Goal: Task Accomplishment & Management: Complete application form

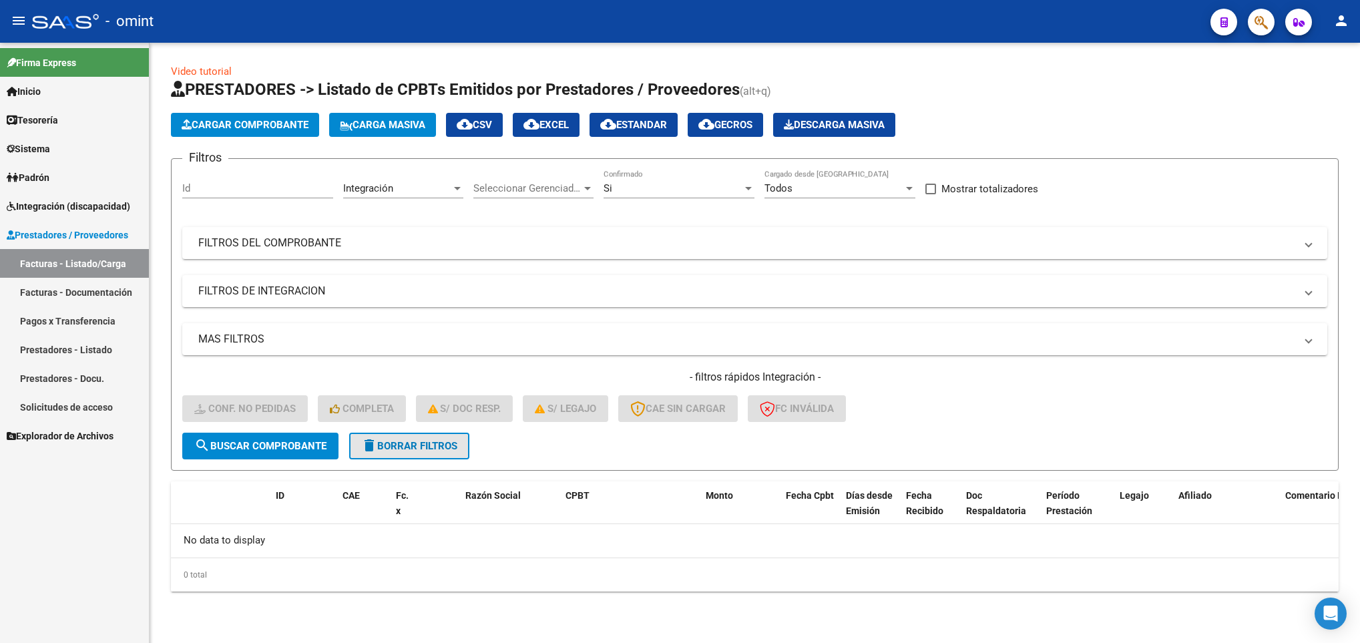
click at [457, 443] on span "delete Borrar Filtros" at bounding box center [409, 446] width 96 height 12
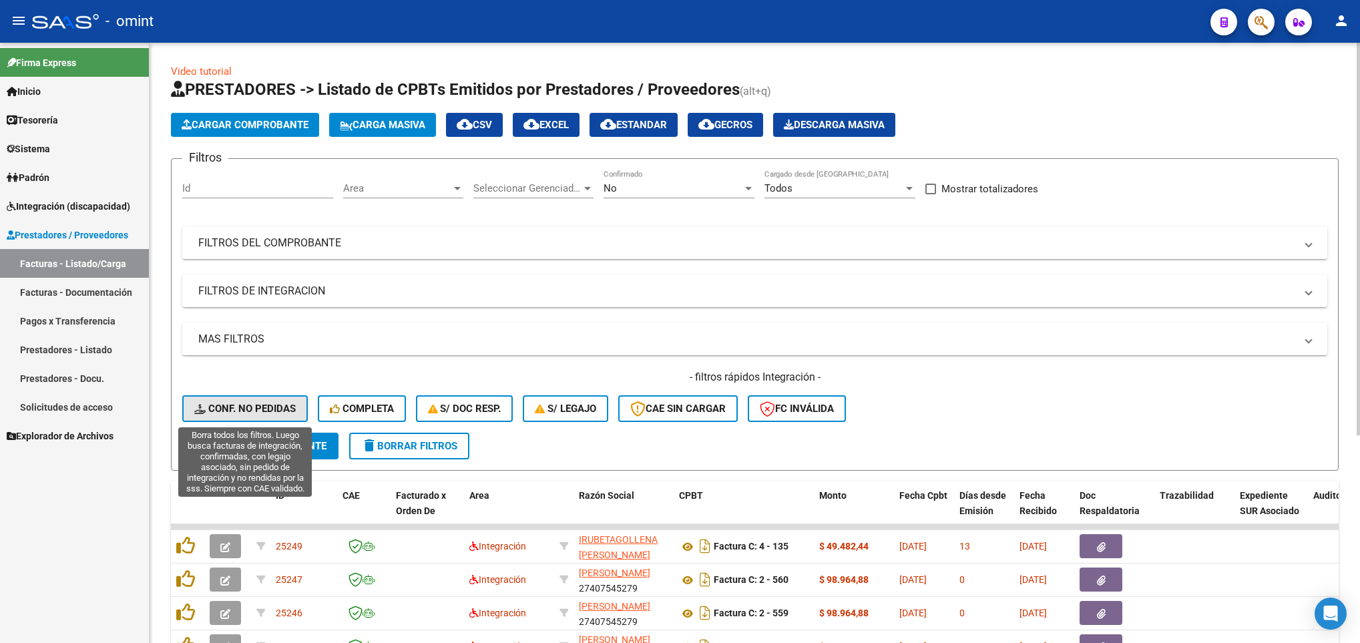
click at [249, 401] on button "Conf. no pedidas" at bounding box center [245, 408] width 126 height 27
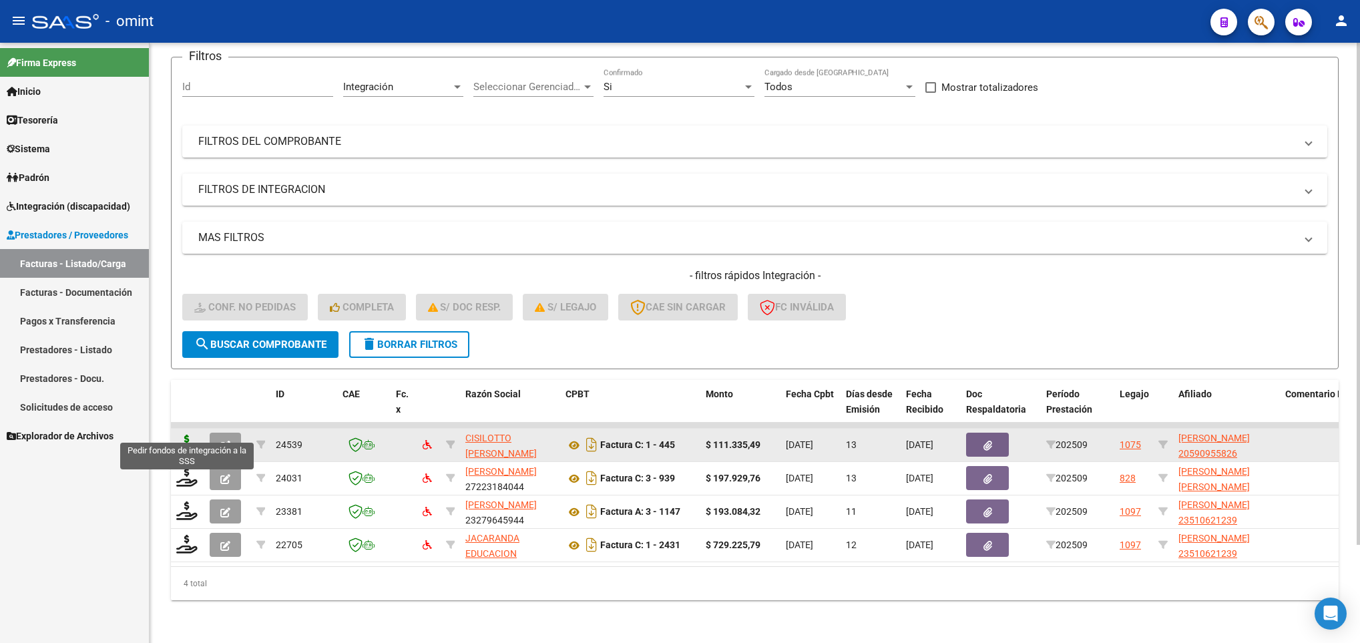
click at [186, 435] on icon at bounding box center [186, 444] width 21 height 19
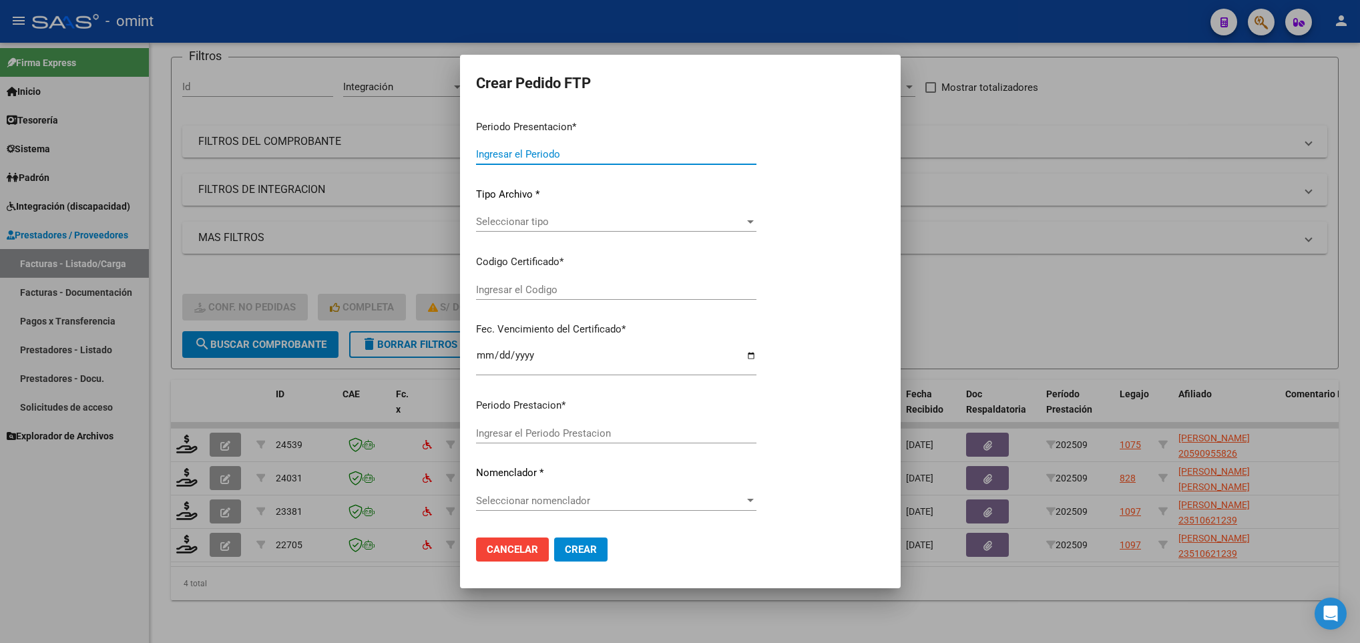
type input "202509"
type input "$ 111.335,49"
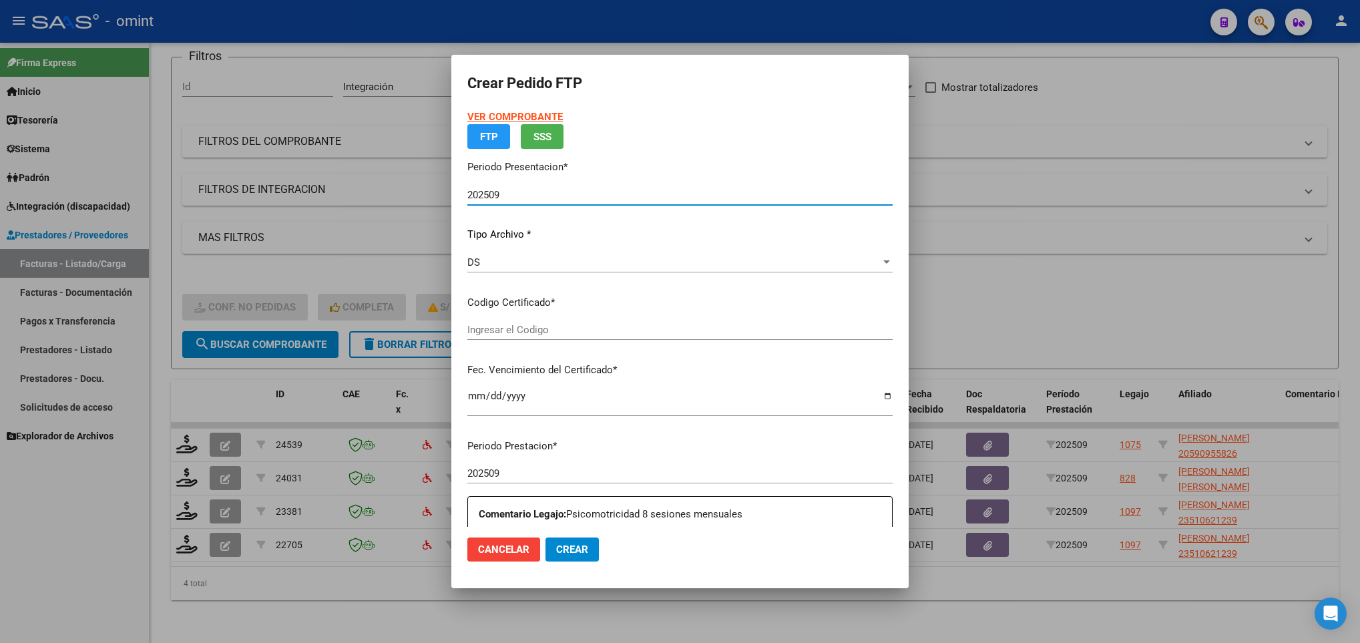
type input "9647596565"
type input "[DATE]"
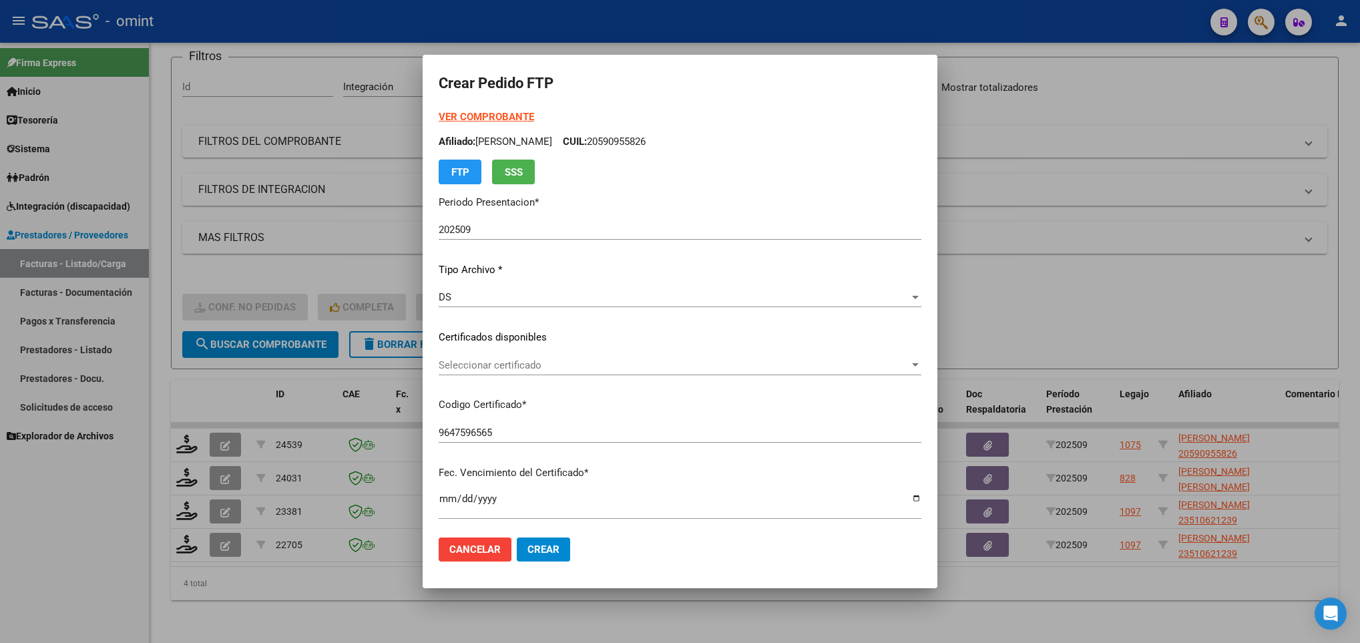
click at [743, 371] on div "Seleccionar certificado Seleccionar certificado" at bounding box center [680, 365] width 483 height 20
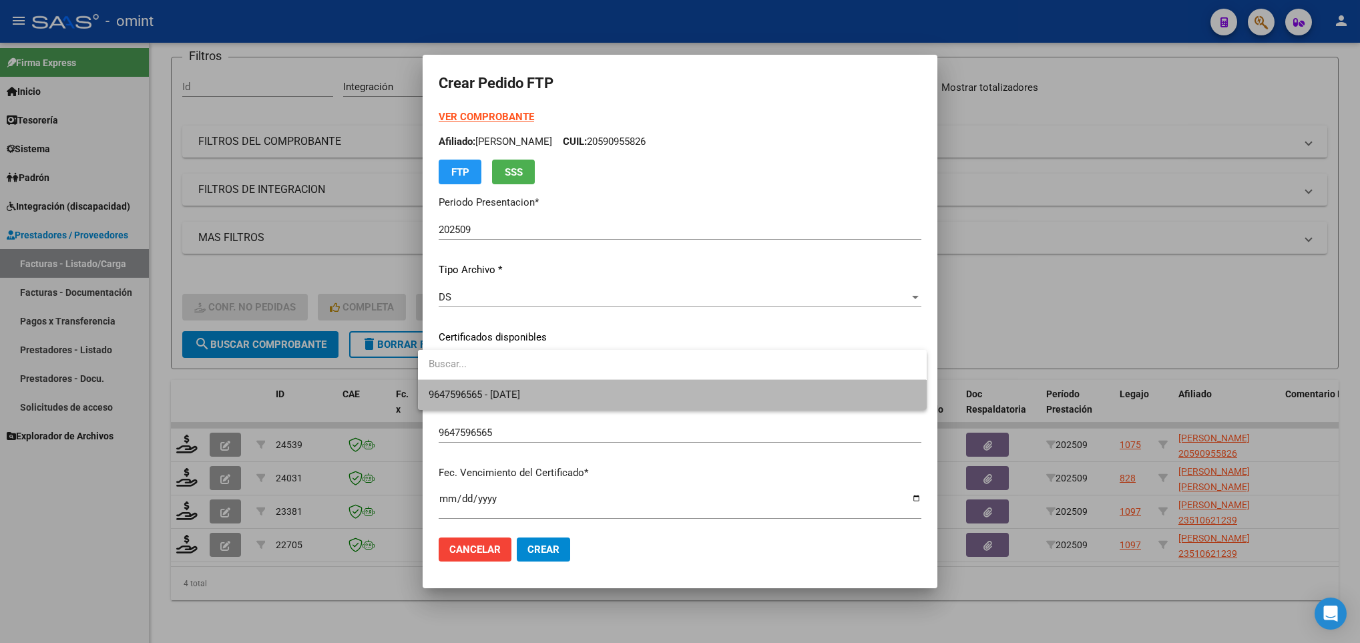
click at [773, 393] on span "9647596565 - [DATE]" at bounding box center [672, 395] width 487 height 30
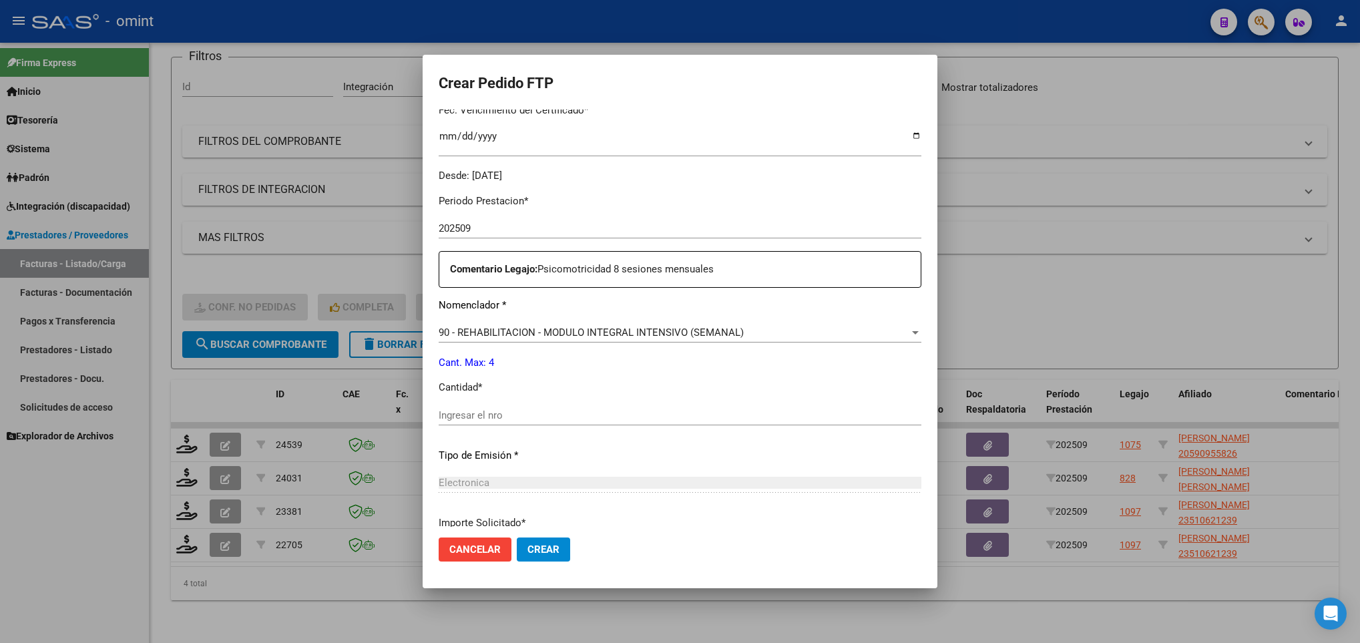
scroll to position [365, 0]
click at [869, 409] on input "Ingresar el nro" at bounding box center [680, 413] width 483 height 12
type input "4"
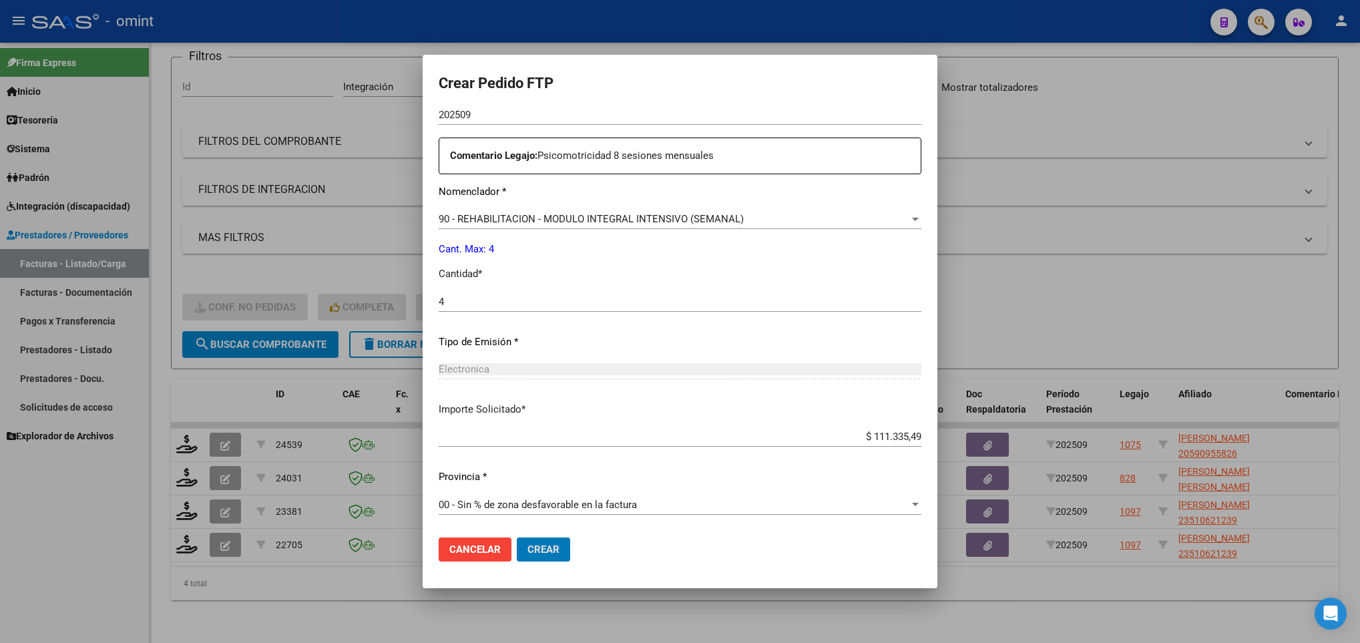
click at [517, 537] on button "Crear" at bounding box center [543, 549] width 53 height 24
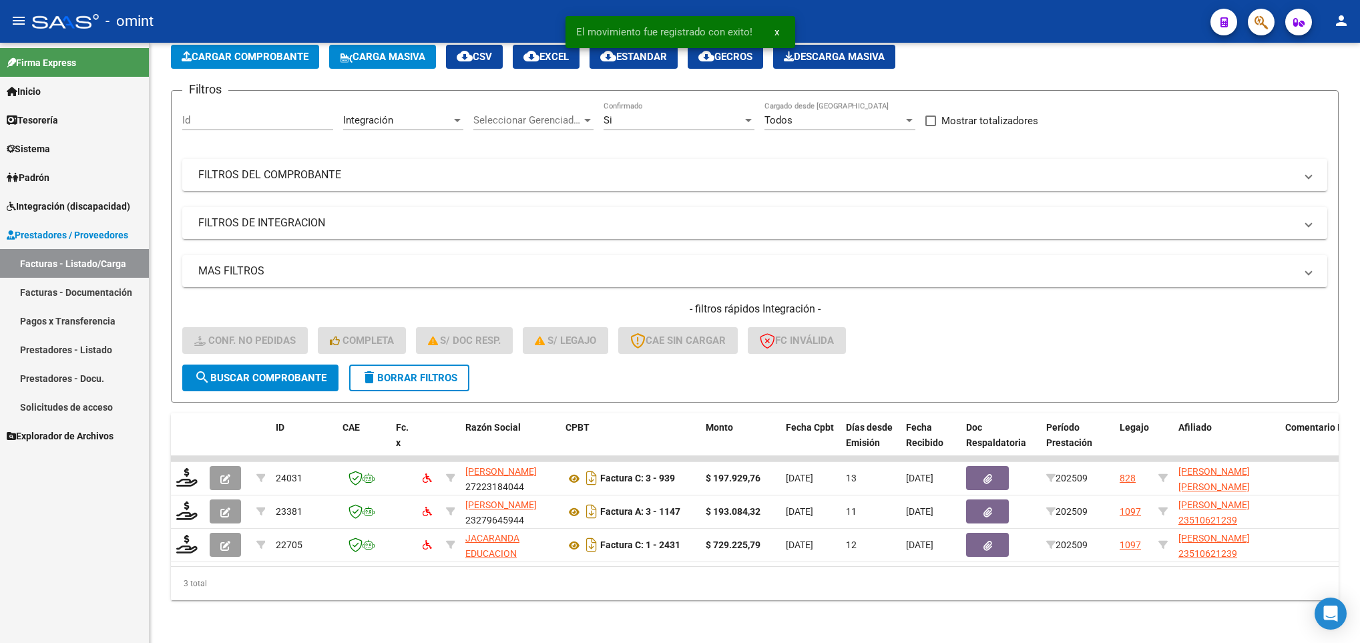
scroll to position [84, 0]
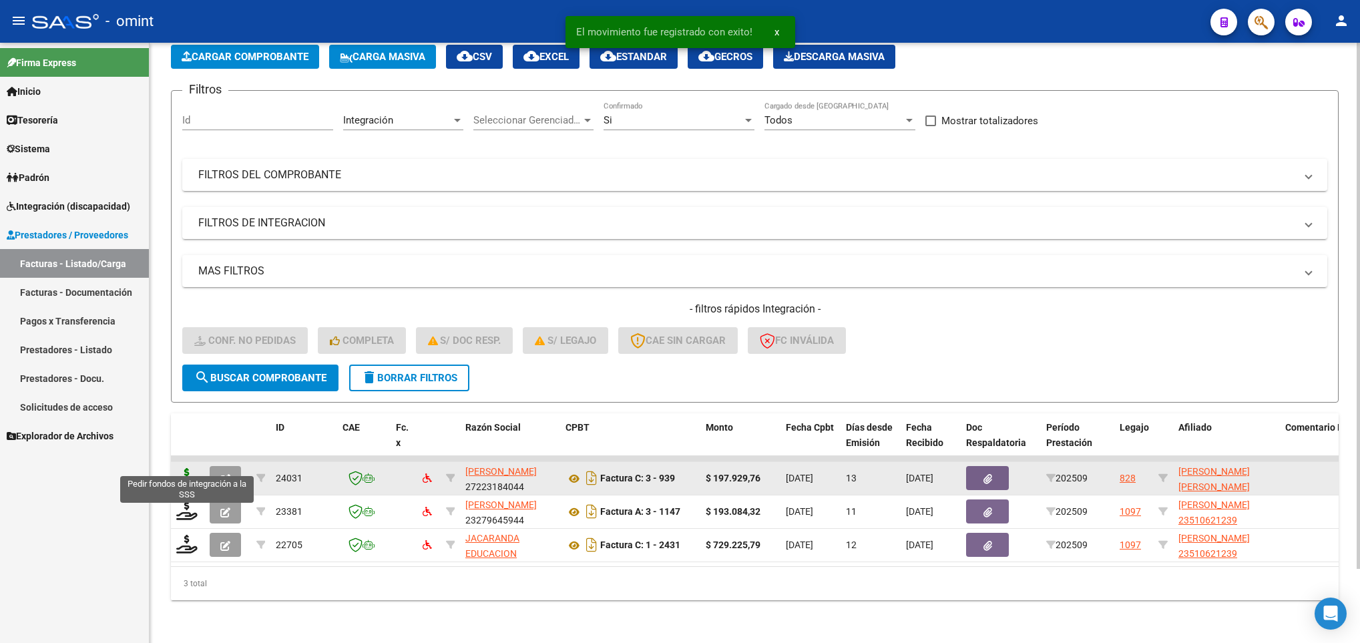
click at [187, 468] on icon at bounding box center [186, 477] width 21 height 19
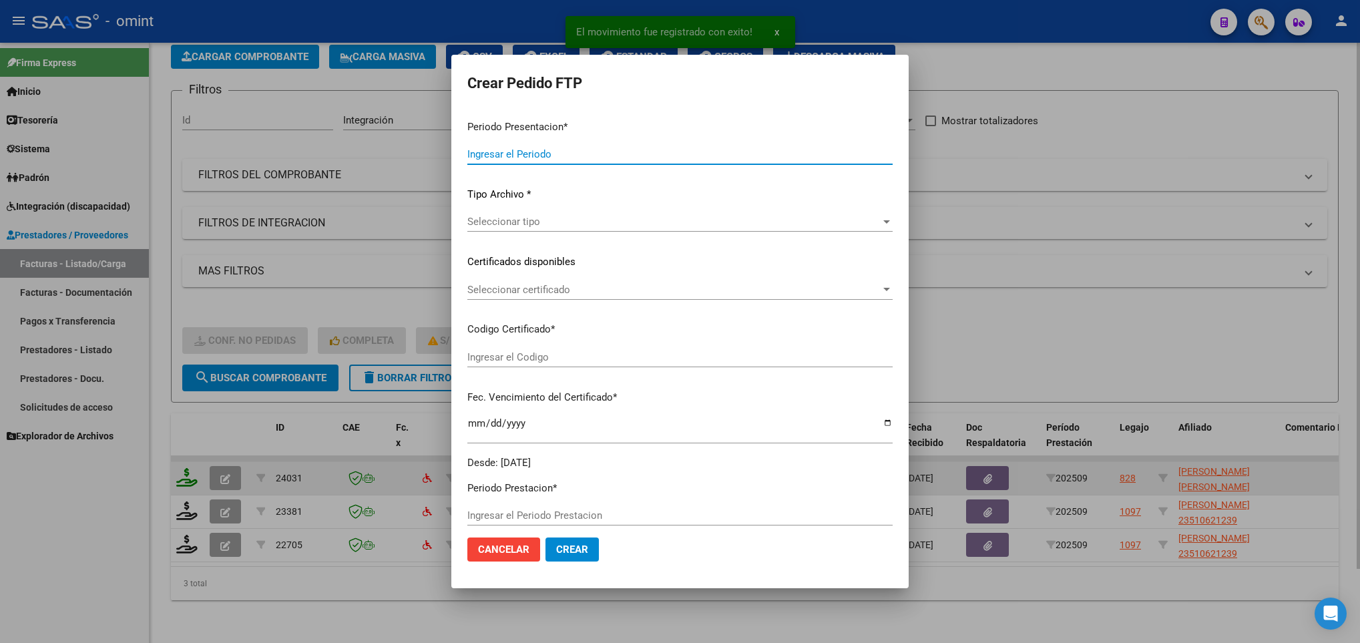
type input "202509"
type input "$ 197.929,76"
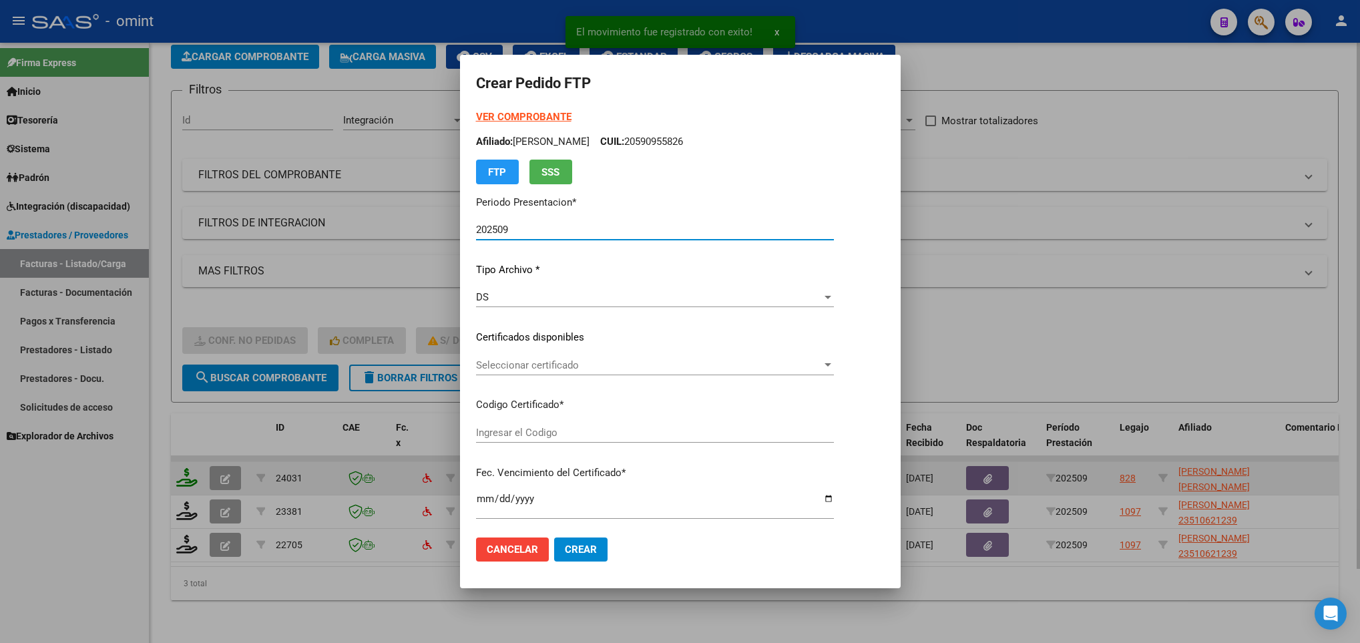
type input "9561129643"
type input "[DATE]"
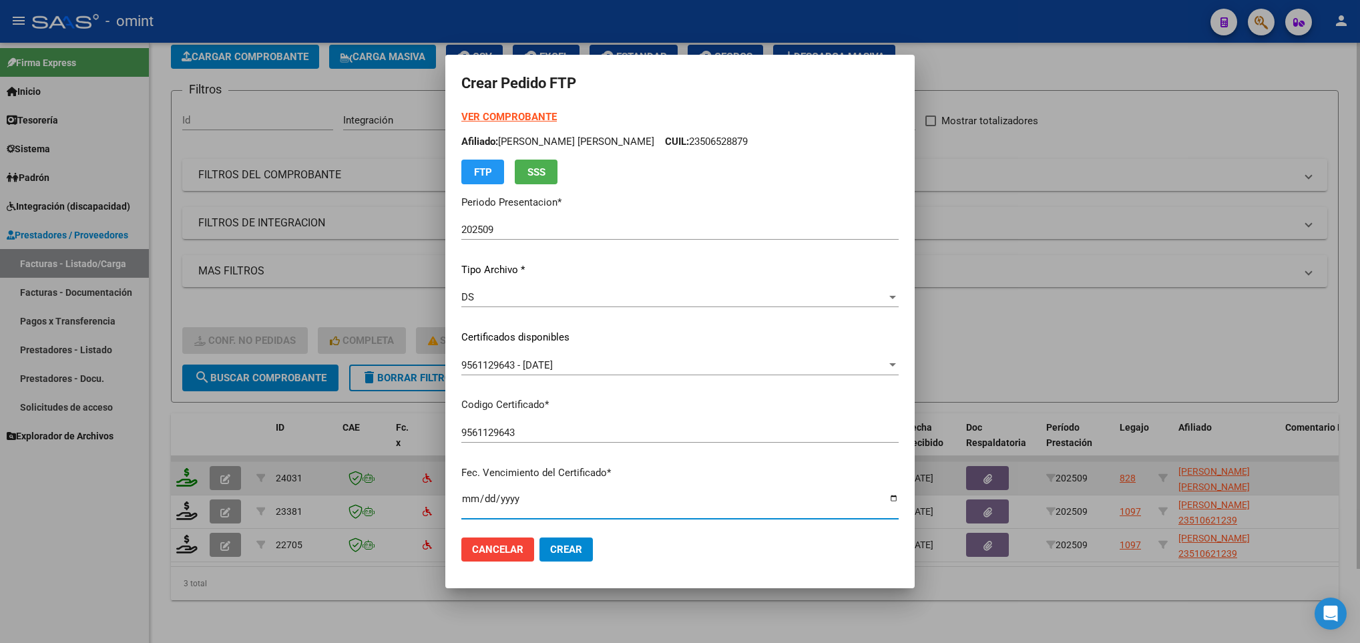
scroll to position [272, 0]
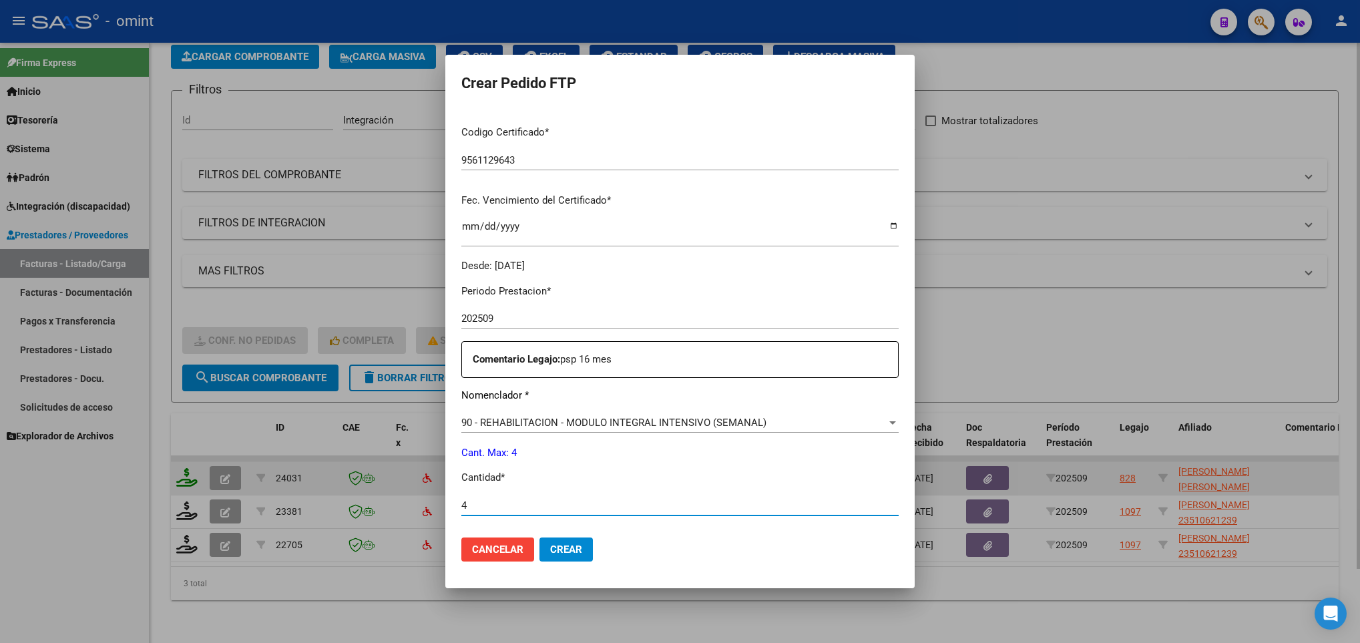
type input "4"
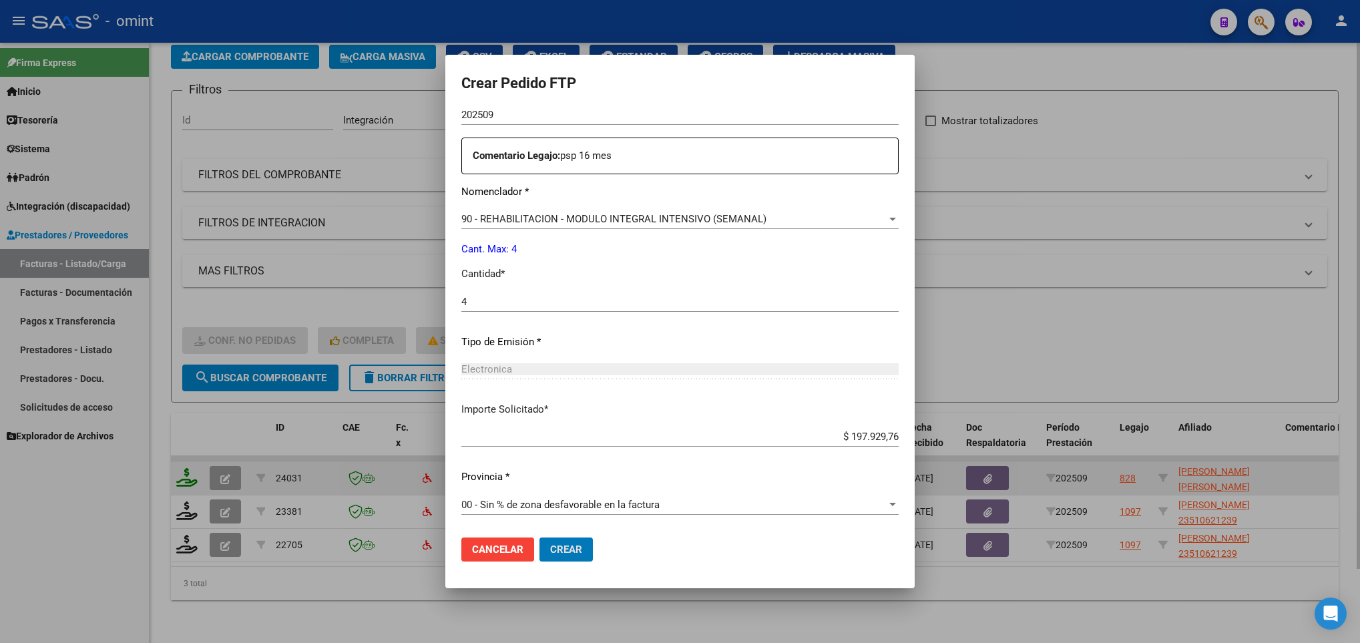
click at [539, 537] on button "Crear" at bounding box center [565, 549] width 53 height 24
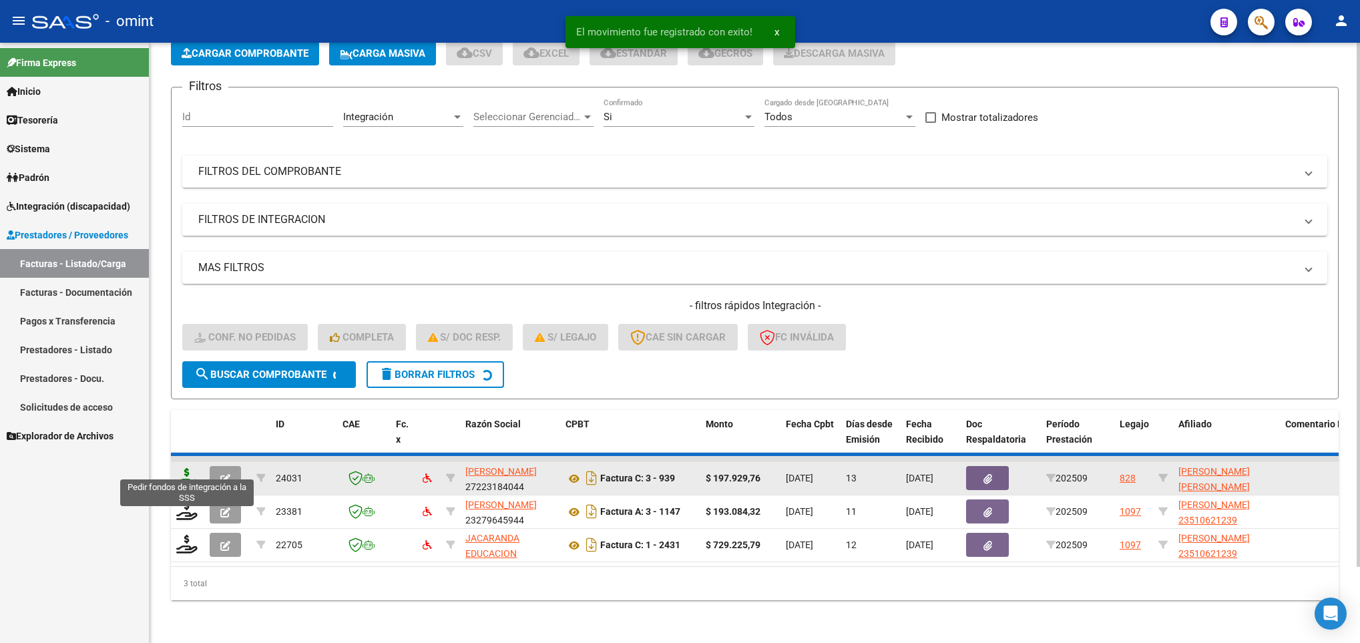
scroll to position [51, 0]
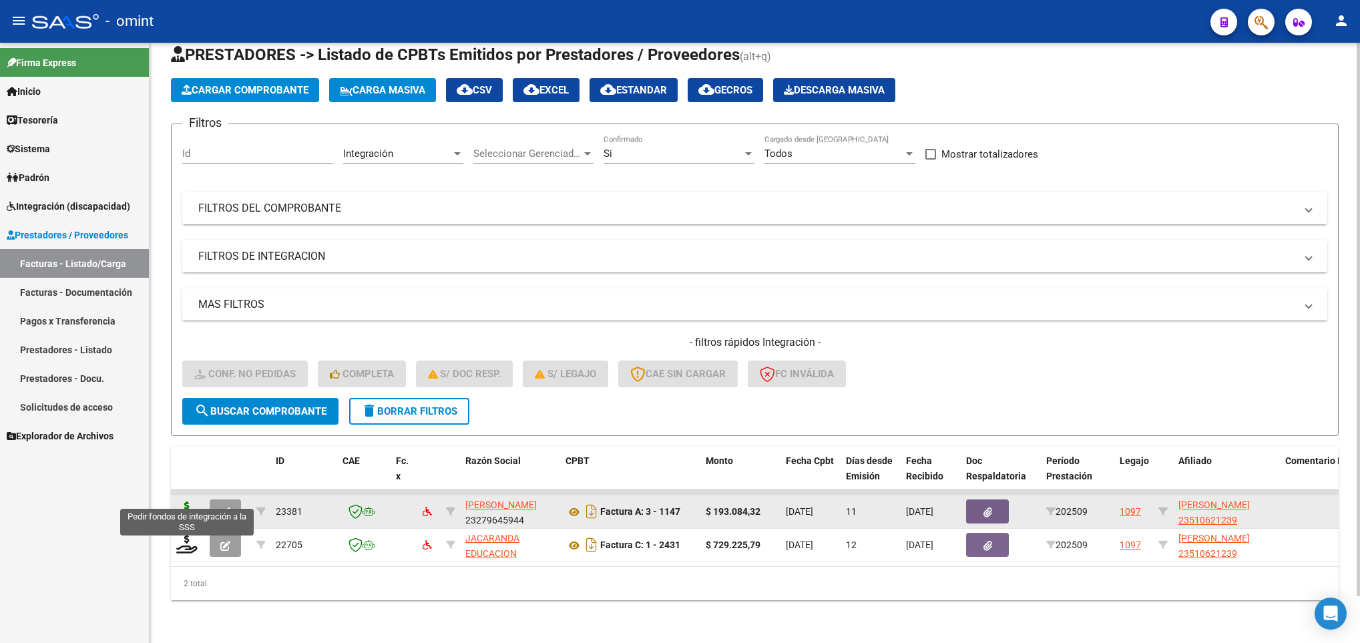
click at [193, 501] on icon at bounding box center [186, 510] width 21 height 19
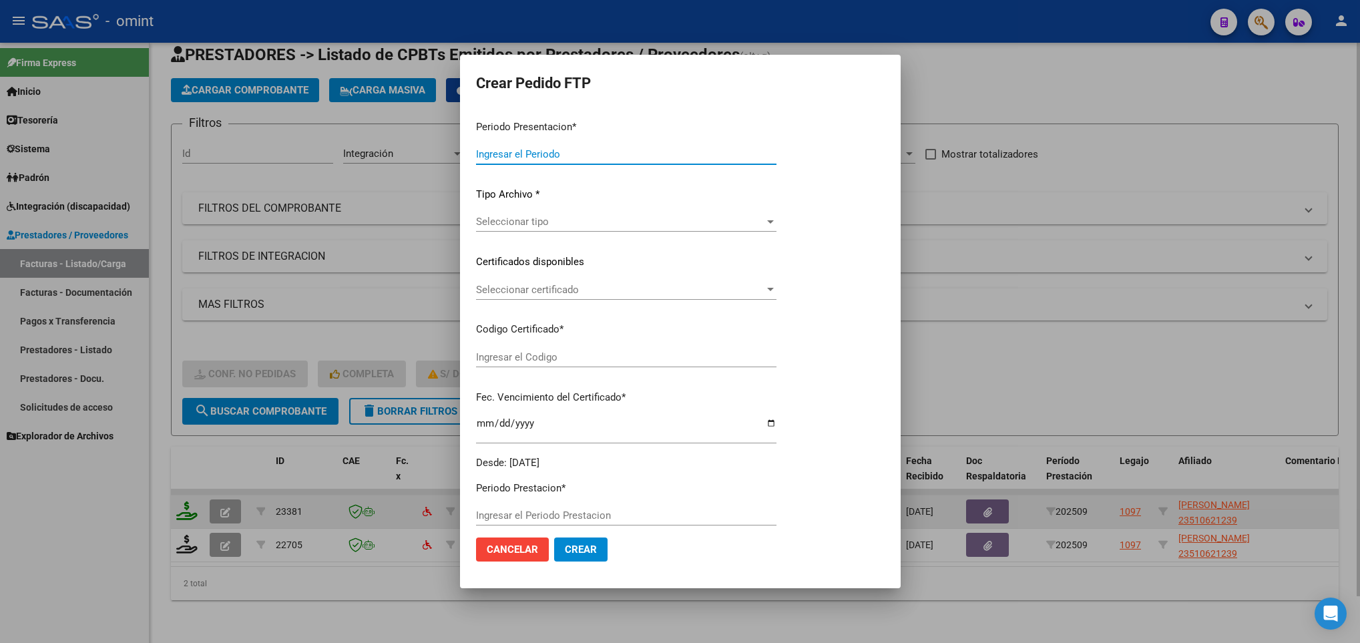
type input "202509"
type input "$ 193.084,32"
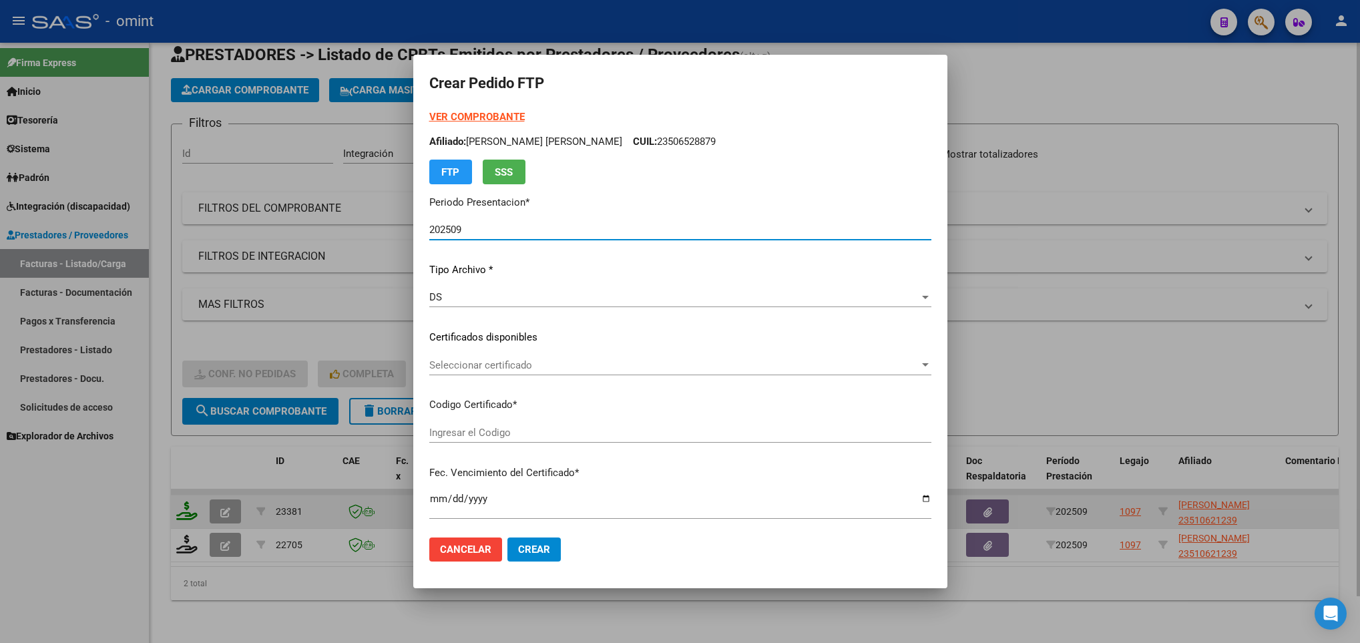
type input "917339529"
type input "[DATE]"
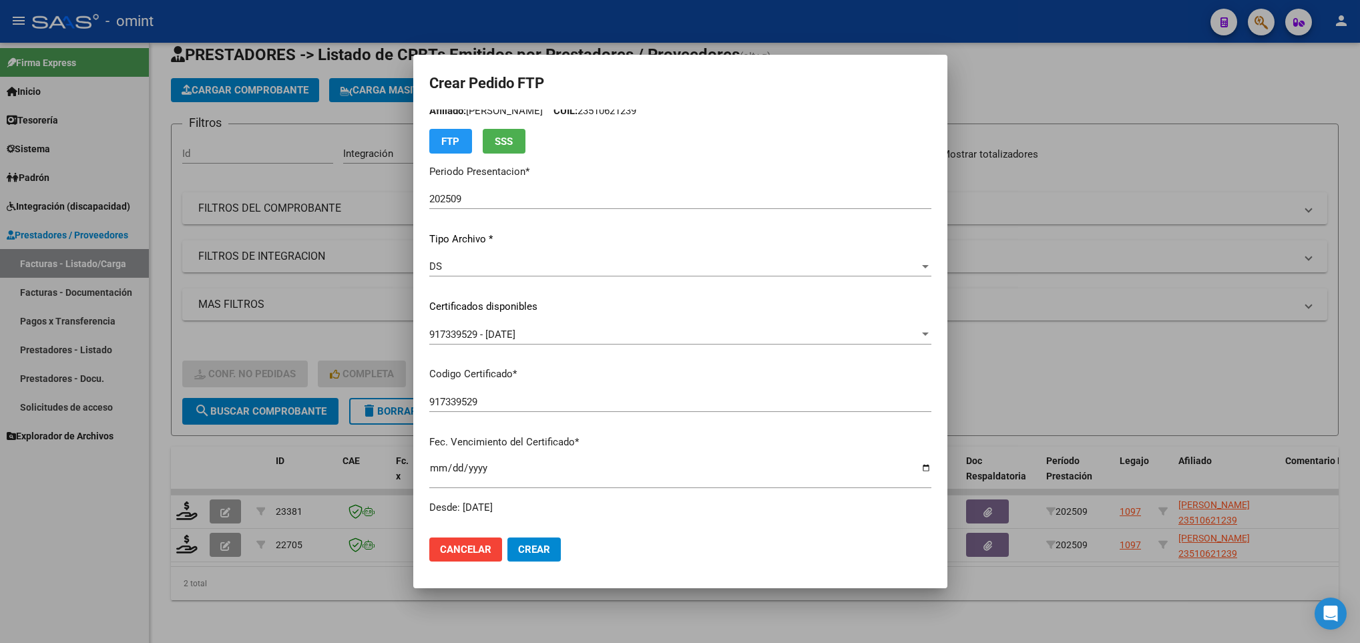
scroll to position [0, 0]
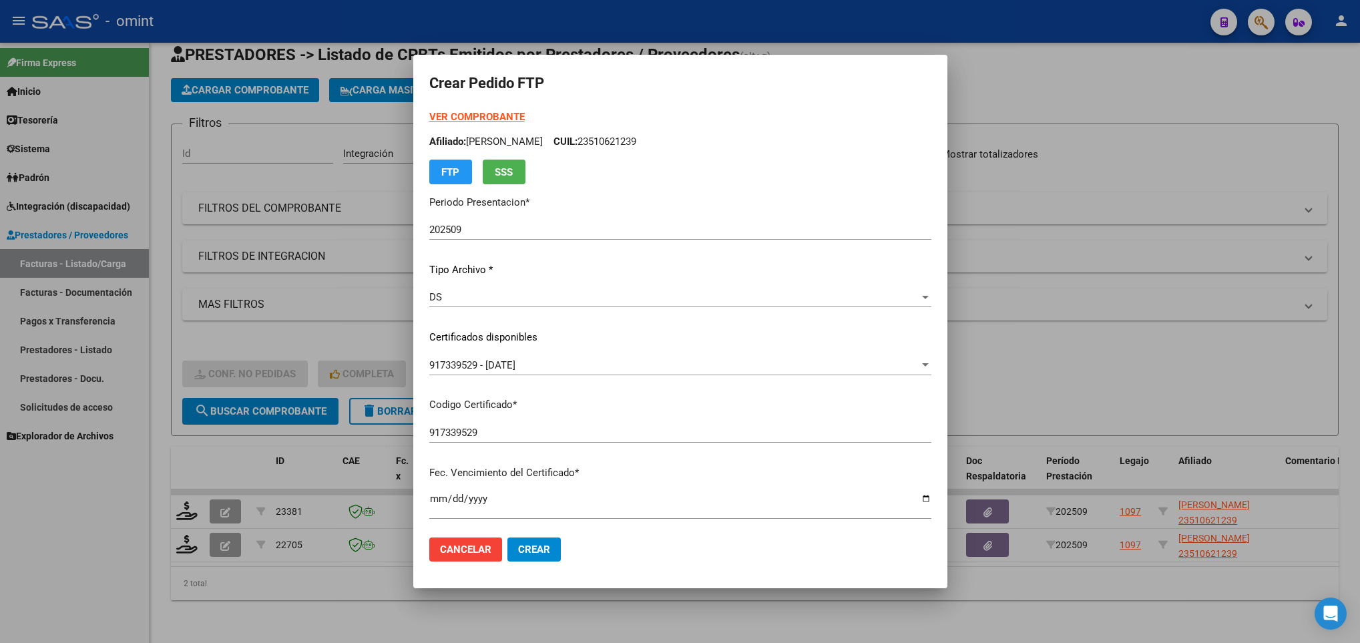
click at [501, 112] on strong "VER COMPROBANTE" at bounding box center [476, 117] width 95 height 12
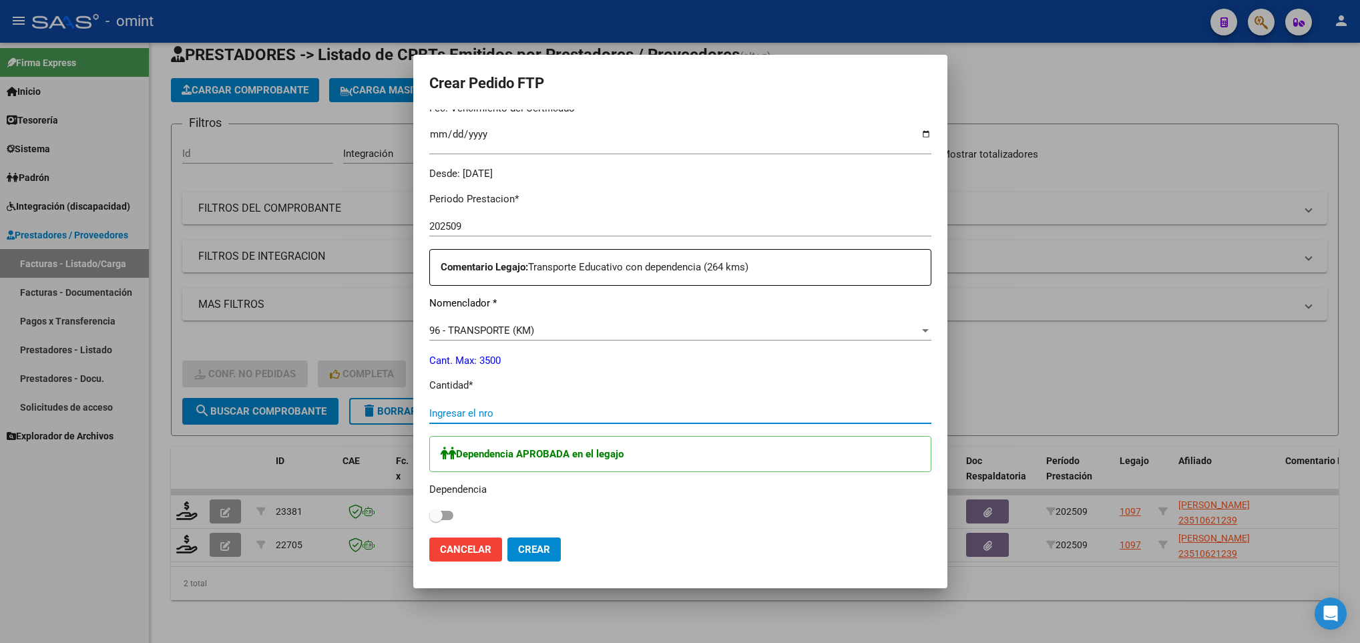
click at [785, 415] on input "Ingresar el nro" at bounding box center [680, 413] width 502 height 12
type input "264"
click at [451, 519] on span at bounding box center [441, 515] width 24 height 9
click at [436, 520] on input "checkbox" at bounding box center [435, 520] width 1 height 1
checkbox input "true"
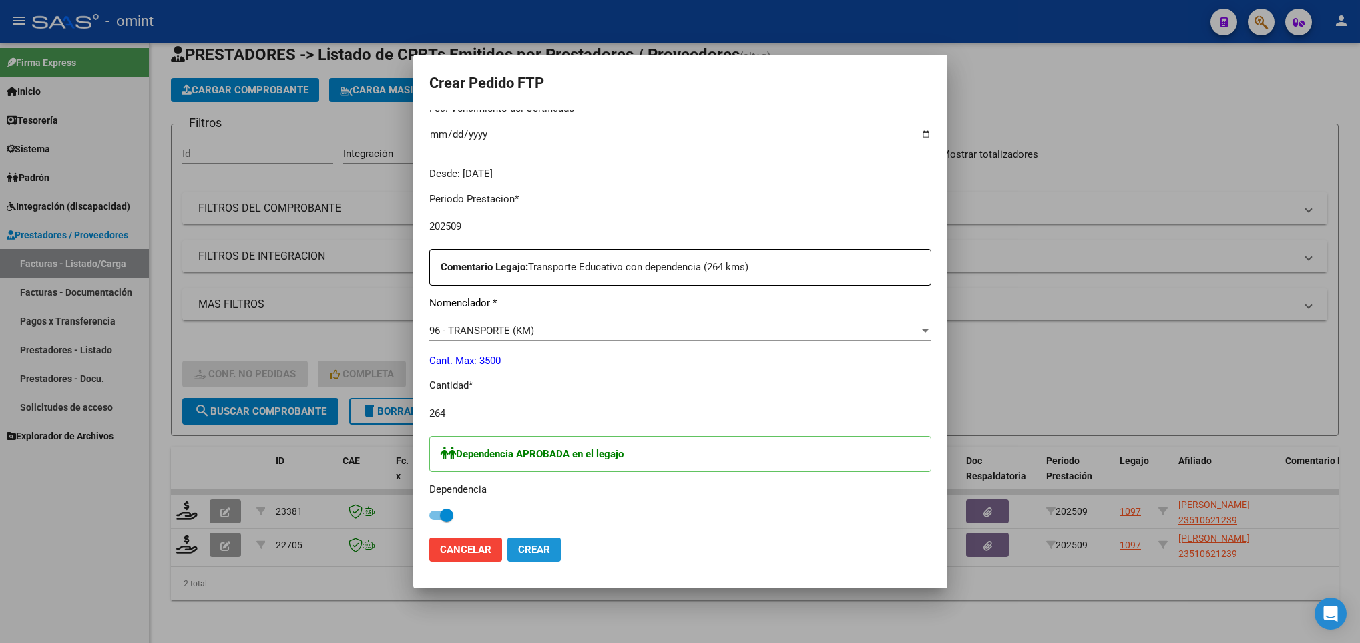
click at [549, 543] on span "Crear" at bounding box center [534, 549] width 32 height 12
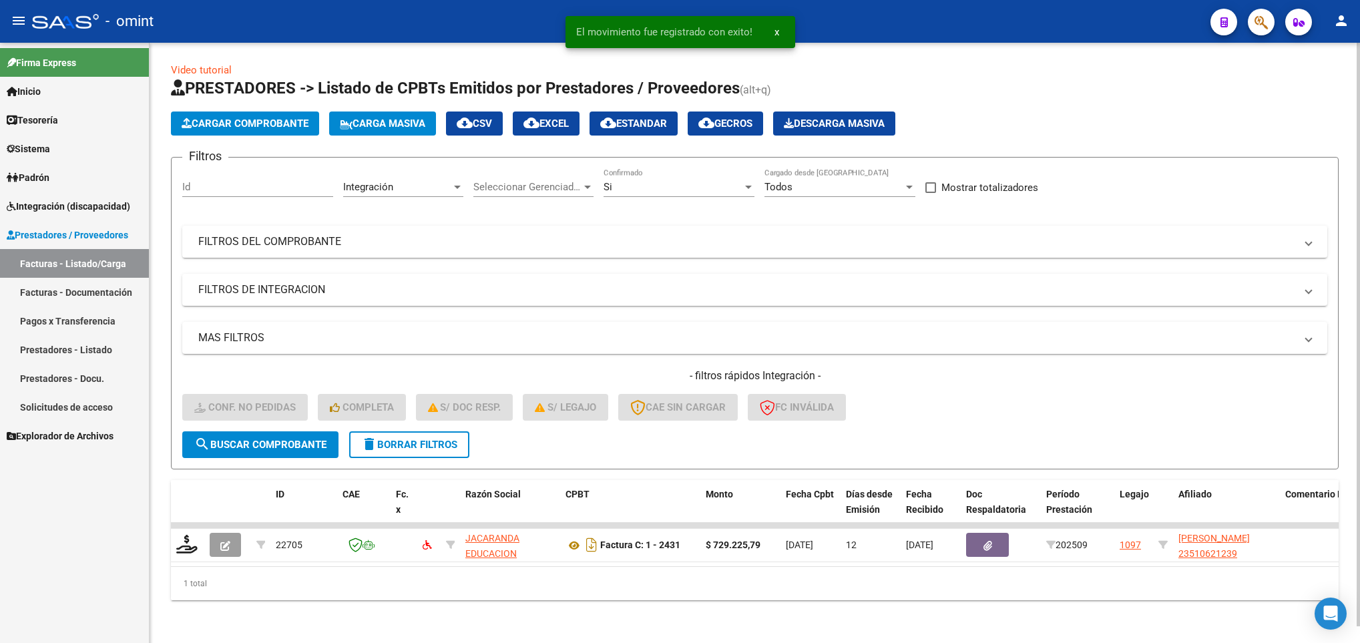
scroll to position [17, 0]
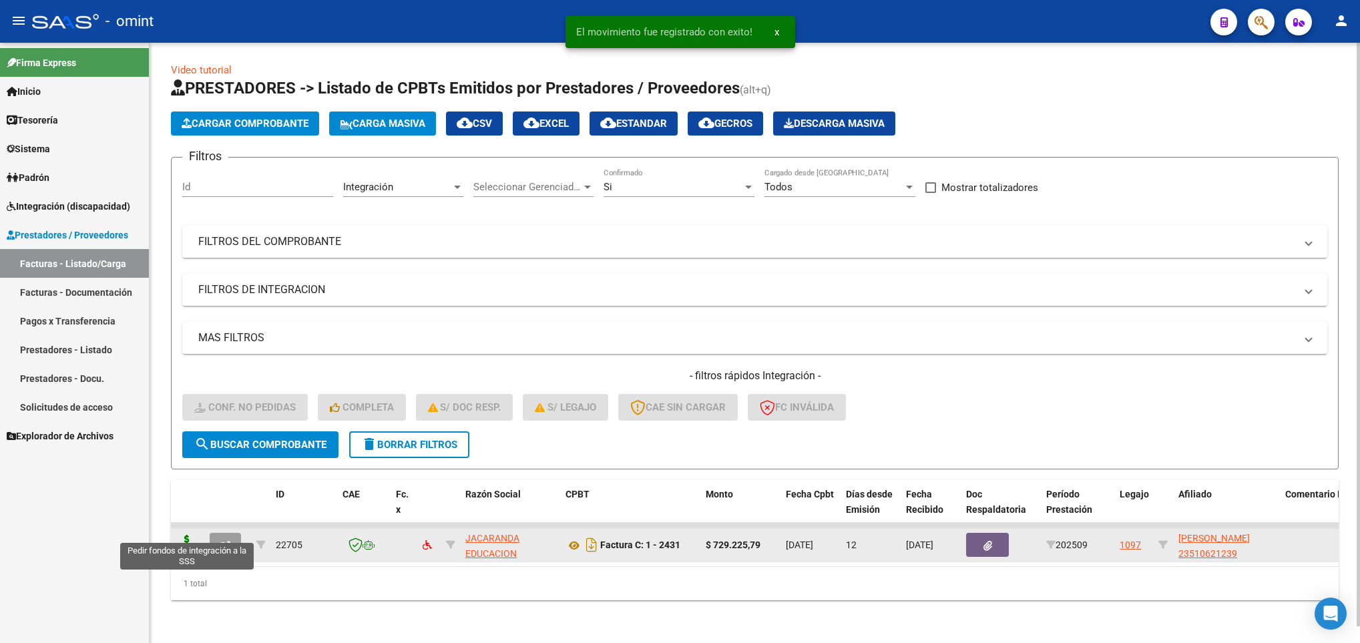
click at [184, 535] on icon at bounding box center [186, 544] width 21 height 19
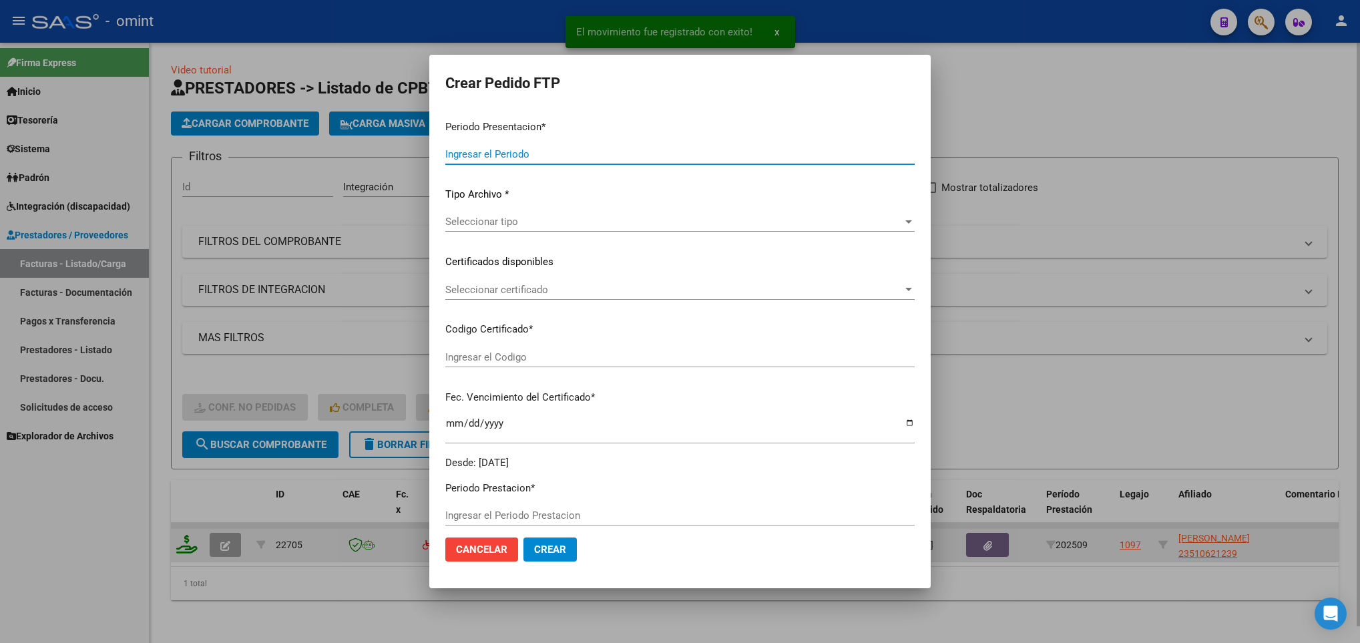
type input "202509"
type input "$ 729.225,79"
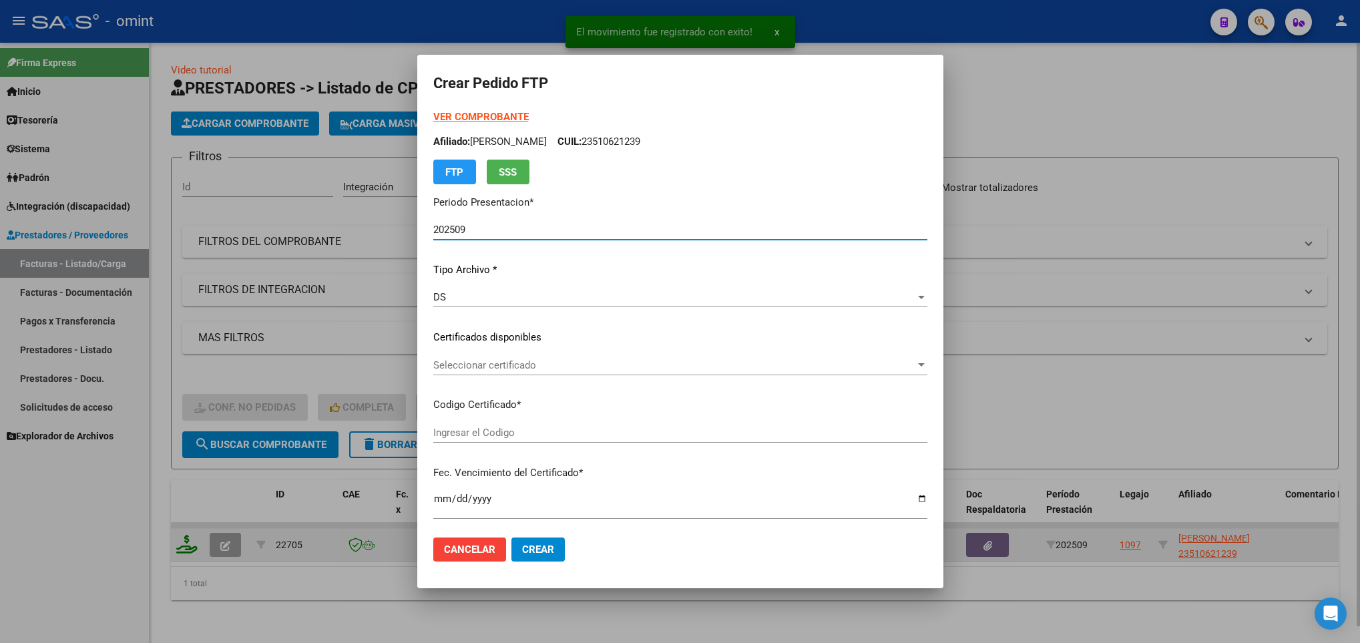
type input "917339529"
type input "[DATE]"
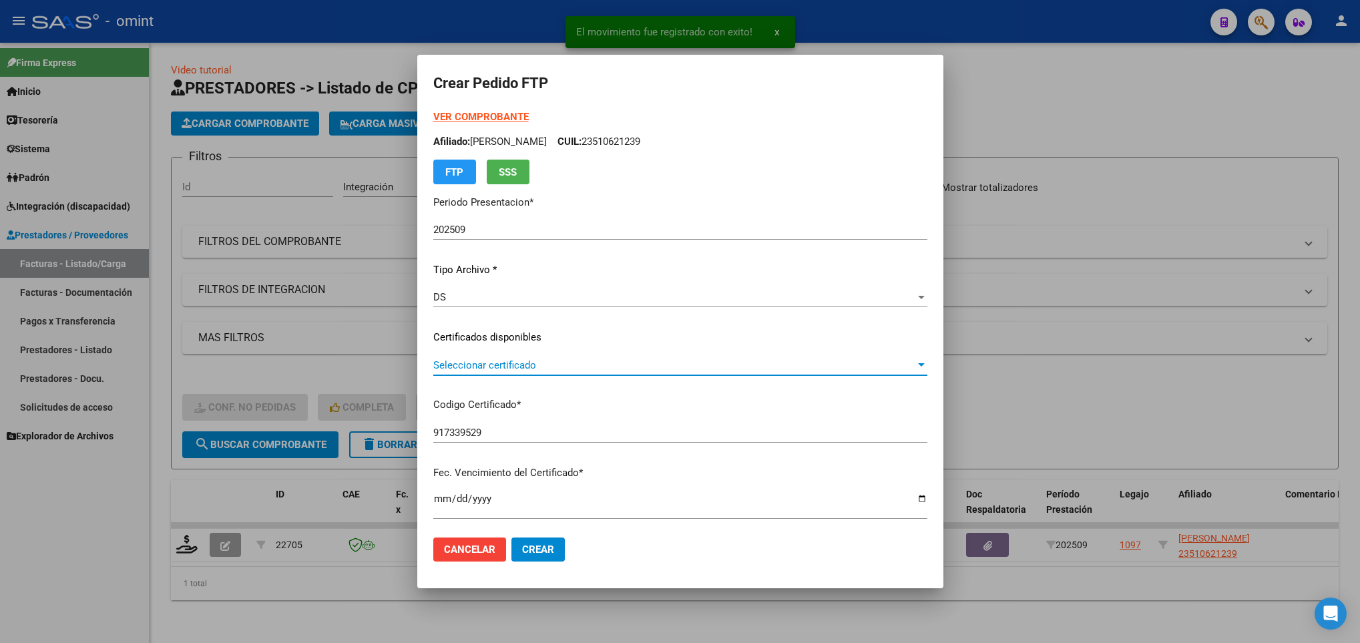
click at [541, 365] on span "Seleccionar certificado" at bounding box center [674, 365] width 482 height 12
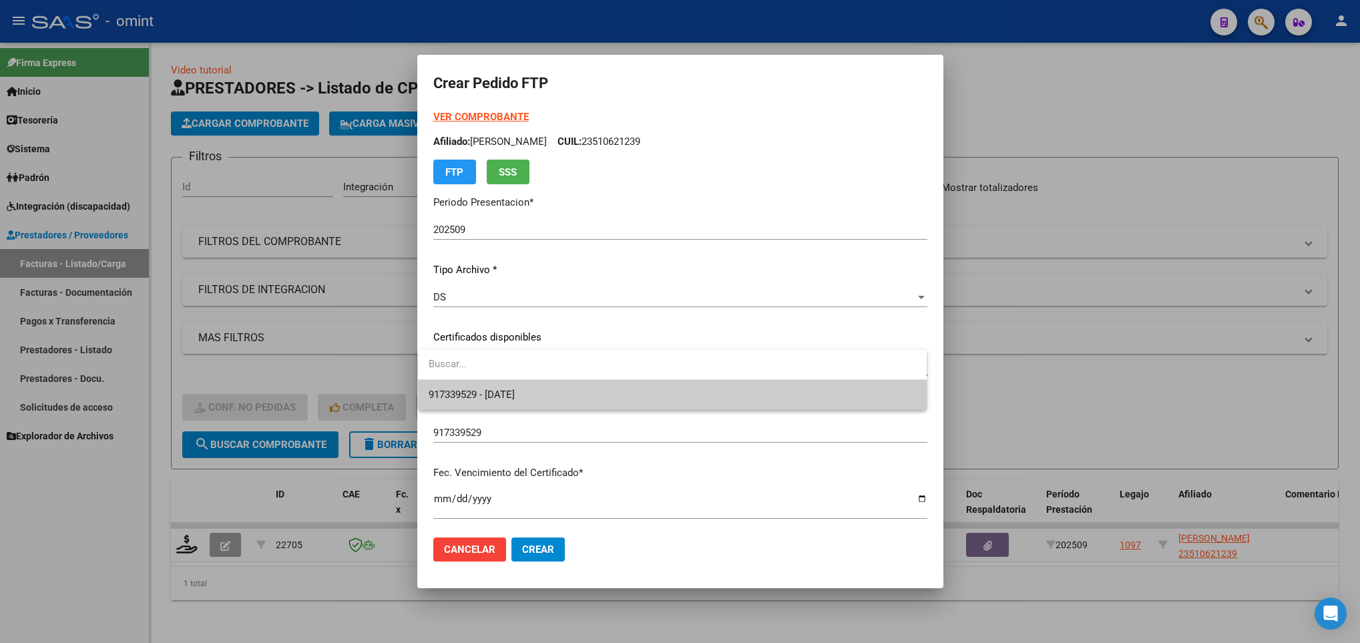
click at [572, 391] on span "917339529 - [DATE]" at bounding box center [672, 395] width 487 height 30
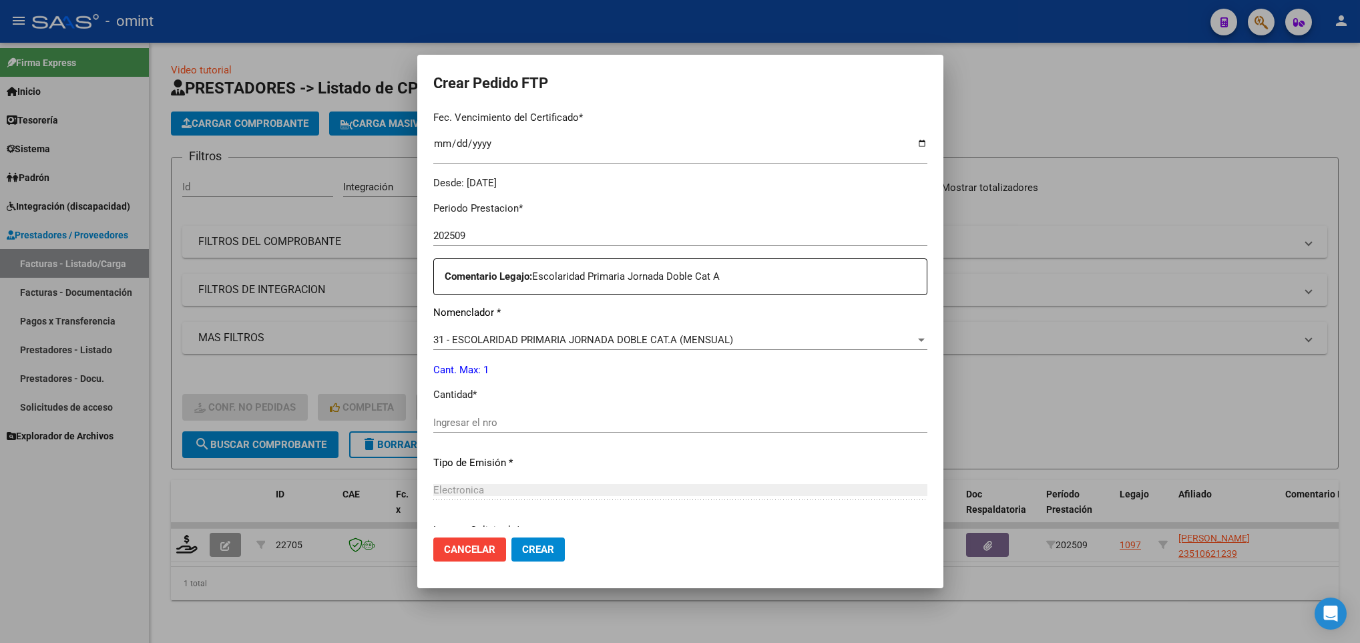
scroll to position [365, 0]
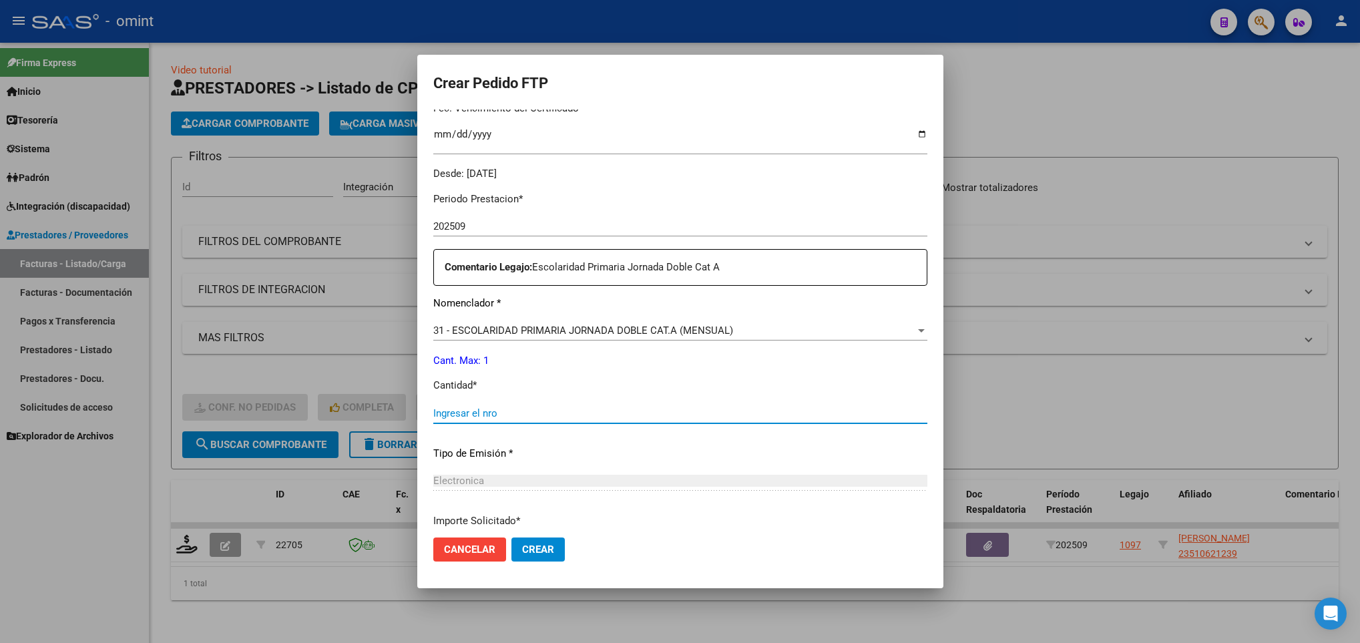
click at [827, 407] on input "Ingresar el nro" at bounding box center [680, 413] width 494 height 12
type input "1"
click at [548, 543] on span "Crear" at bounding box center [538, 549] width 32 height 12
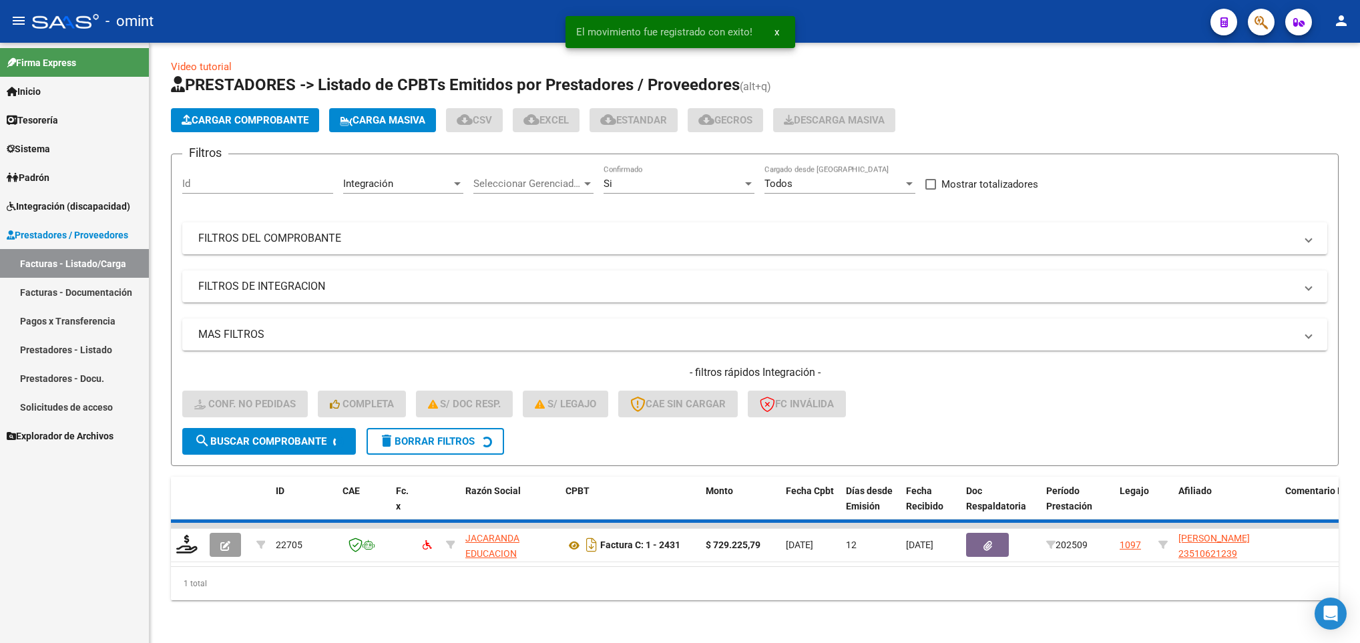
scroll to position [0, 0]
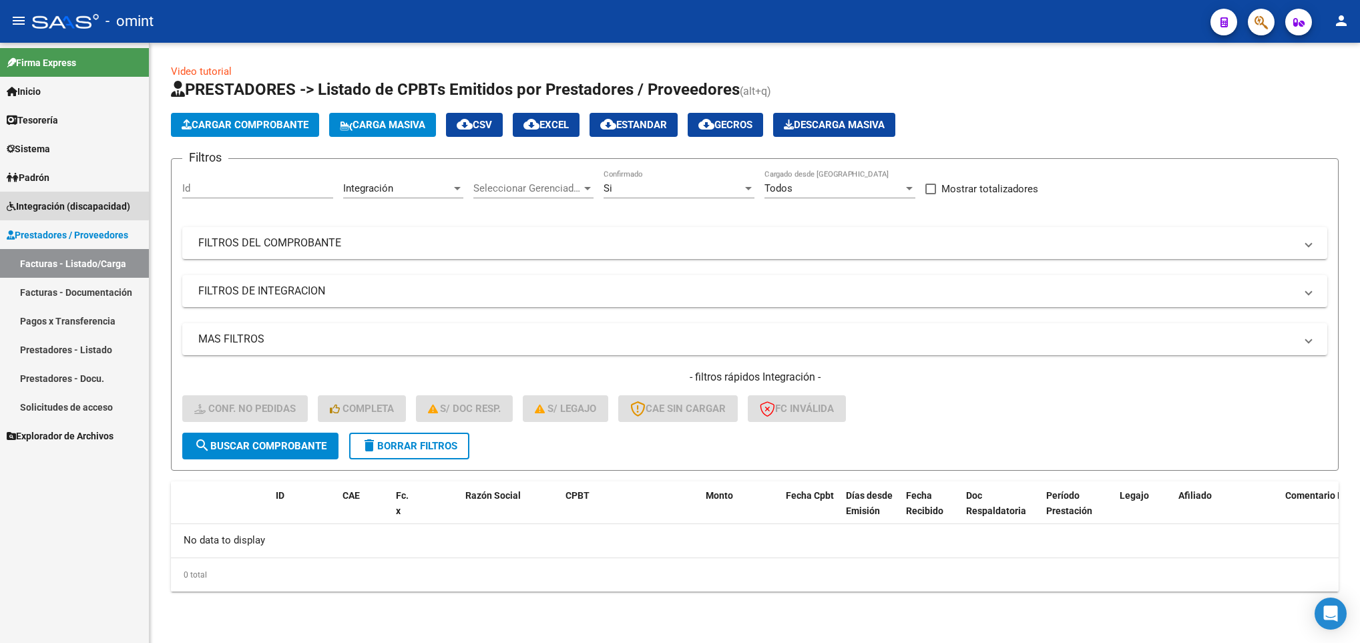
click at [66, 199] on span "Integración (discapacidad)" at bounding box center [69, 206] width 124 height 15
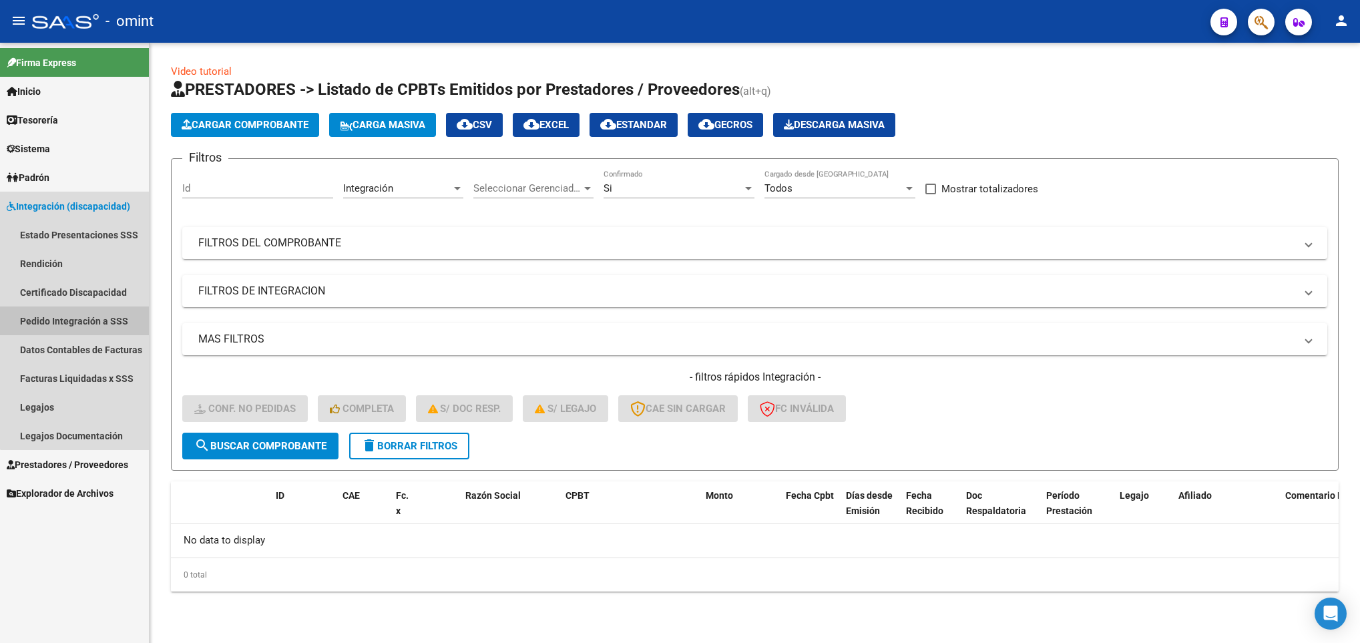
click at [76, 313] on link "Pedido Integración a SSS" at bounding box center [74, 320] width 149 height 29
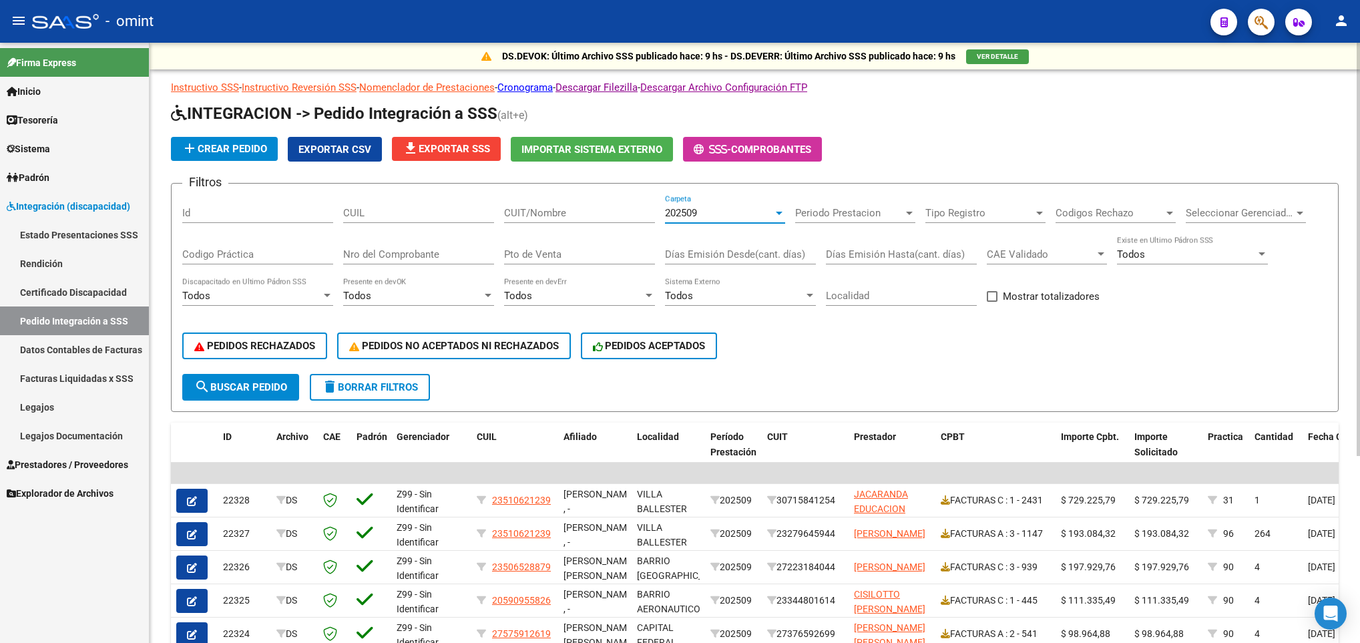
click at [714, 214] on div "202509" at bounding box center [719, 213] width 108 height 12
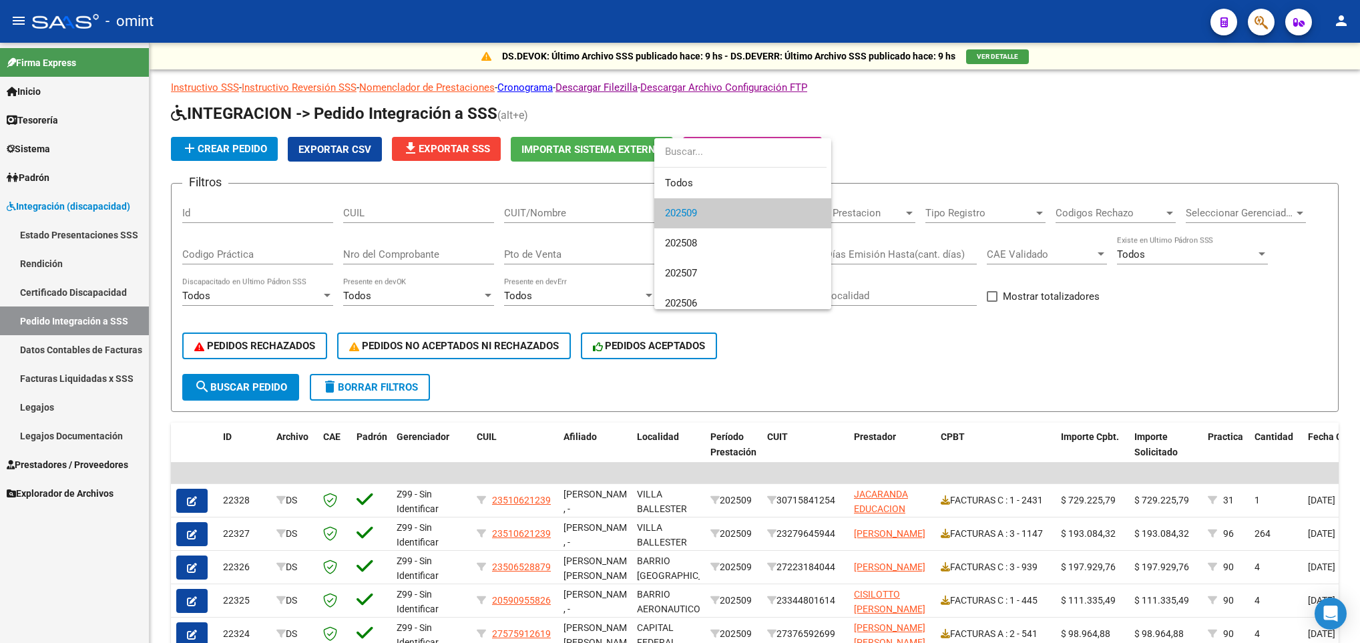
click at [461, 151] on div at bounding box center [680, 321] width 1360 height 643
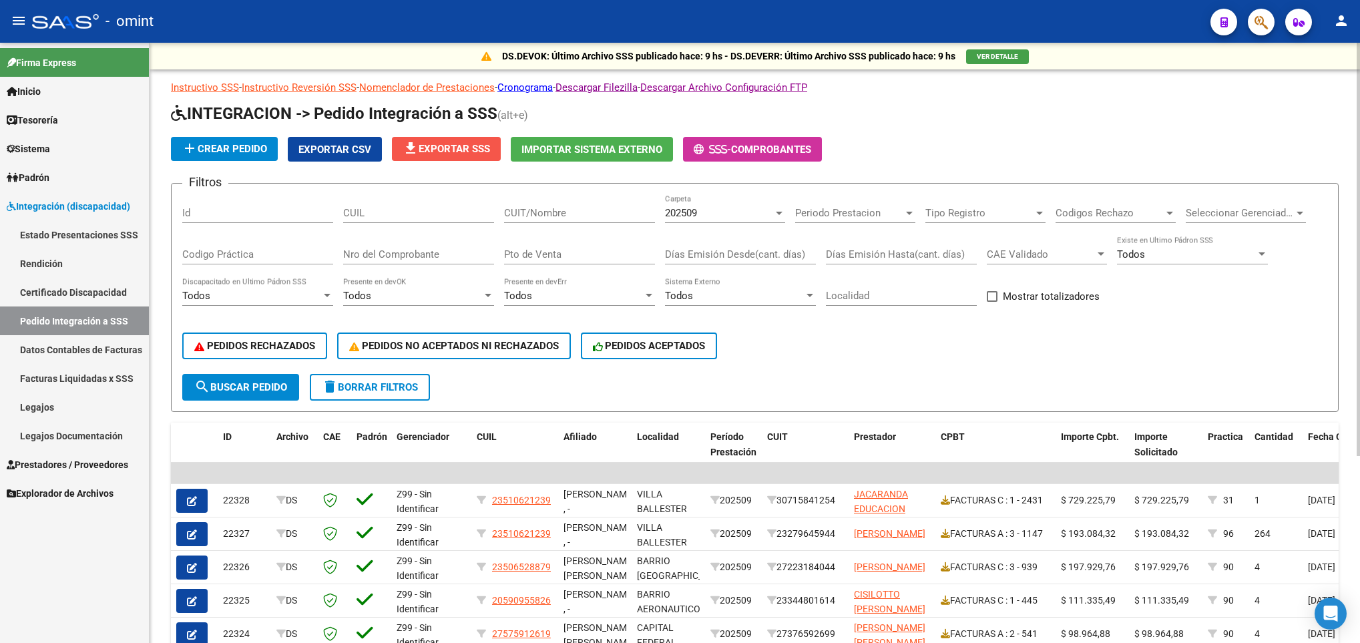
click at [453, 143] on span "file_download Exportar SSS" at bounding box center [446, 149] width 87 height 12
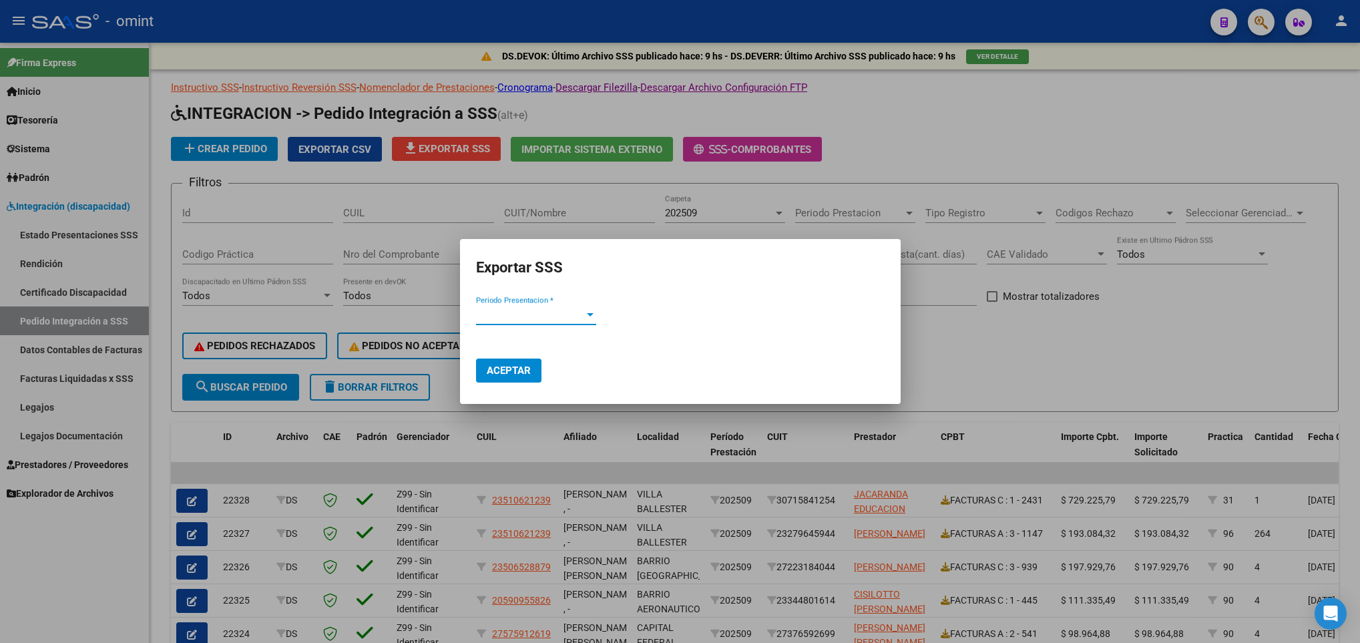
click at [553, 315] on span "Periodo Presentacion *" at bounding box center [530, 314] width 108 height 12
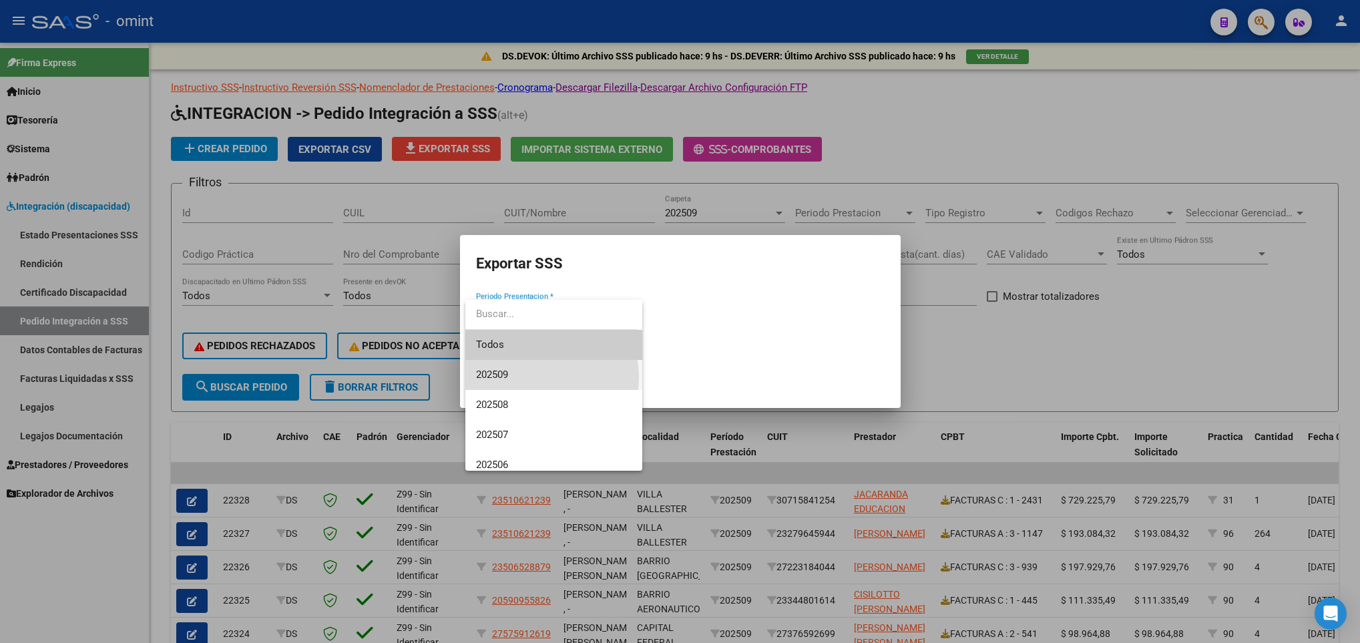
click at [533, 377] on span "202509" at bounding box center [554, 375] width 156 height 30
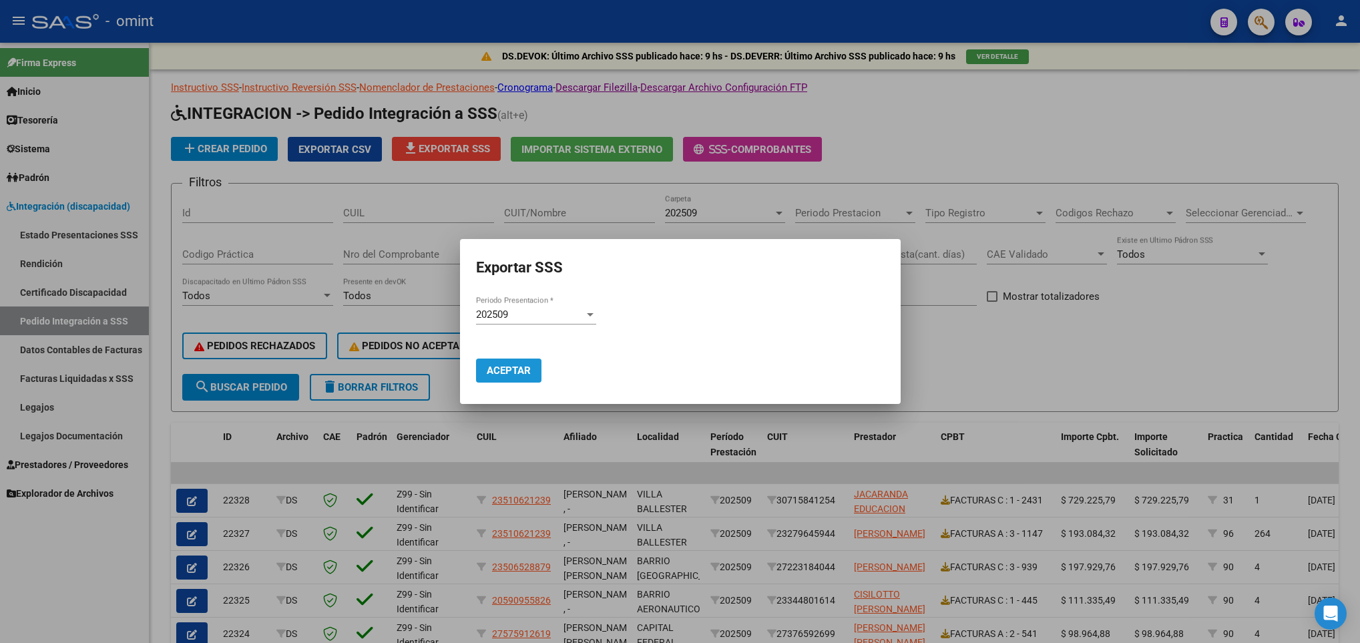
click at [513, 369] on span "Aceptar" at bounding box center [509, 371] width 44 height 12
click at [445, 214] on div at bounding box center [680, 321] width 1360 height 643
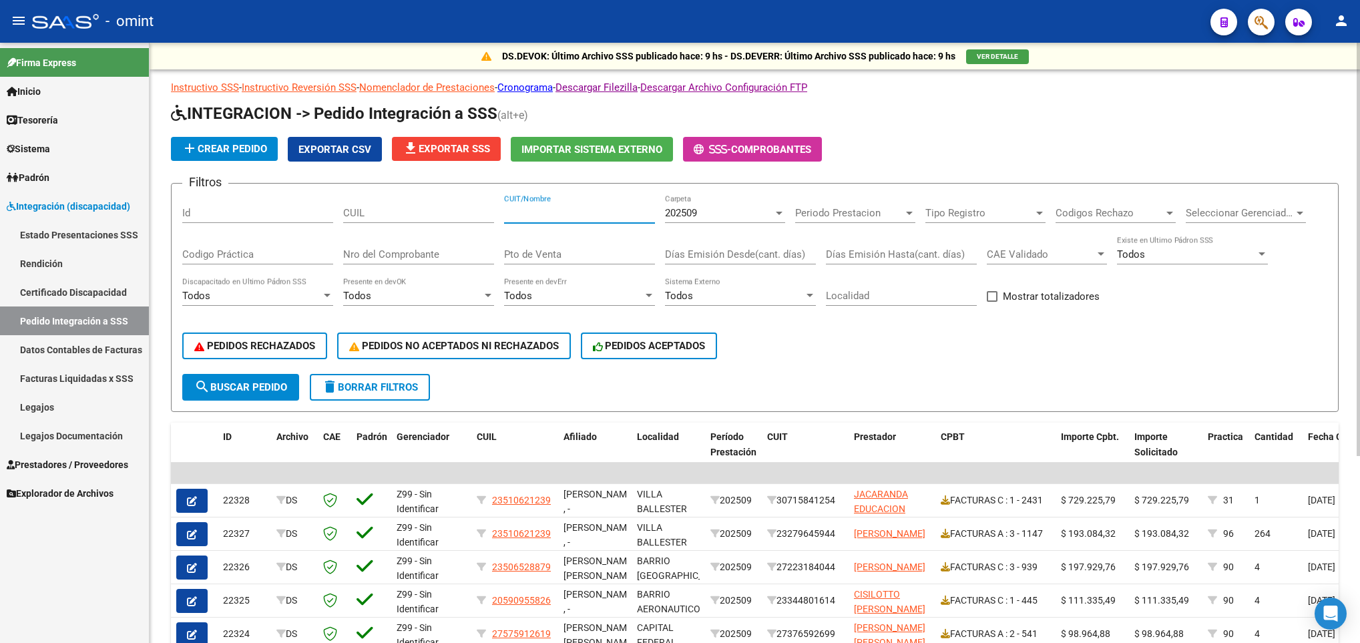
click at [535, 213] on input "CUIT/Nombre" at bounding box center [579, 213] width 151 height 12
paste input "27319998557"
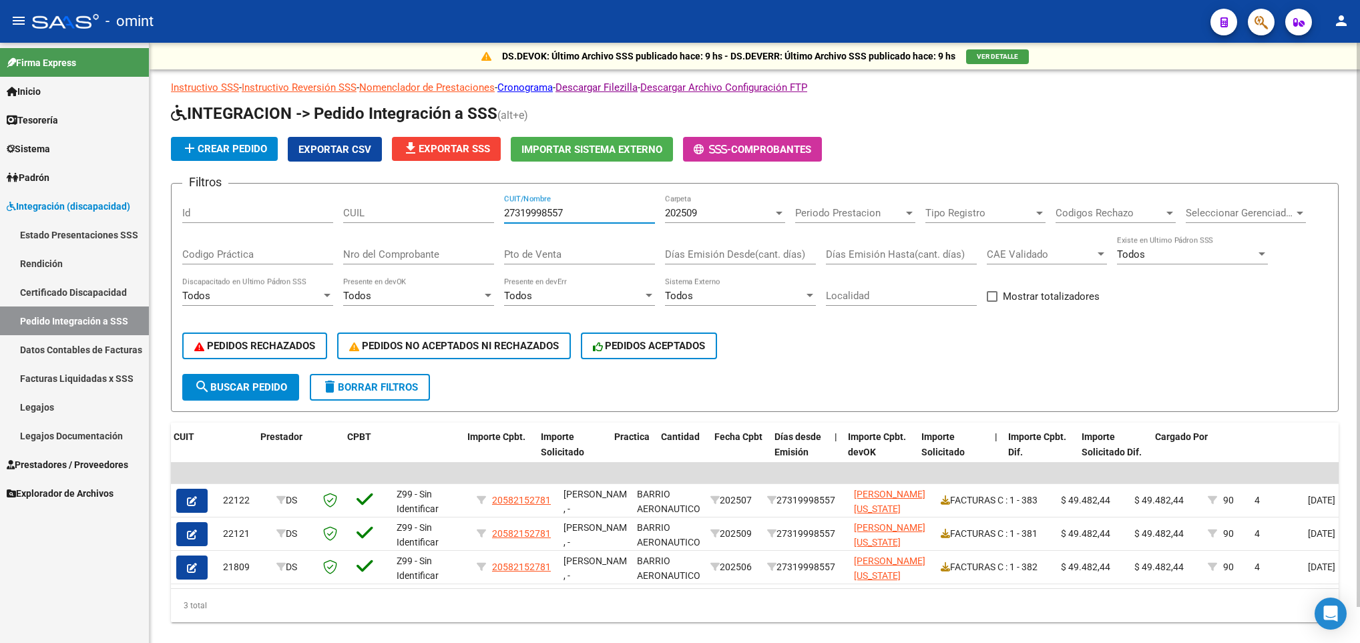
scroll to position [0, 978]
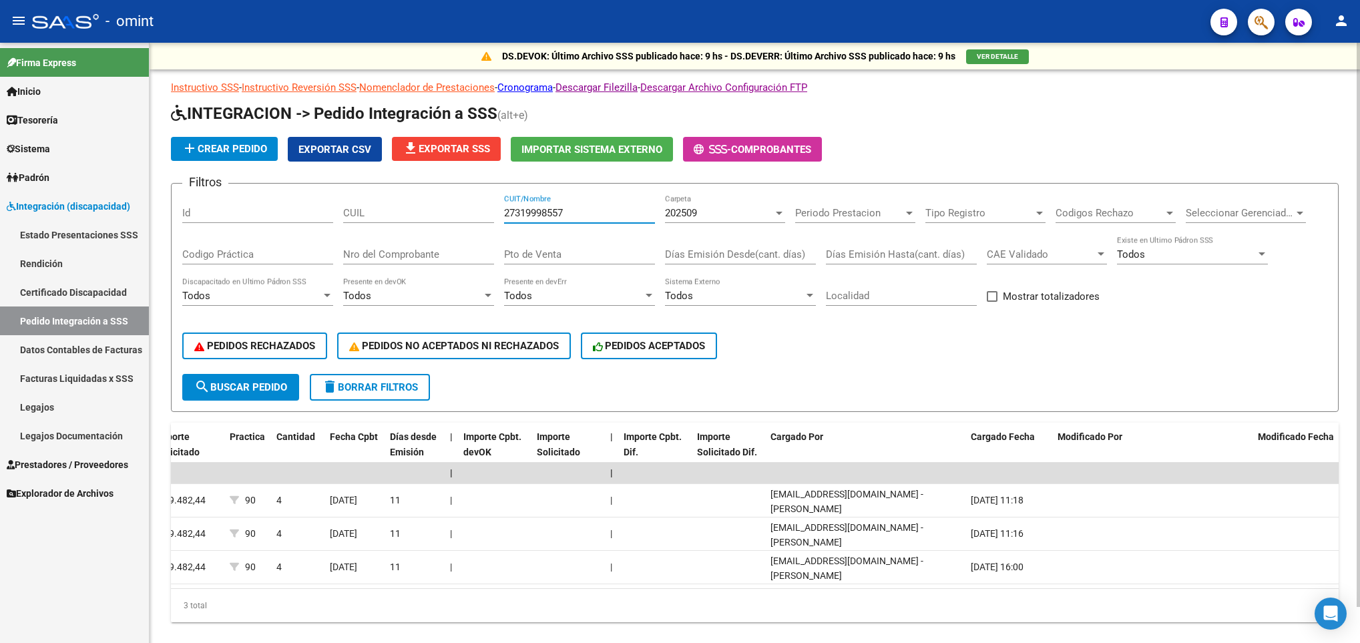
type input "27319998557"
click at [299, 614] on div "3 total" at bounding box center [755, 605] width 1168 height 33
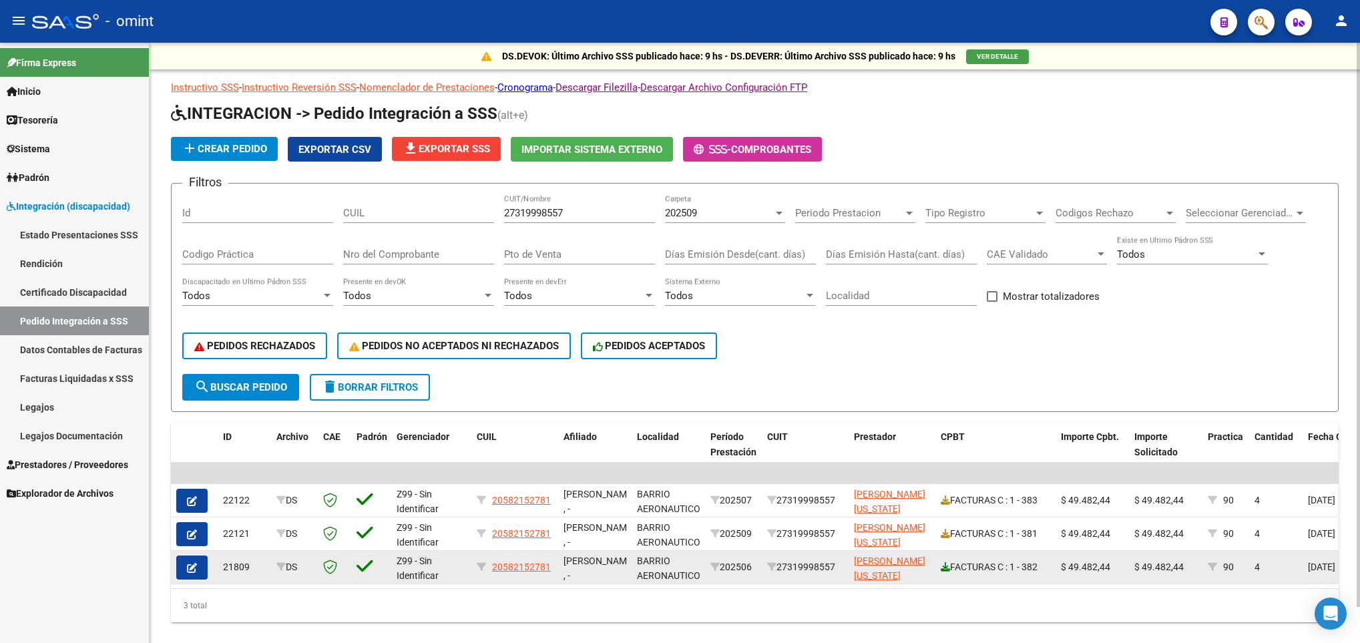
click at [945, 568] on icon at bounding box center [945, 566] width 9 height 9
click at [184, 572] on button "button" at bounding box center [191, 568] width 31 height 24
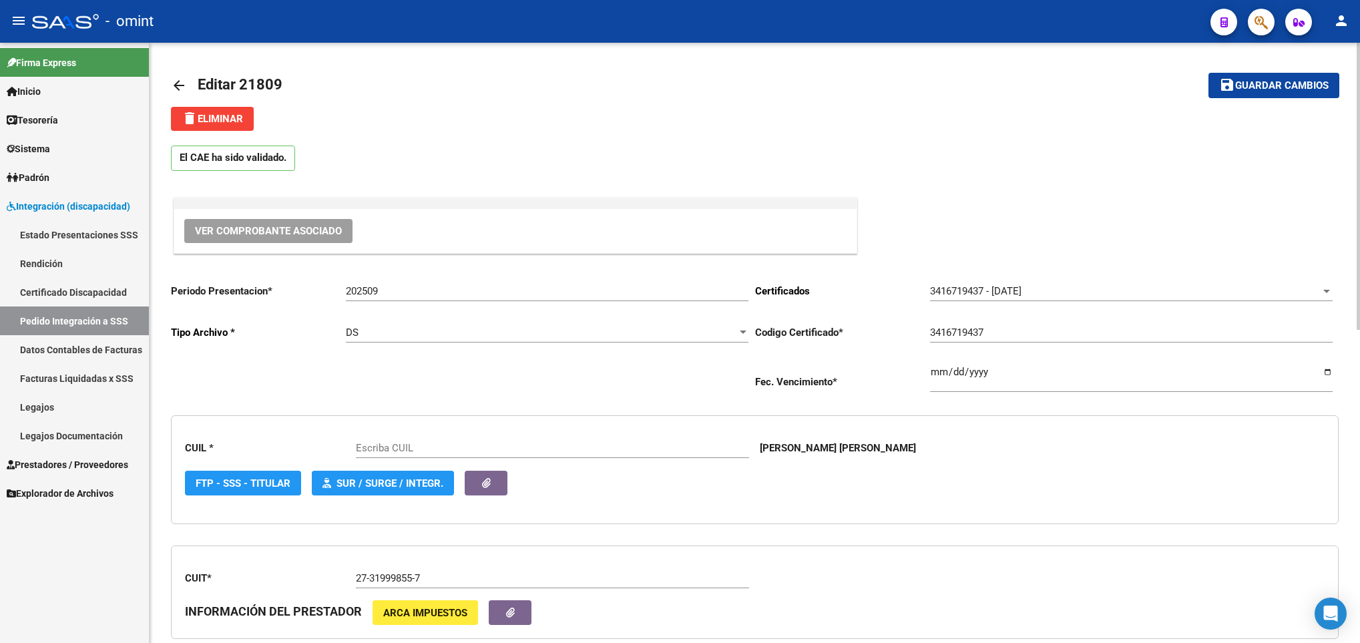
type input "20582152781"
click at [201, 113] on span "delete Eliminar" at bounding box center [212, 119] width 61 height 12
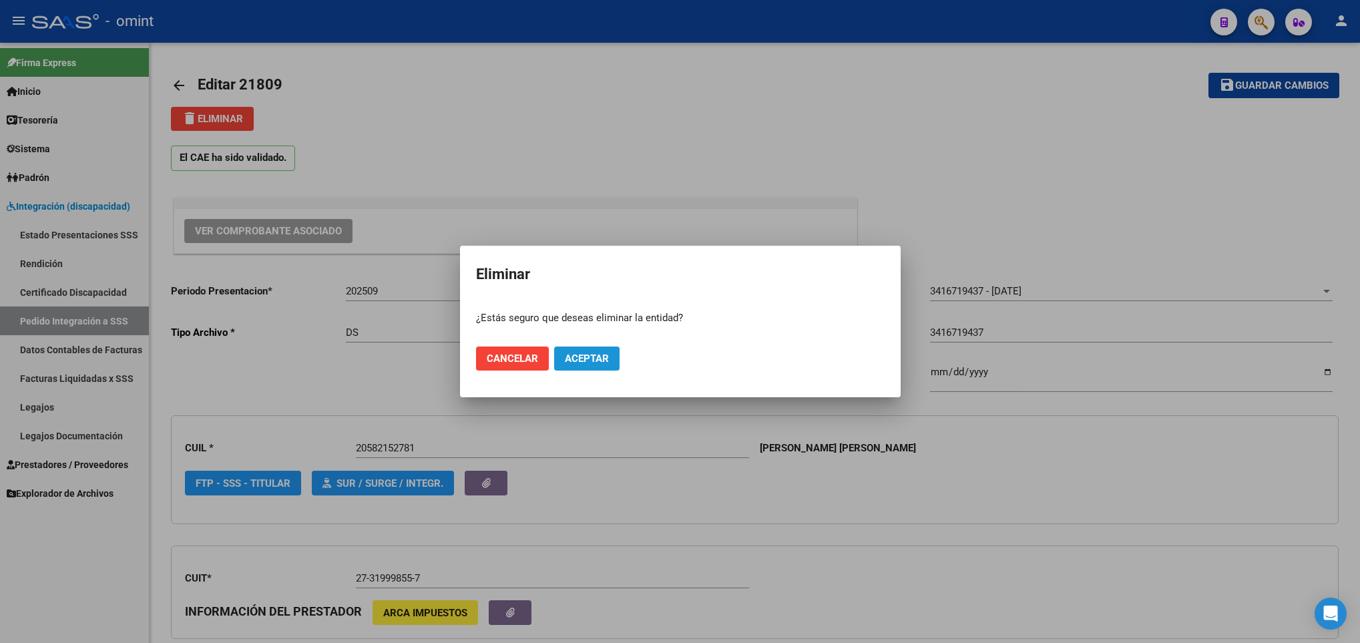
click at [594, 357] on span "Aceptar" at bounding box center [587, 359] width 44 height 12
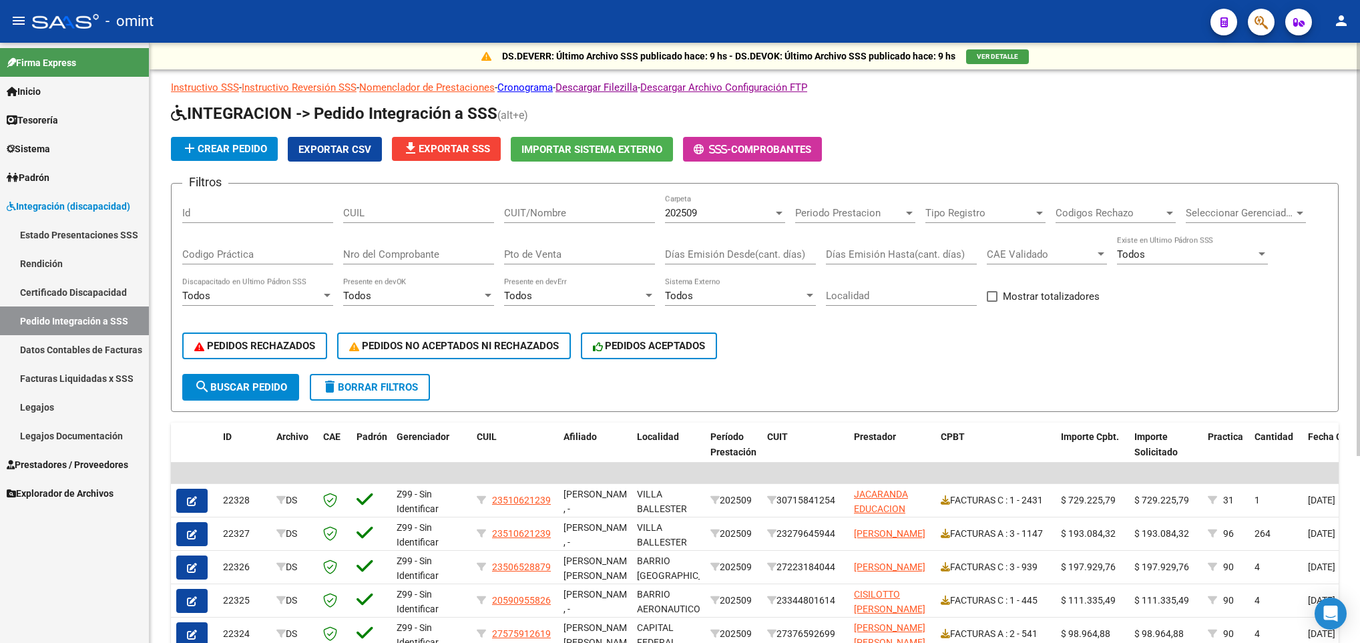
click at [537, 211] on input "CUIT/Nombre" at bounding box center [579, 213] width 151 height 12
paste input "27319998557"
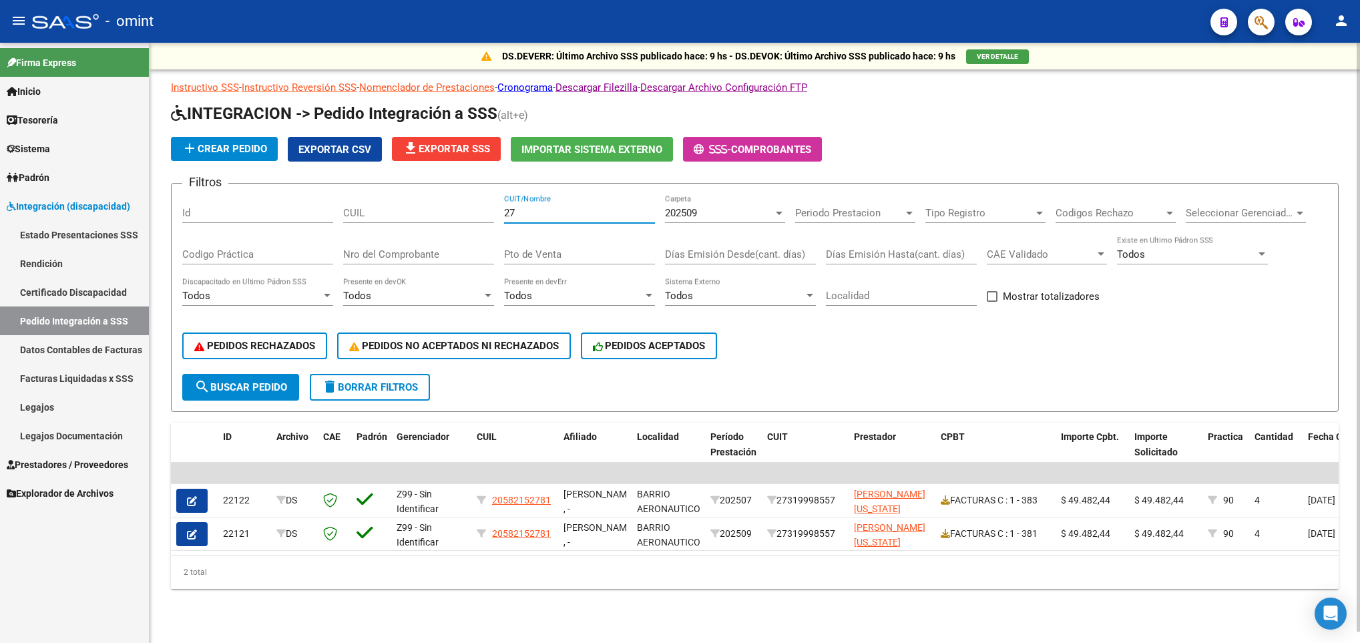
type input "2"
paste input "27284221791"
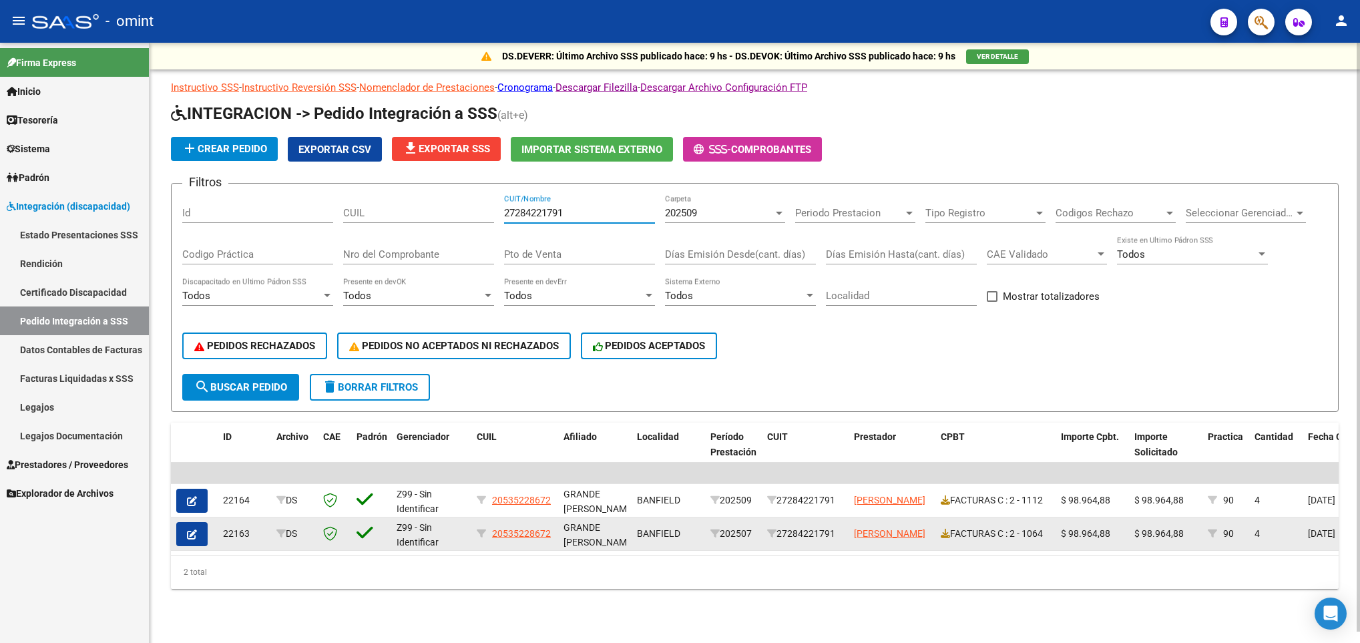
type input "27284221791"
click at [195, 533] on icon "button" at bounding box center [192, 534] width 10 height 10
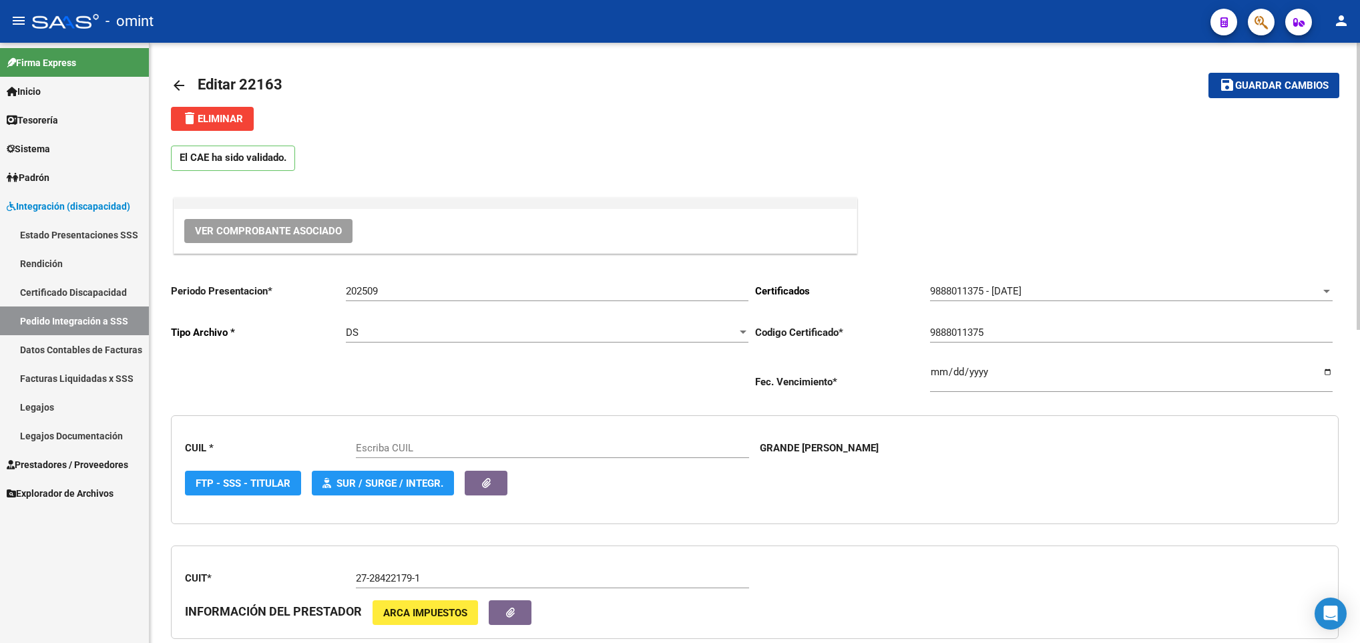
type input "20535228672"
click at [227, 114] on span "delete Eliminar" at bounding box center [212, 119] width 61 height 12
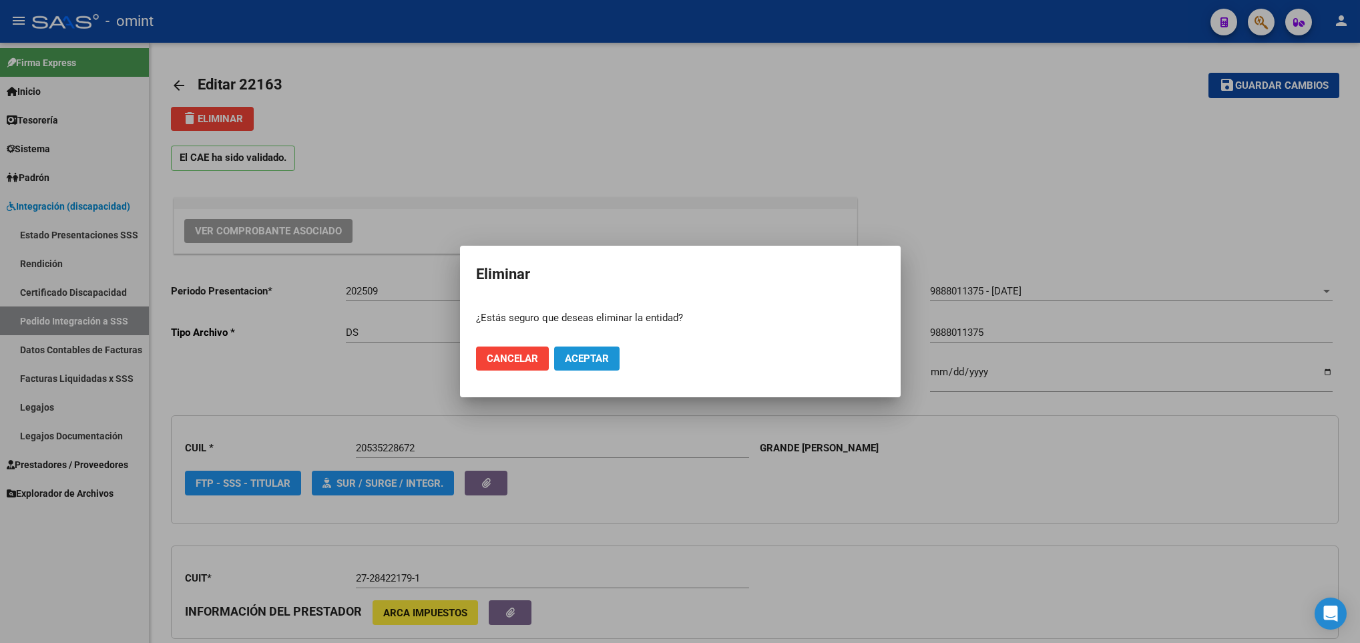
click at [587, 359] on span "Aceptar" at bounding box center [587, 359] width 44 height 12
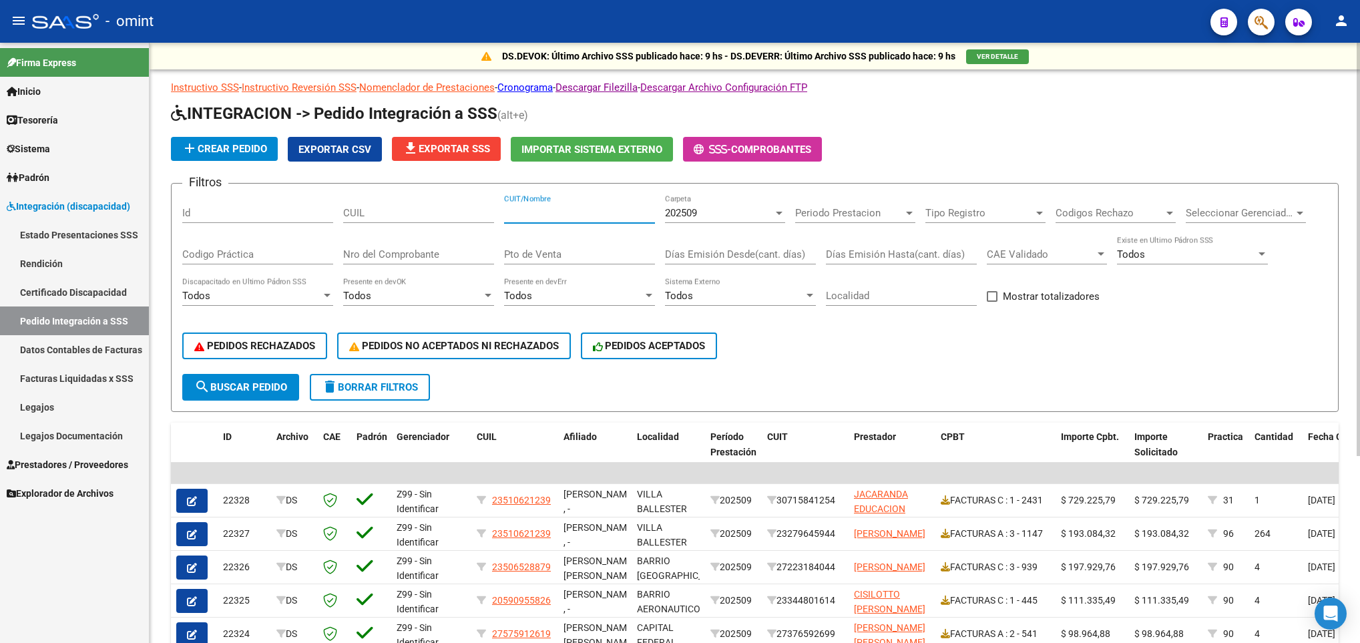
click at [523, 211] on input "CUIT/Nombre" at bounding box center [579, 213] width 151 height 12
paste input "27271839974"
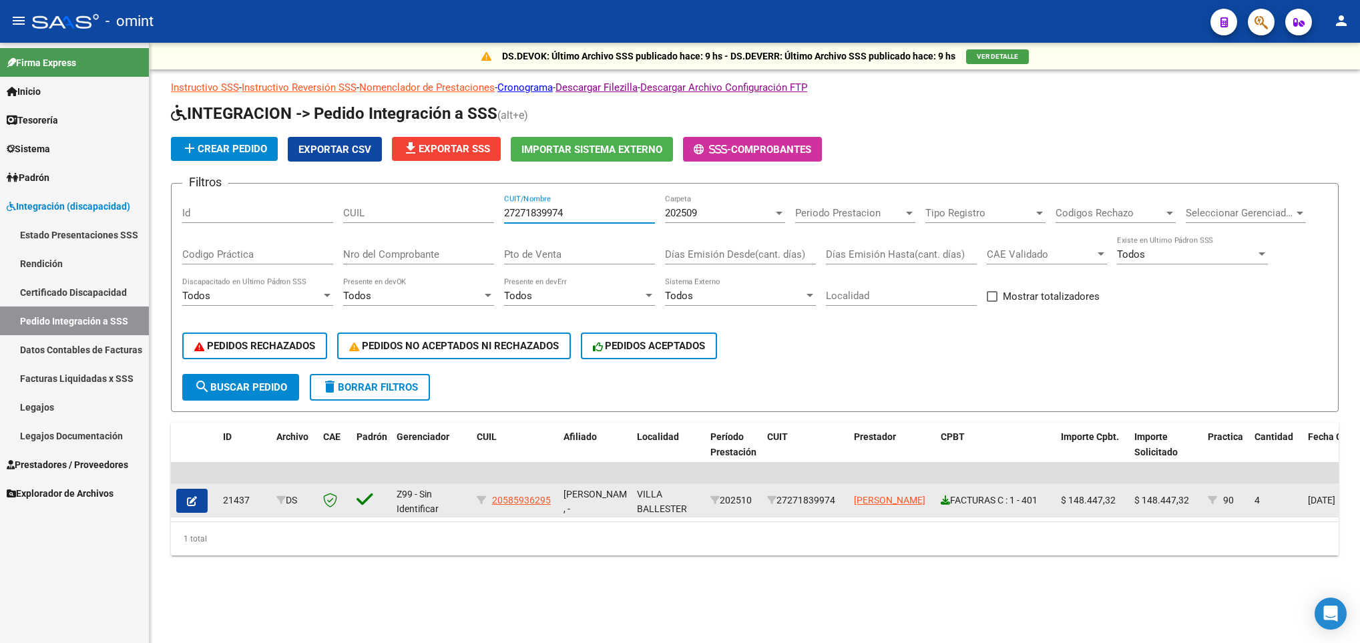
type input "27271839974"
click at [942, 499] on icon at bounding box center [945, 499] width 9 height 9
click at [194, 499] on icon "button" at bounding box center [192, 501] width 10 height 10
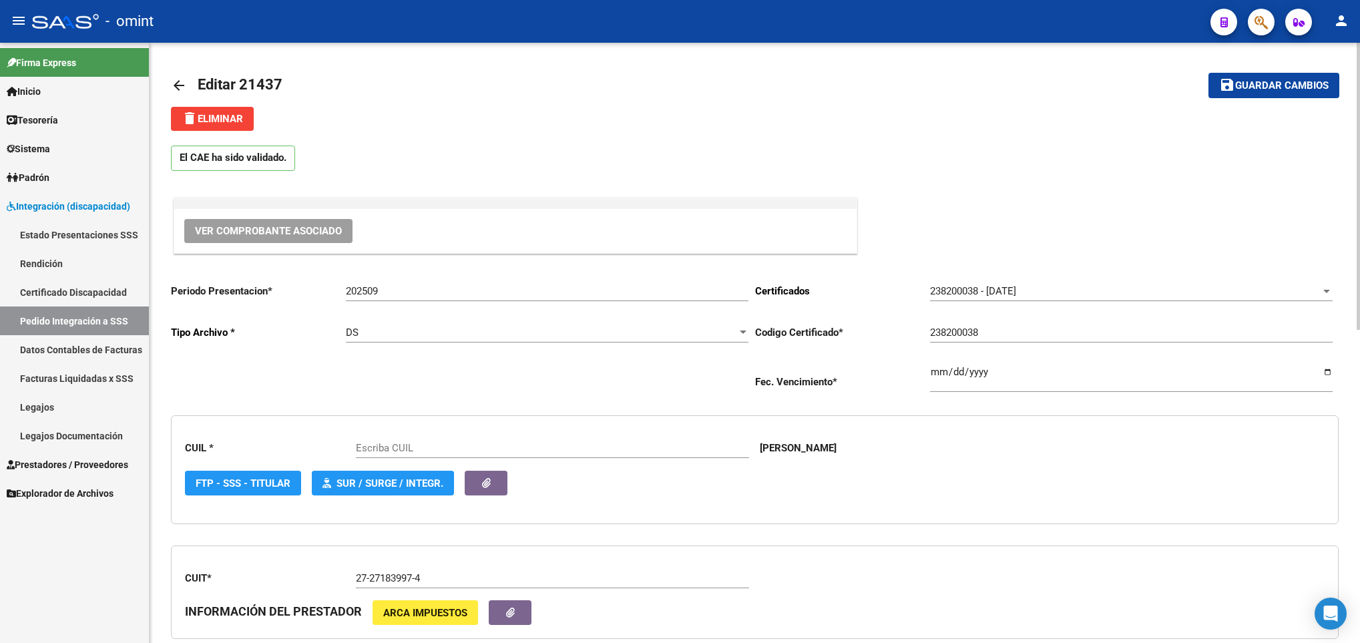
type input "20585936295"
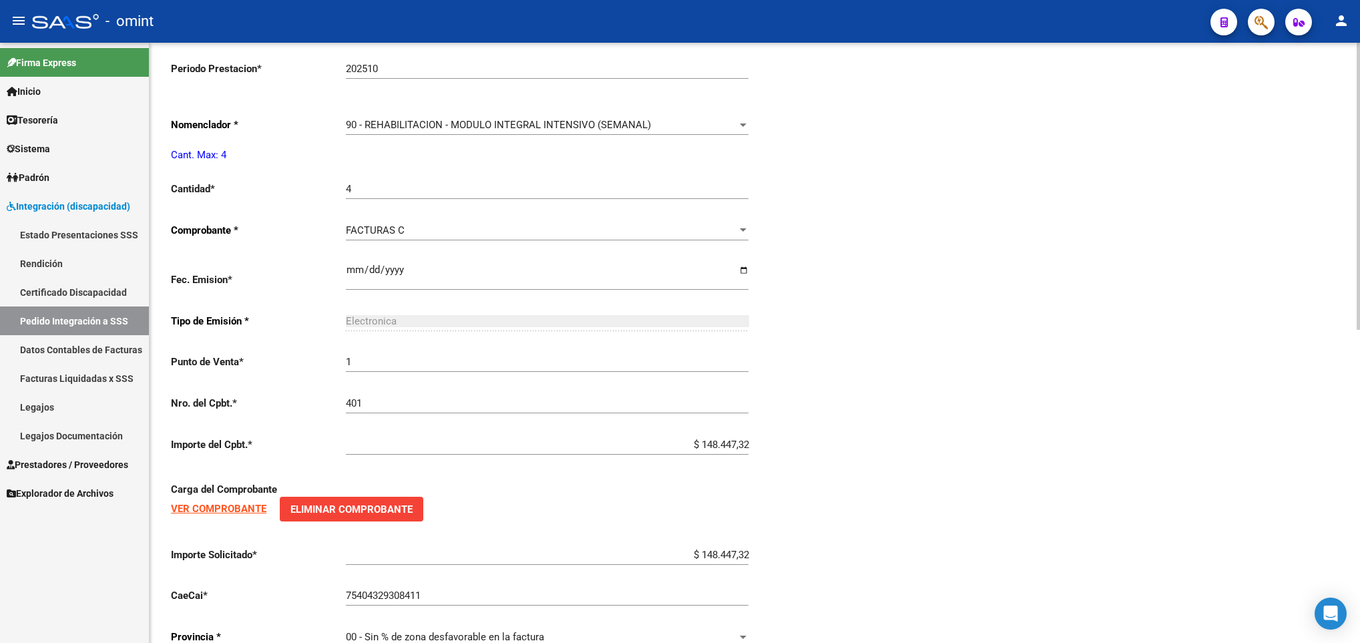
click at [1359, 423] on html "menu - omint person Firma Express Inicio Calendario SSS Instructivos Contacto O…" at bounding box center [680, 321] width 1360 height 643
drag, startPoint x: 1353, startPoint y: 483, endPoint x: 1359, endPoint y: 399, distance: 85.0
click at [1359, 399] on html "menu - omint person Firma Express Inicio Calendario SSS Instructivos Contacto O…" at bounding box center [680, 321] width 1360 height 643
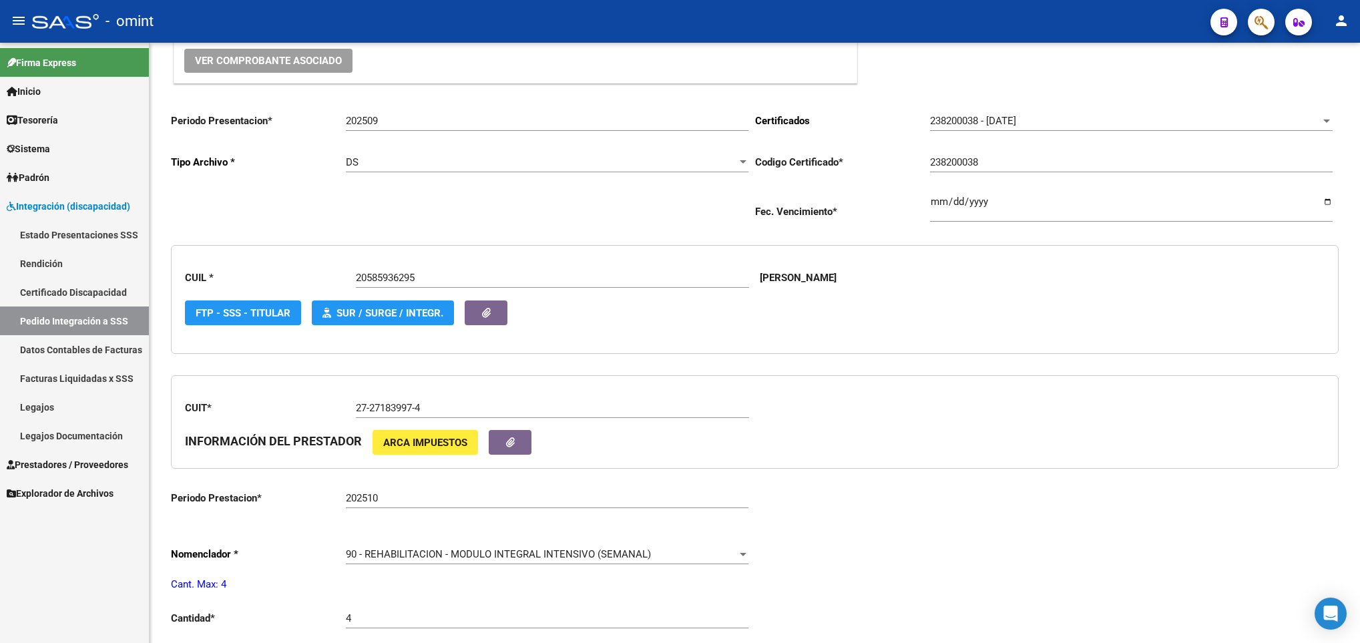
scroll to position [214, 0]
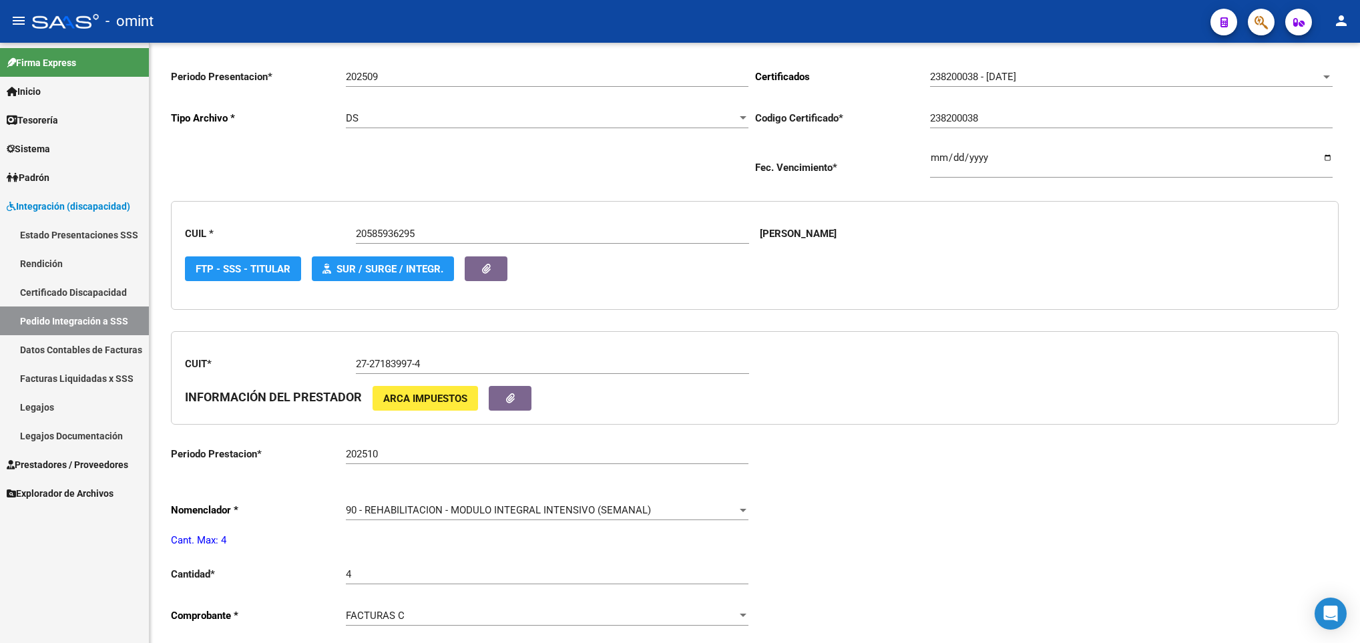
click at [1357, 160] on div at bounding box center [1358, 289] width 3 height 287
click at [391, 453] on input "202510" at bounding box center [547, 454] width 403 height 12
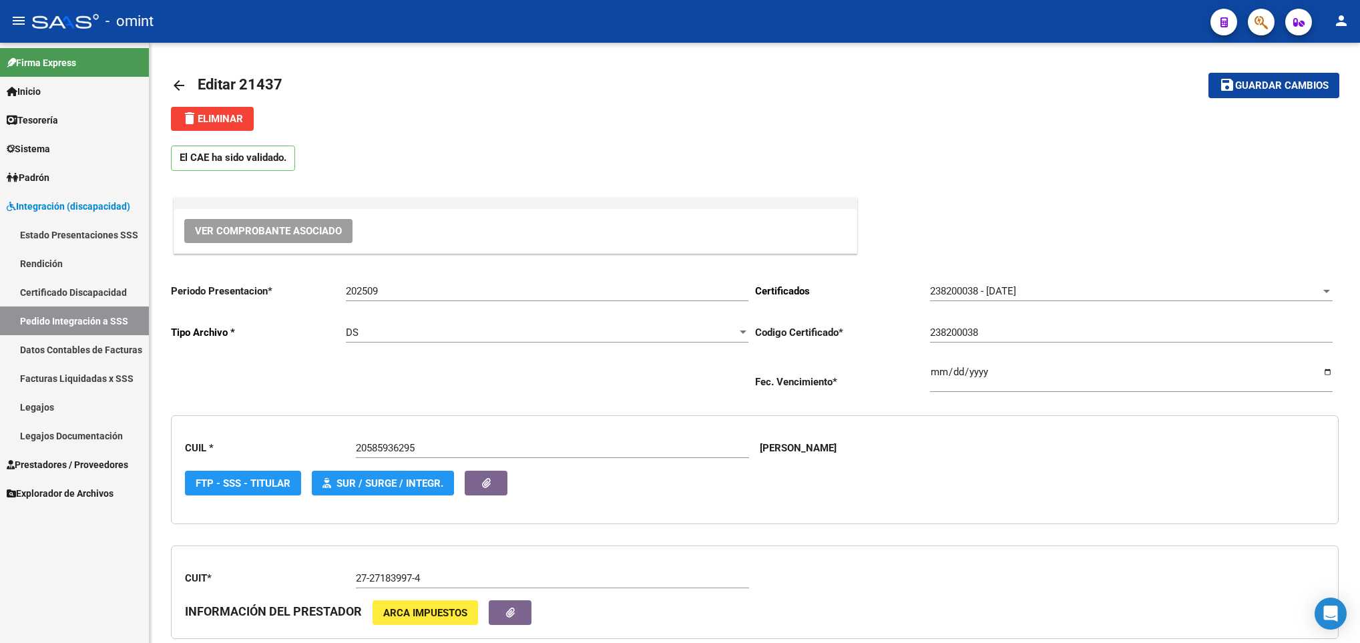
click at [1359, 76] on div at bounding box center [1358, 343] width 3 height 600
type input "202509"
click at [1290, 83] on span "Guardar cambios" at bounding box center [1281, 86] width 93 height 12
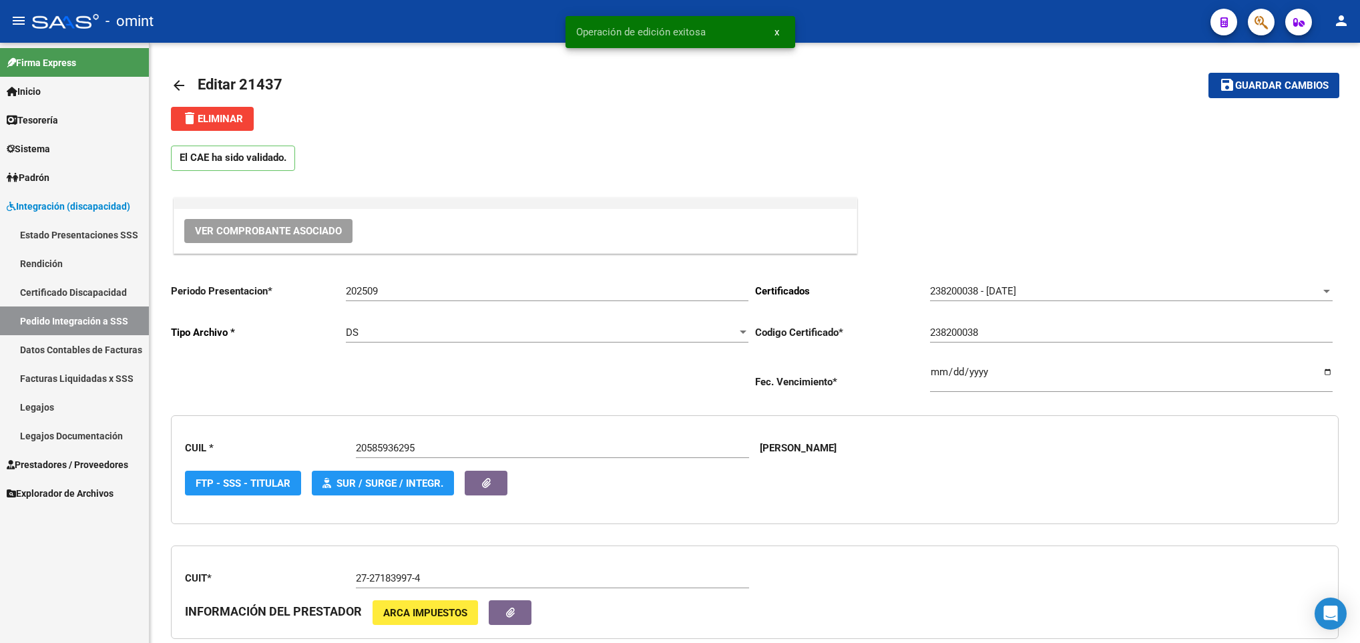
click at [172, 78] on mat-icon "arrow_back" at bounding box center [179, 85] width 16 height 16
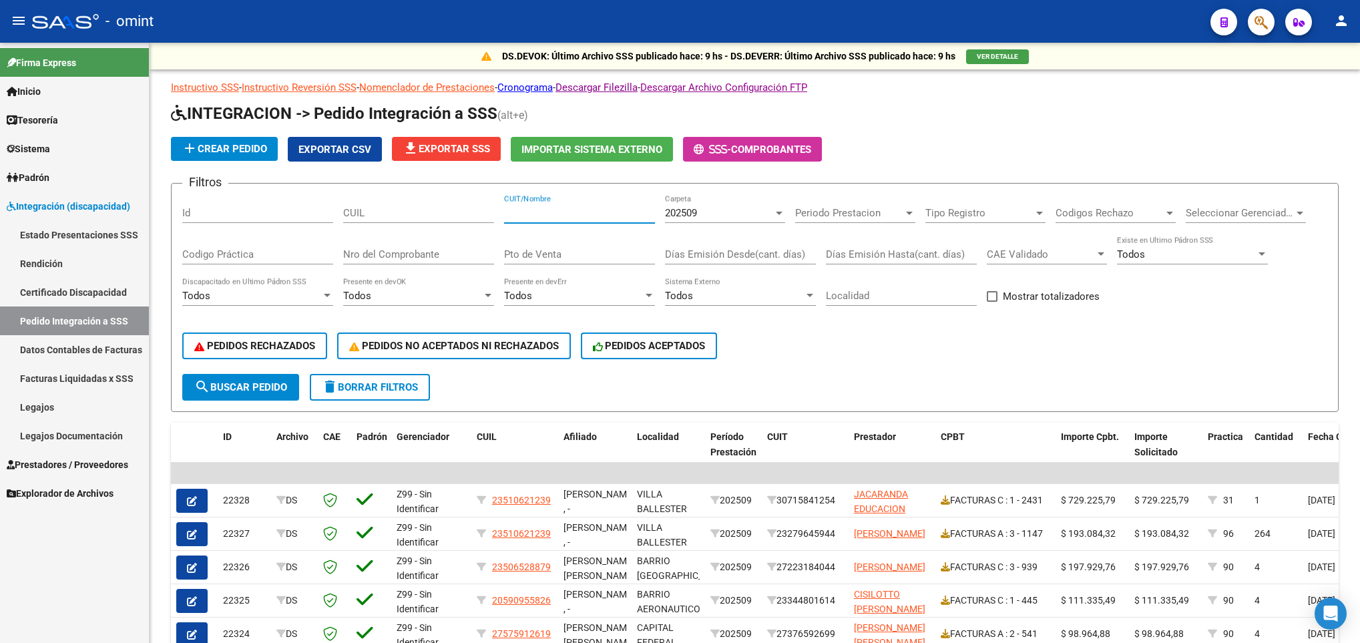
click at [552, 212] on input "CUIT/Nombre" at bounding box center [579, 213] width 151 height 12
paste input "23123332954"
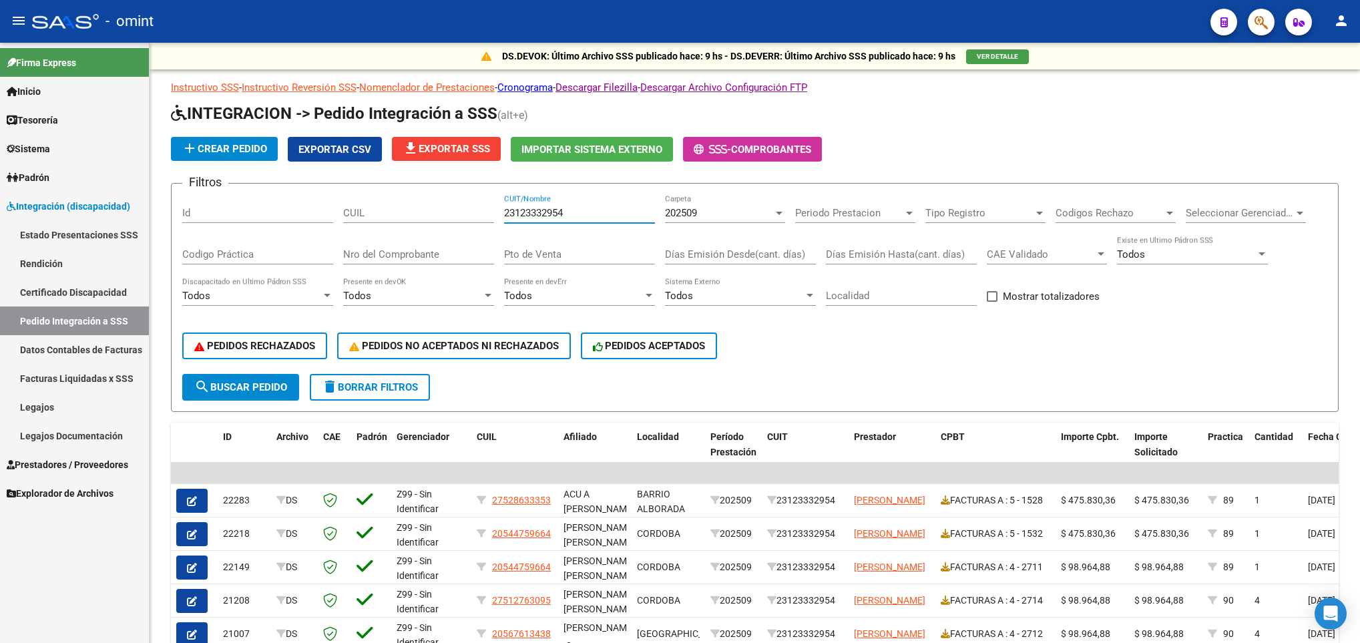
scroll to position [271, 0]
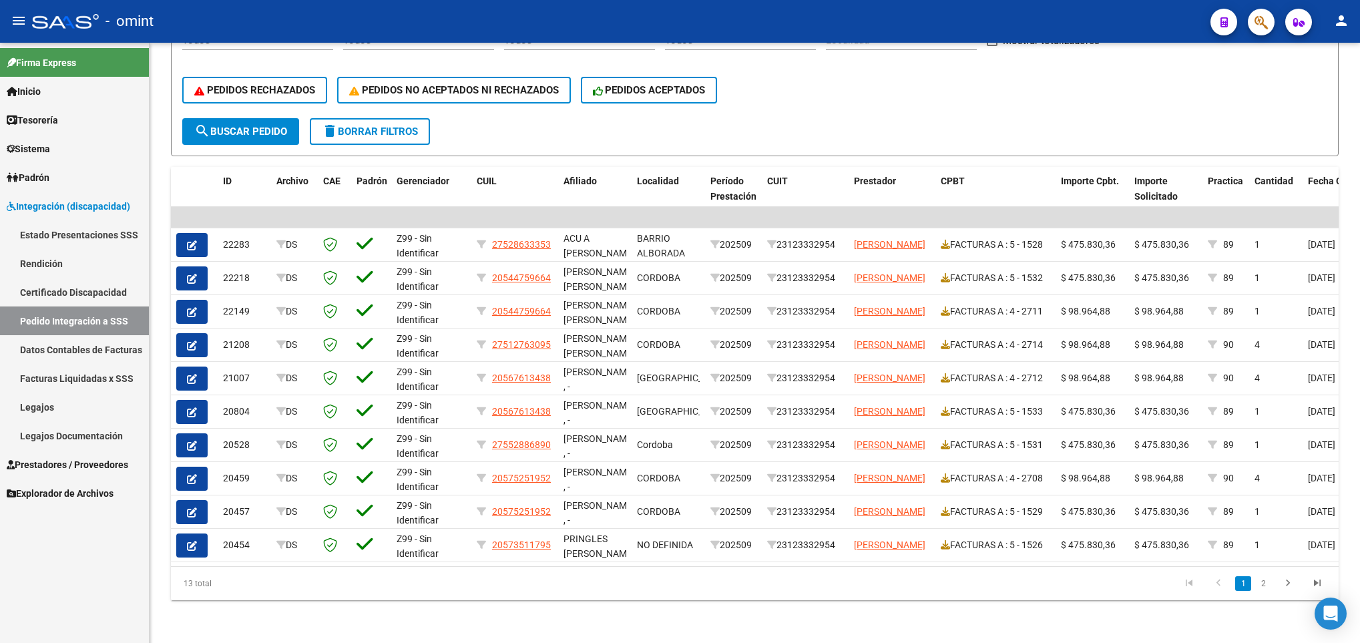
click at [1358, 584] on div at bounding box center [1358, 343] width 3 height 600
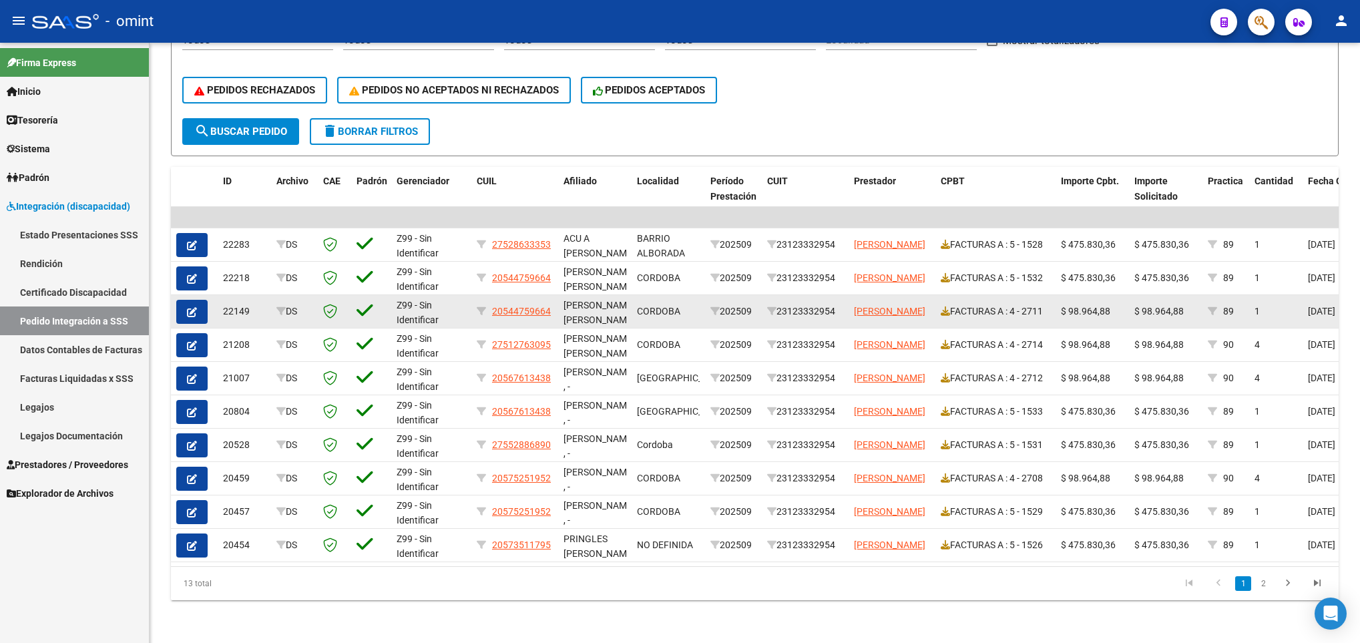
type input "23123332954"
click at [195, 307] on icon "button" at bounding box center [192, 312] width 10 height 10
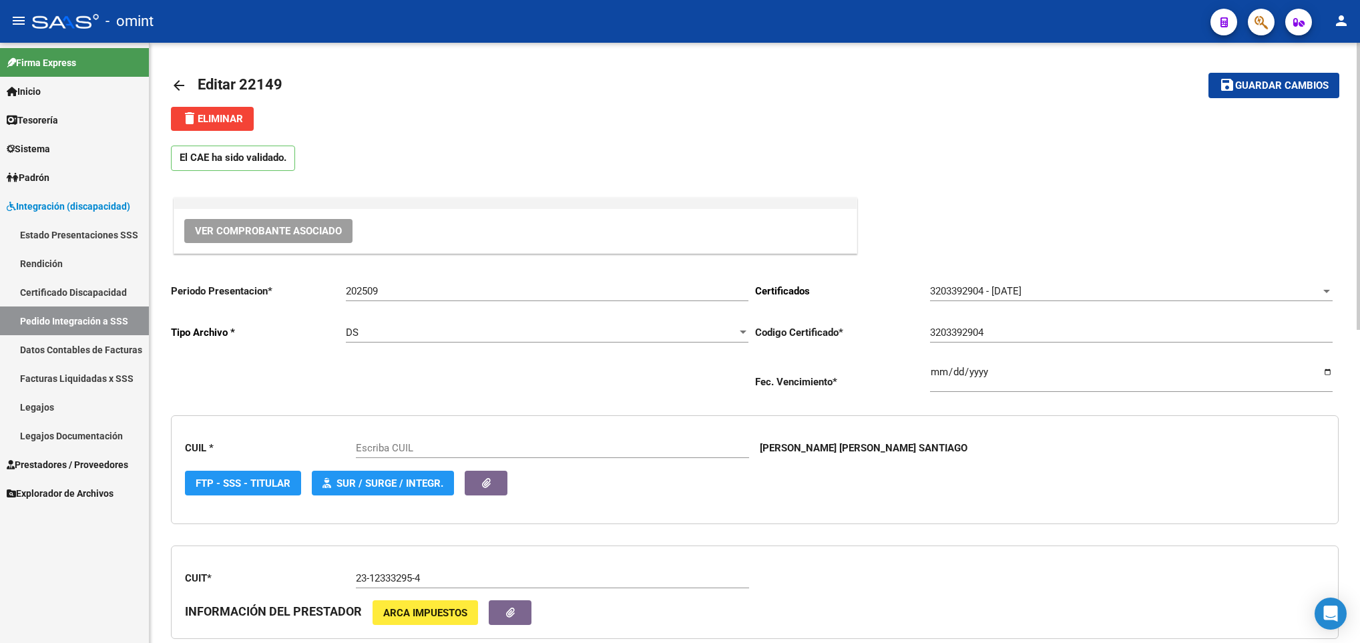
type input "20544759664"
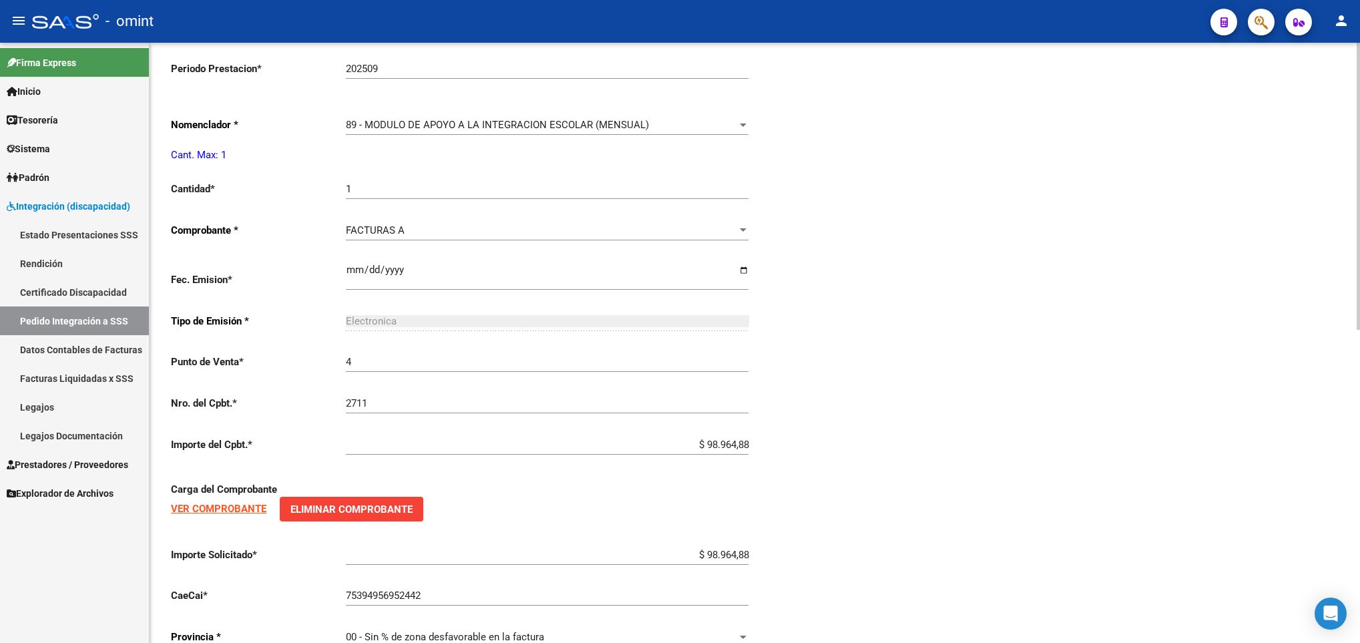
click at [1359, 593] on html "menu - omint person Firma Express Inicio Calendario SSS Instructivos Contacto O…" at bounding box center [680, 321] width 1360 height 643
click at [651, 131] on div "89 - MODULO DE APOYO A LA INTEGRACION ESCOLAR (MENSUAL)" at bounding box center [541, 125] width 391 height 12
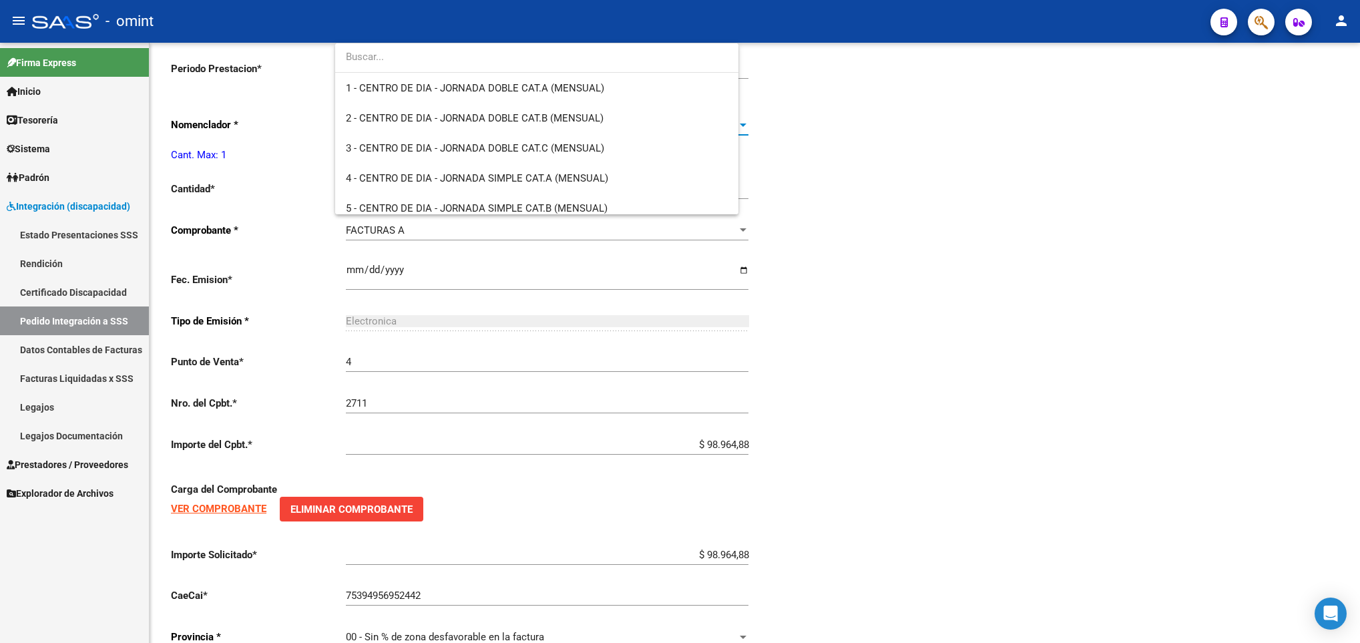
scroll to position [2604, 0]
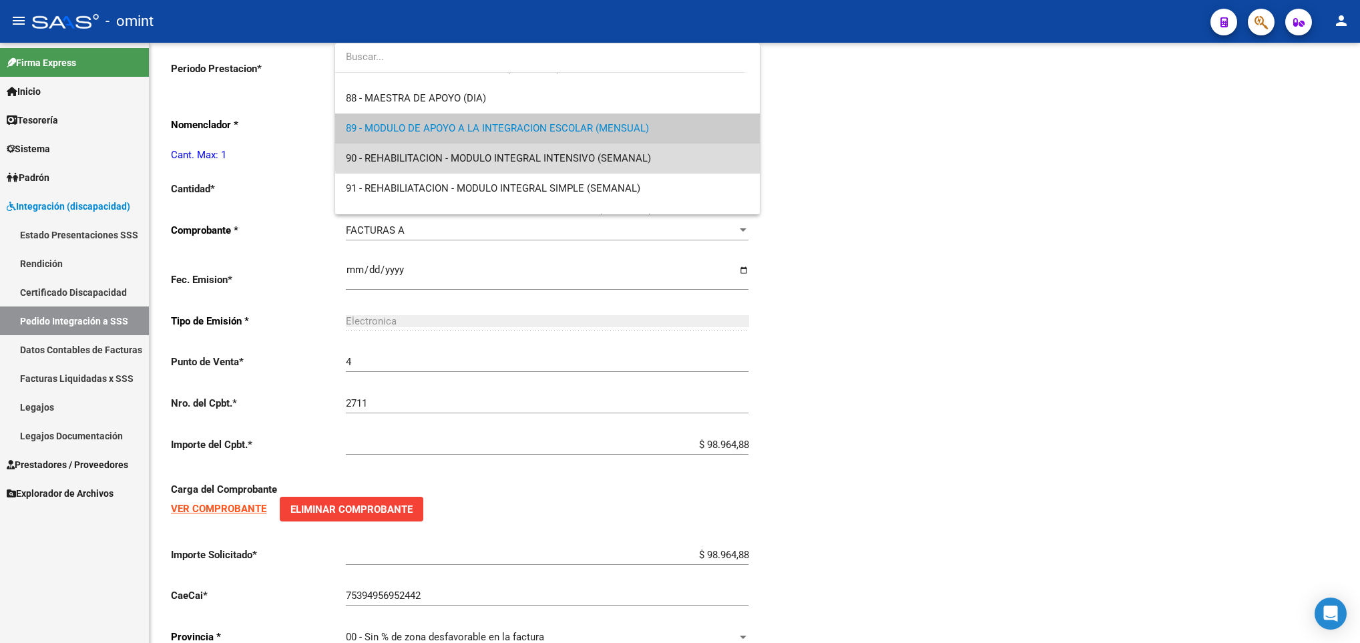
click at [631, 150] on span "90 - REHABILITACION - MODULO INTEGRAL INTENSIVO (SEMANAL)" at bounding box center [547, 159] width 403 height 30
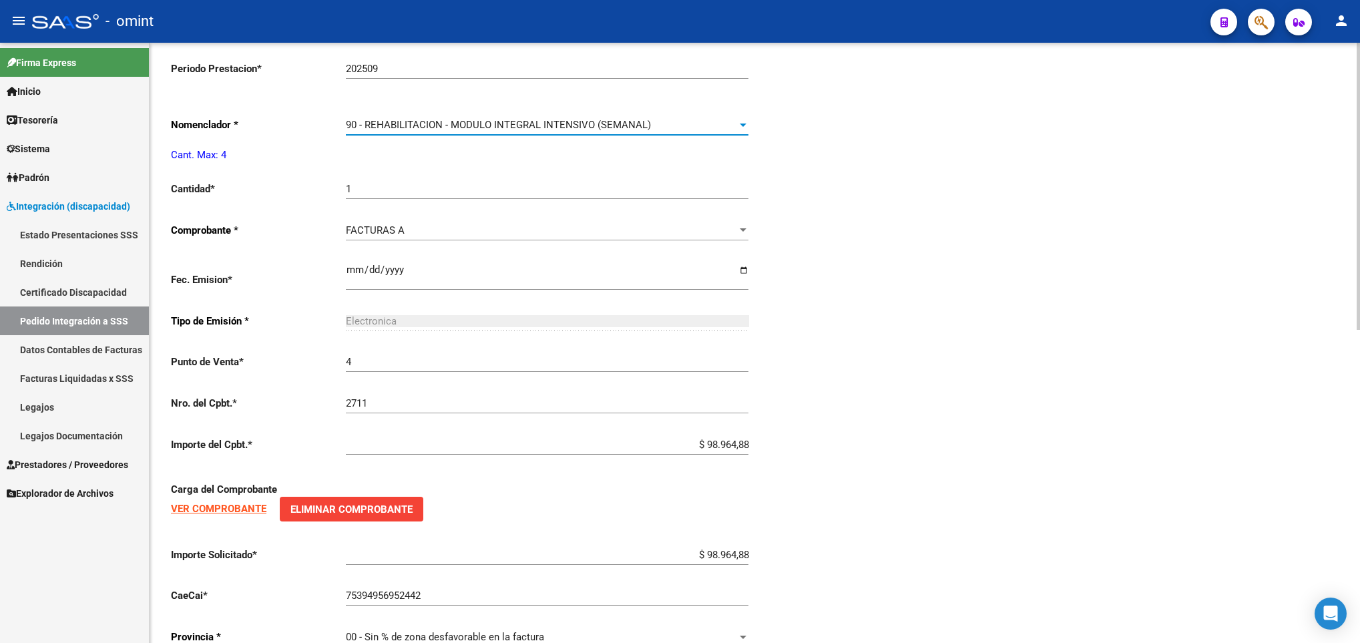
click at [469, 190] on input "1" at bounding box center [547, 189] width 403 height 12
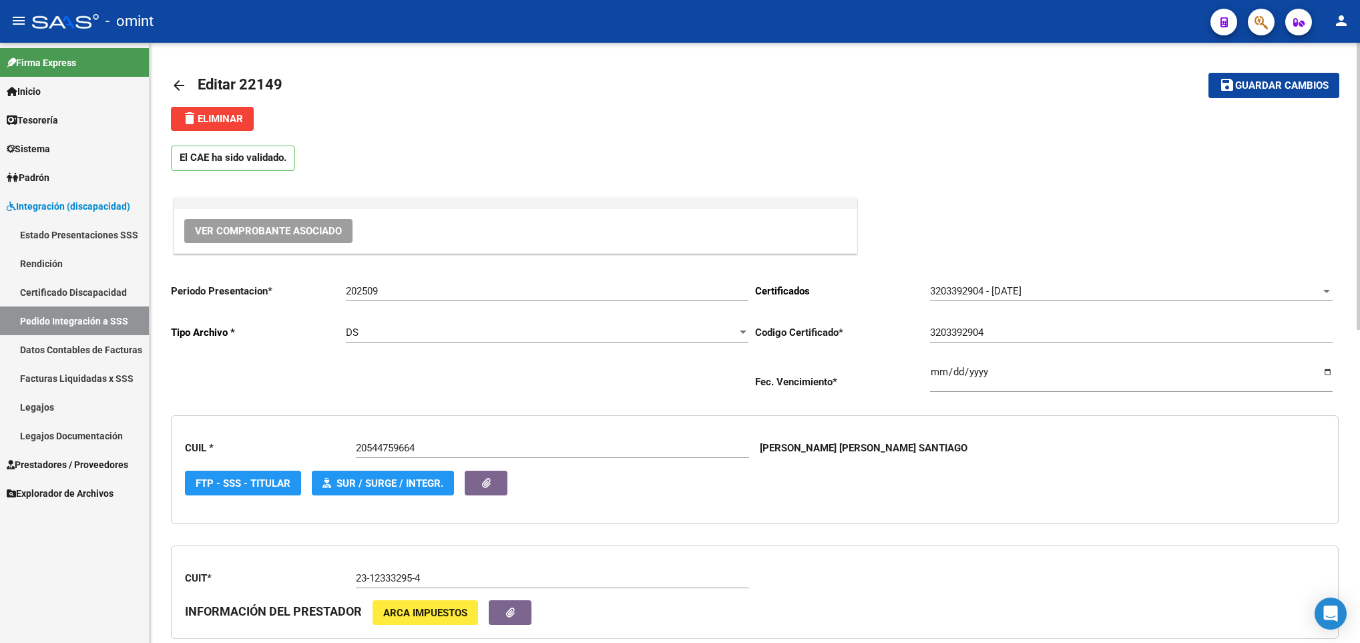
click at [1359, 203] on html "menu - omint person Firma Express Inicio Calendario SSS Instructivos Contacto O…" at bounding box center [680, 321] width 1360 height 643
type input "4"
click at [1273, 77] on button "save Guardar cambios" at bounding box center [1274, 85] width 131 height 25
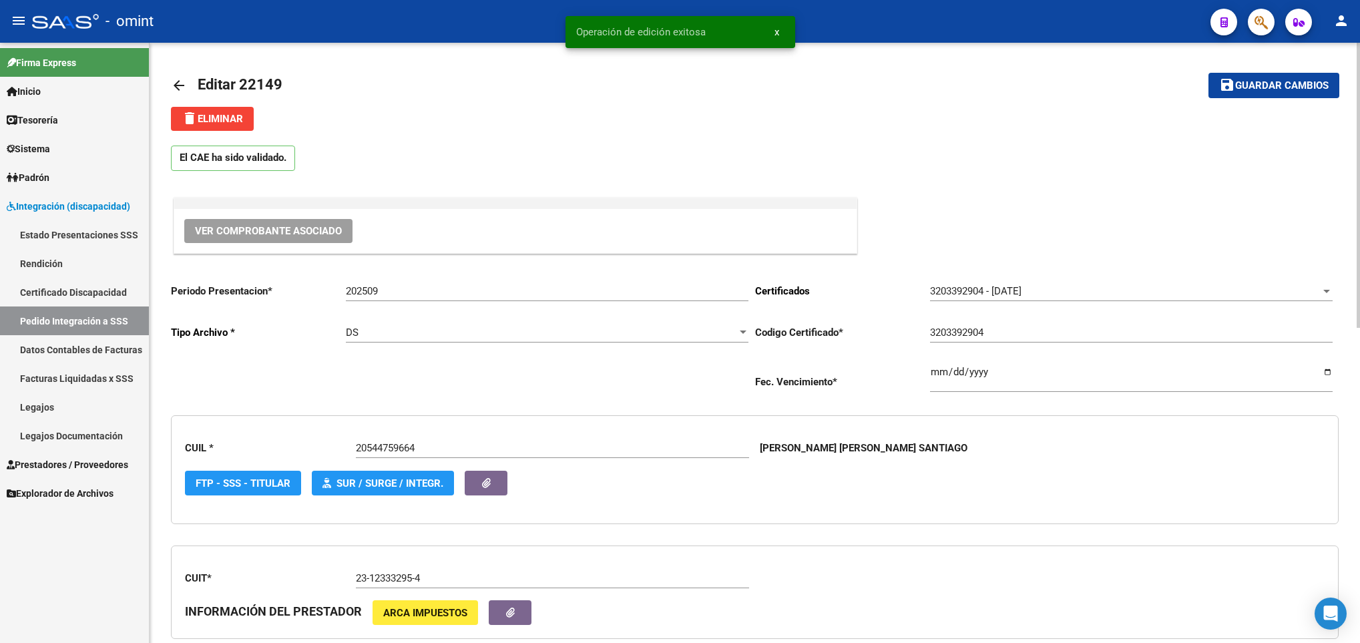
click at [180, 77] on mat-icon "arrow_back" at bounding box center [179, 85] width 16 height 16
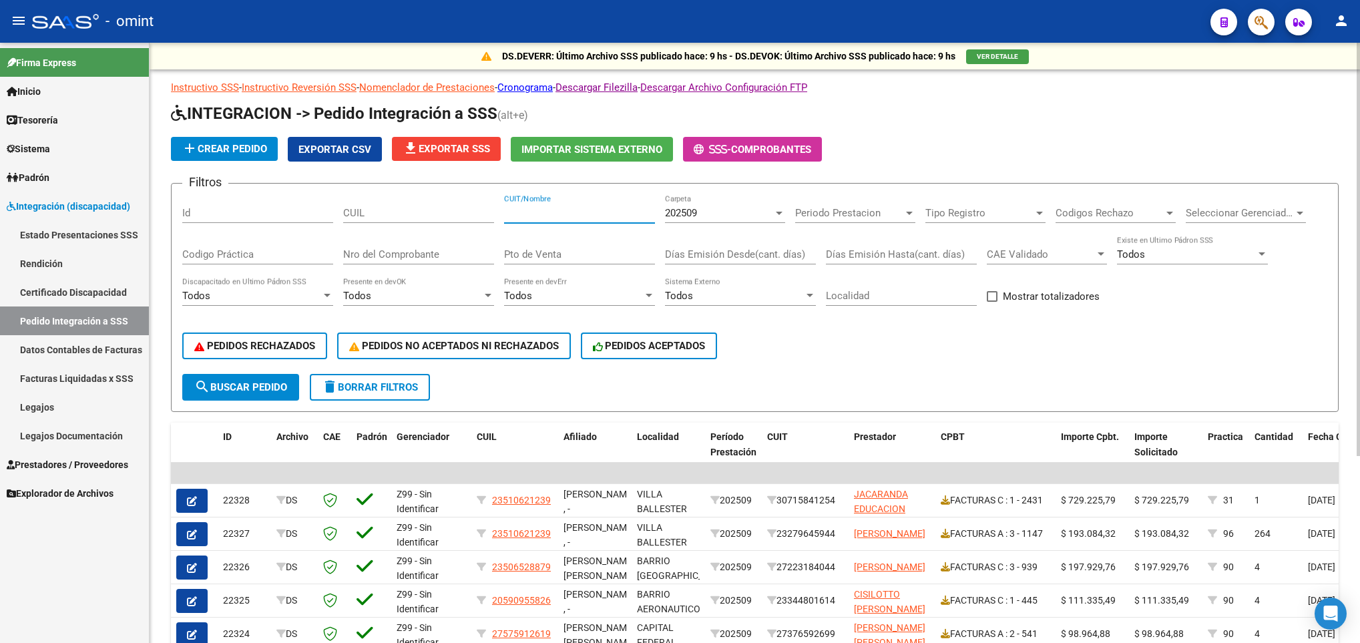
click at [545, 211] on input "CUIT/Nombre" at bounding box center [579, 213] width 151 height 12
paste input "23123332954"
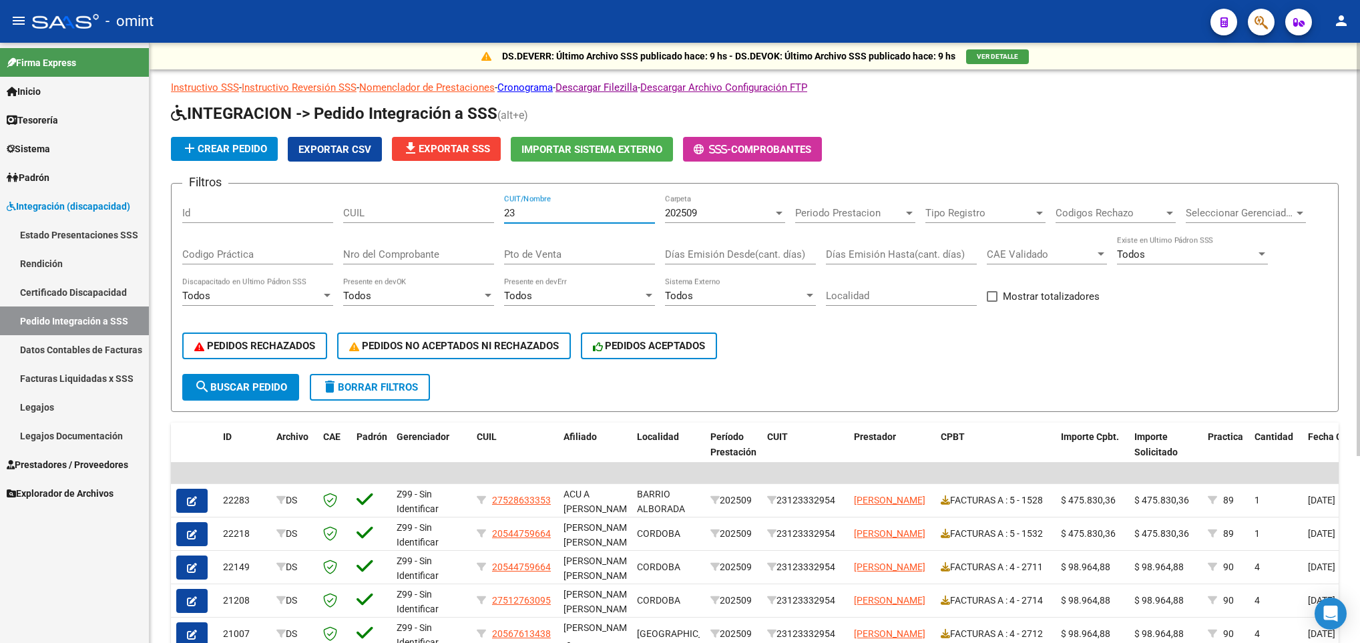
type input "2"
paste input "27235676090"
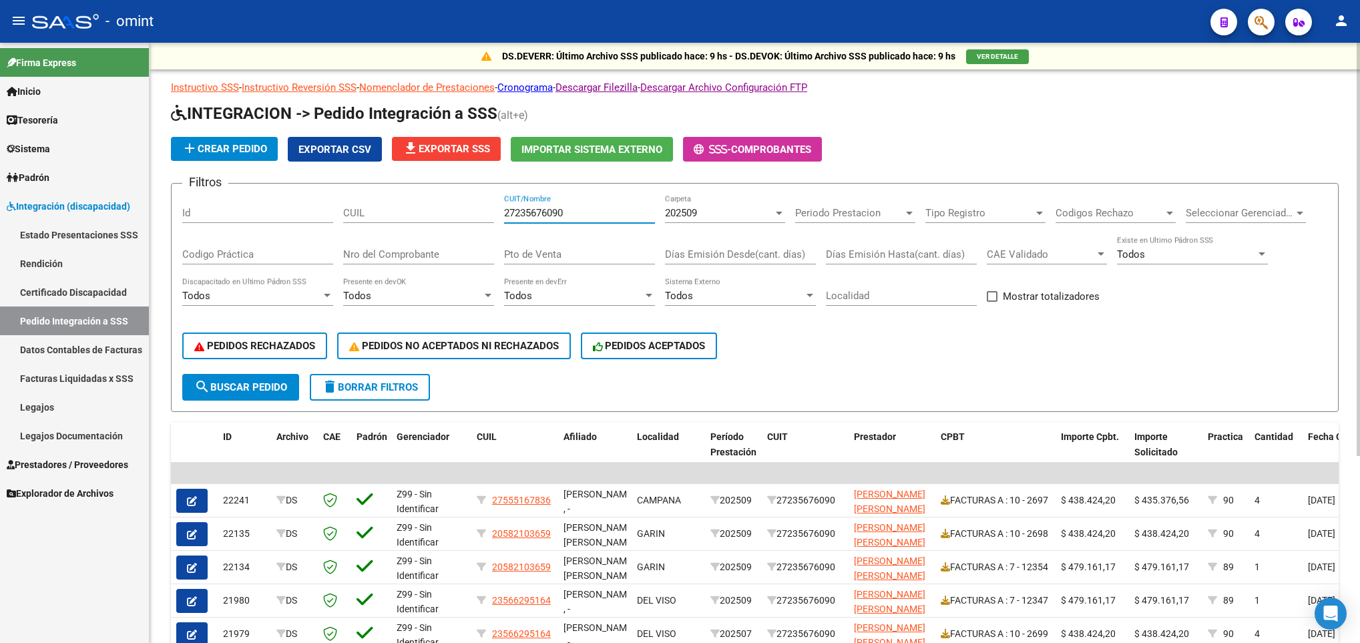
scroll to position [271, 0]
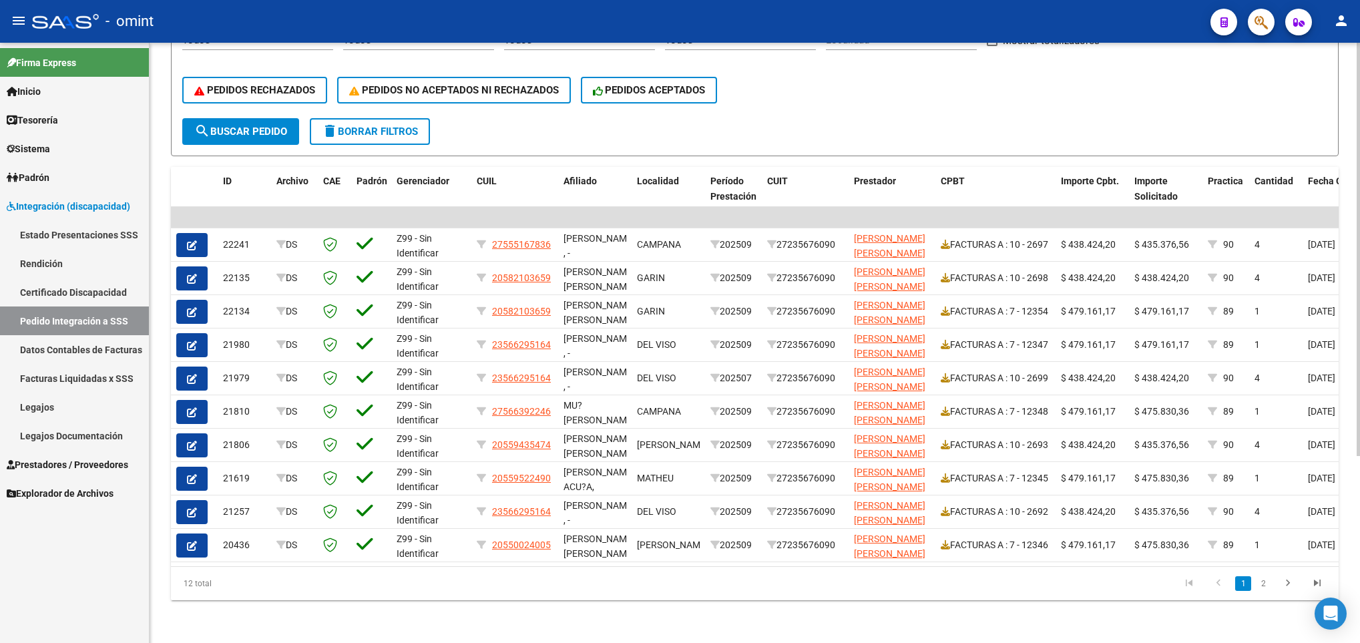
click at [1359, 562] on html "menu - omint person Firma Express Inicio Calendario SSS Instructivos Contacto O…" at bounding box center [680, 321] width 1360 height 643
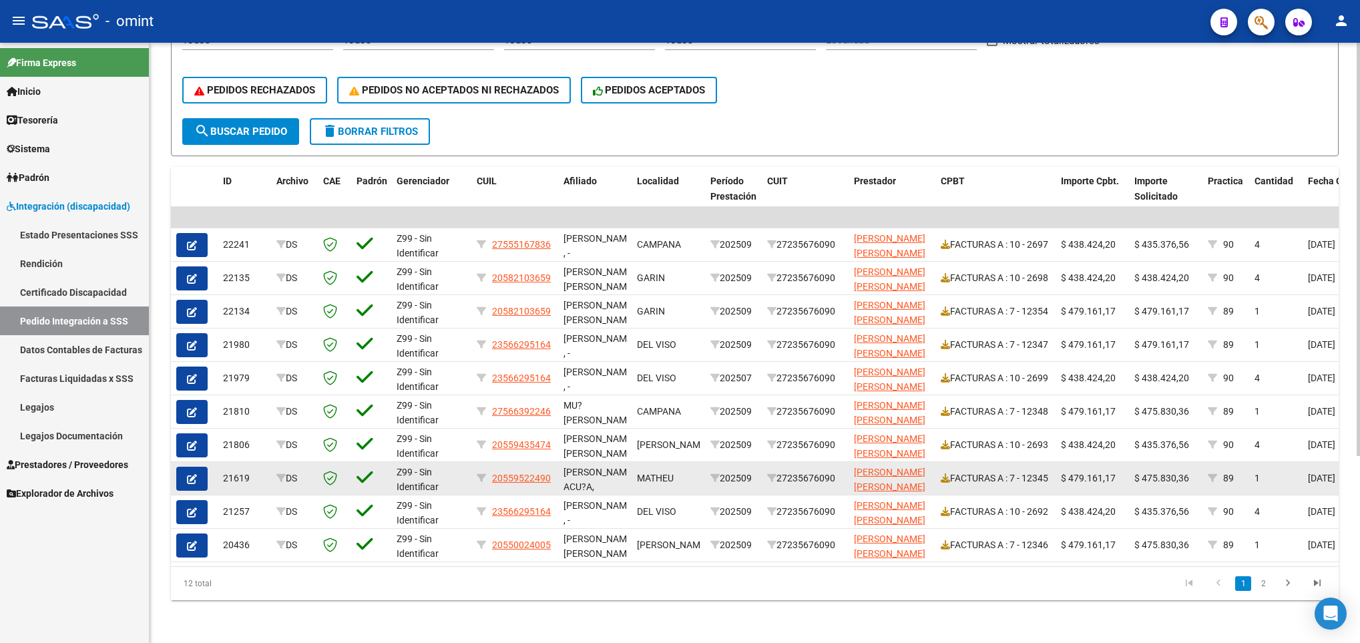
type input "27235676090"
drag, startPoint x: 1144, startPoint y: 459, endPoint x: 1188, endPoint y: 457, distance: 44.1
click at [1188, 473] on span "$ 475.830,36" at bounding box center [1161, 478] width 55 height 11
copy span "475.830,36"
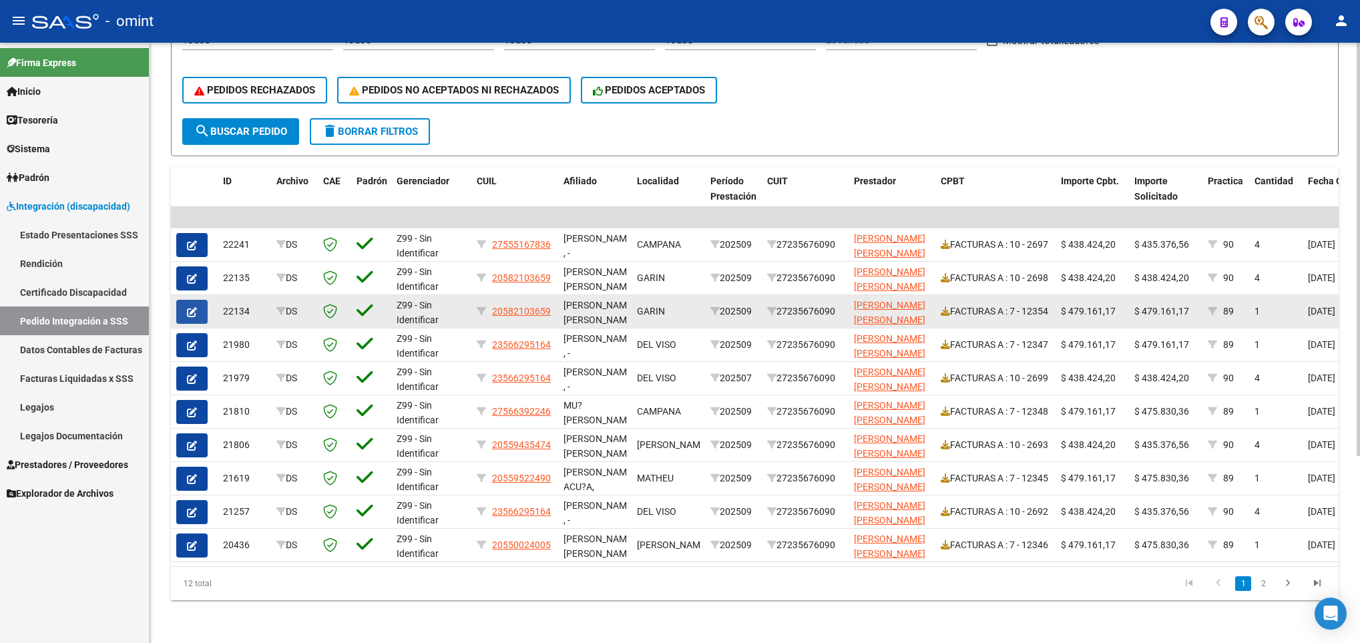
click at [196, 307] on icon "button" at bounding box center [192, 312] width 10 height 10
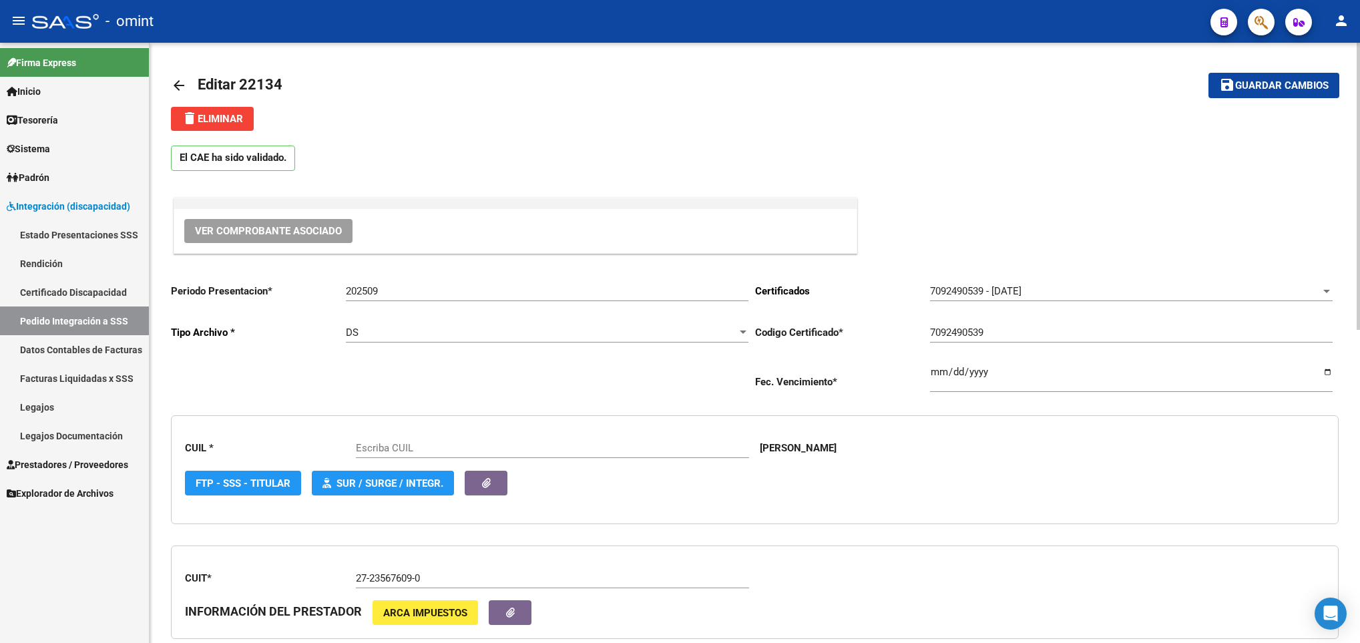
type input "20582103659"
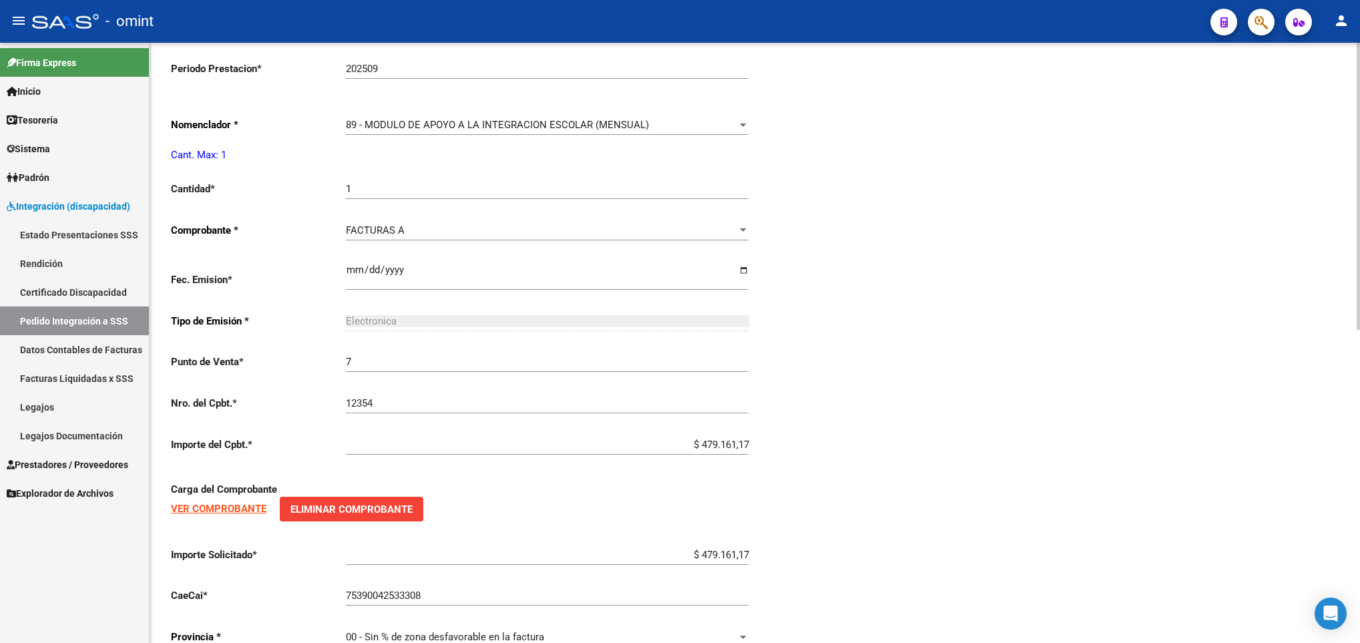
click at [1359, 497] on div at bounding box center [1358, 343] width 3 height 600
click at [725, 560] on input "$ 479.161,17" at bounding box center [547, 555] width 403 height 12
paste input "5.830,36"
type input "$ 475.830,36"
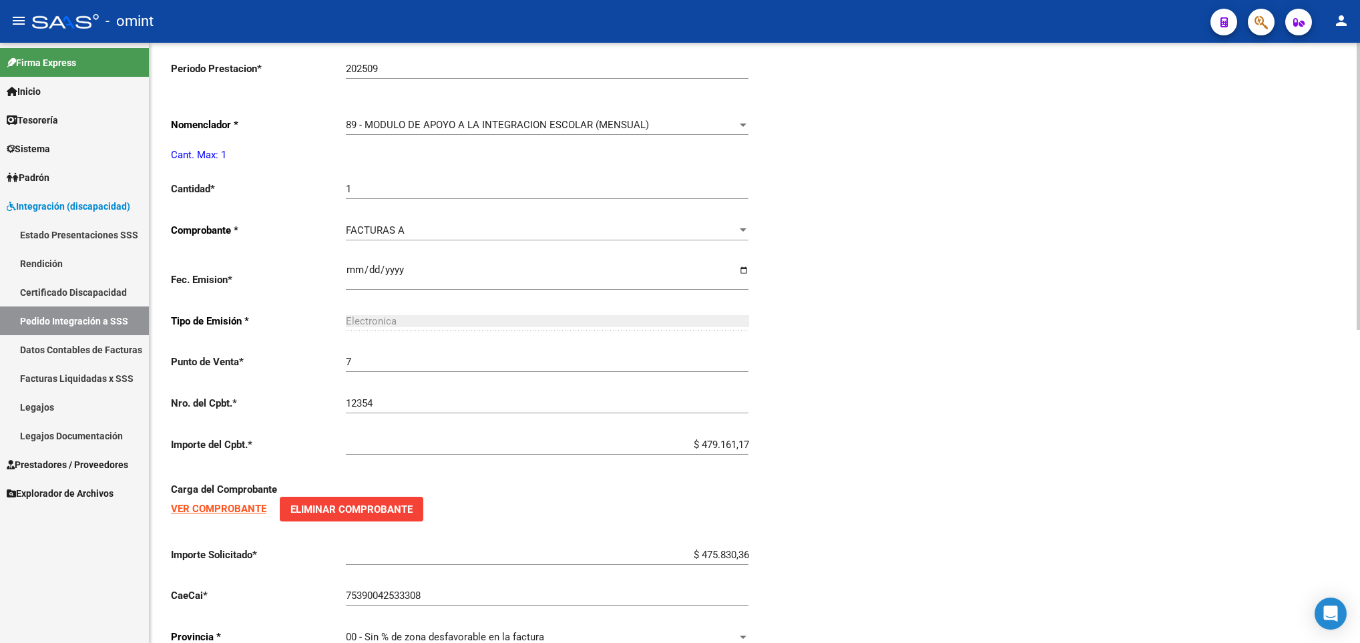
click at [1354, 55] on div "arrow_back Editar 22134 save Guardar cambios delete Eliminar El CAE ha sido val…" at bounding box center [755, 67] width 1211 height 1249
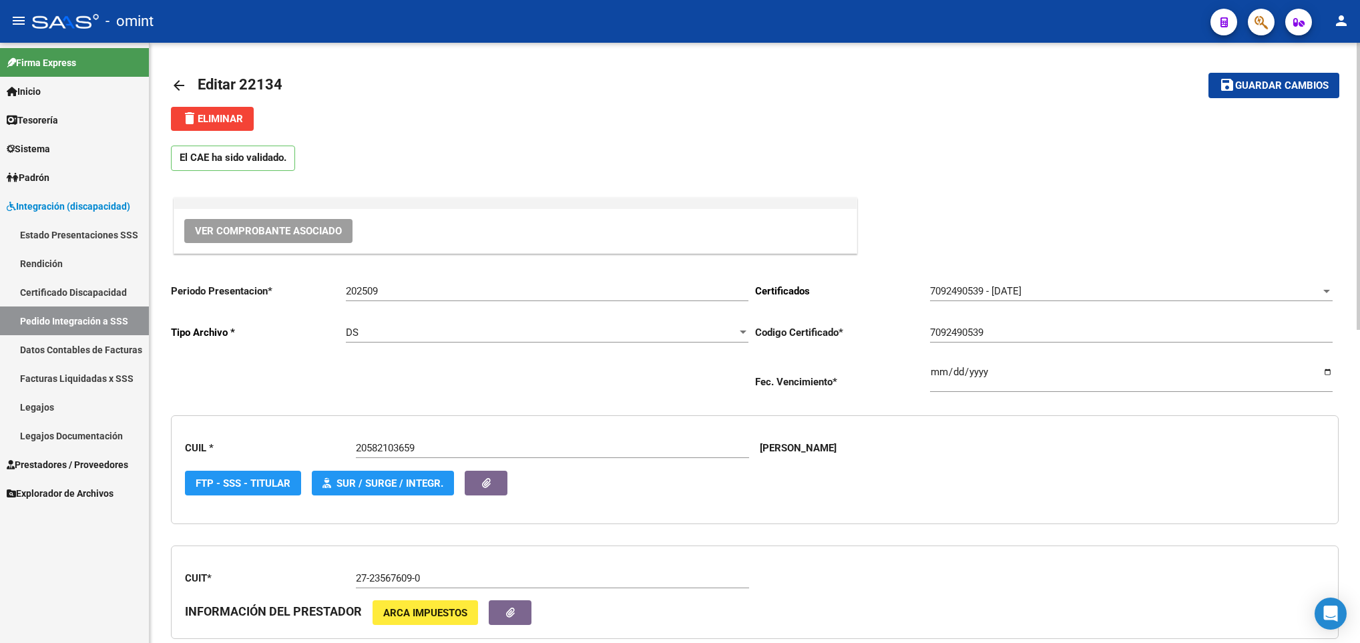
click at [1358, 55] on div at bounding box center [1358, 343] width 3 height 600
click at [1272, 92] on button "save Guardar cambios" at bounding box center [1274, 85] width 131 height 25
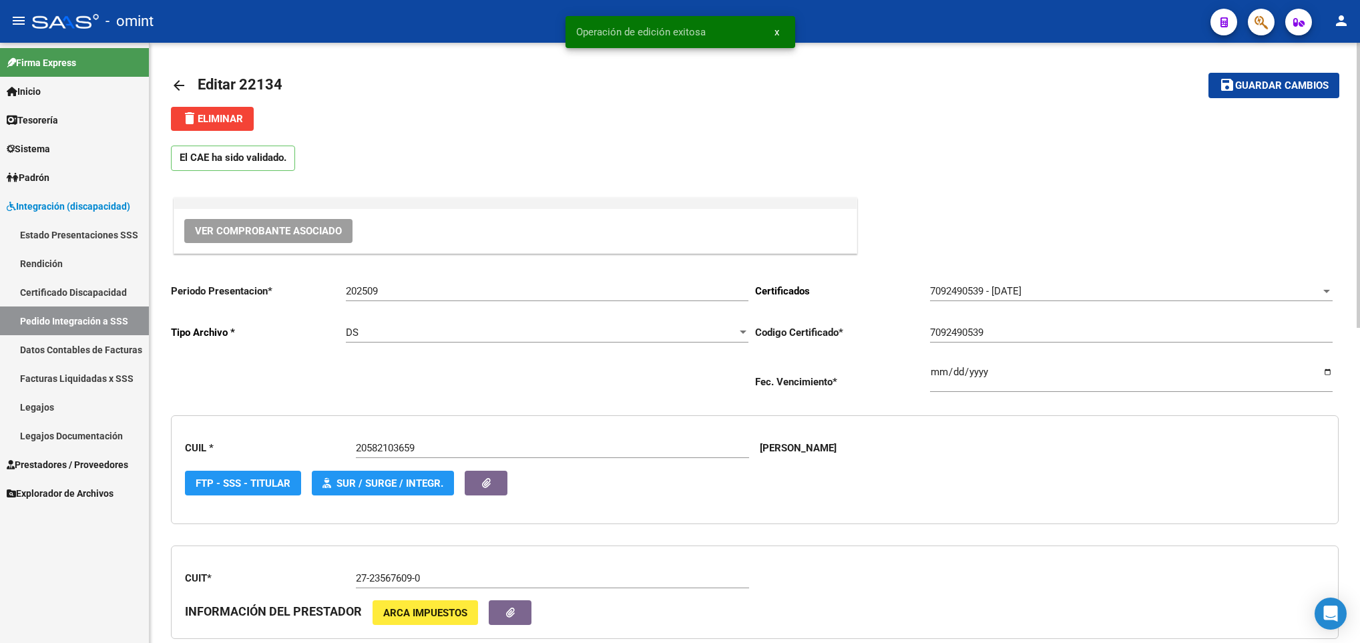
click at [171, 82] on mat-icon "arrow_back" at bounding box center [179, 85] width 16 height 16
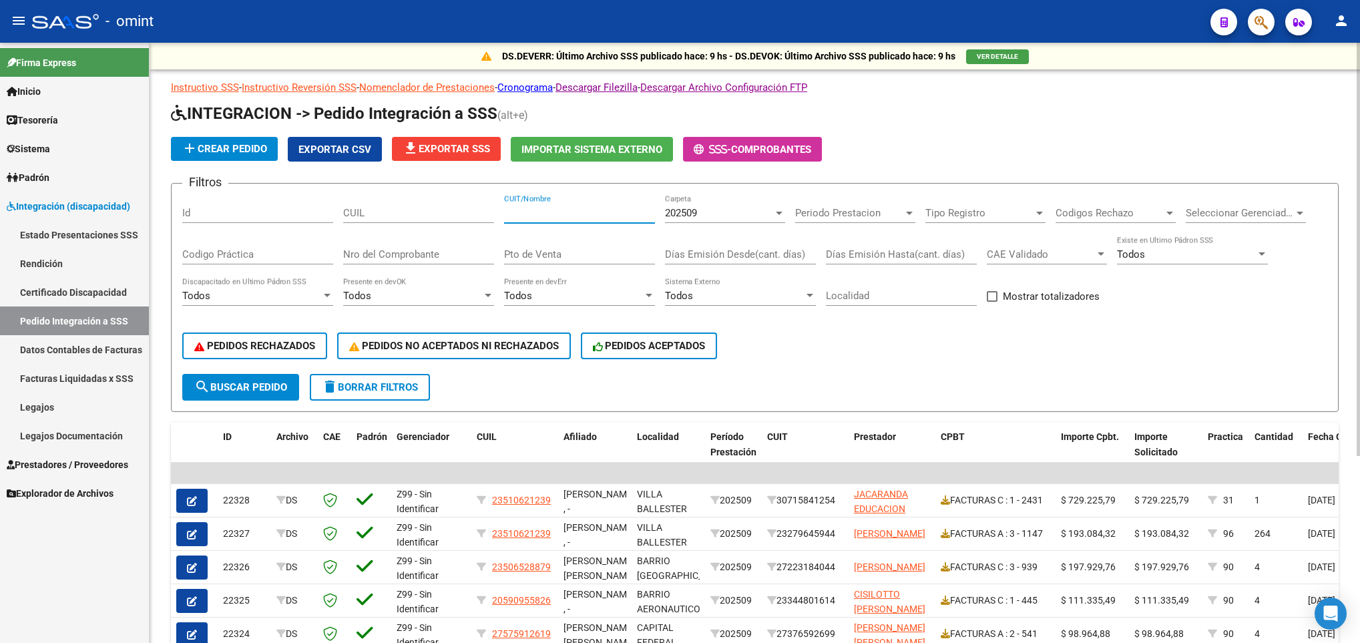
click at [535, 210] on input "CUIT/Nombre" at bounding box center [579, 213] width 151 height 12
paste input "27235676090"
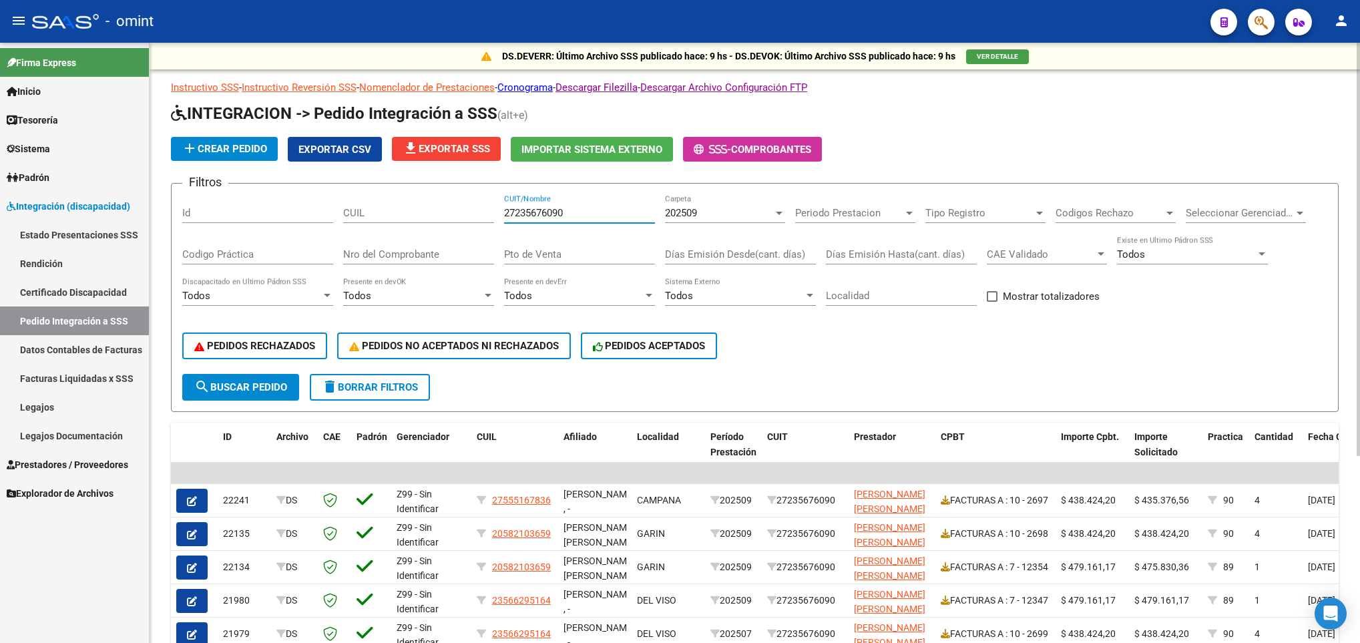
scroll to position [271, 0]
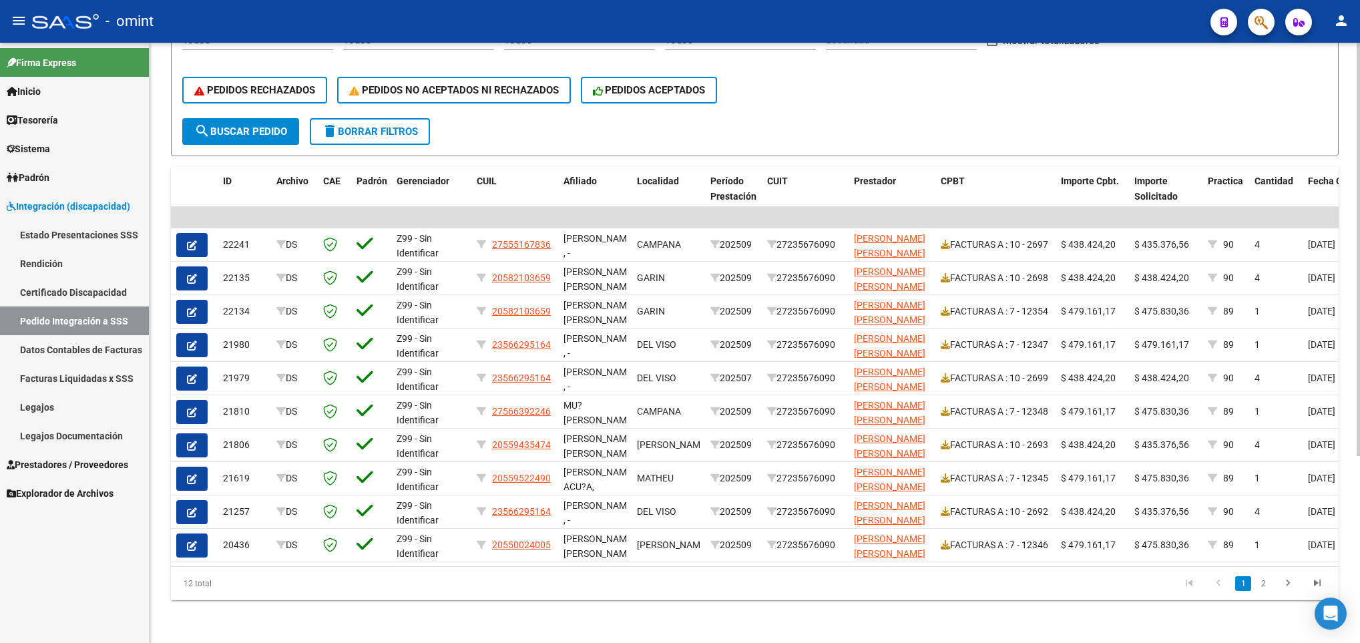
click at [1359, 525] on html "menu - omint person Firma Express Inicio Calendario SSS Instructivos Contacto O…" at bounding box center [680, 321] width 1360 height 643
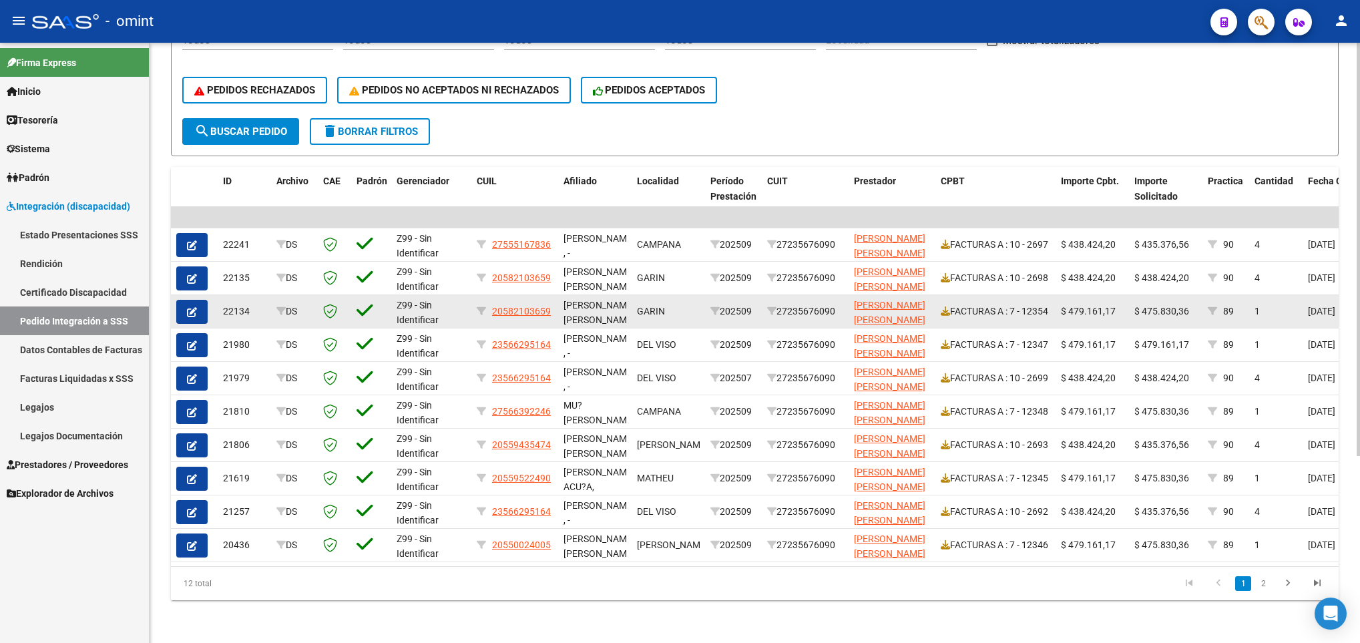
type input "27235676090"
click at [1152, 306] on span "$ 475.830,36" at bounding box center [1161, 311] width 55 height 11
copy span "475.830,36"
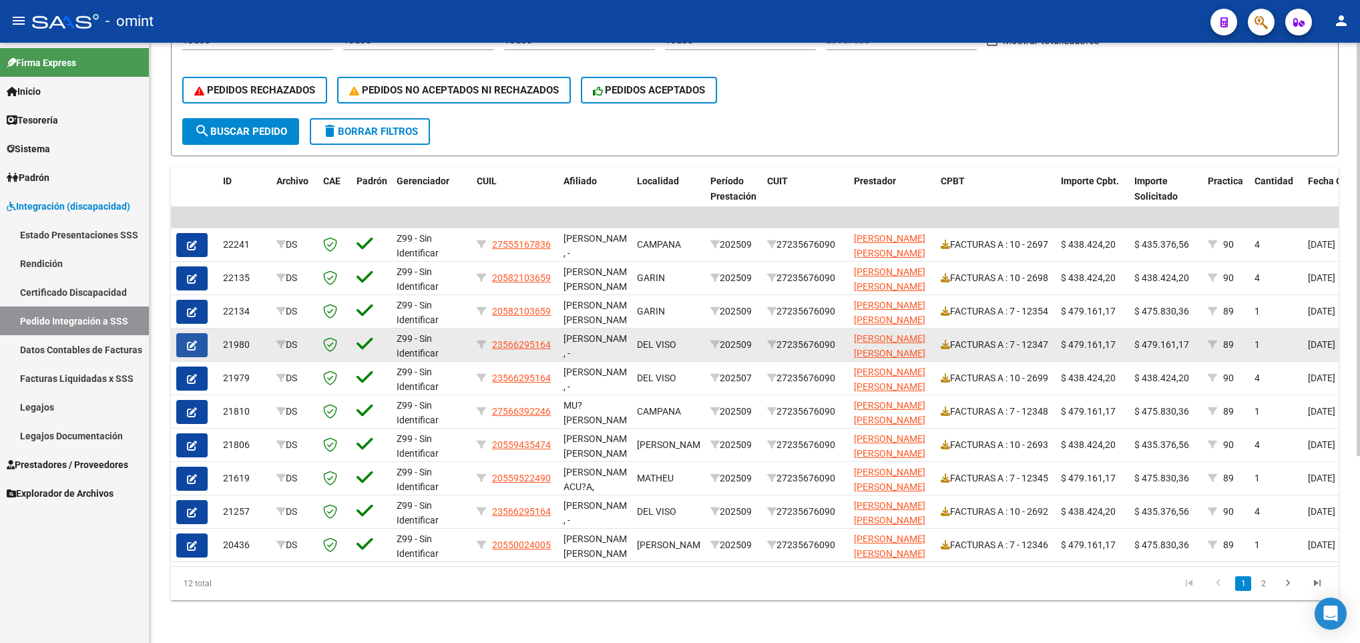
click at [192, 341] on icon "button" at bounding box center [192, 346] width 10 height 10
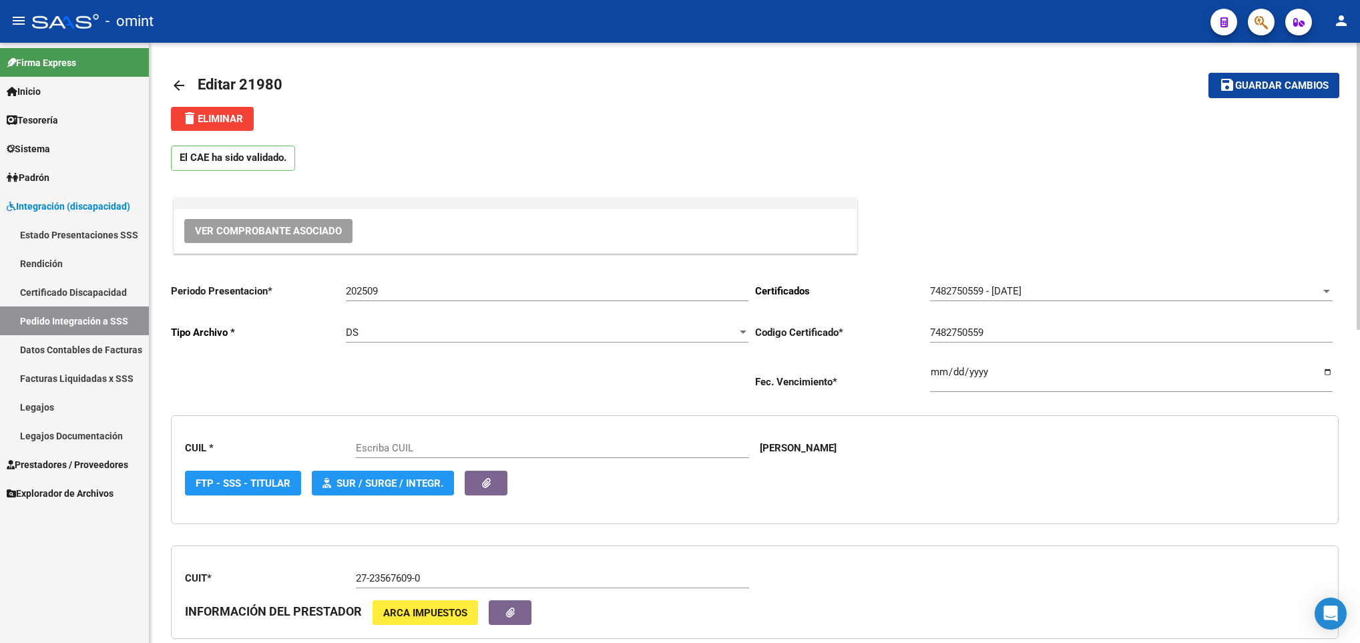
type input "23566295164"
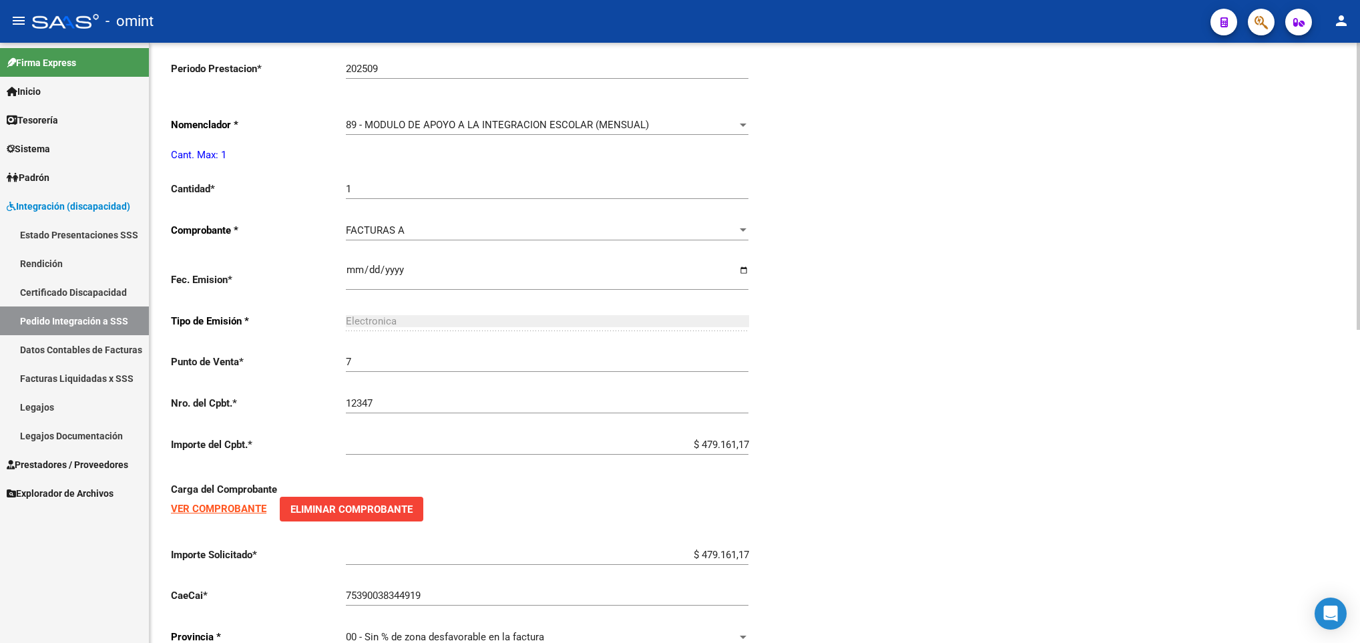
click at [1359, 556] on div at bounding box center [1358, 343] width 3 height 600
click at [714, 561] on input "$ 479.161,17" at bounding box center [547, 555] width 403 height 12
paste input "5.830,36"
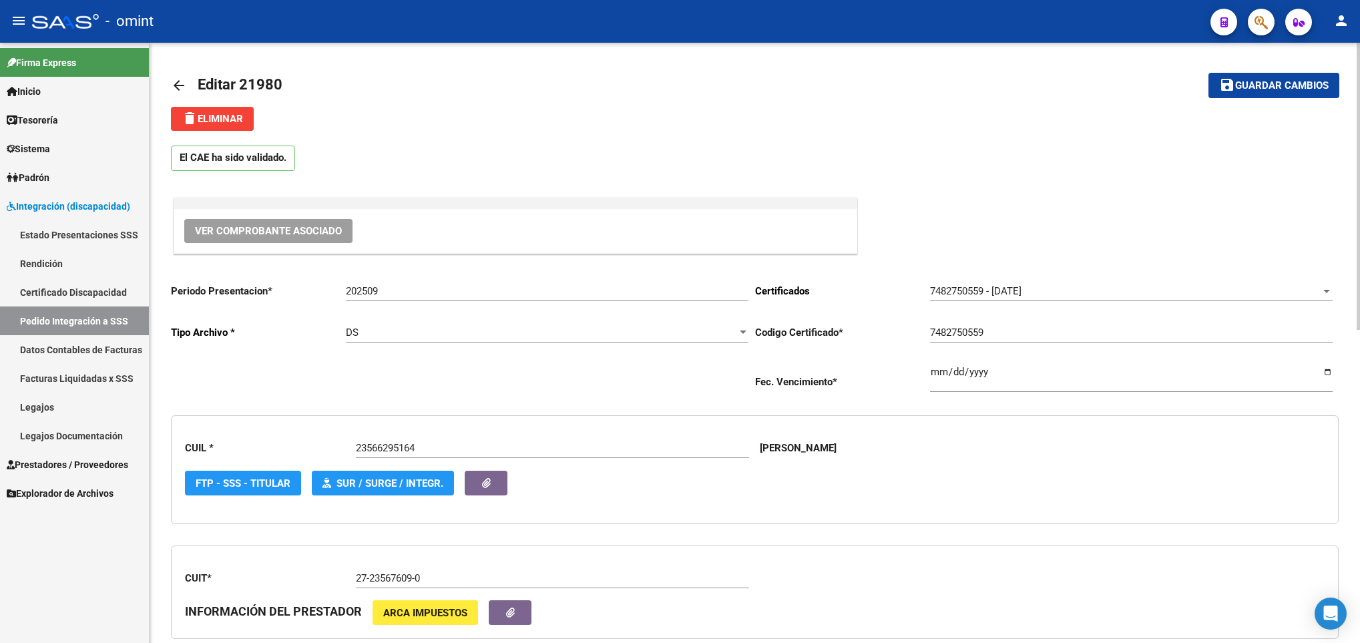
click at [1359, 52] on html "menu - omint person Firma Express Inicio Calendario SSS Instructivos Contacto O…" at bounding box center [680, 321] width 1360 height 643
type input "$ 475.830,36"
click at [1292, 81] on span "Guardar cambios" at bounding box center [1281, 86] width 93 height 12
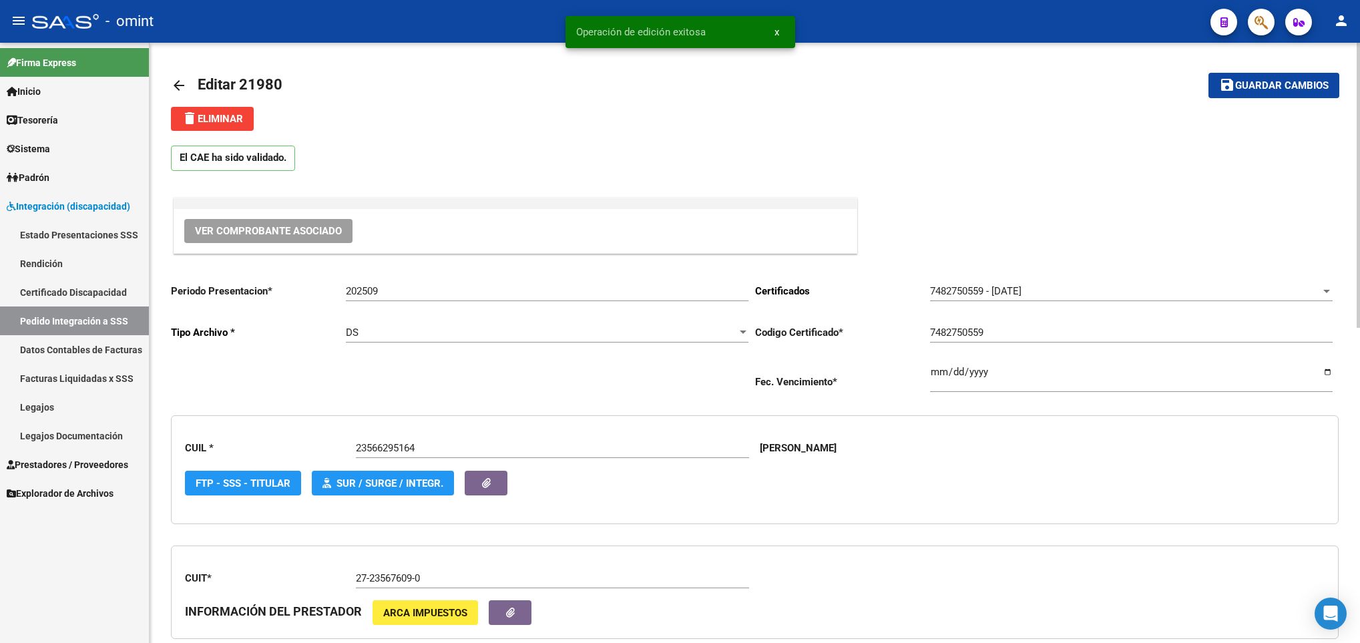
click at [179, 86] on mat-icon "arrow_back" at bounding box center [179, 85] width 16 height 16
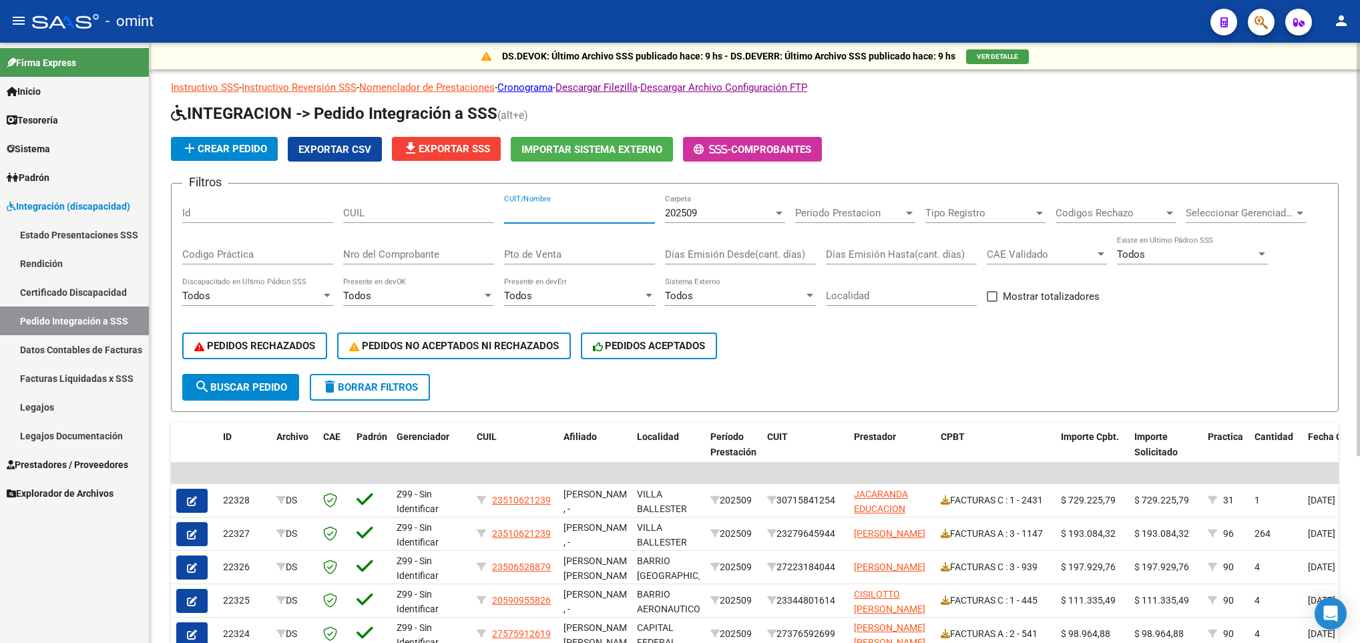
click at [560, 208] on input "CUIT/Nombre" at bounding box center [579, 213] width 151 height 12
paste input "27235676090"
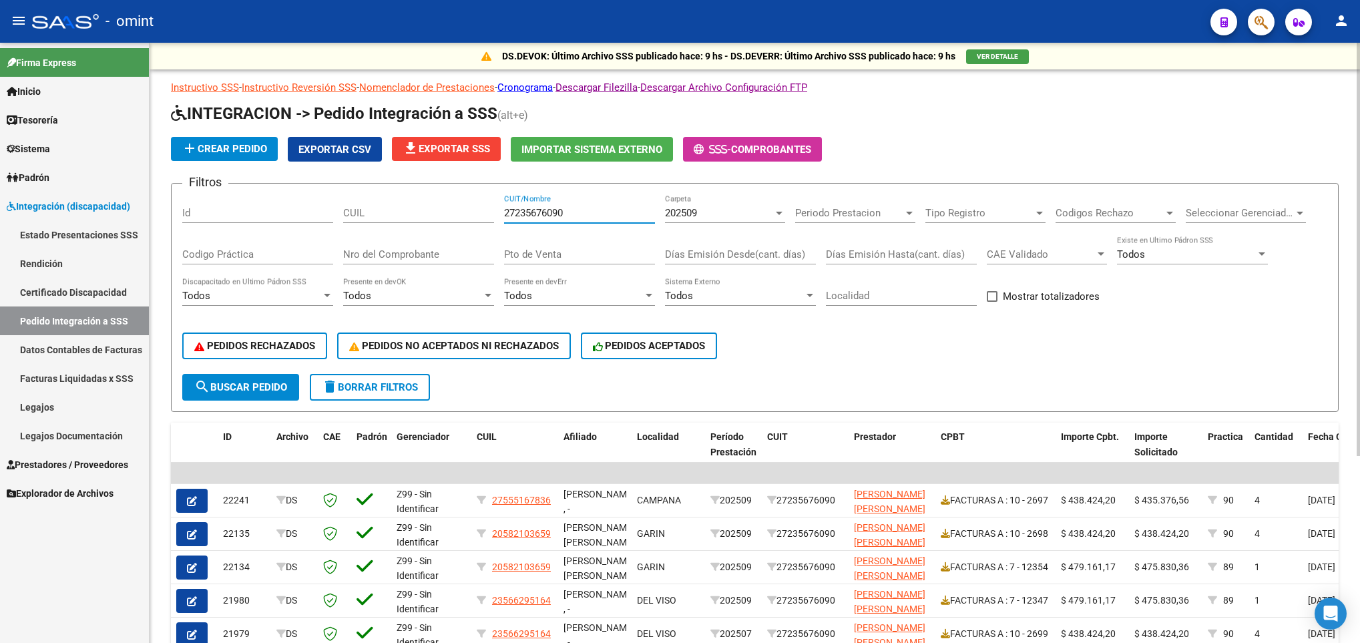
scroll to position [271, 0]
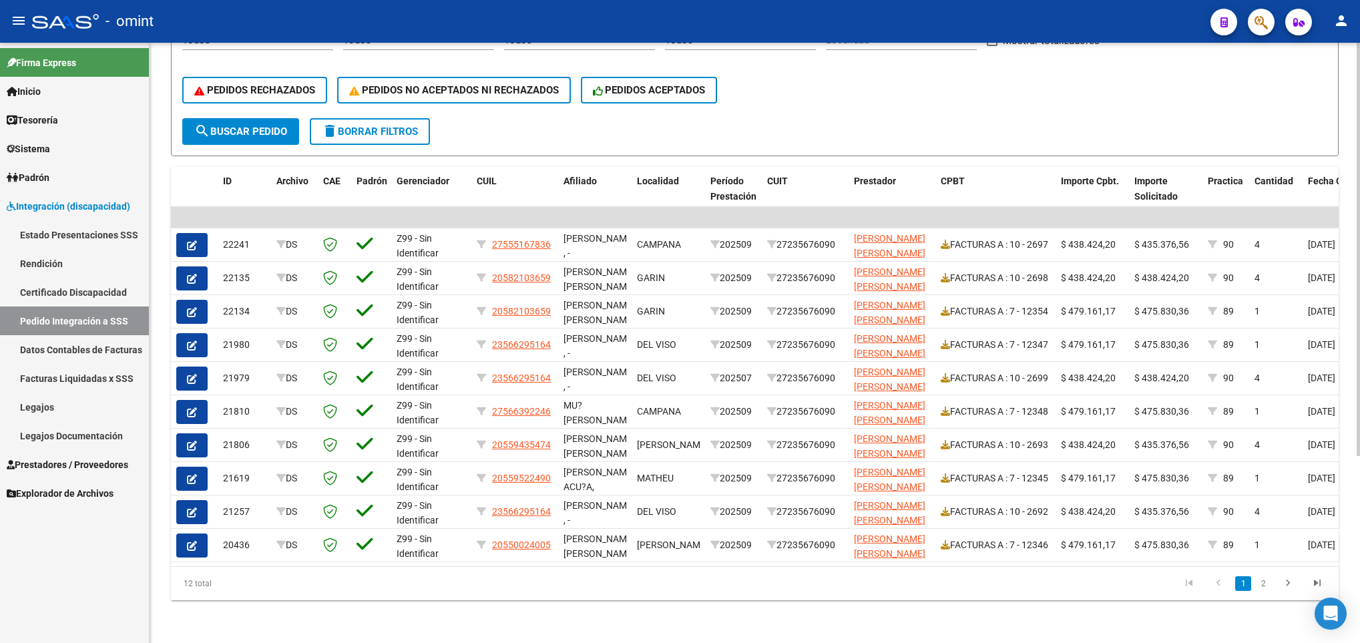
click at [1359, 529] on html "menu - omint person Firma Express Inicio Calendario SSS Instructivos Contacto O…" at bounding box center [680, 321] width 1360 height 643
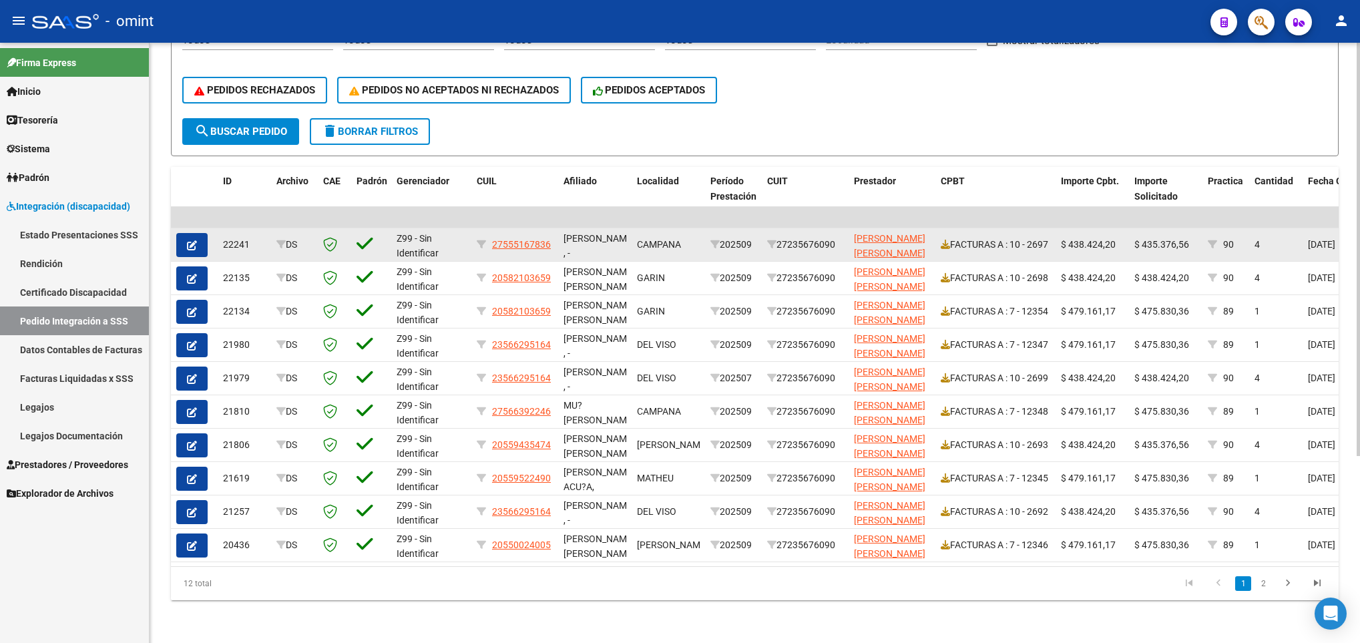
type input "27235676090"
click at [1154, 239] on span "$ 435.376,56" at bounding box center [1161, 244] width 55 height 11
copy span "435.376,56"
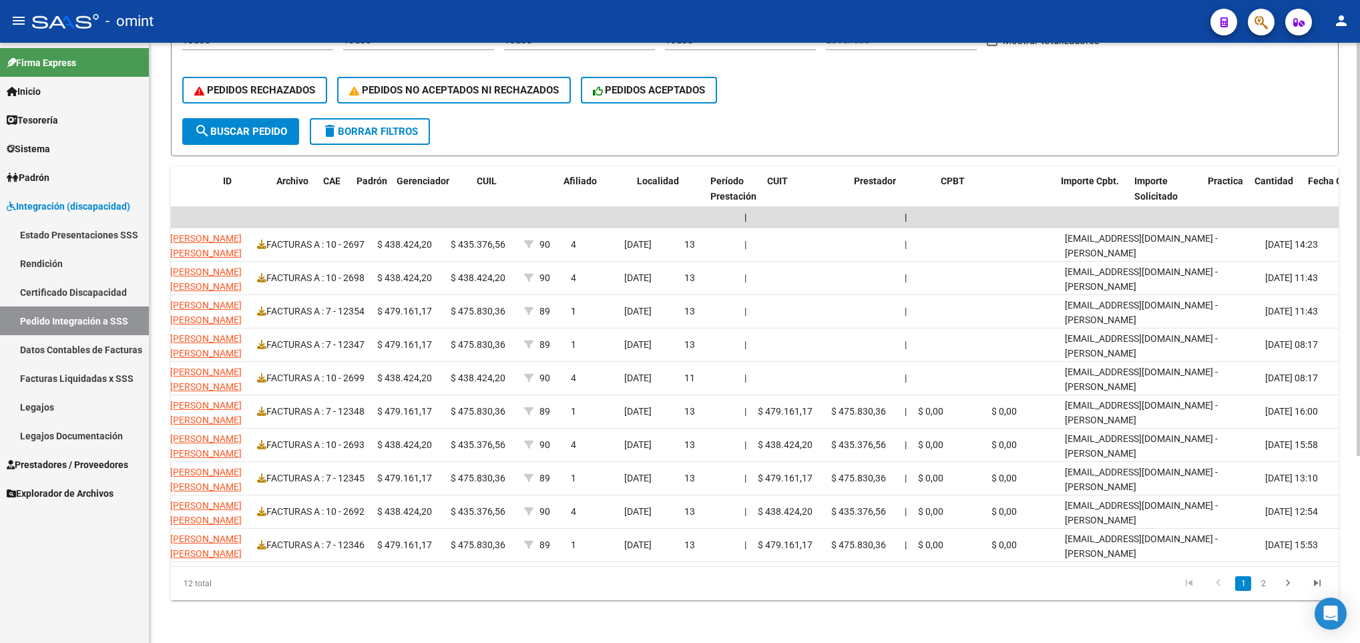
scroll to position [0, 0]
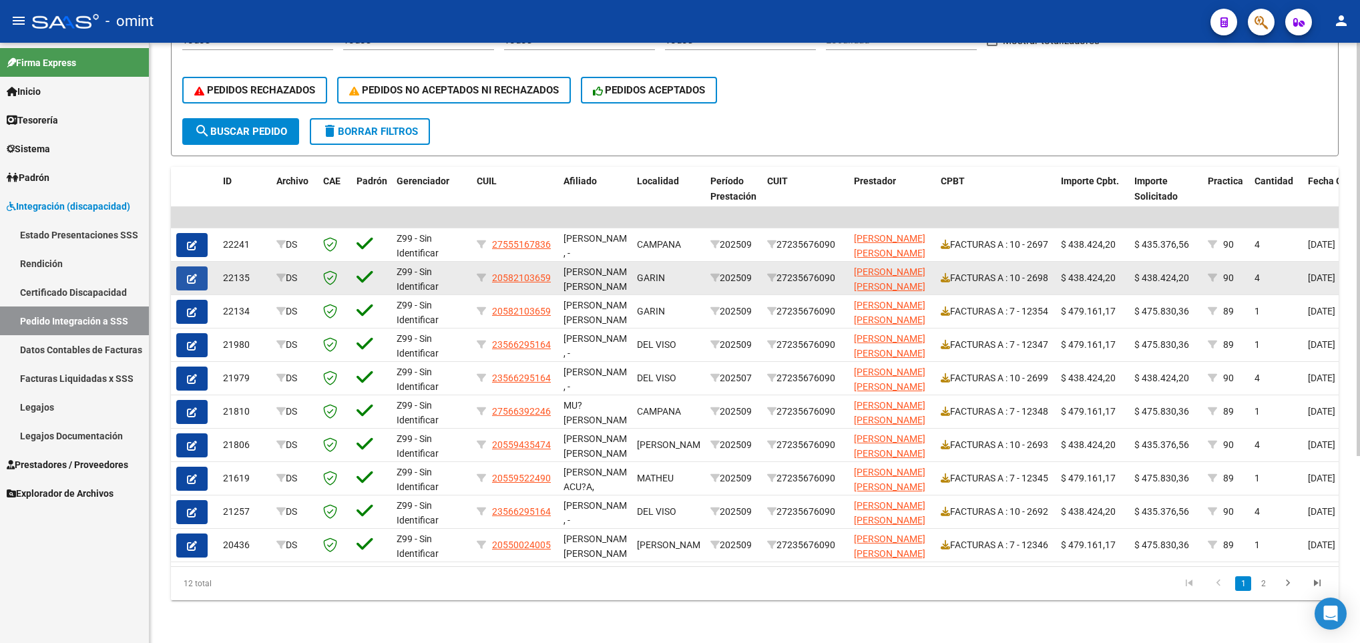
click at [199, 266] on button "button" at bounding box center [191, 278] width 31 height 24
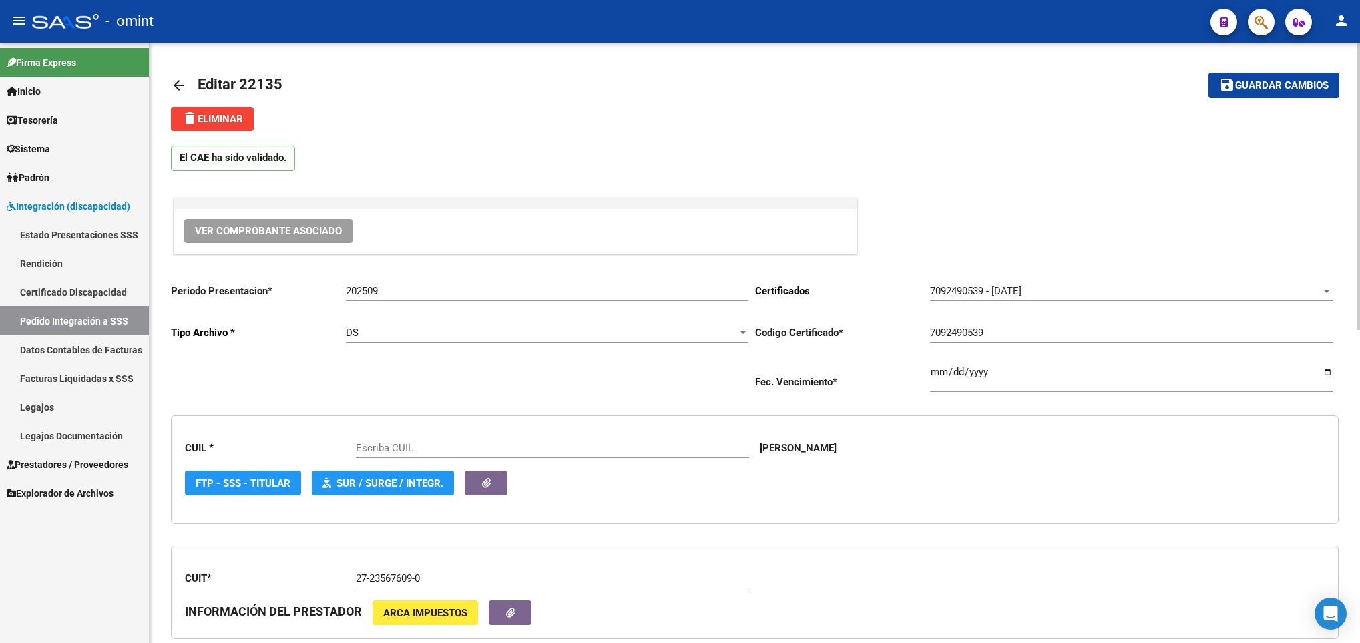
type input "20582103659"
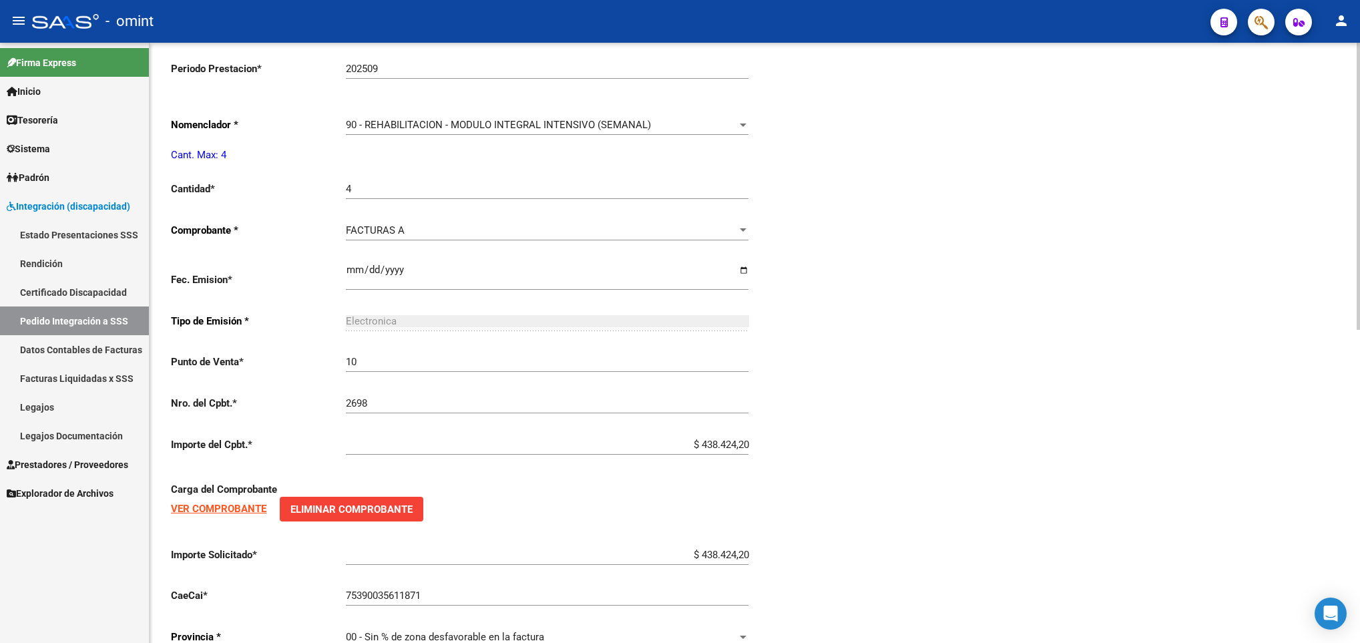
click at [1359, 552] on html "menu - omint person Firma Express Inicio Calendario SSS Instructivos Contacto O…" at bounding box center [680, 321] width 1360 height 643
click at [712, 559] on input "$ 438.424,20" at bounding box center [547, 555] width 403 height 12
paste input "5.376,56"
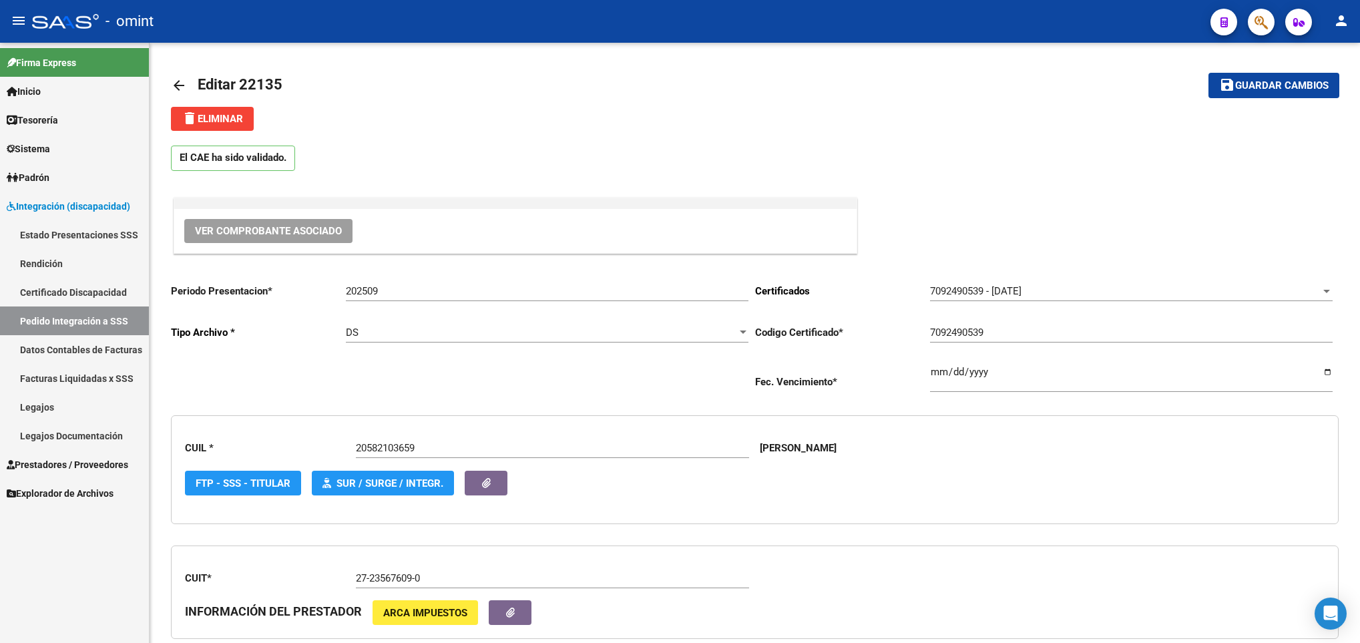
click at [1358, 58] on div at bounding box center [1358, 343] width 3 height 600
type input "$ 435.376,56"
click at [1289, 82] on span "Guardar cambios" at bounding box center [1281, 86] width 93 height 12
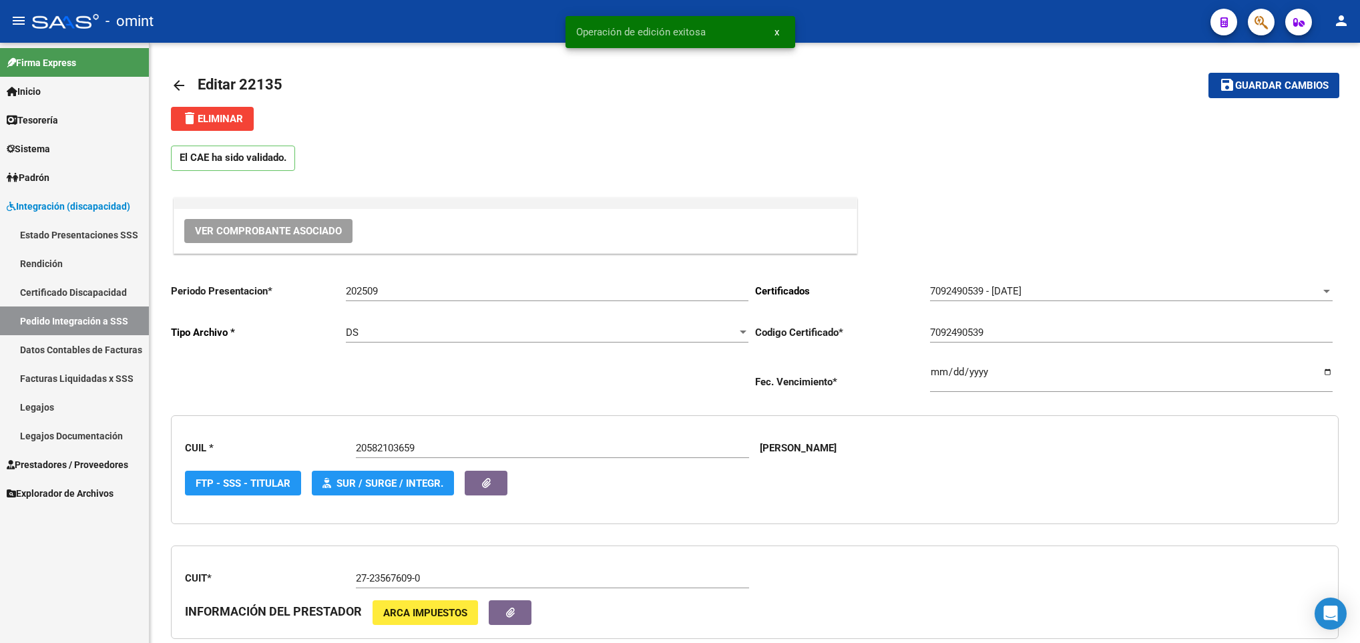
click at [183, 87] on mat-icon "arrow_back" at bounding box center [179, 85] width 16 height 16
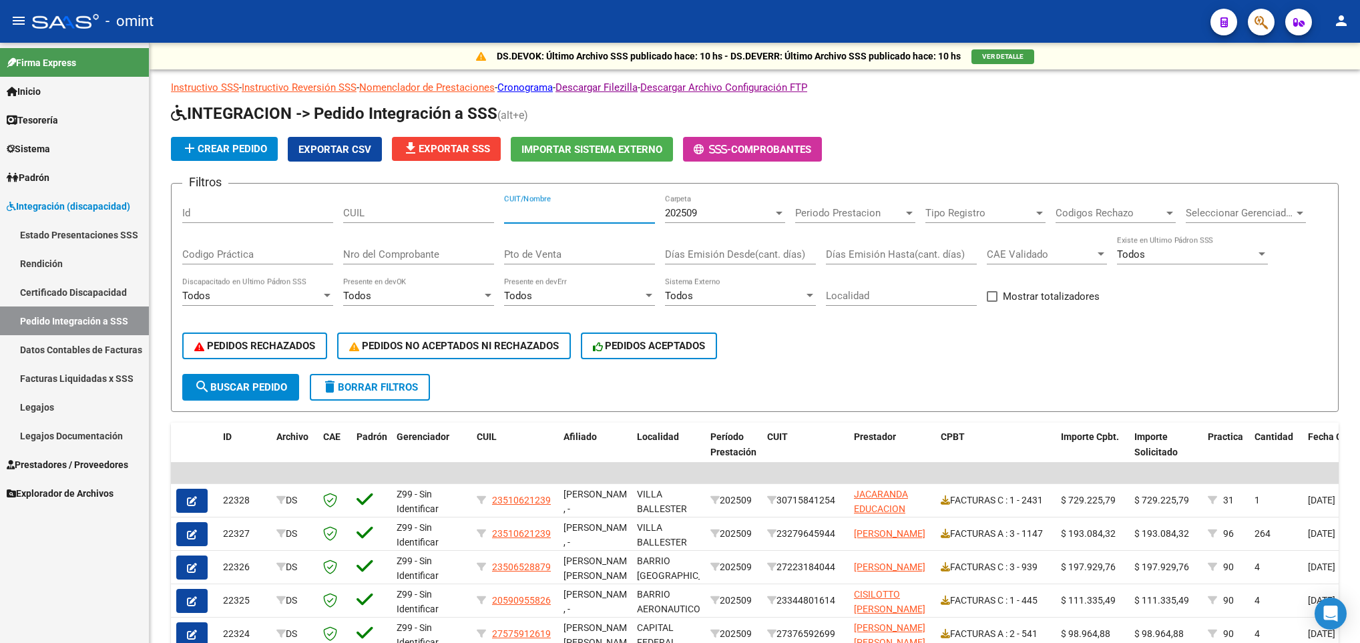
click at [537, 213] on input "CUIT/Nombre" at bounding box center [579, 213] width 151 height 12
paste input "30716152584"
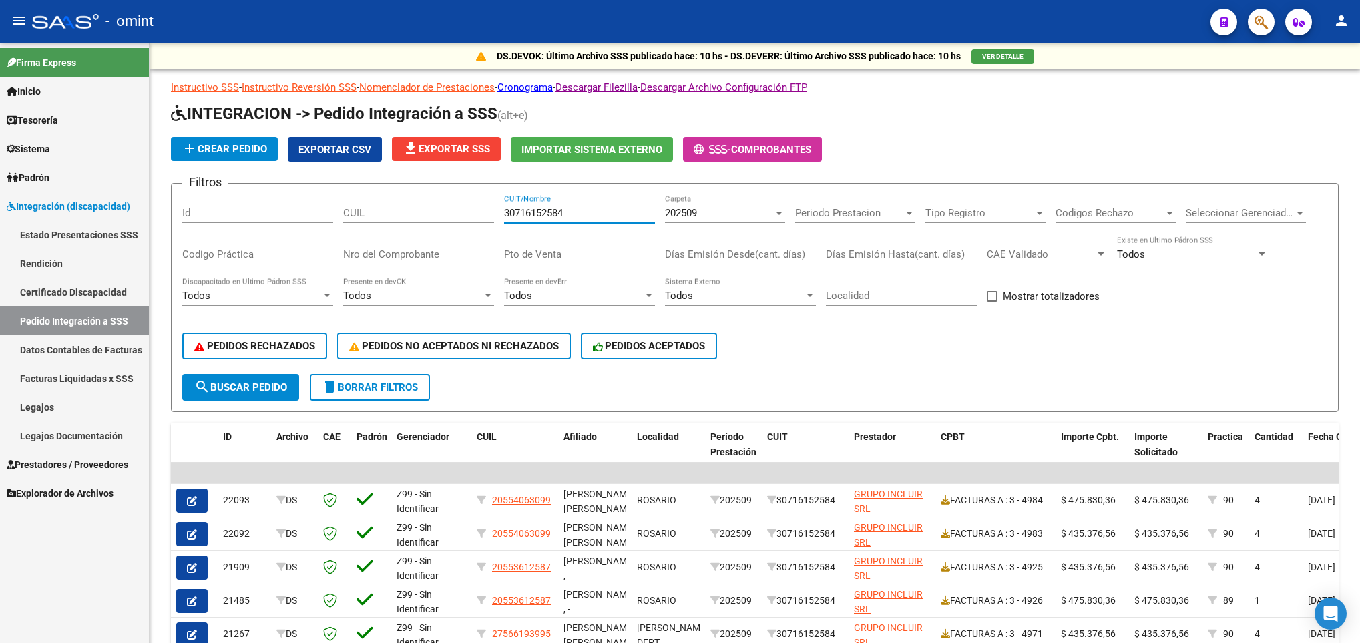
scroll to position [105, 0]
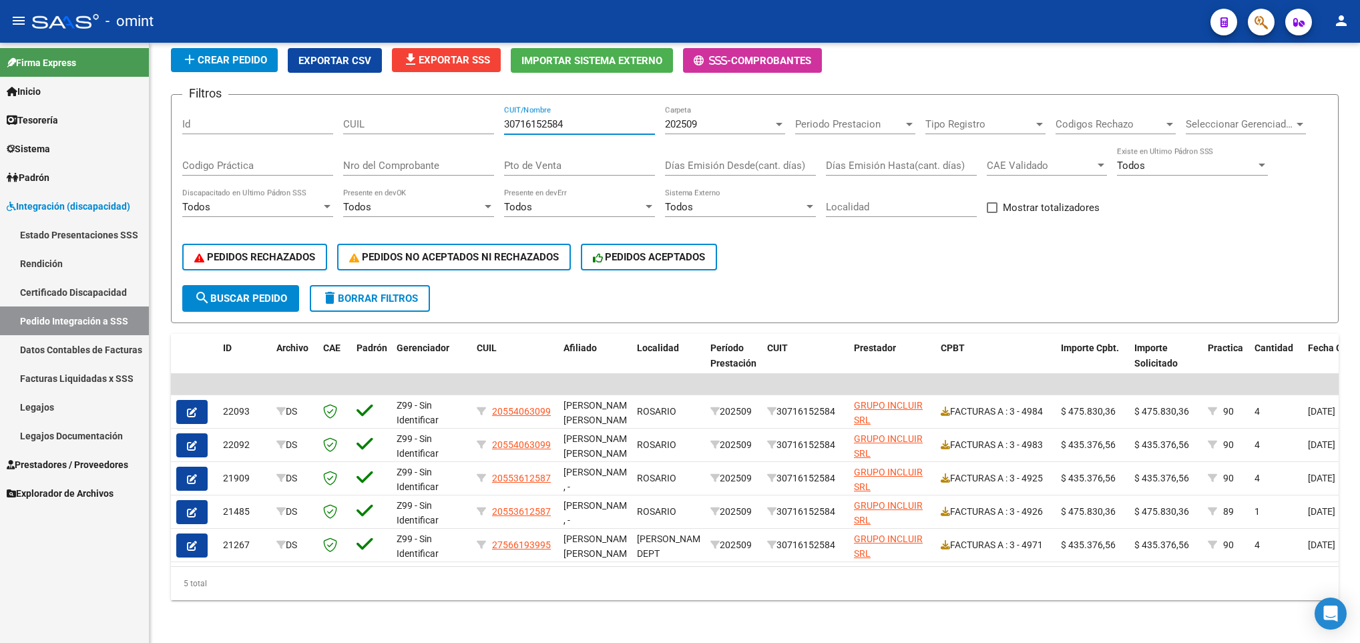
click at [1359, 577] on html "menu - omint person Firma Express Inicio Calendario SSS Instructivos Contacto O…" at bounding box center [680, 321] width 1360 height 643
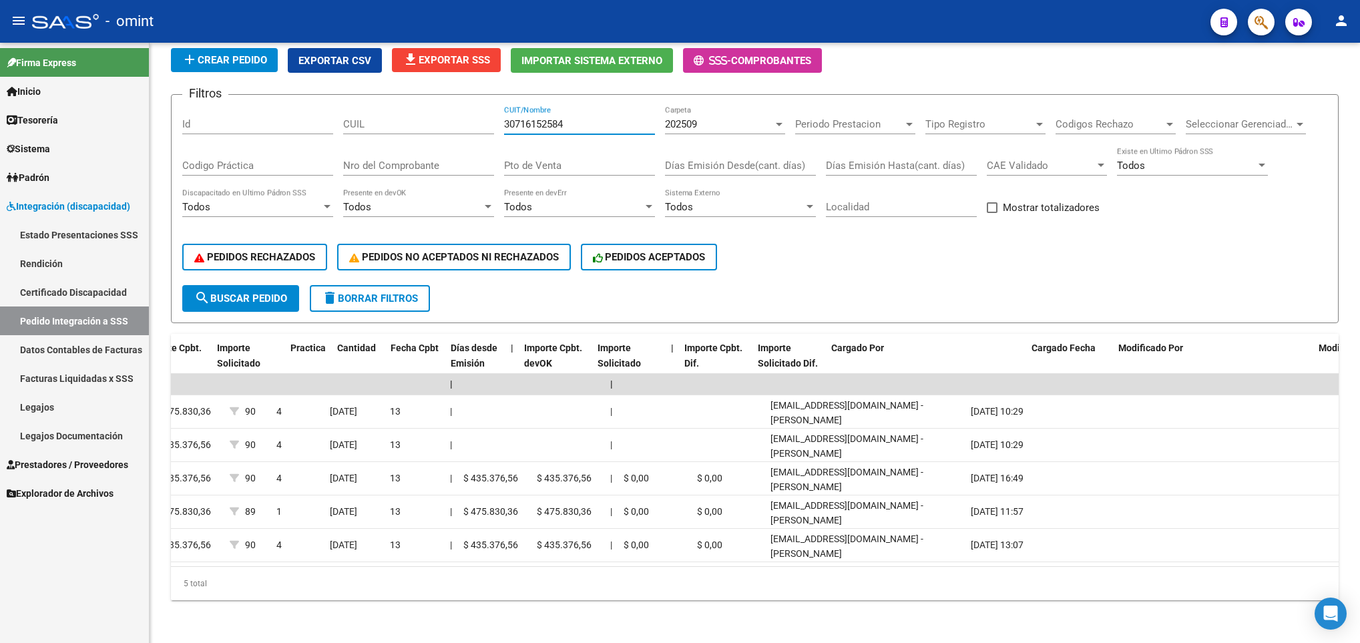
scroll to position [0, 0]
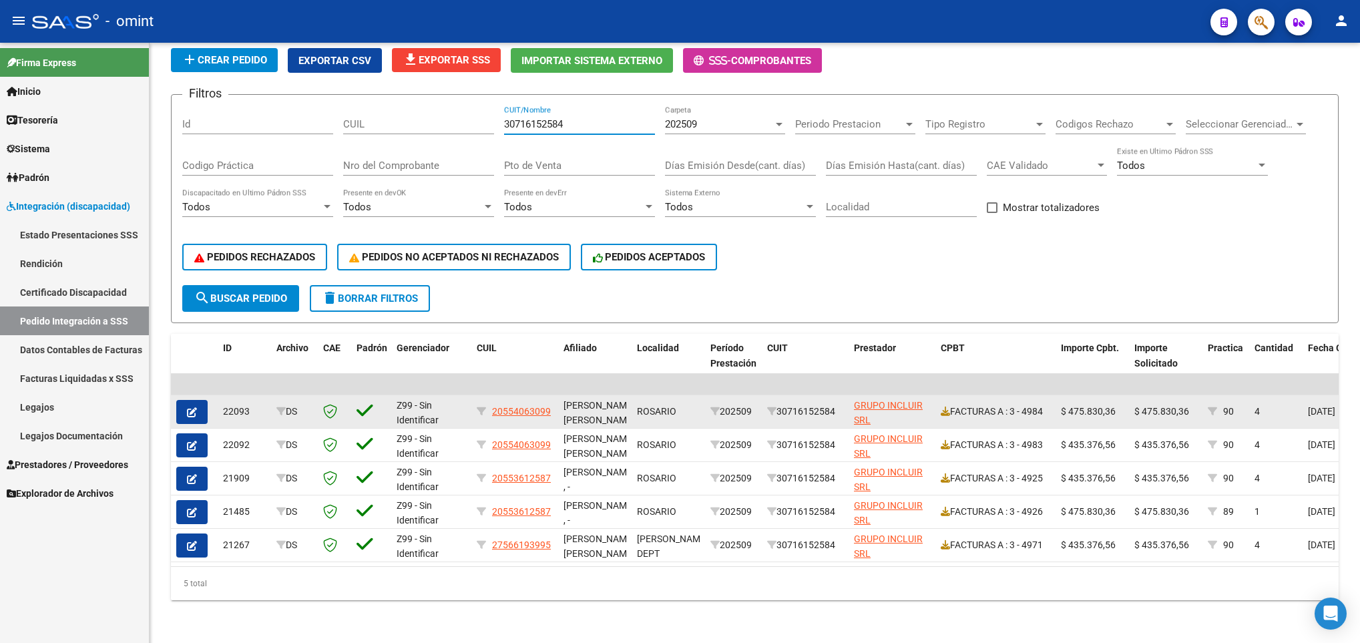
type input "30716152584"
click at [193, 407] on icon "button" at bounding box center [192, 412] width 10 height 10
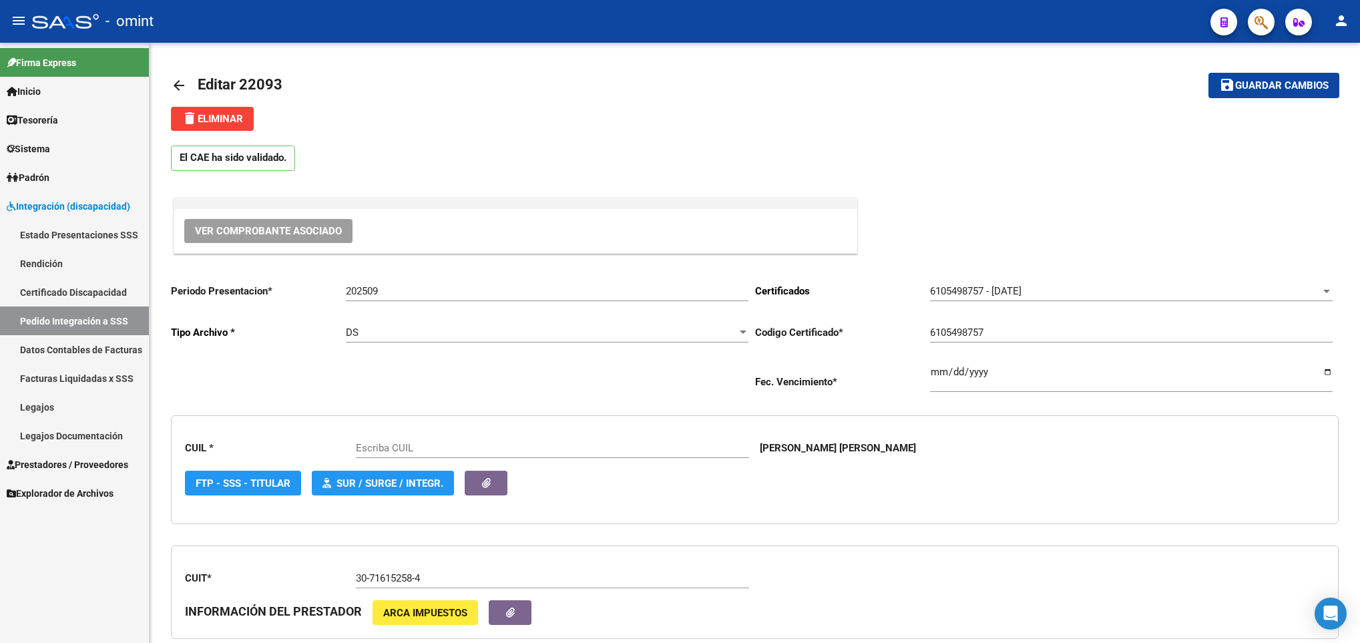
type input "20554063099"
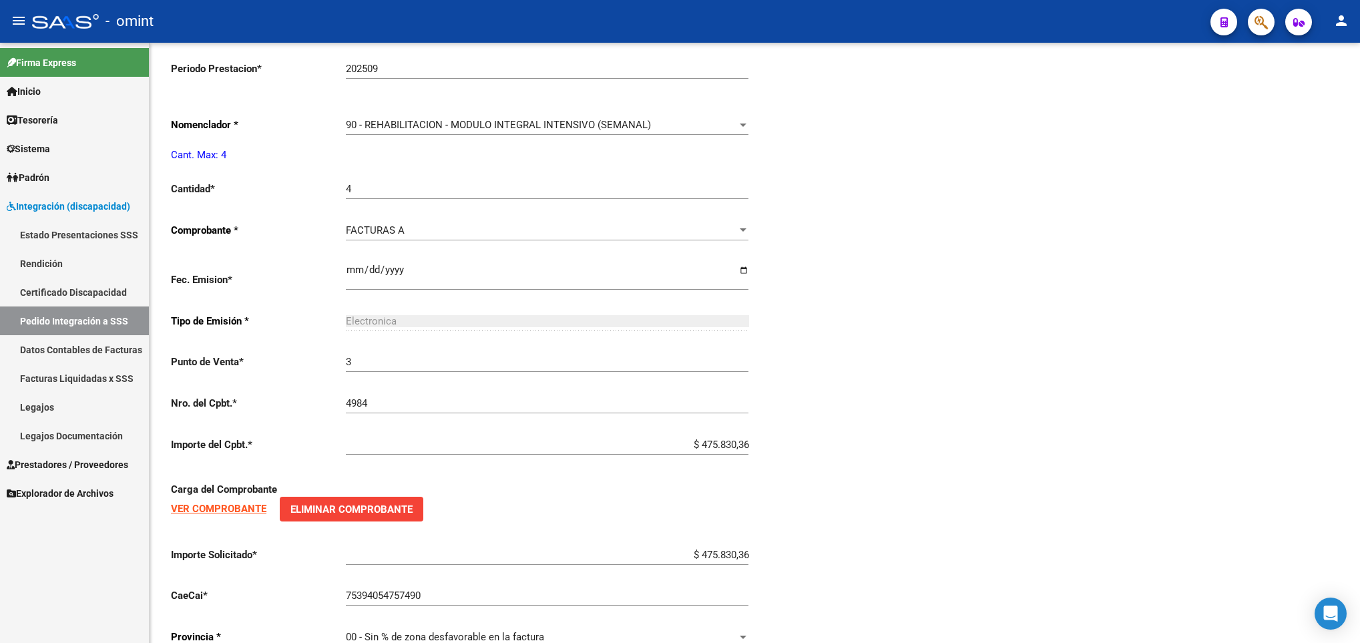
click at [1359, 493] on html "menu - omint person Firma Express Inicio Calendario SSS Instructivos Contacto O…" at bounding box center [680, 321] width 1360 height 643
click at [661, 131] on div "90 - REHABILITACION - MODULO INTEGRAL INTENSIVO (SEMANAL)" at bounding box center [541, 125] width 391 height 12
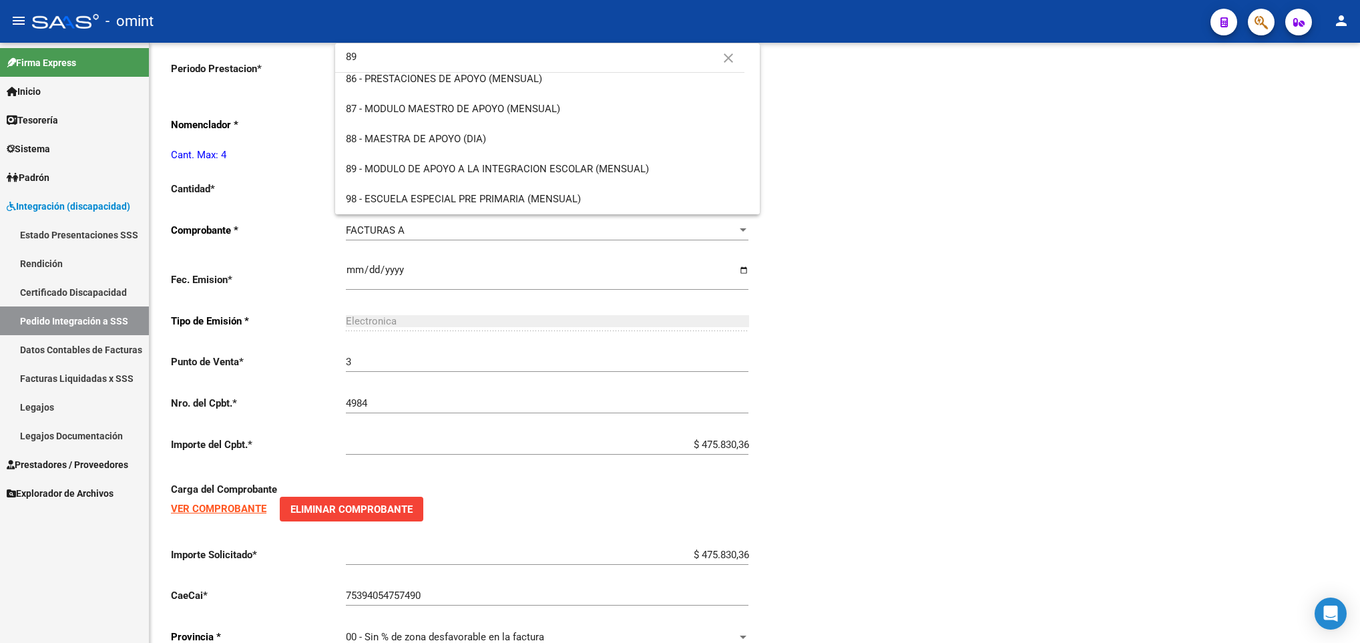
scroll to position [0, 0]
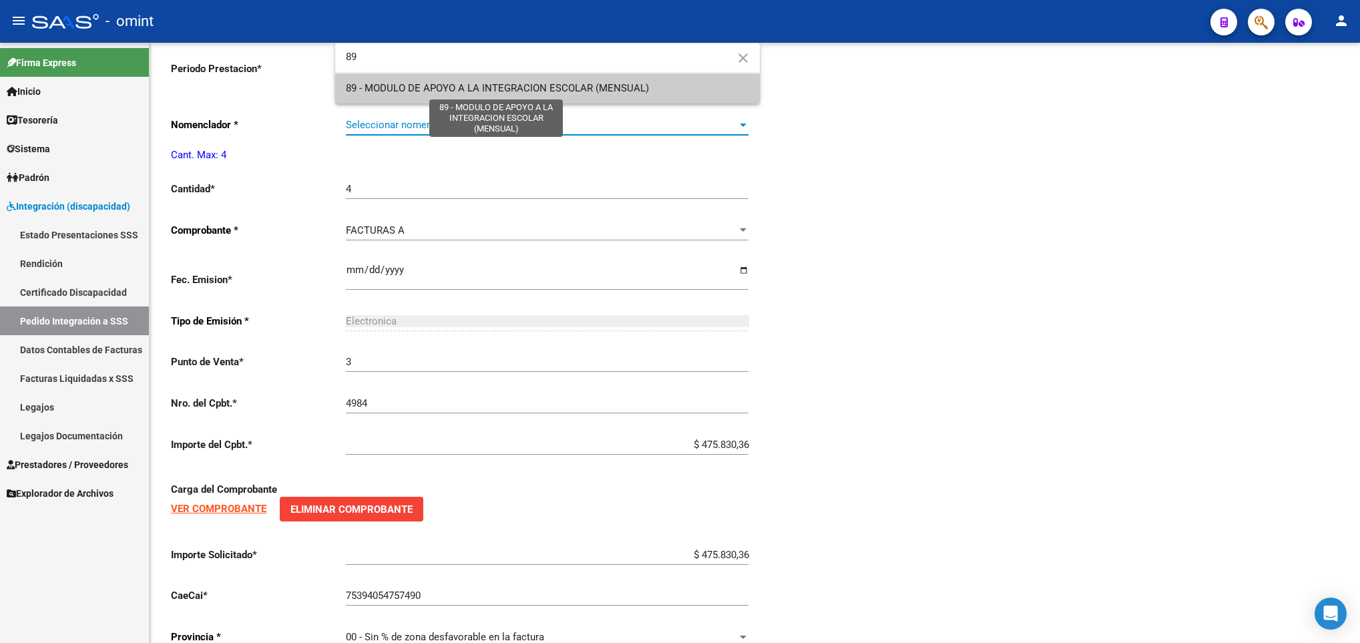
type input "89"
click at [632, 83] on span "89 - MODULO DE APOYO A LA INTEGRACION ESCOLAR (MENSUAL)" at bounding box center [497, 88] width 303 height 12
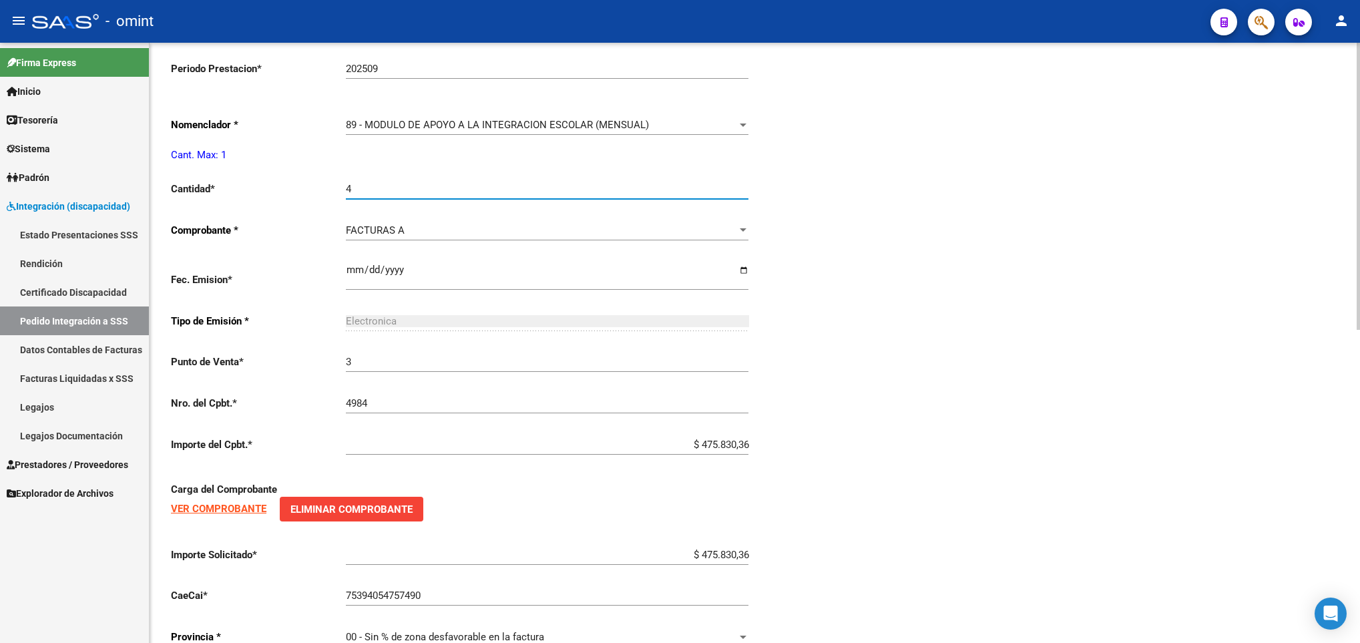
click at [417, 190] on input "4" at bounding box center [547, 189] width 403 height 12
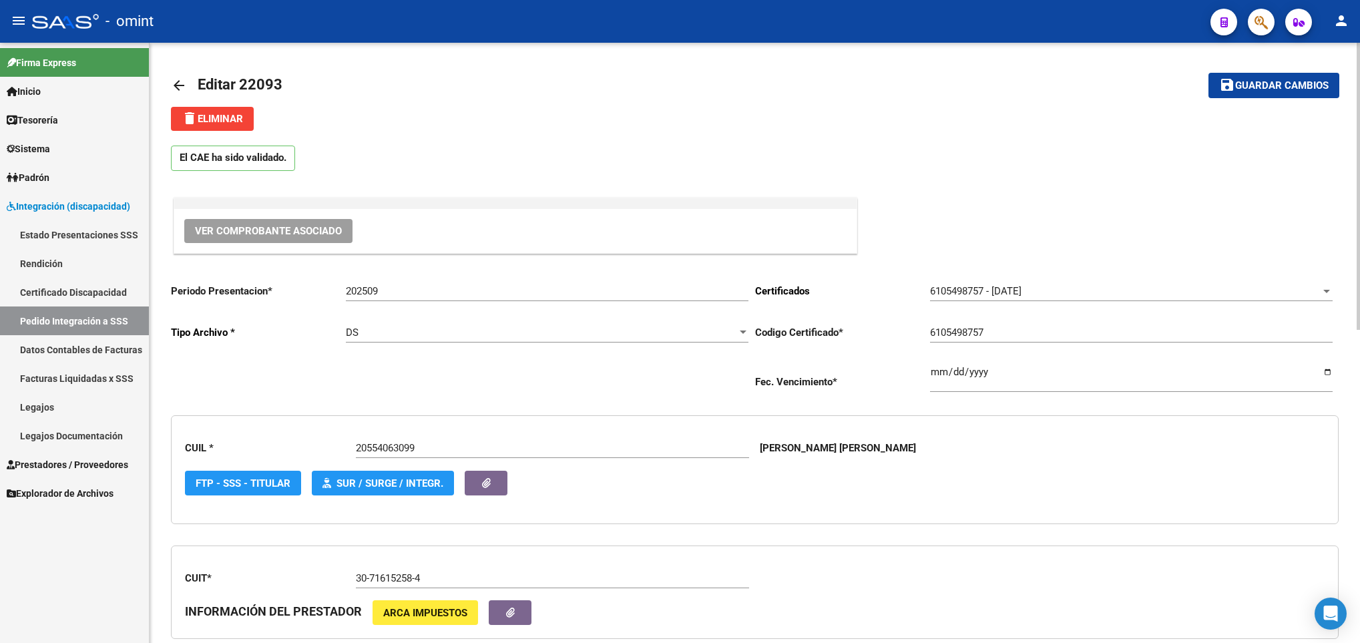
click at [1357, 62] on div at bounding box center [1358, 343] width 3 height 600
type input "1"
click at [1227, 74] on button "save Guardar cambios" at bounding box center [1274, 85] width 131 height 25
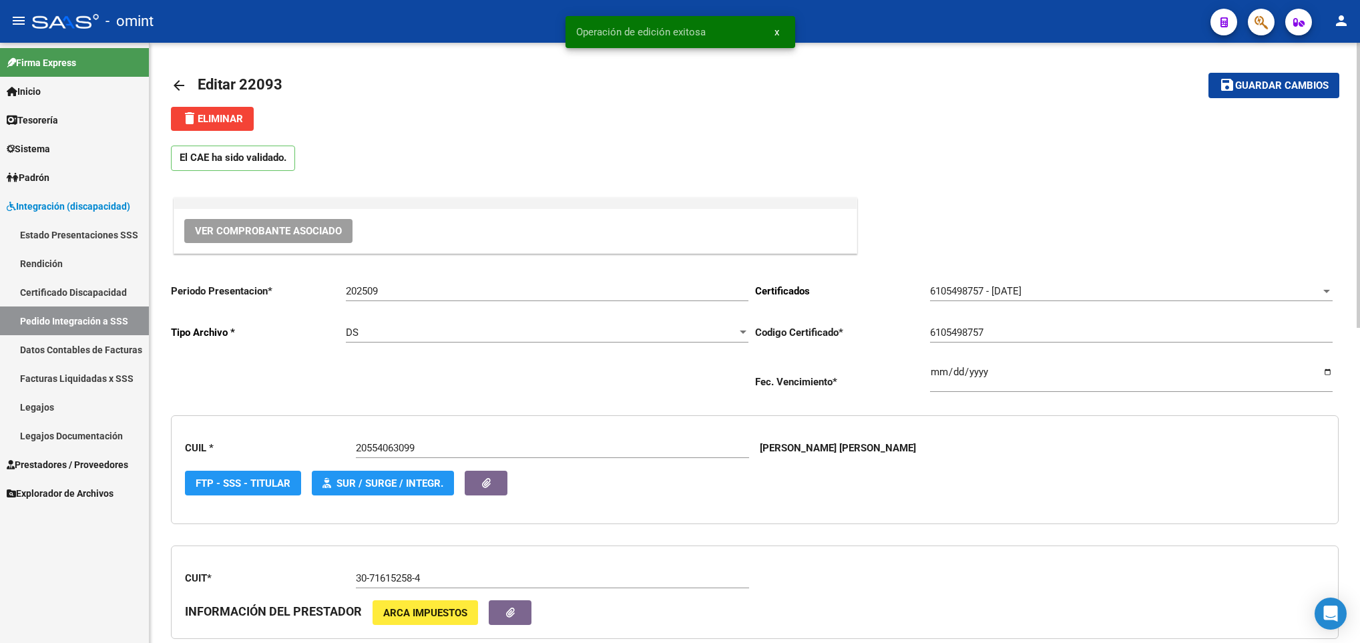
click at [182, 82] on mat-icon "arrow_back" at bounding box center [179, 85] width 16 height 16
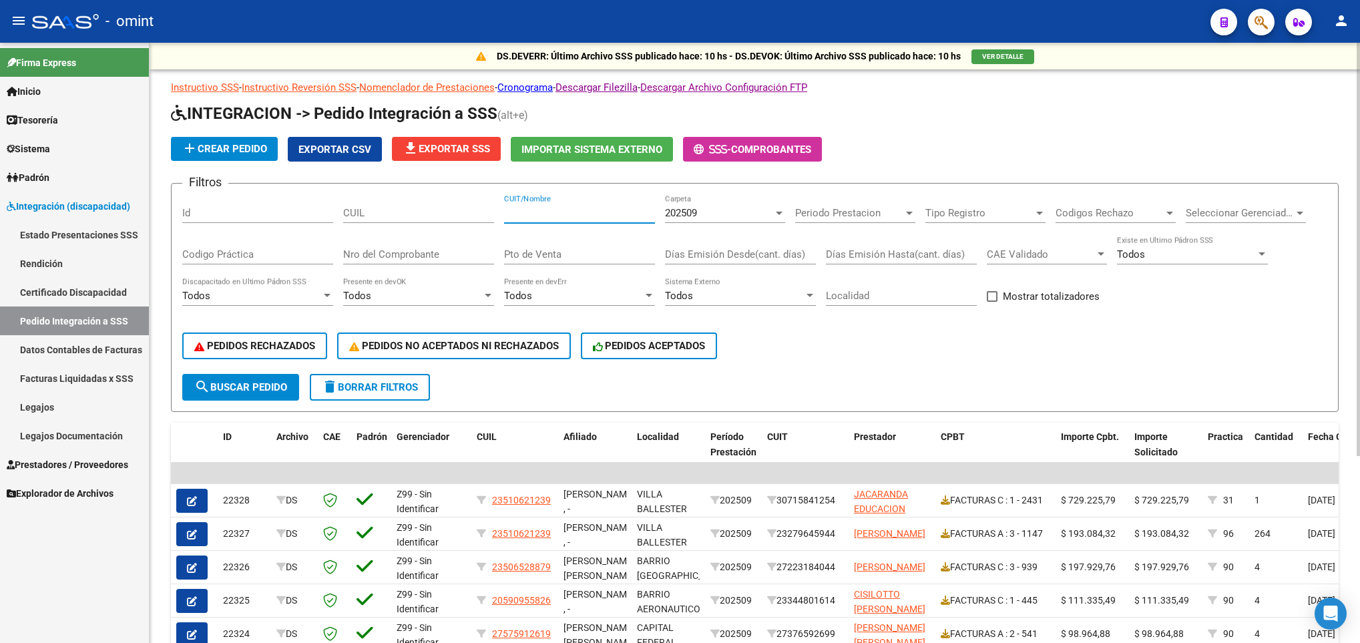
click at [574, 214] on input "CUIT/Nombre" at bounding box center [579, 213] width 151 height 12
paste input "27235676090"
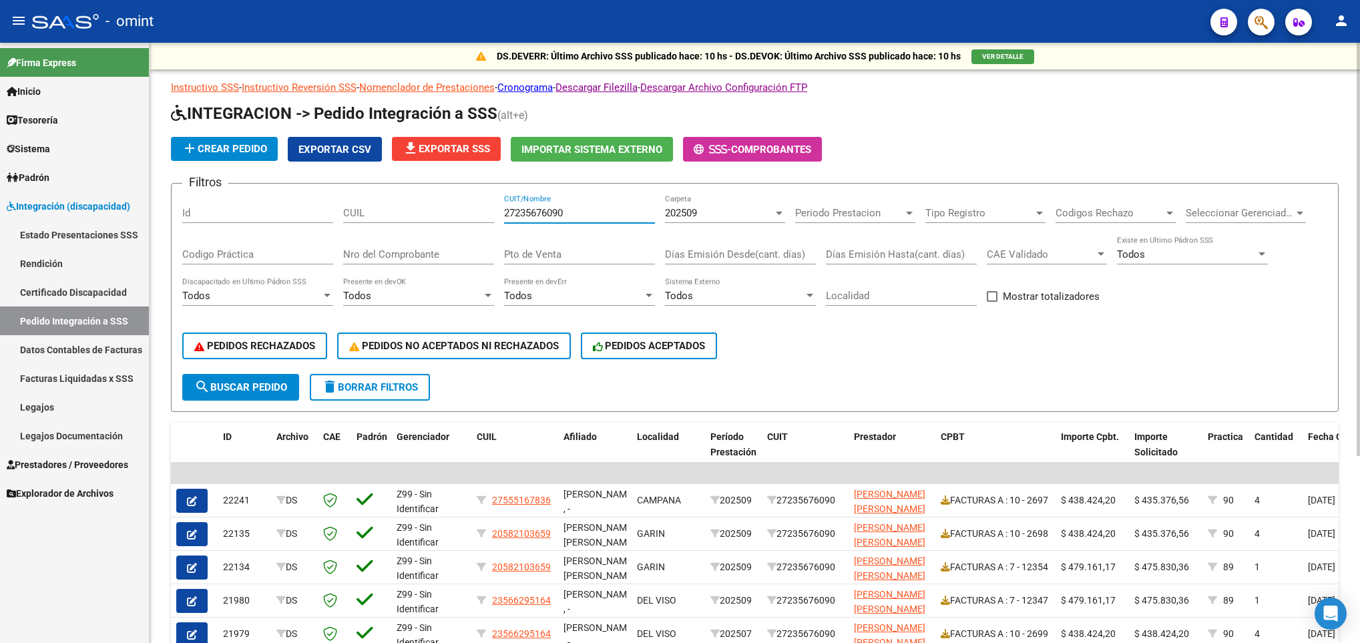
scroll to position [271, 0]
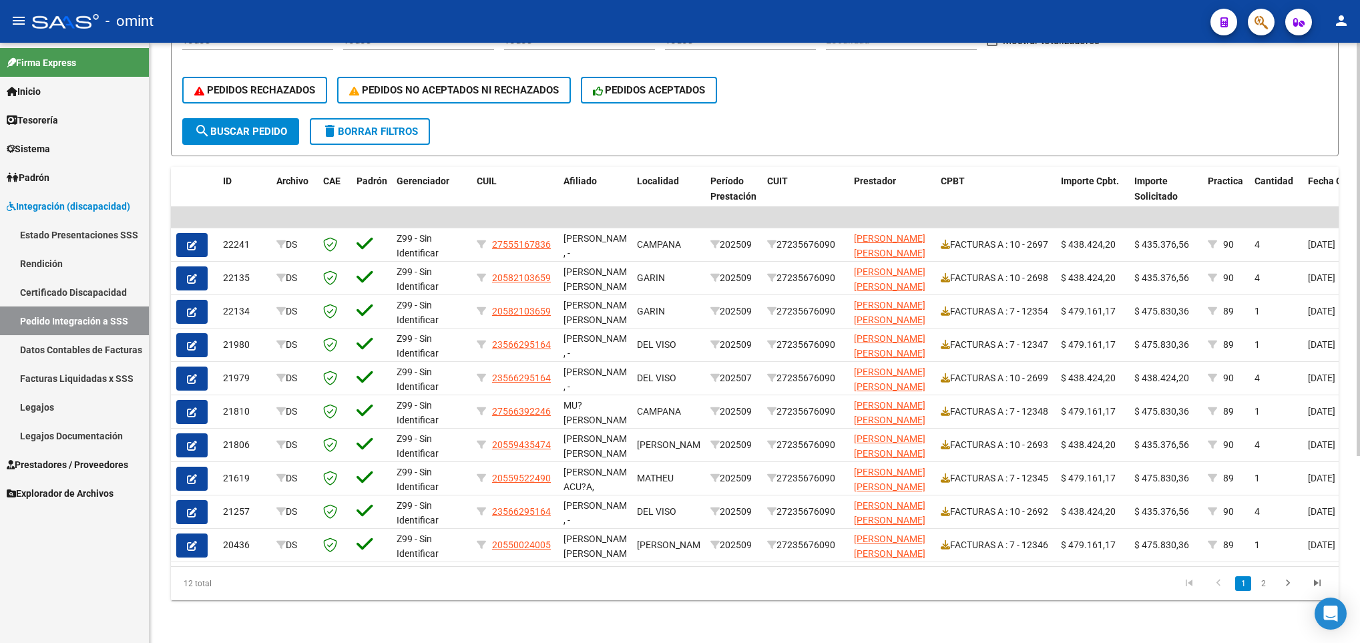
click at [1359, 576] on html "menu - omint person Firma Express Inicio Calendario SSS Instructivos Contacto O…" at bounding box center [680, 321] width 1360 height 643
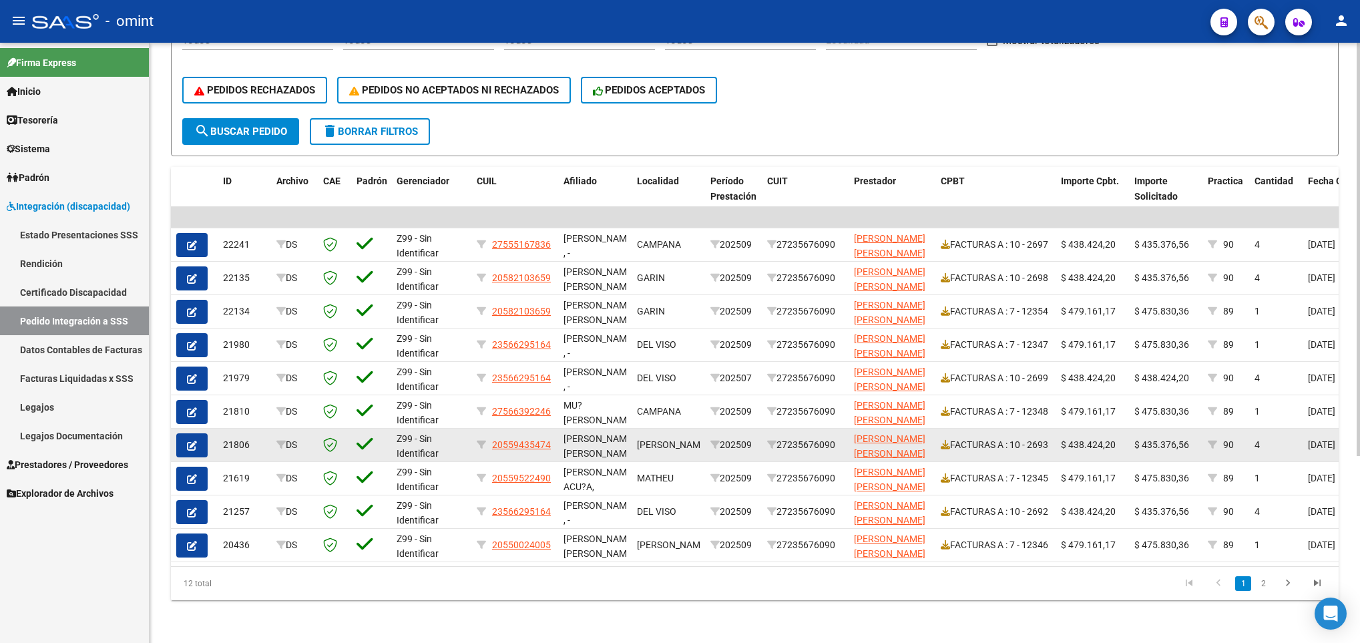
type input "27235676090"
click at [1152, 439] on span "$ 435.376,56" at bounding box center [1161, 444] width 55 height 11
copy span "435.376,56"
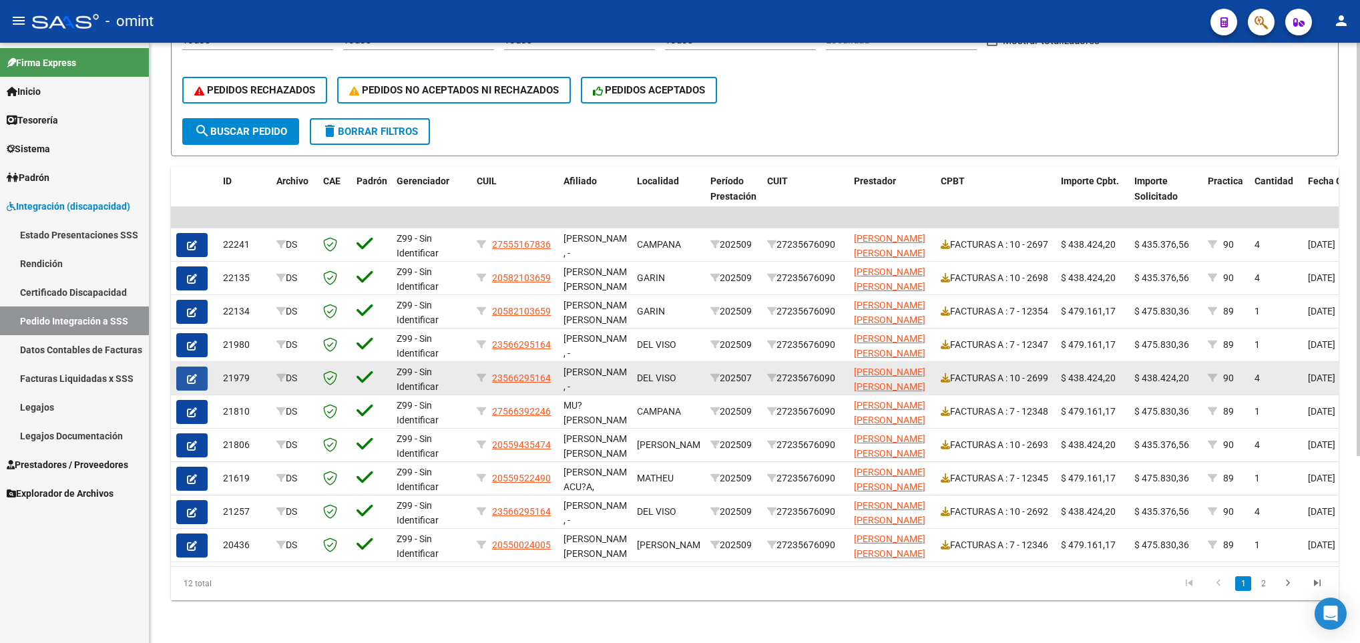
click at [187, 374] on icon "button" at bounding box center [192, 379] width 10 height 10
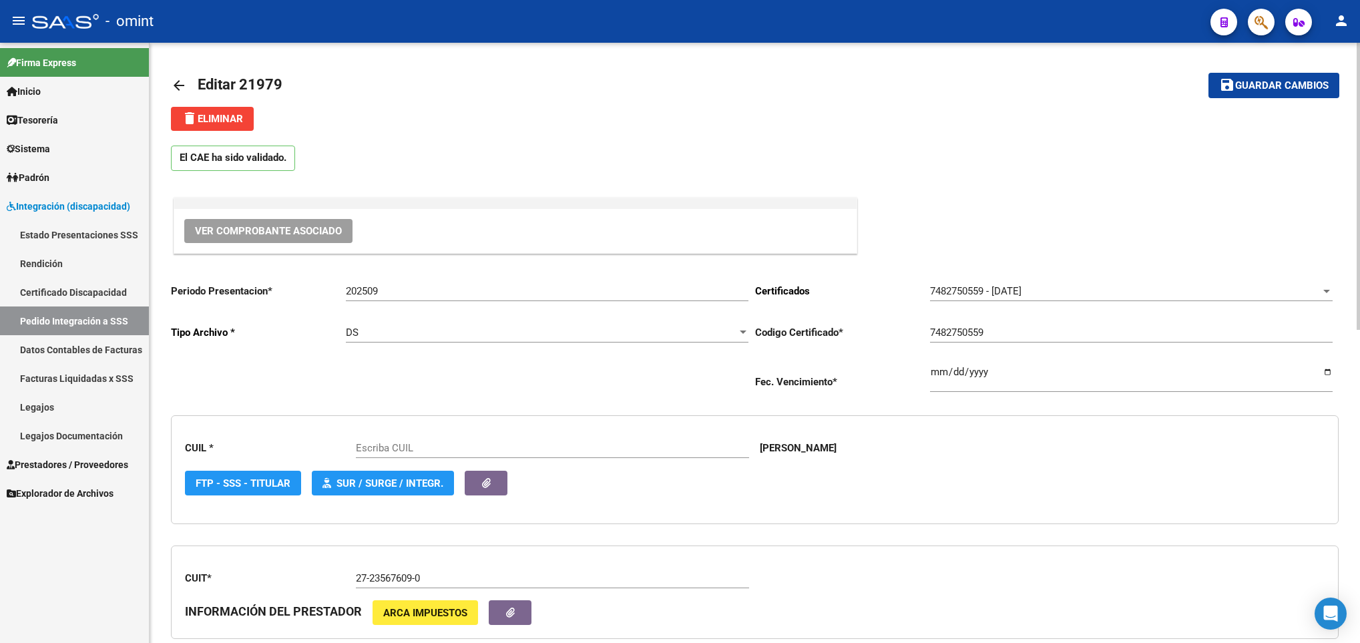
scroll to position [600, 0]
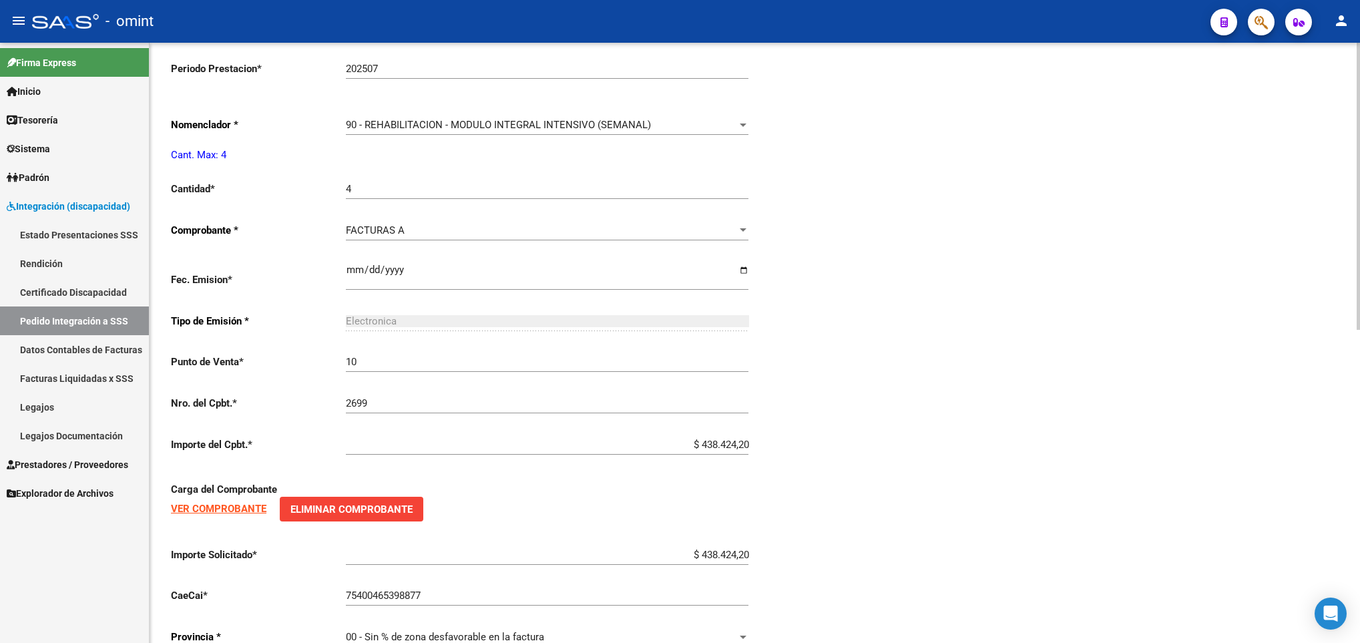
type input "23566295164"
click at [1358, 565] on div at bounding box center [1358, 343] width 3 height 600
click at [704, 561] on input "$ 438.424,20" at bounding box center [547, 555] width 403 height 12
paste input "5.376,56"
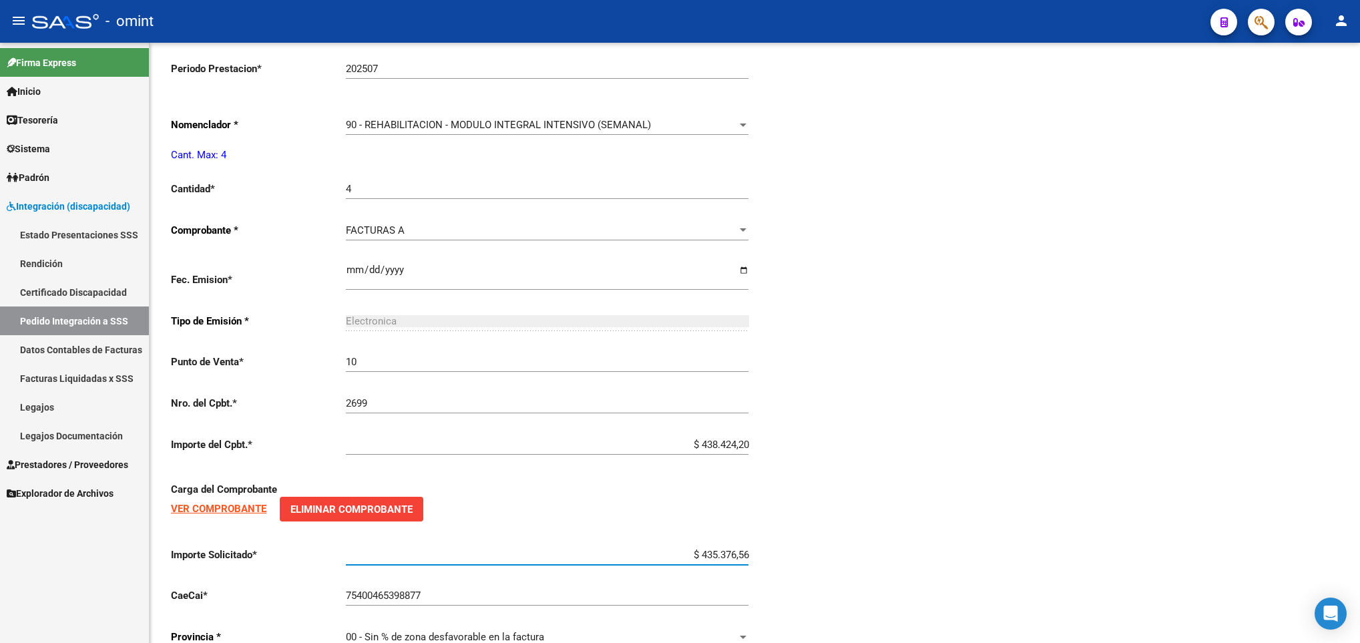
scroll to position [0, 0]
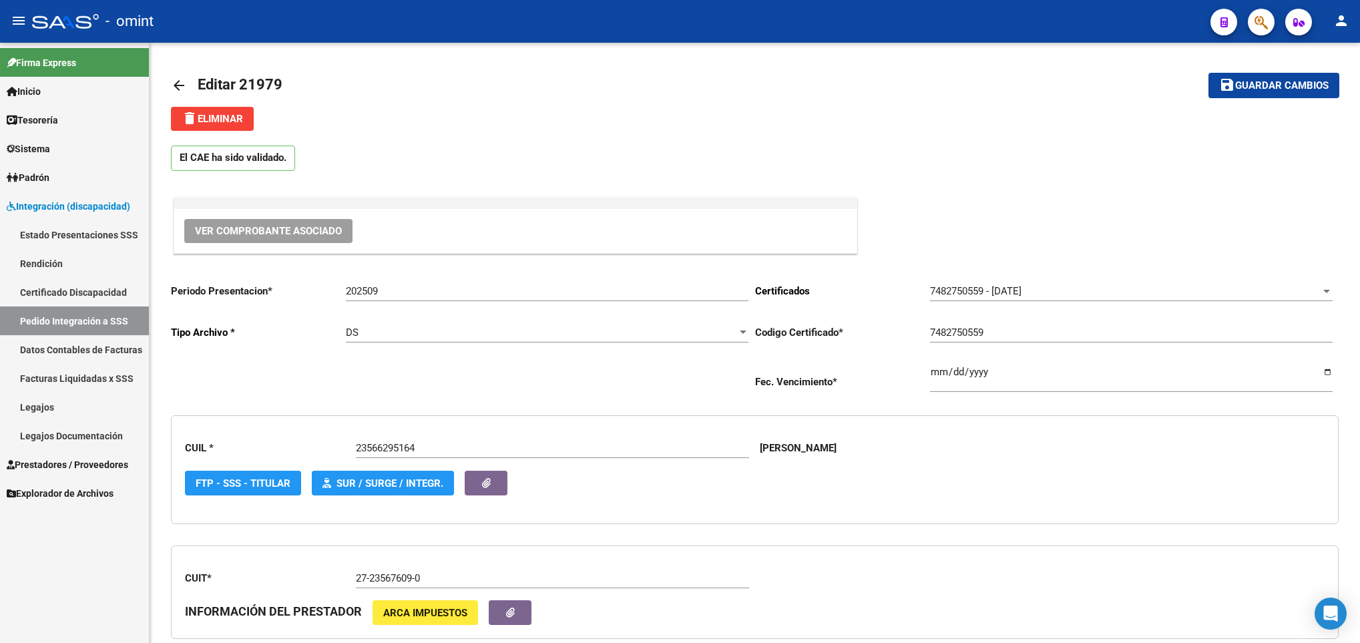
click at [1357, 62] on div at bounding box center [1358, 343] width 3 height 600
type input "$ 435.376,56"
click at [1282, 77] on button "save Guardar cambios" at bounding box center [1274, 85] width 131 height 25
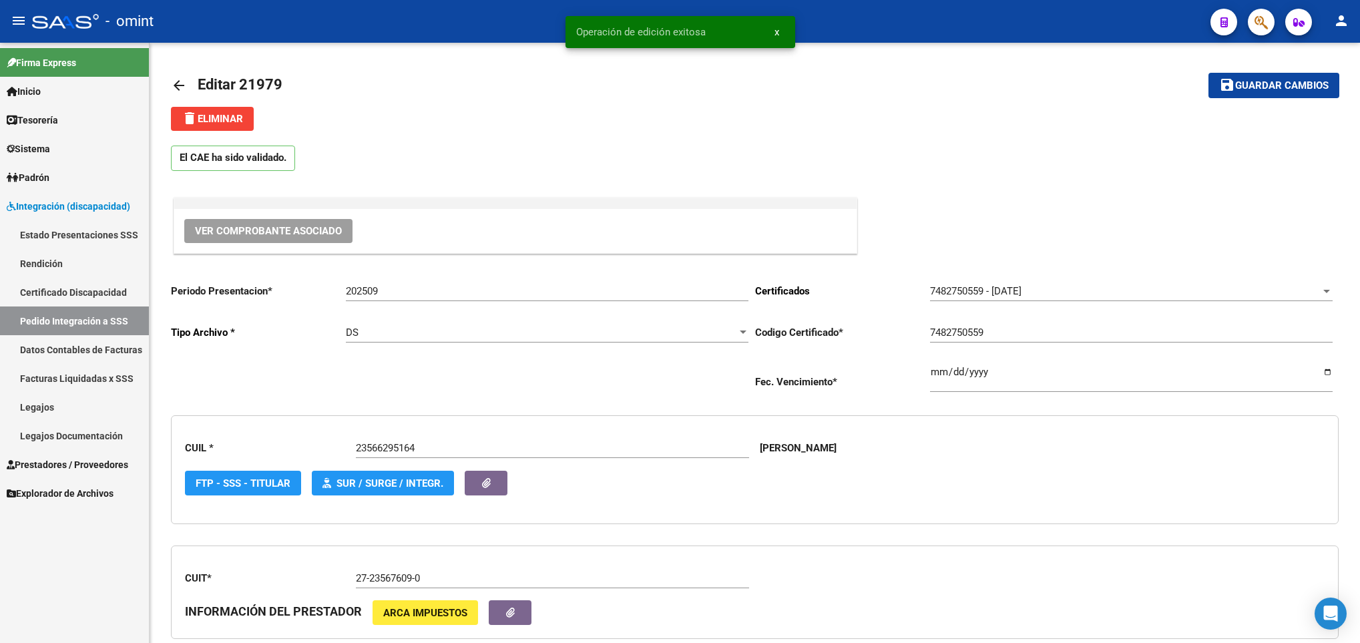
click at [178, 80] on mat-icon "arrow_back" at bounding box center [179, 85] width 16 height 16
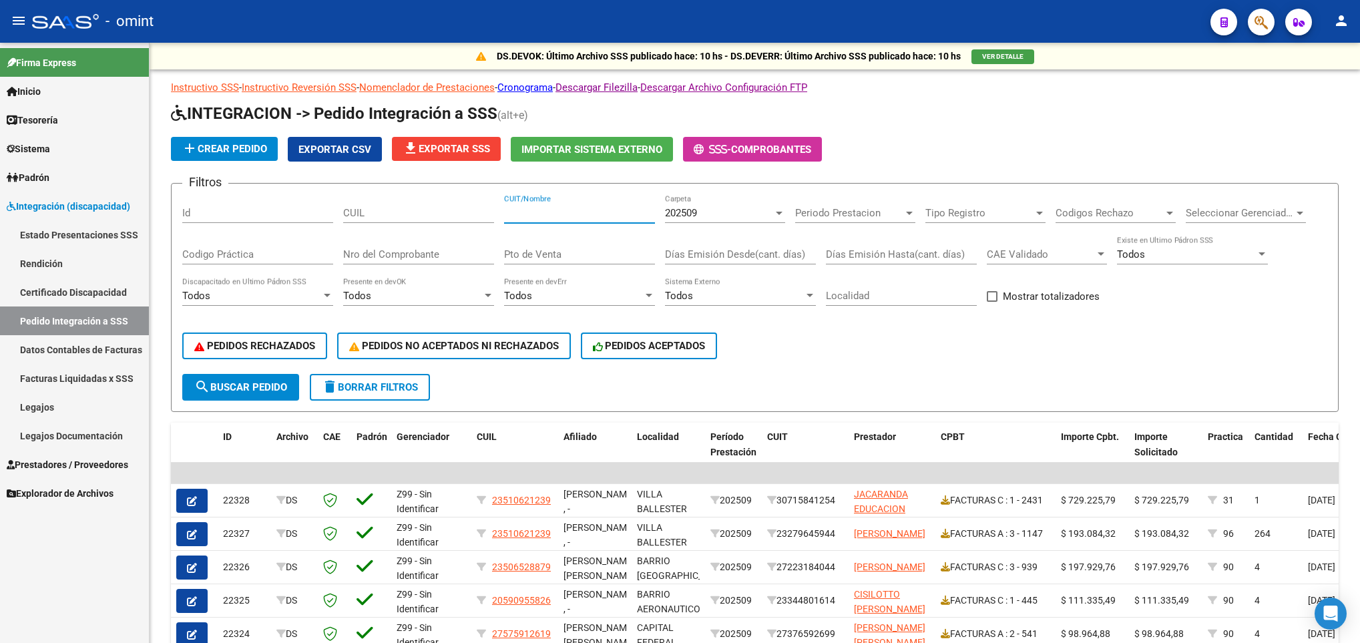
click at [553, 210] on input "CUIT/Nombre" at bounding box center [579, 213] width 151 height 12
paste input "30714134368"
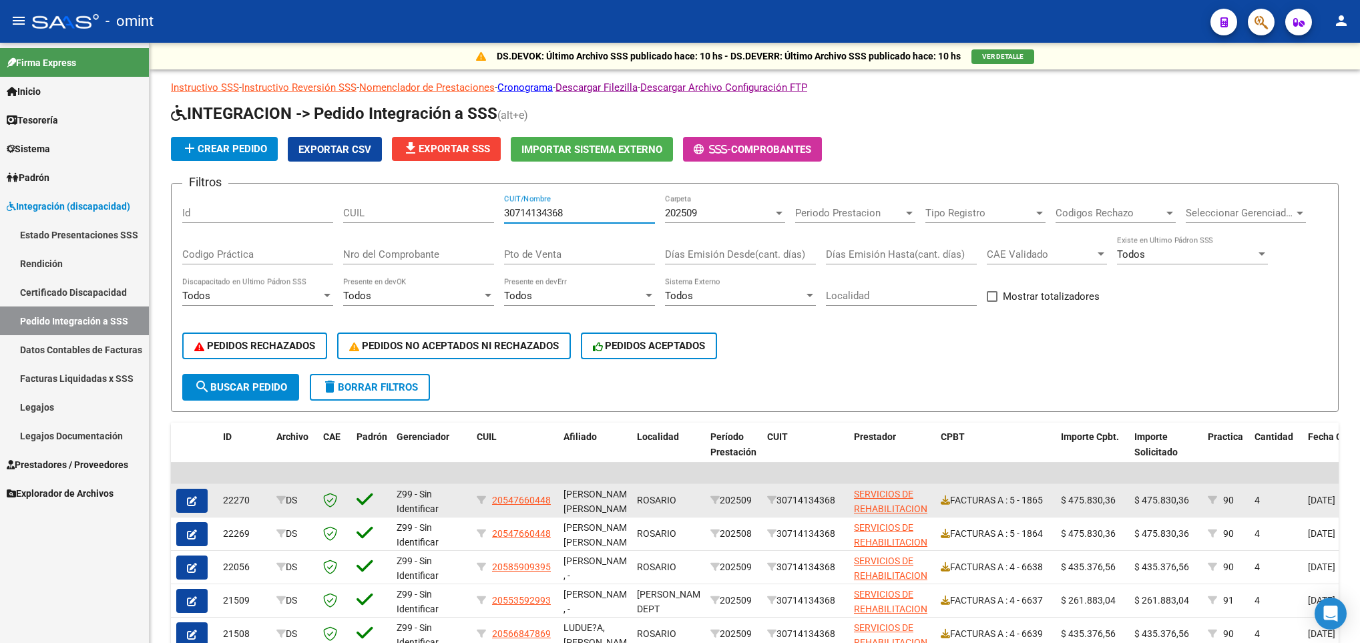
type input "30714134368"
click at [196, 499] on icon "button" at bounding box center [192, 501] width 10 height 10
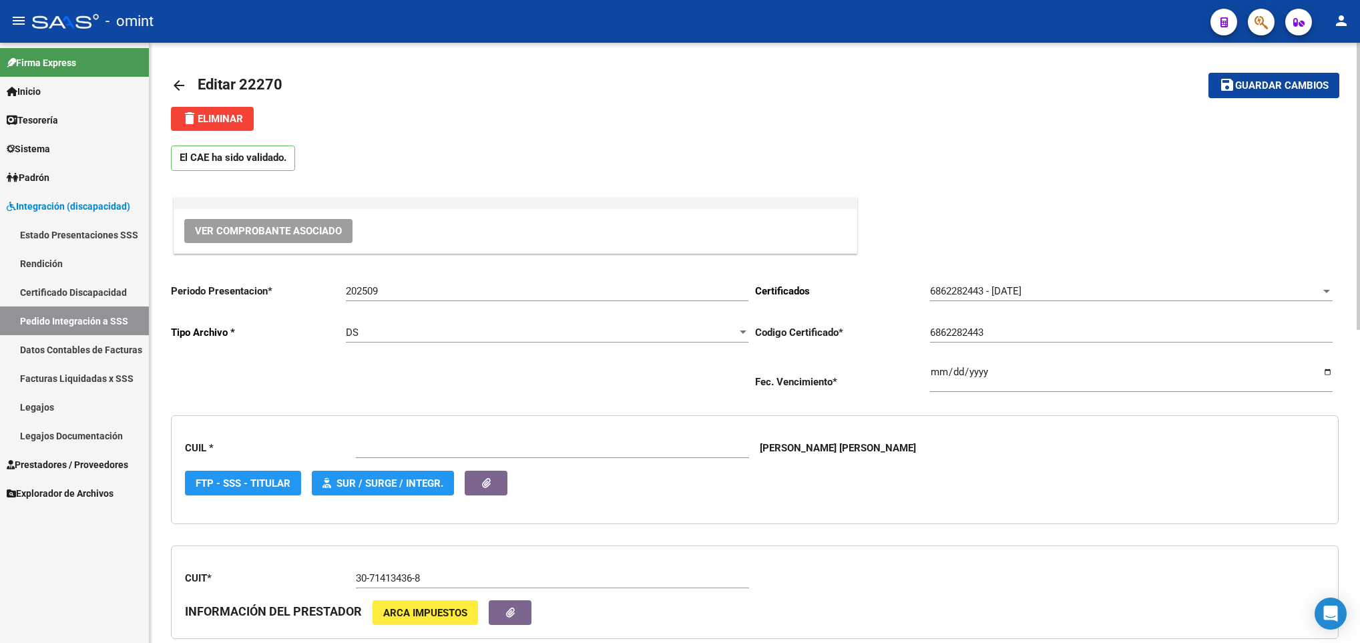
type input "20547660448"
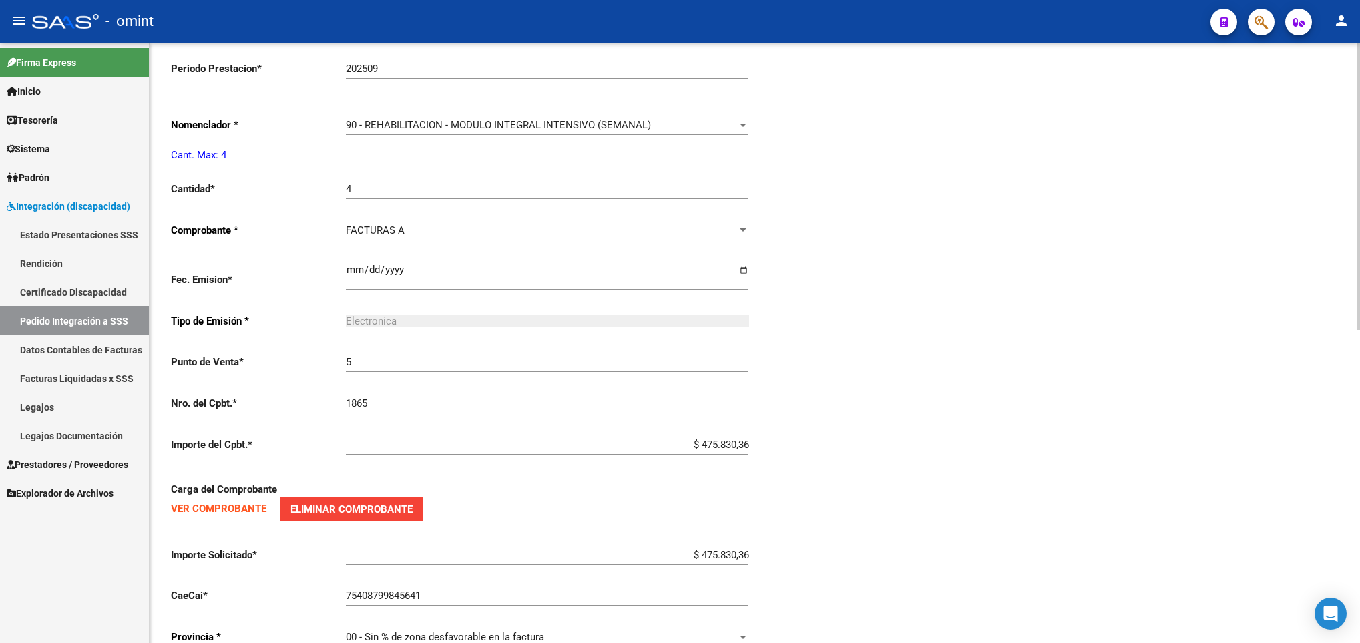
click at [1359, 539] on div at bounding box center [1358, 343] width 3 height 600
click at [635, 130] on span "90 - REHABILITACION - MODULO INTEGRAL INTENSIVO (SEMANAL)" at bounding box center [498, 125] width 305 height 12
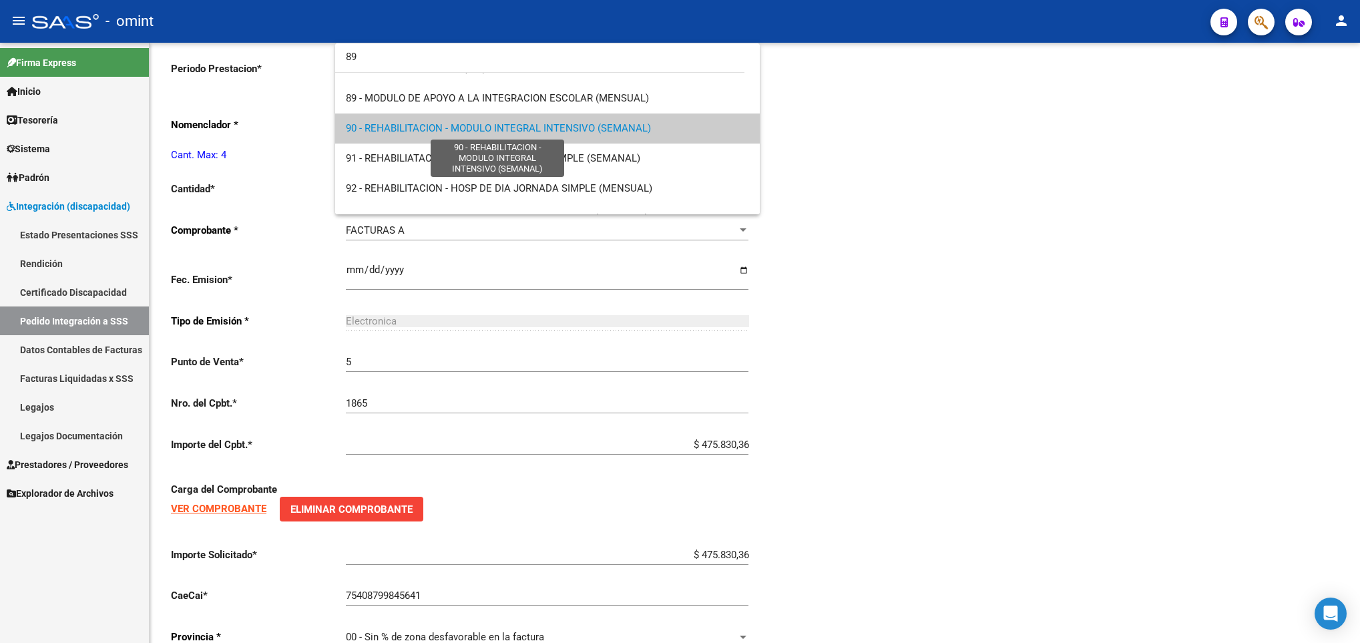
scroll to position [0, 0]
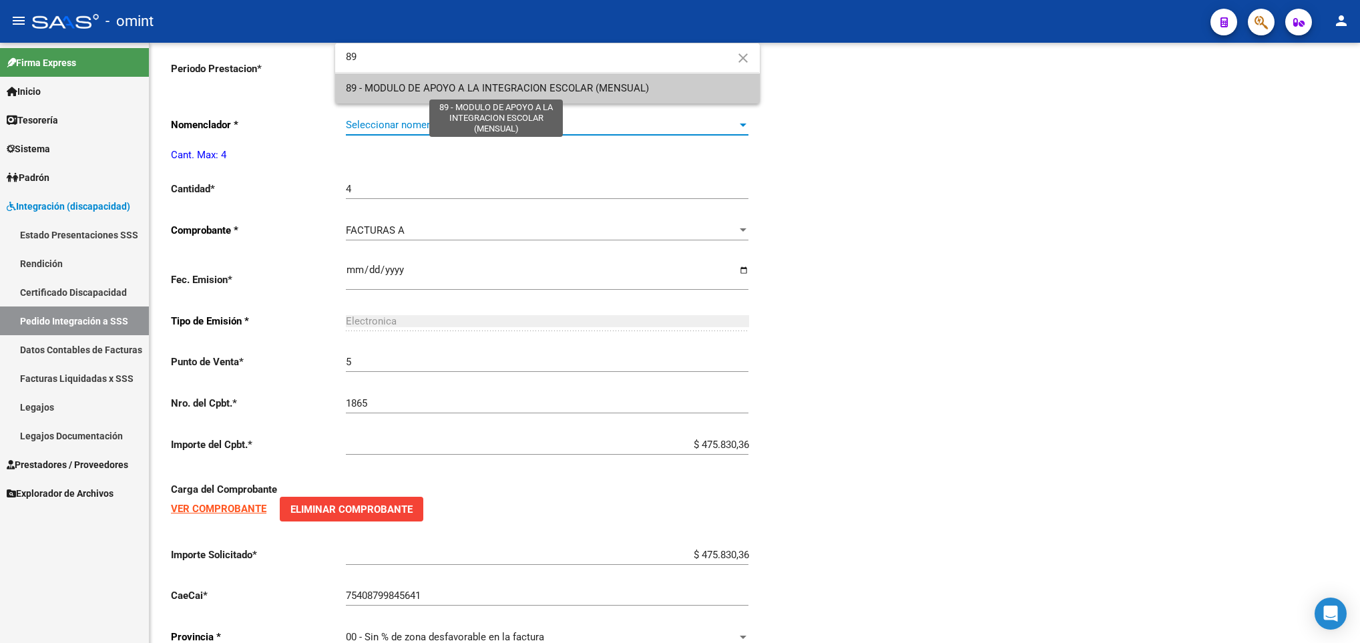
type input "89"
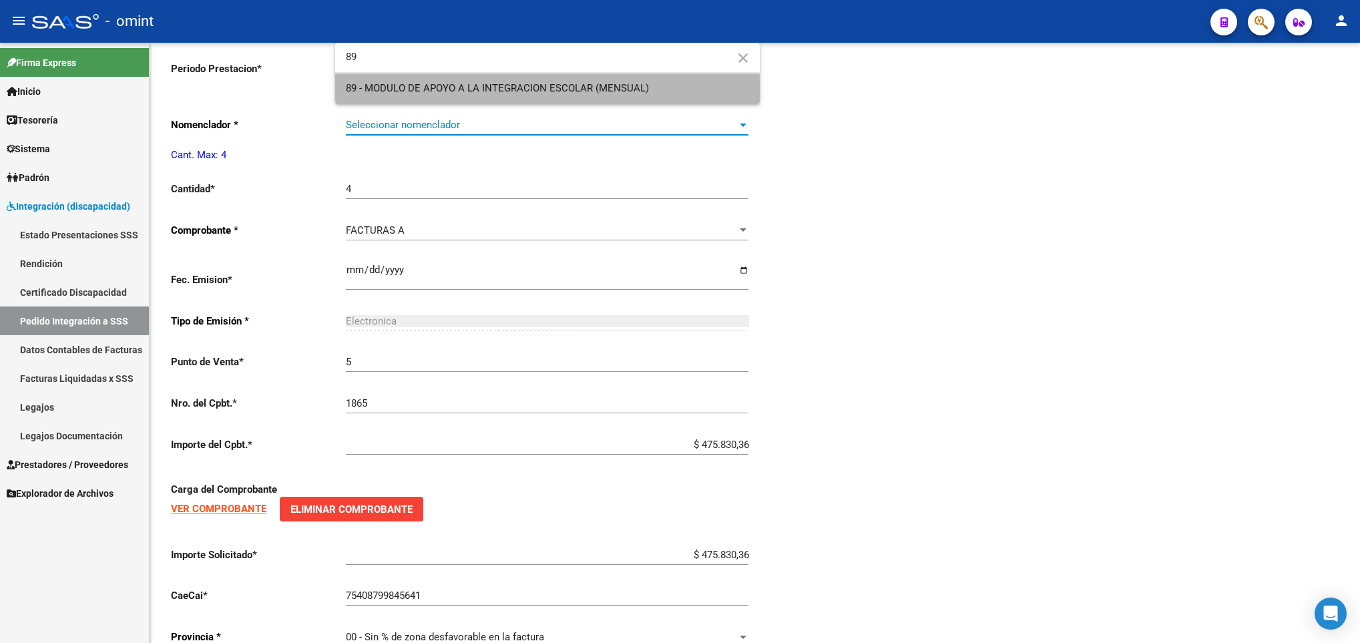
click at [607, 80] on span "89 - MODULO DE APOYO A LA INTEGRACION ESCOLAR (MENSUAL)" at bounding box center [547, 88] width 403 height 30
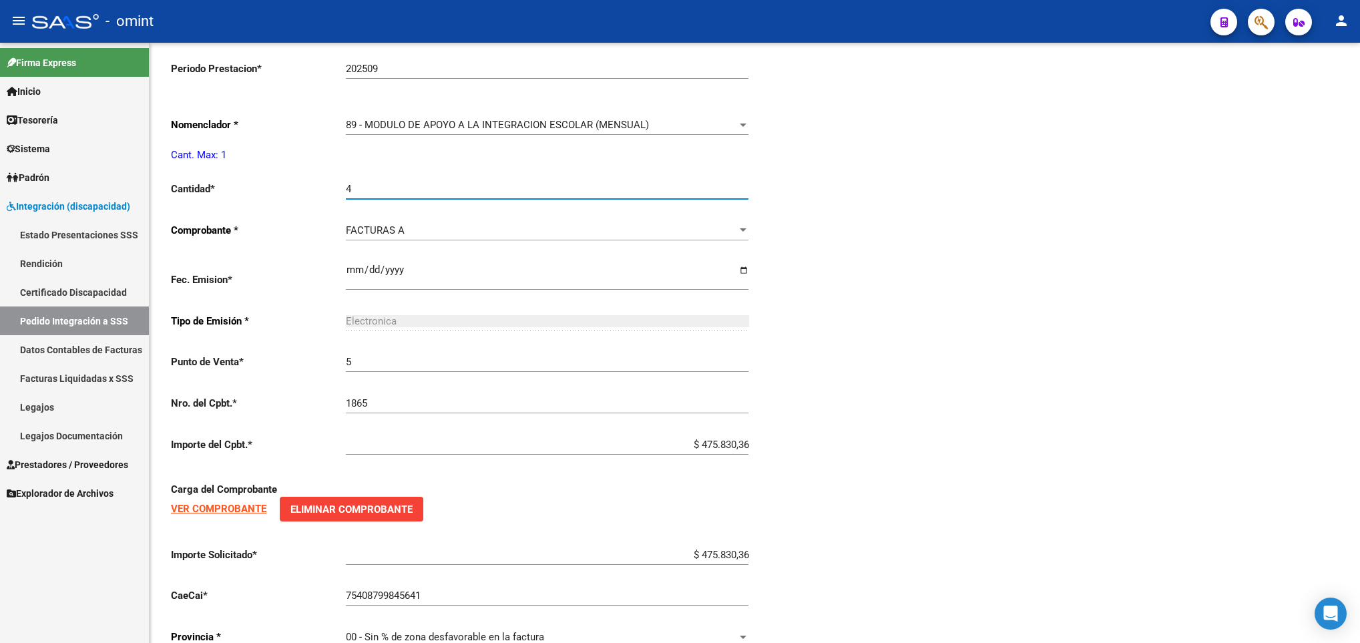
click at [409, 194] on input "4" at bounding box center [547, 189] width 403 height 12
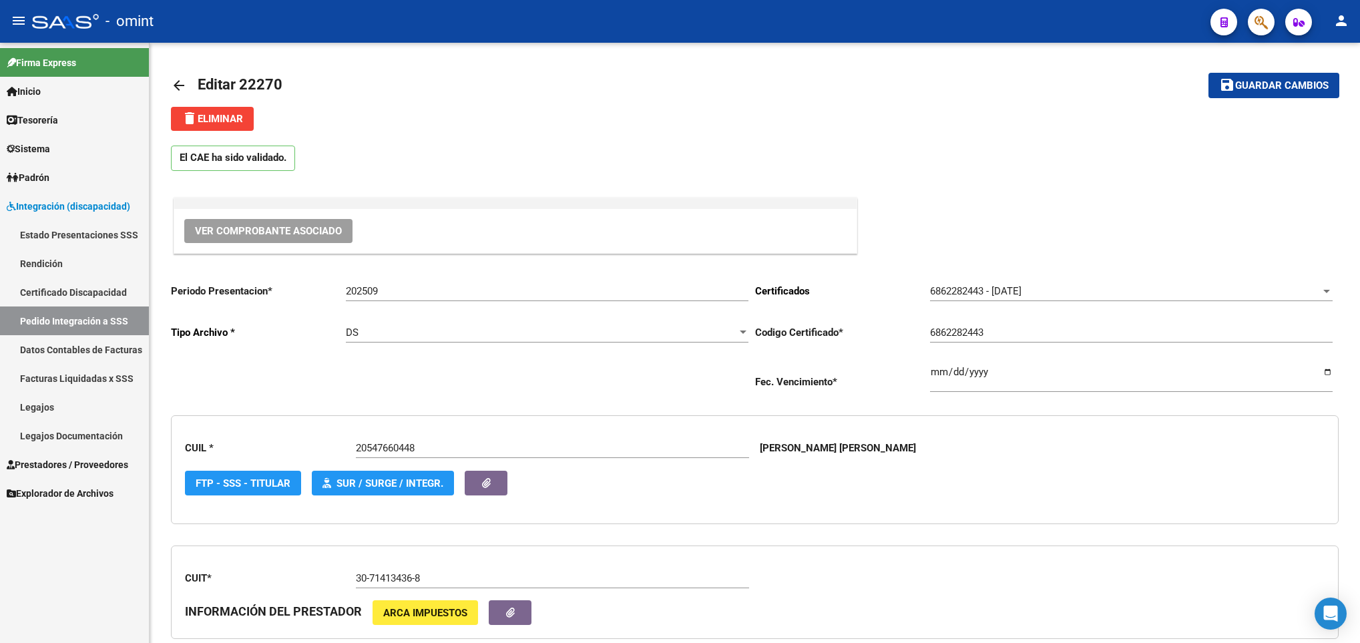
click at [1357, 63] on div at bounding box center [1358, 343] width 3 height 600
click at [1357, 63] on div at bounding box center [1358, 186] width 3 height 287
type input "1"
click at [1296, 84] on span "Guardar cambios" at bounding box center [1281, 86] width 93 height 12
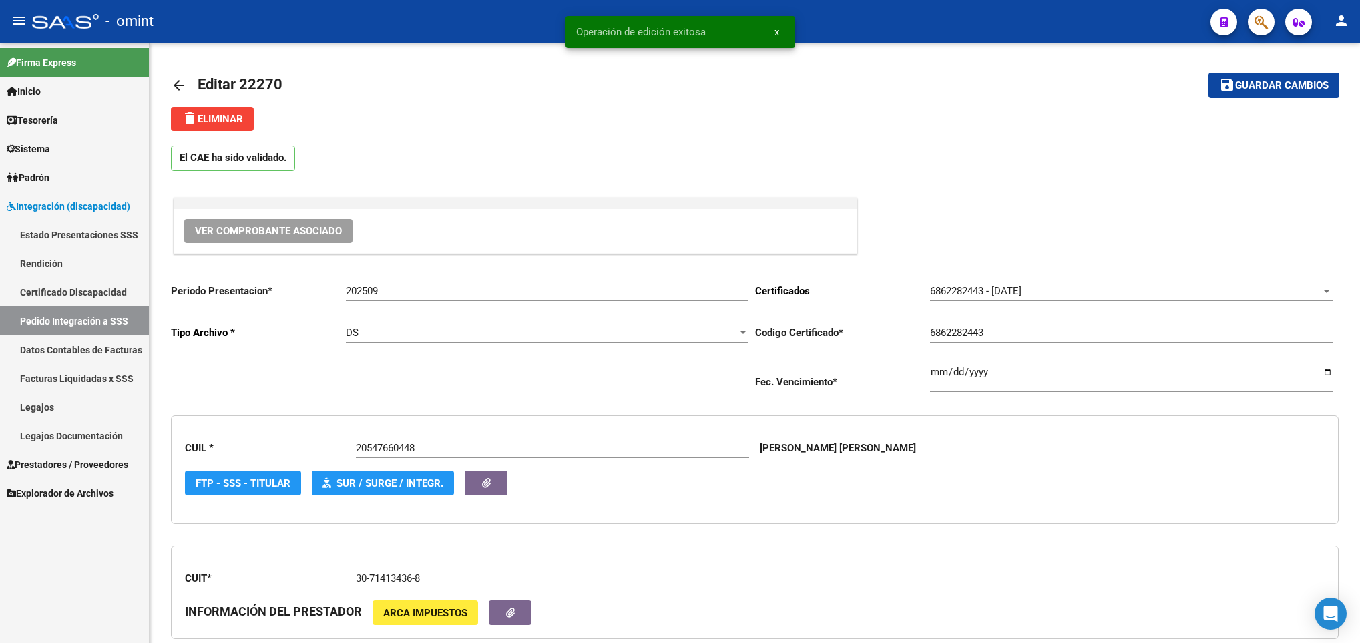
click at [173, 90] on mat-icon "arrow_back" at bounding box center [179, 85] width 16 height 16
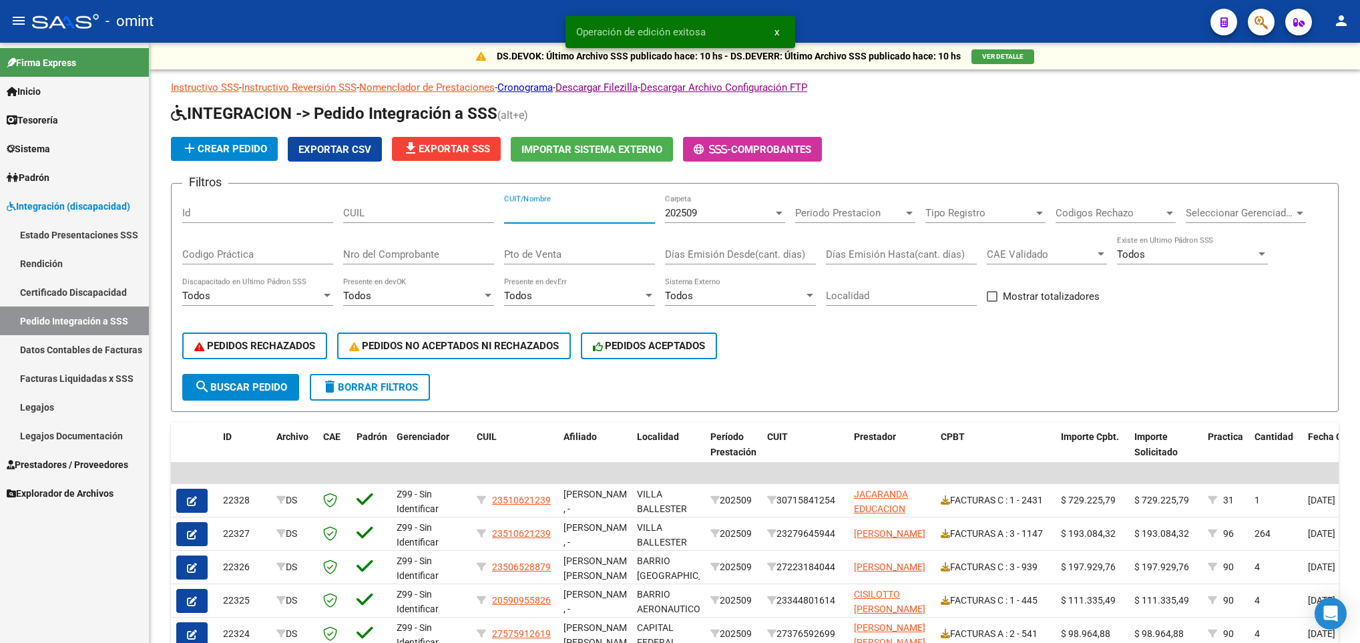
click at [543, 215] on input "CUIT/Nombre" at bounding box center [579, 213] width 151 height 12
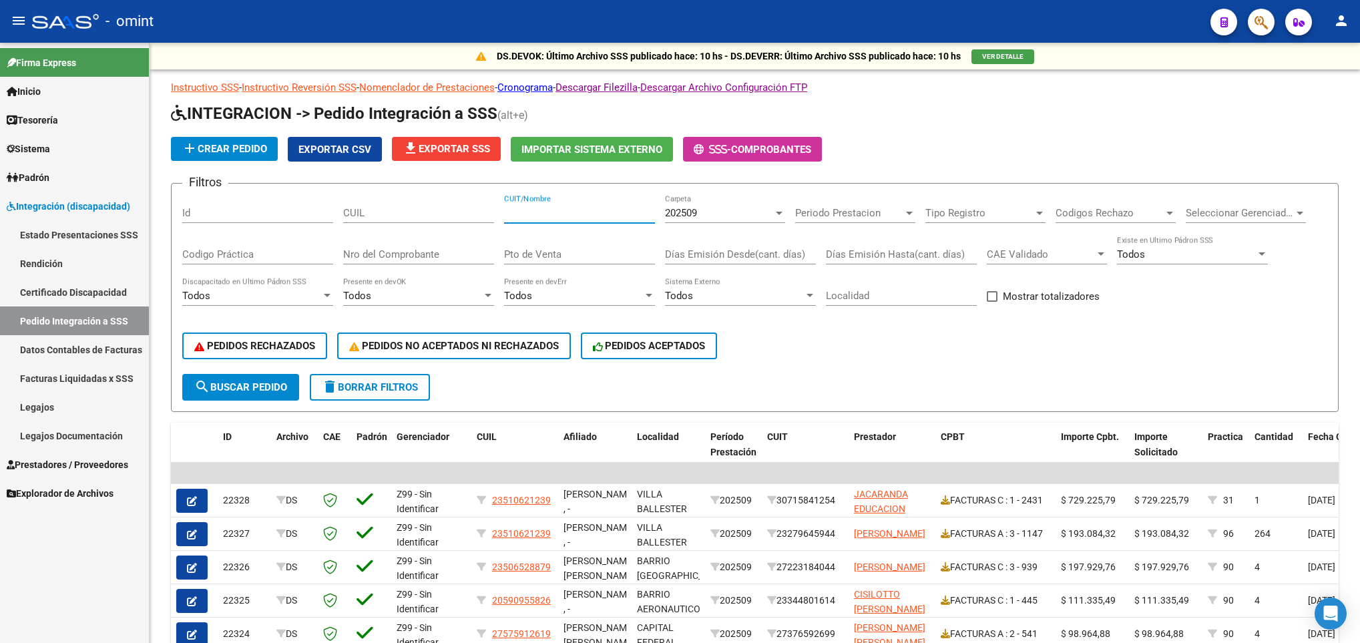
paste input "30714134368"
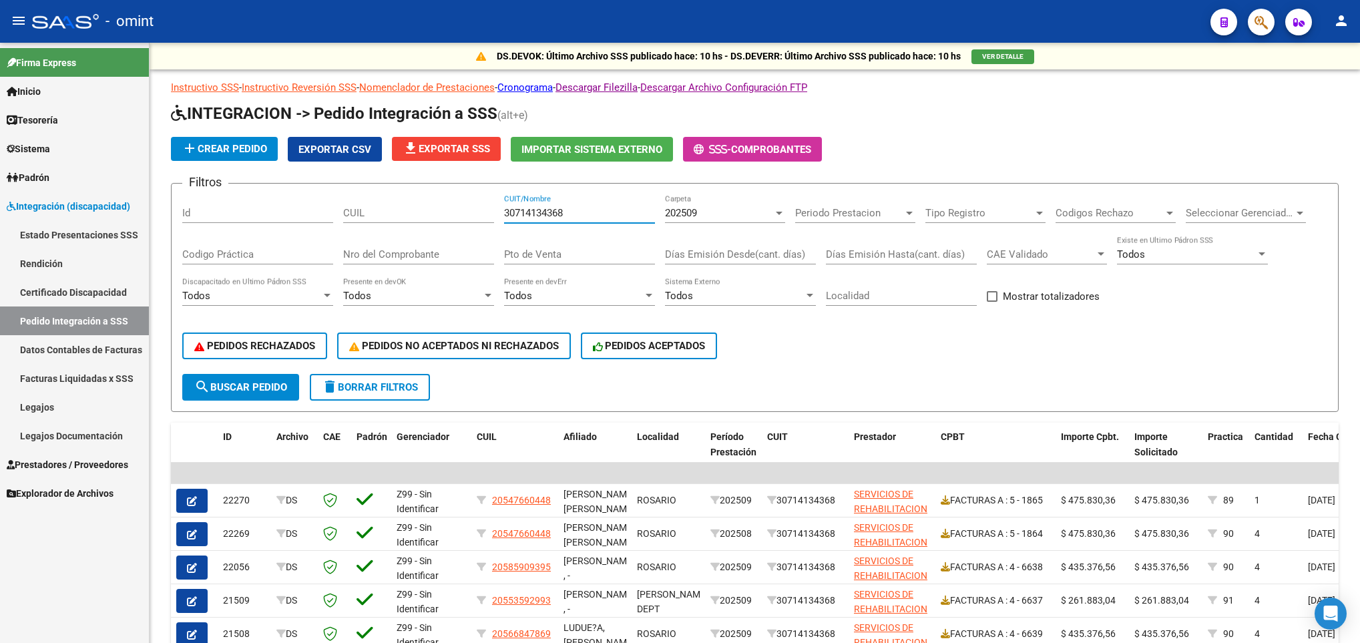
scroll to position [138, 0]
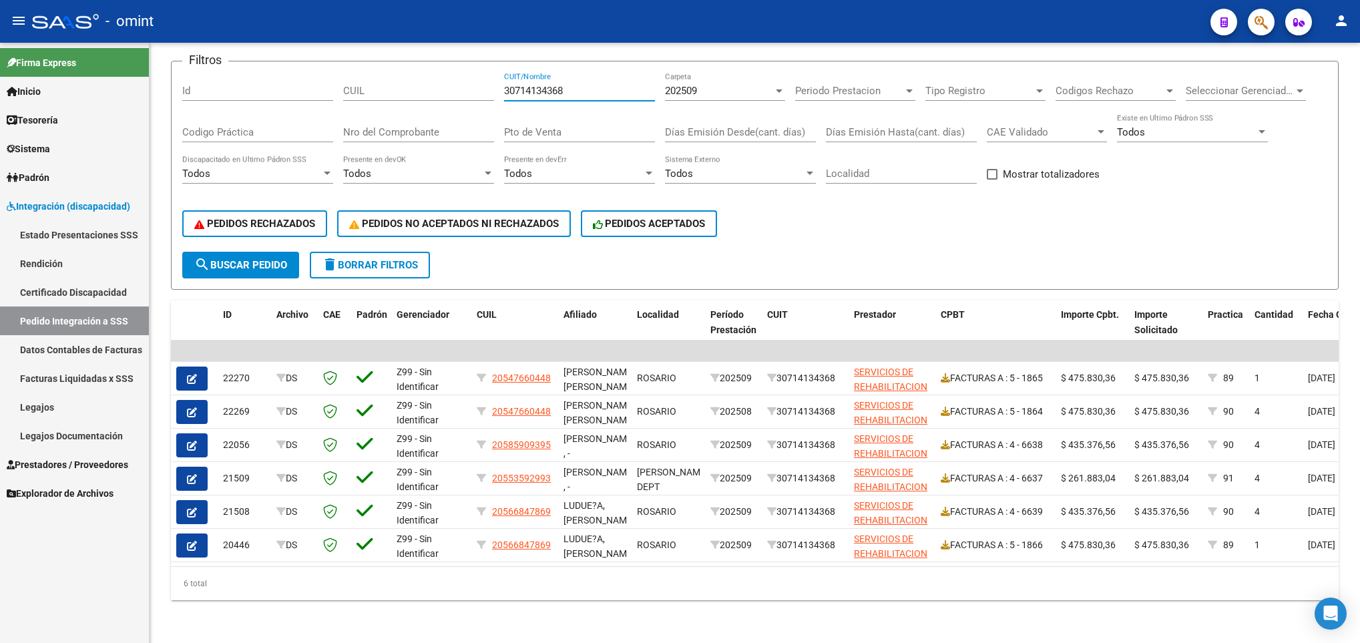
click at [1357, 593] on div at bounding box center [1358, 343] width 3 height 600
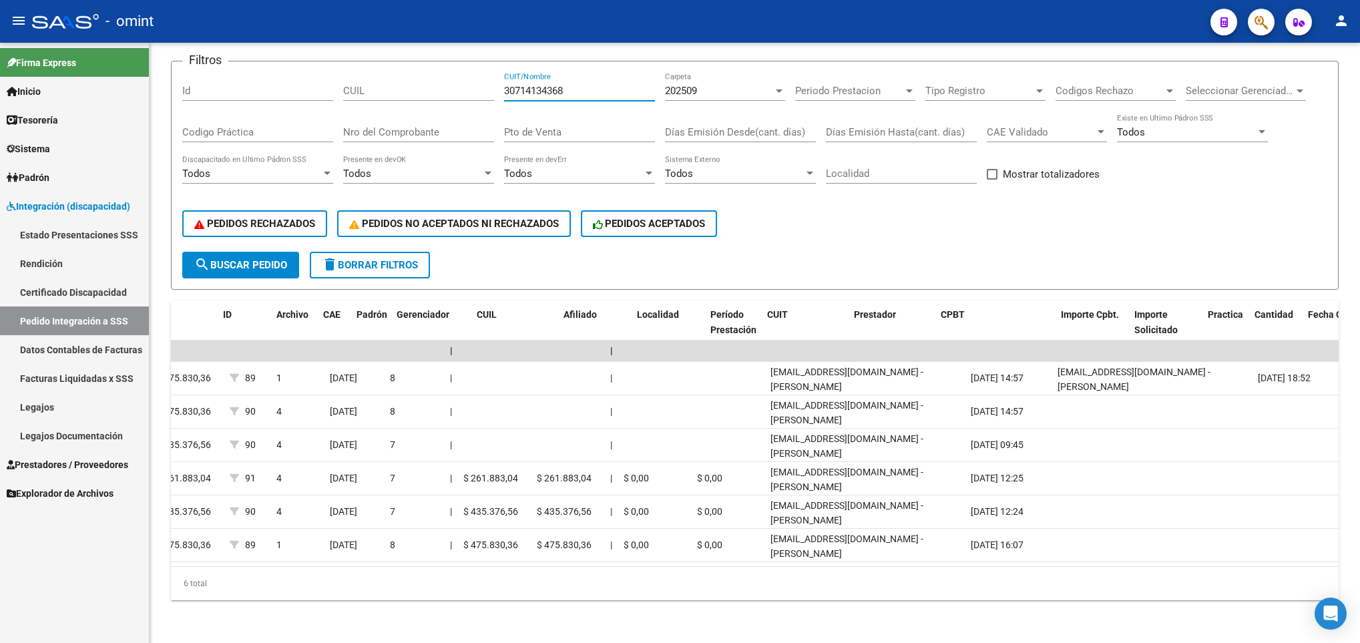
scroll to position [0, 0]
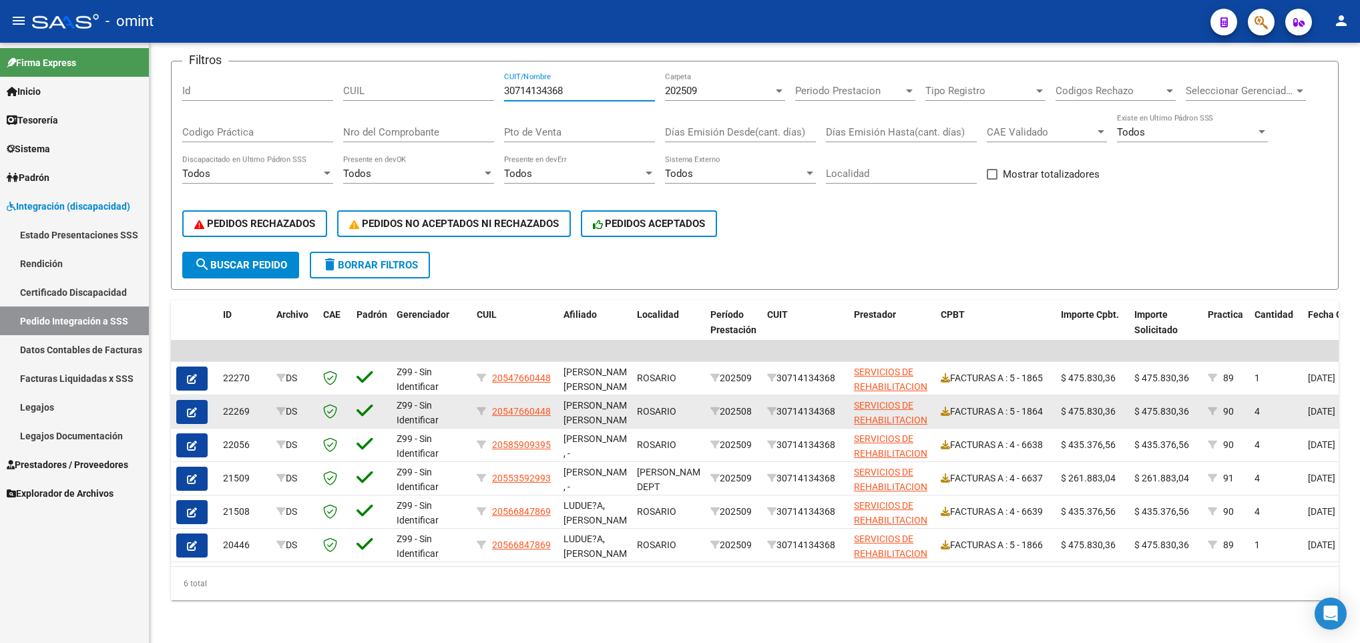
type input "30714134368"
click at [187, 407] on icon "button" at bounding box center [192, 412] width 10 height 10
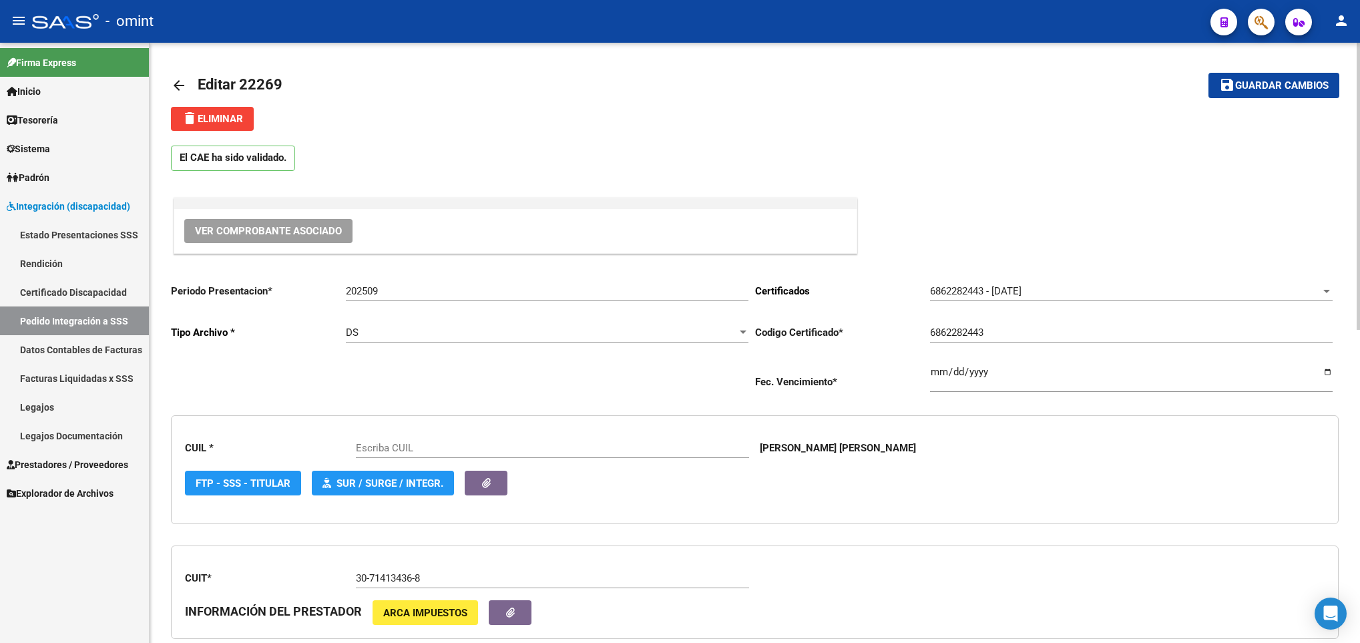
type input "20547660448"
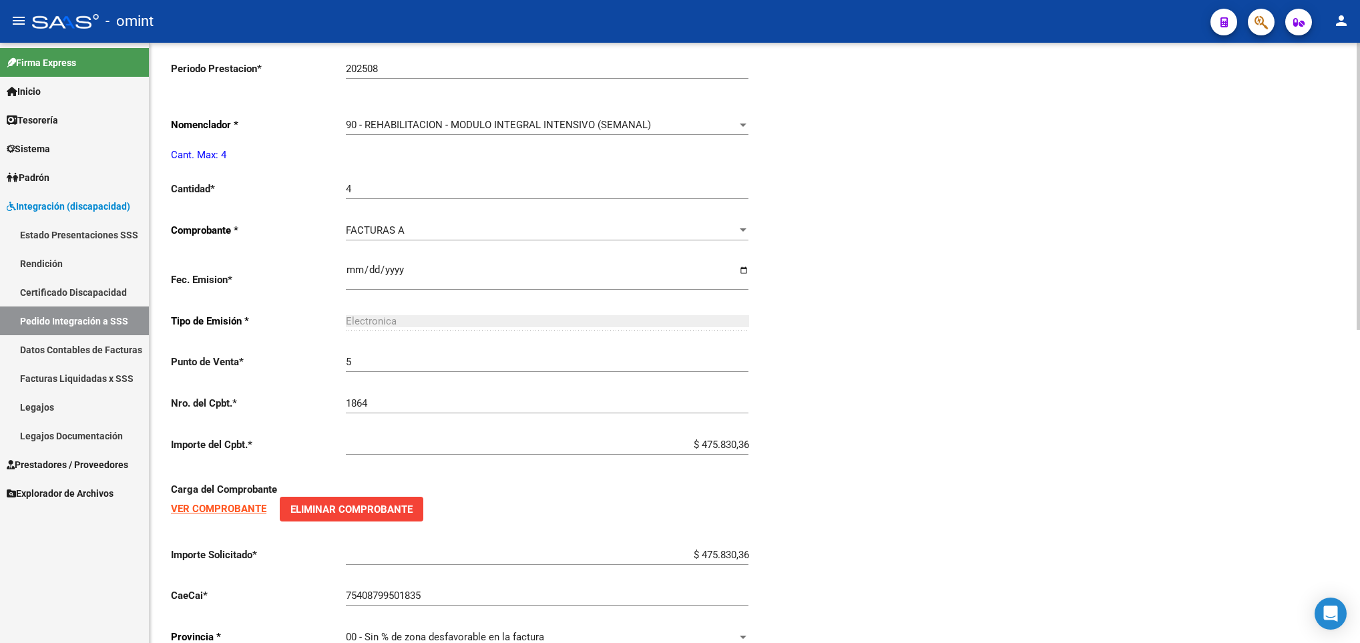
click at [1359, 552] on html "menu - omint person Firma Express Inicio Calendario SSS Instructivos Contacto O…" at bounding box center [680, 321] width 1360 height 643
click at [651, 125] on div "90 - REHABILITACION - MODULO INTEGRAL INTENSIVO (SEMANAL)" at bounding box center [541, 125] width 391 height 12
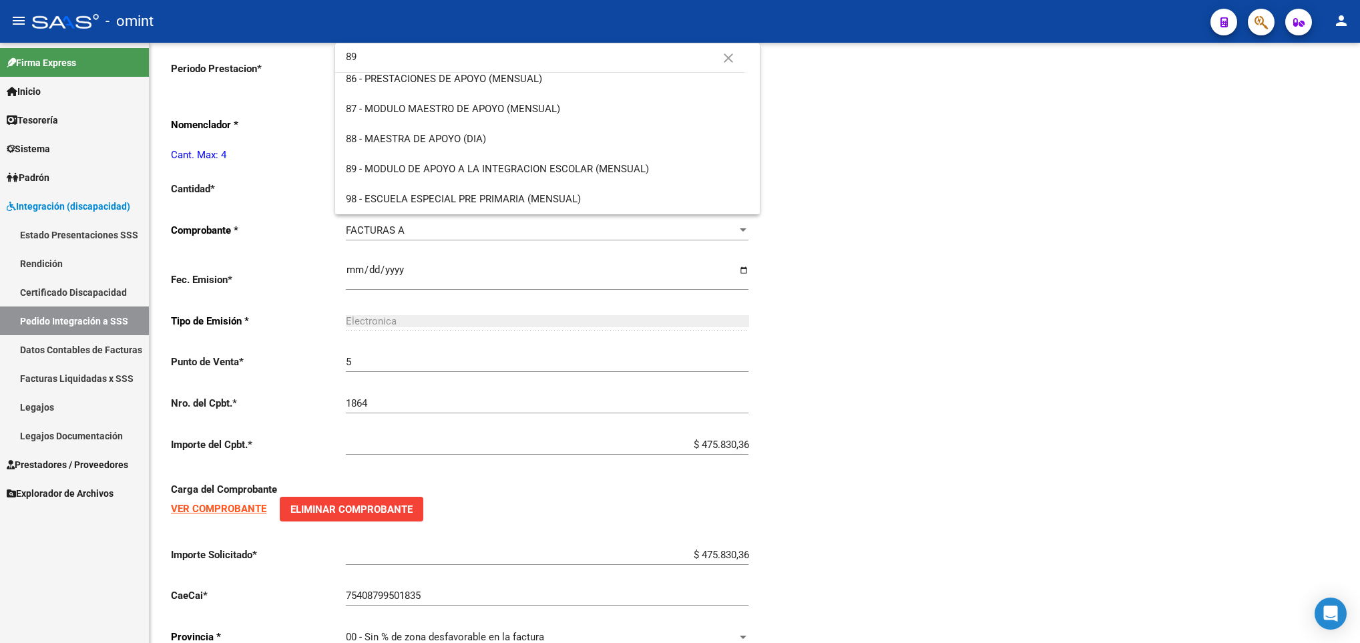
scroll to position [0, 0]
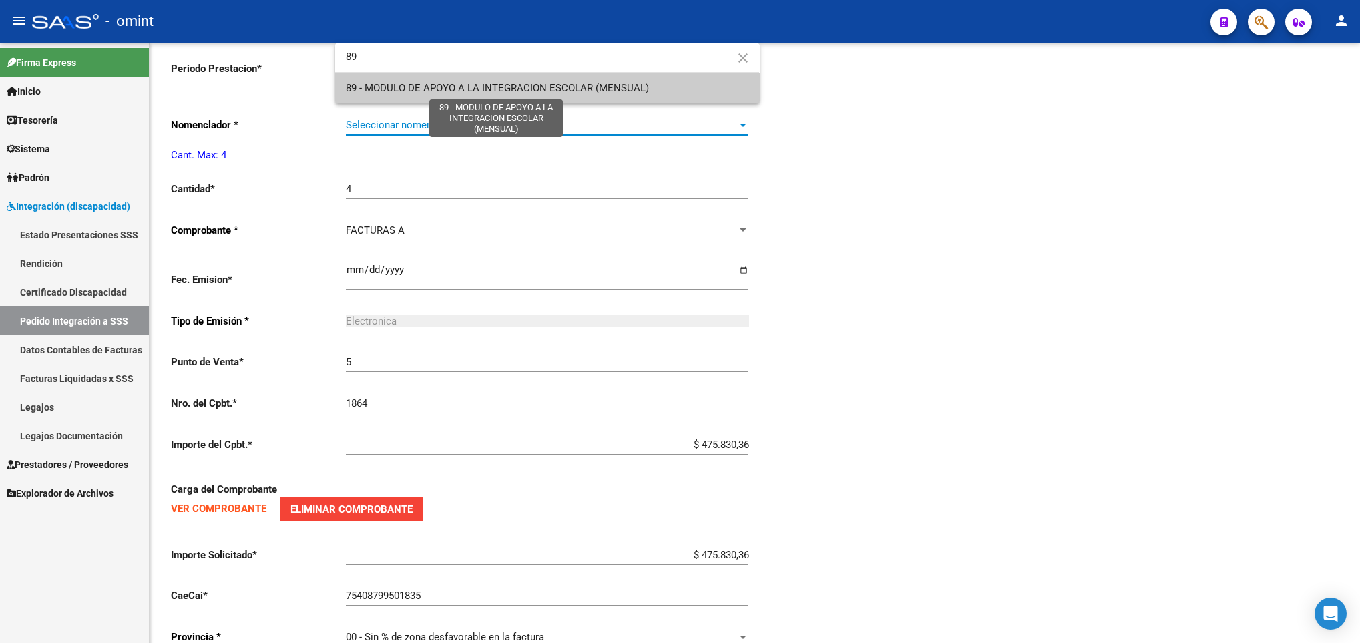
type input "89"
click at [626, 85] on span "89 - MODULO DE APOYO A LA INTEGRACION ESCOLAR (MENSUAL)" at bounding box center [497, 88] width 303 height 12
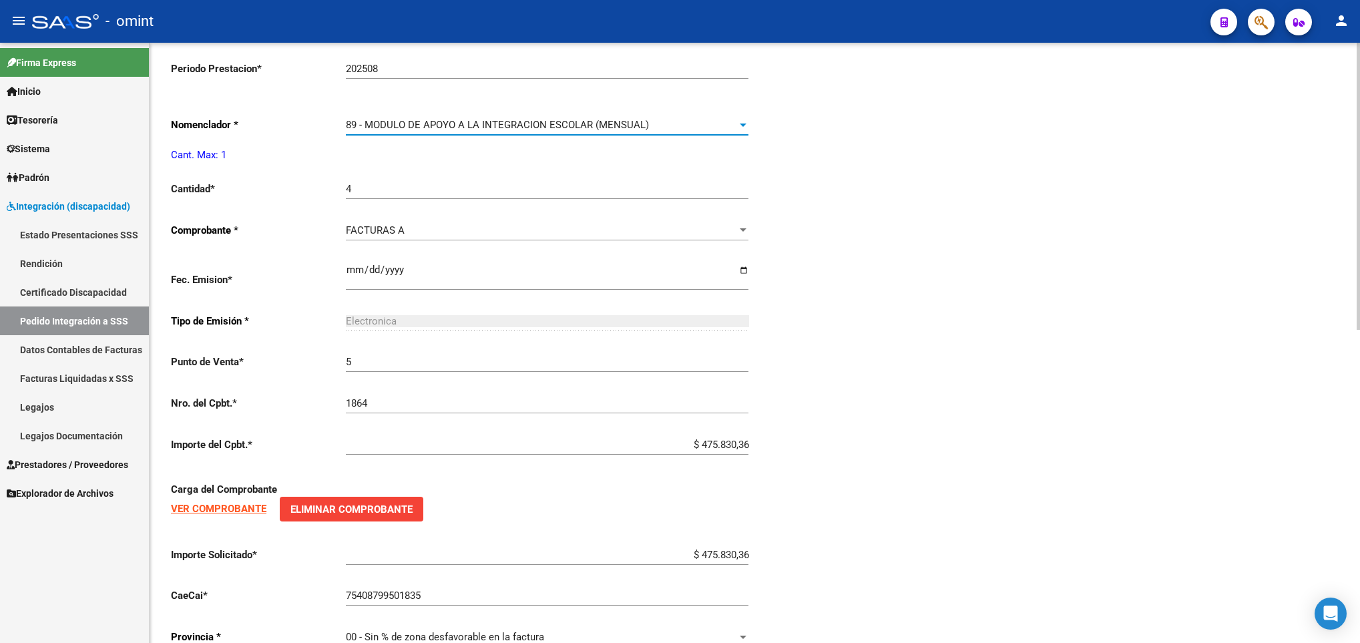
click at [401, 193] on input "4" at bounding box center [547, 189] width 403 height 12
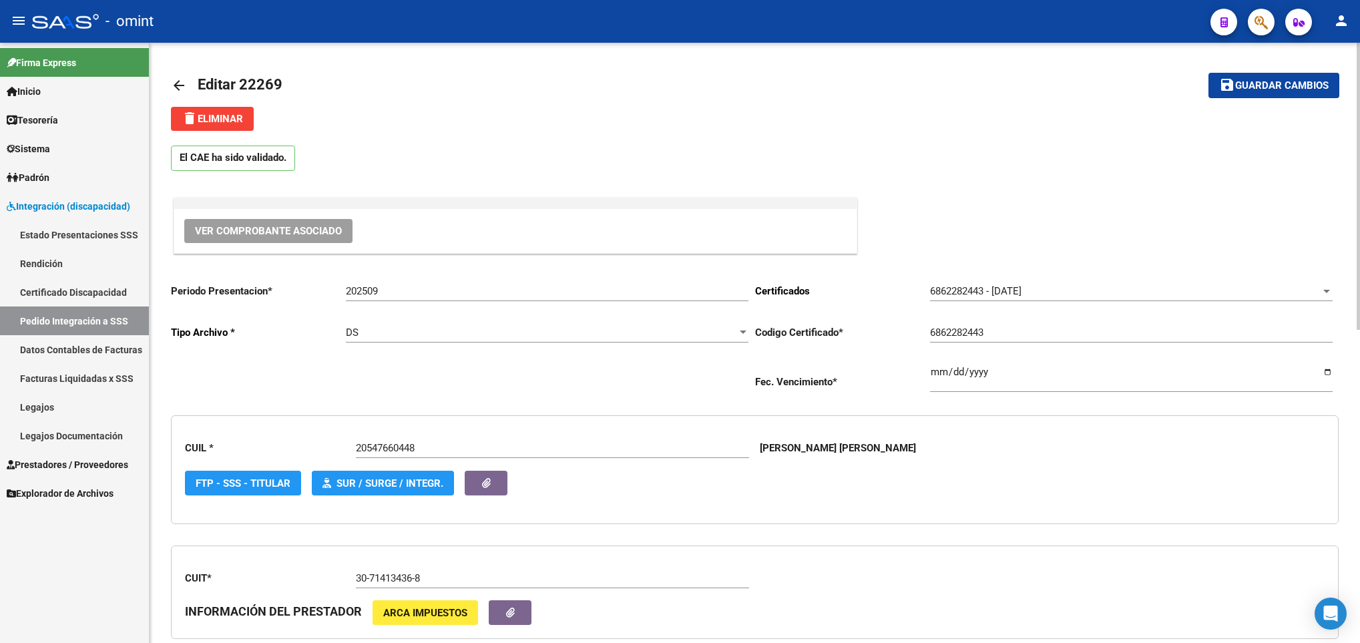
click at [1358, 67] on div at bounding box center [1358, 343] width 3 height 600
type input "1"
click at [1260, 73] on button "save Guardar cambios" at bounding box center [1274, 85] width 131 height 25
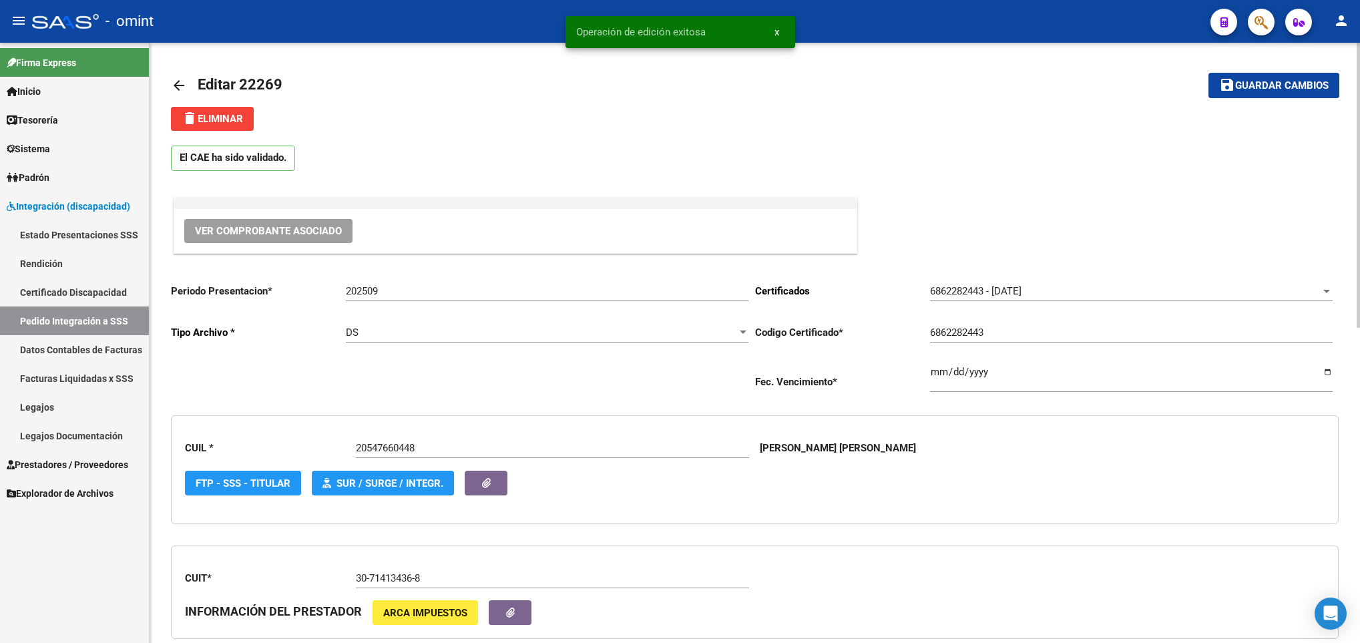
click at [181, 82] on mat-icon "arrow_back" at bounding box center [179, 85] width 16 height 16
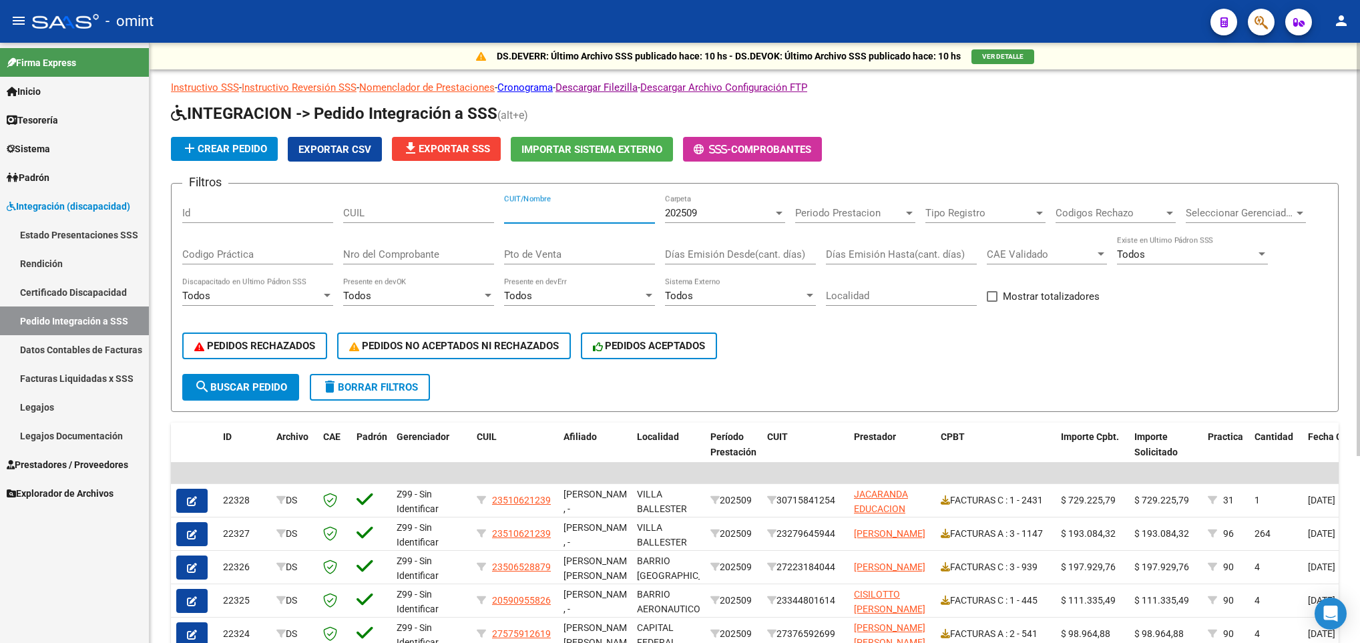
click at [607, 216] on input "CUIT/Nombre" at bounding box center [579, 213] width 151 height 12
paste input "20246294675"
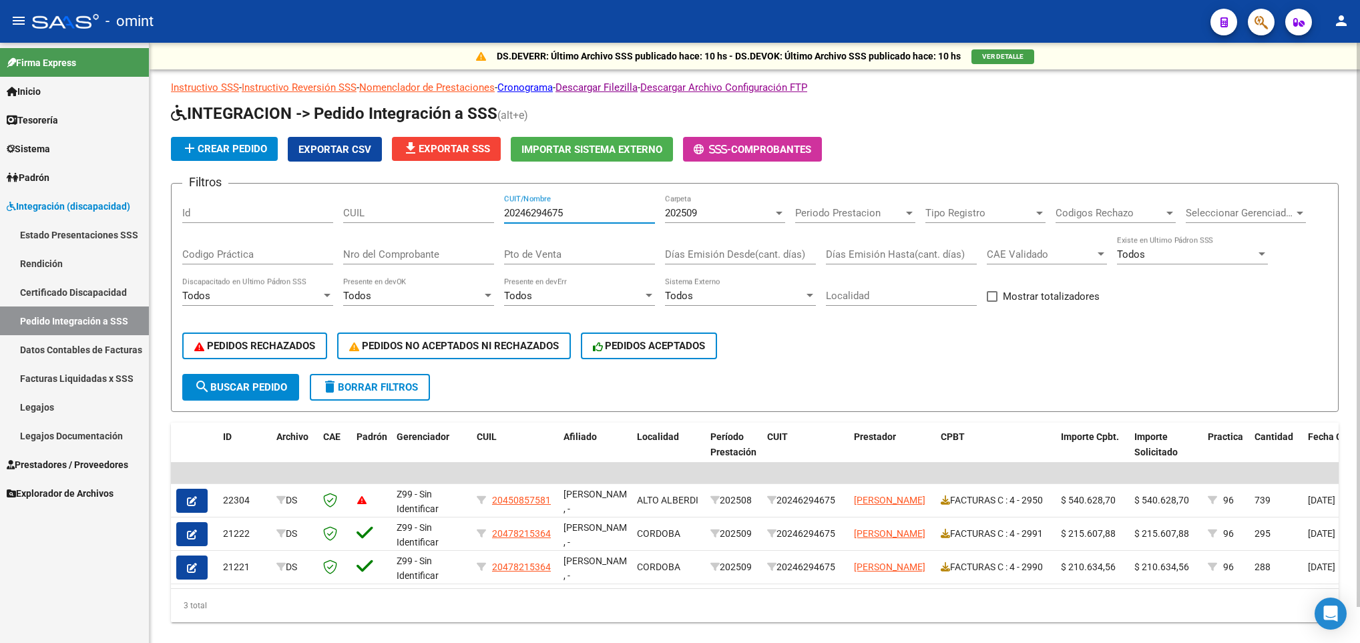
type input "20246294675"
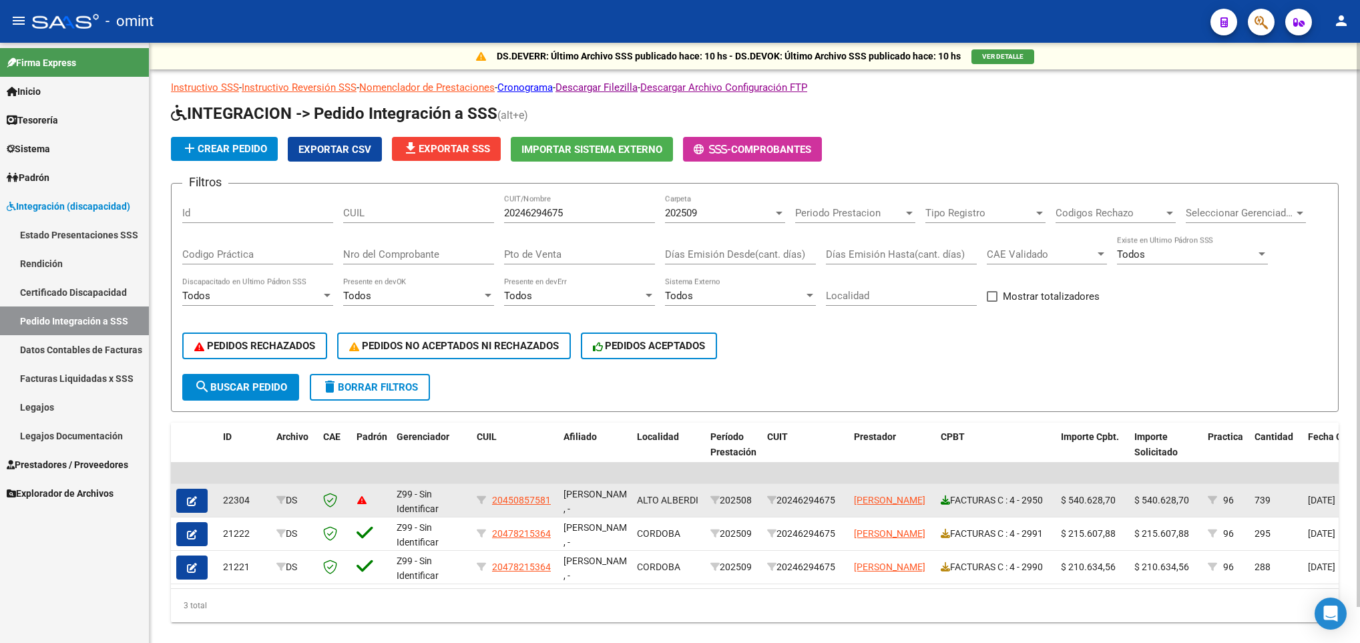
click at [942, 501] on icon at bounding box center [945, 499] width 9 height 9
click at [191, 505] on icon "button" at bounding box center [192, 501] width 10 height 10
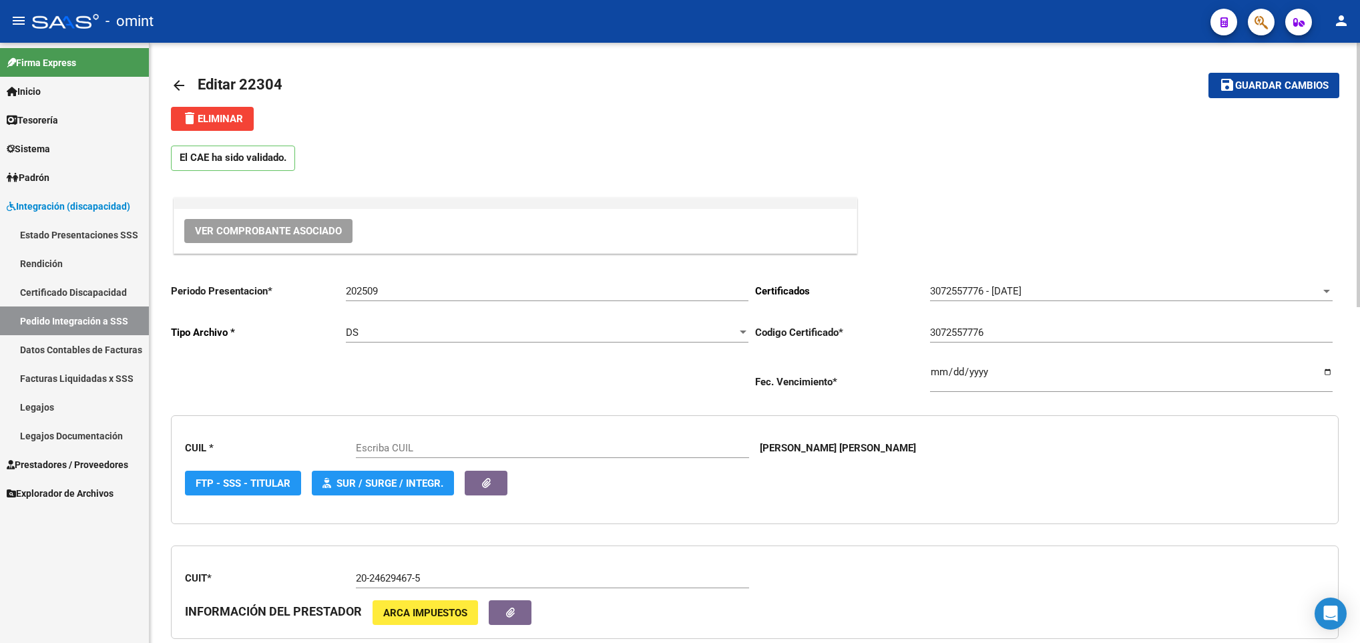
scroll to position [600, 0]
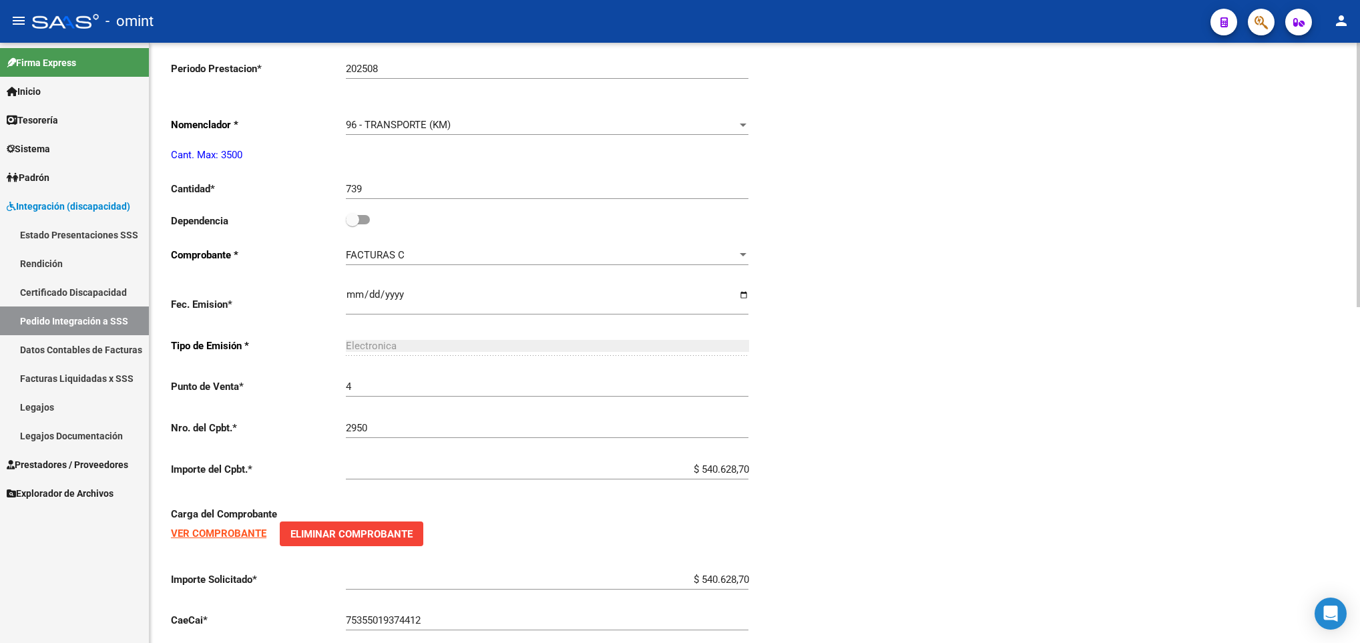
type input "20450857581"
click at [1359, 483] on html "menu - omint person Firma Express Inicio Calendario SSS Instructivos Contacto O…" at bounding box center [680, 321] width 1360 height 643
click at [357, 226] on span at bounding box center [352, 219] width 13 height 13
click at [353, 225] on input "checkbox" at bounding box center [352, 224] width 1 height 1
checkbox input "true"
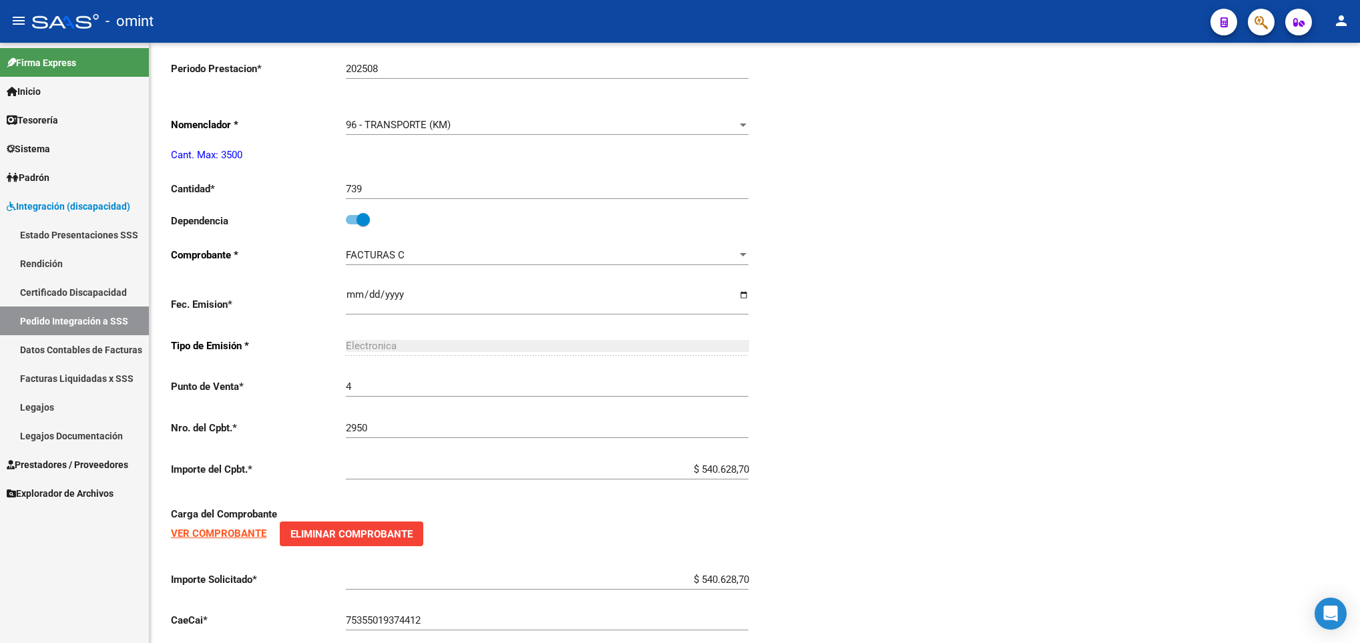
scroll to position [0, 0]
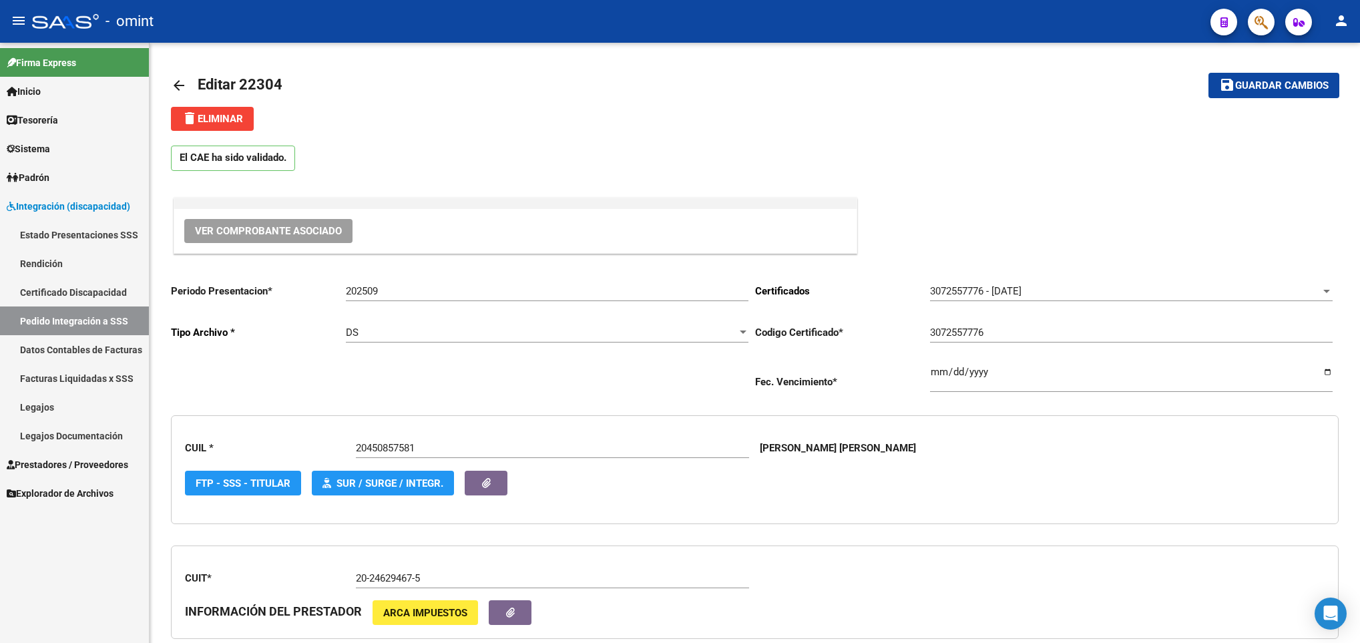
click at [1358, 67] on div at bounding box center [1358, 343] width 3 height 600
click at [1295, 82] on span "Guardar cambios" at bounding box center [1281, 86] width 93 height 12
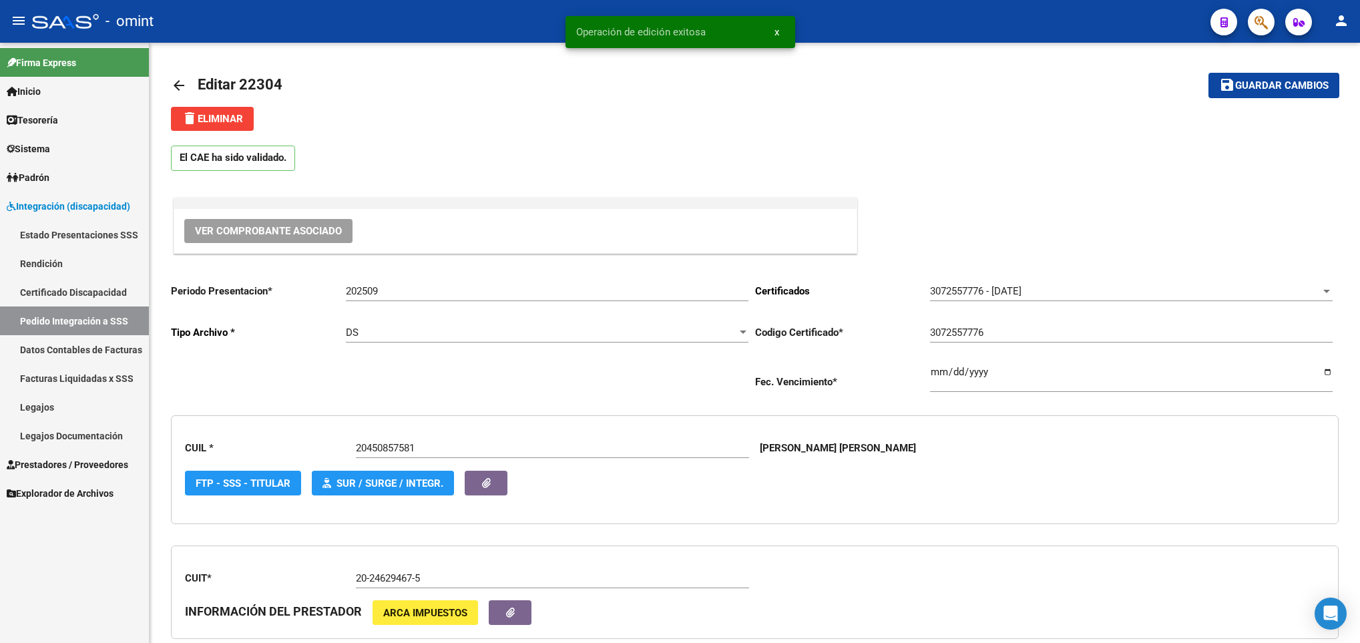
click at [175, 81] on mat-icon "arrow_back" at bounding box center [179, 85] width 16 height 16
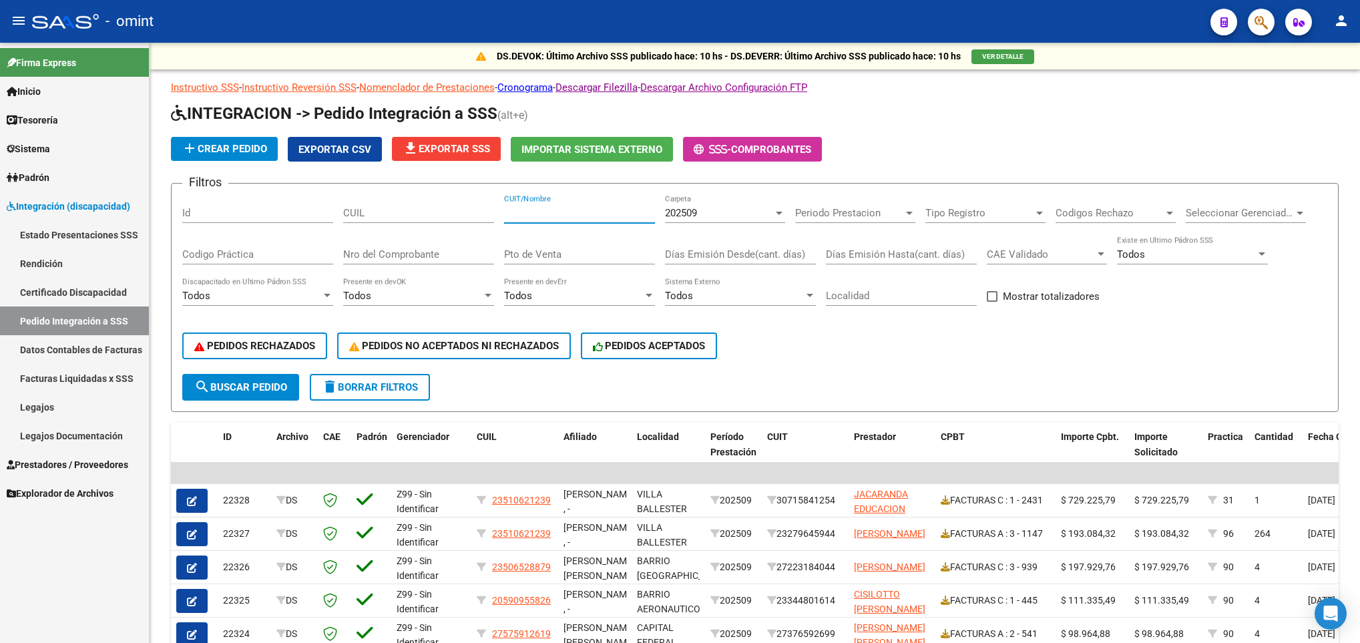
click at [602, 209] on input "CUIT/Nombre" at bounding box center [579, 213] width 151 height 12
paste input "30717810577"
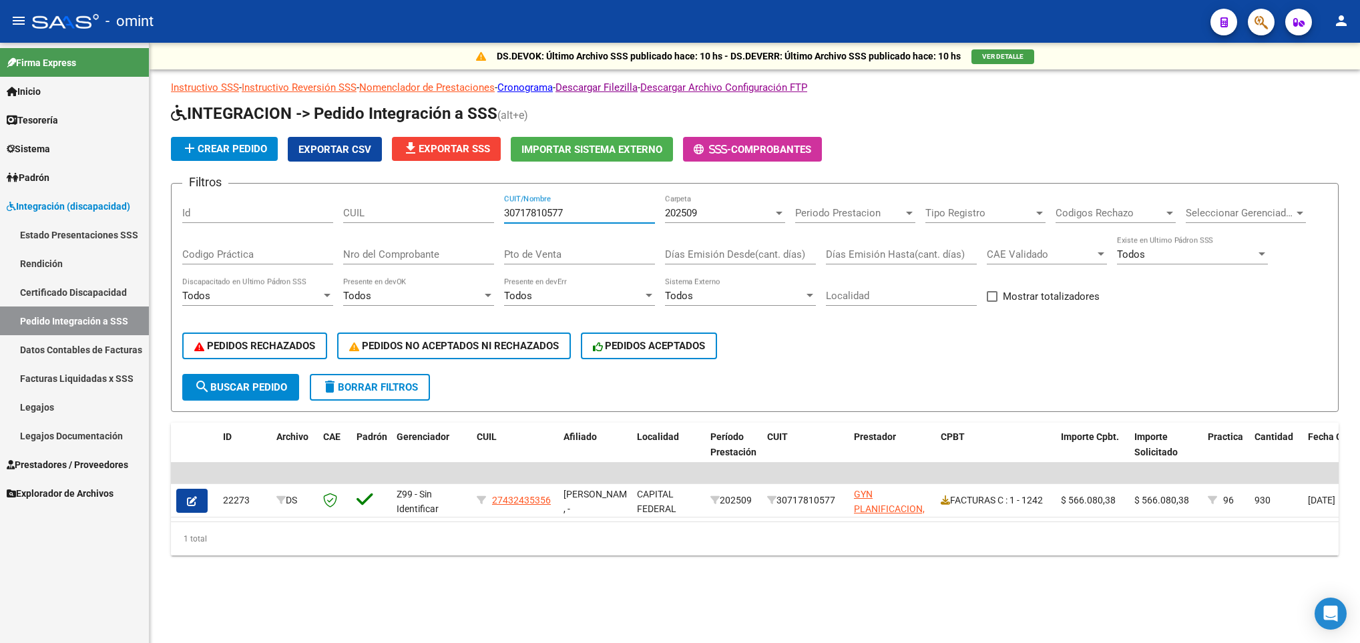
type input "30717810577"
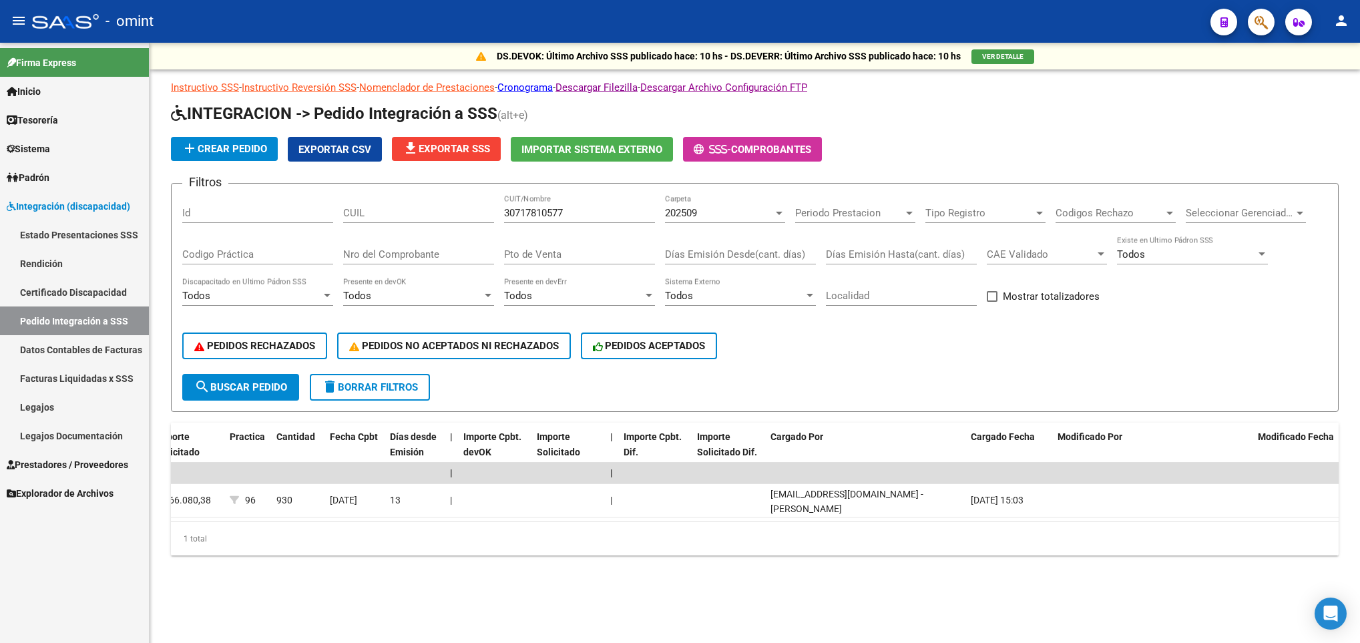
click at [1104, 521] on datatable-body "| | 22273 DS Z99 - Sin Identificar 27432435356 [PERSON_NAME] , - CAPITAL FEDERA…" at bounding box center [755, 492] width 1168 height 59
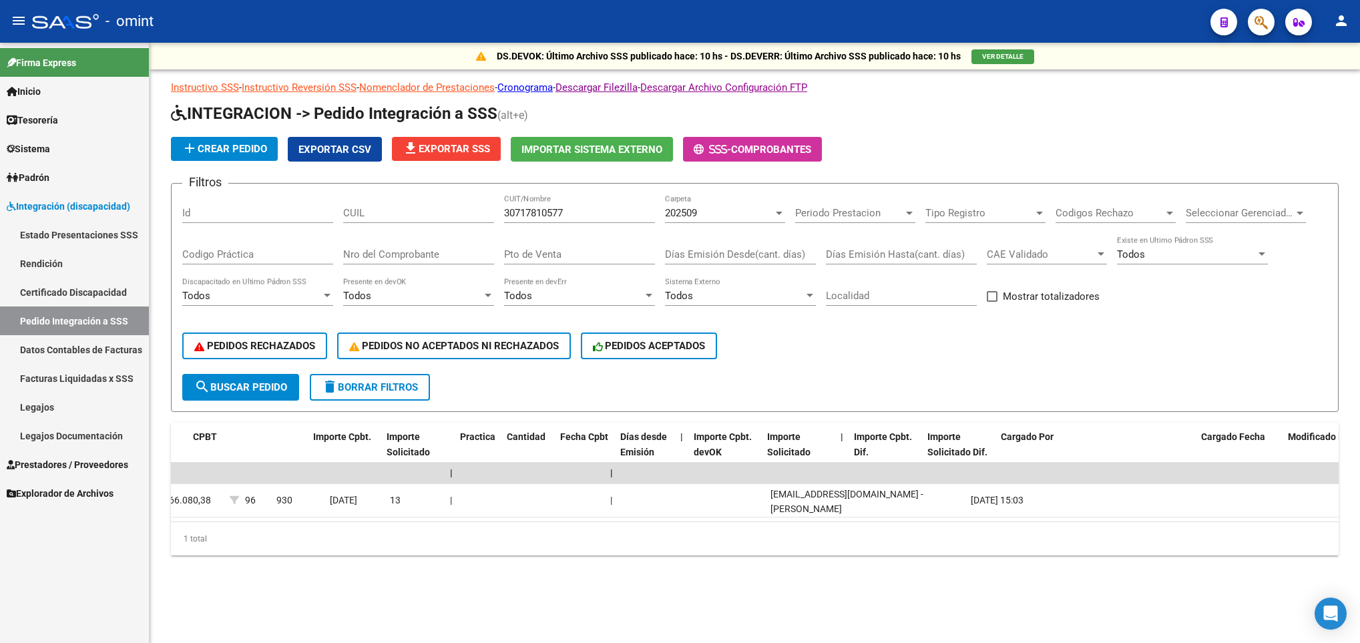
scroll to position [0, 0]
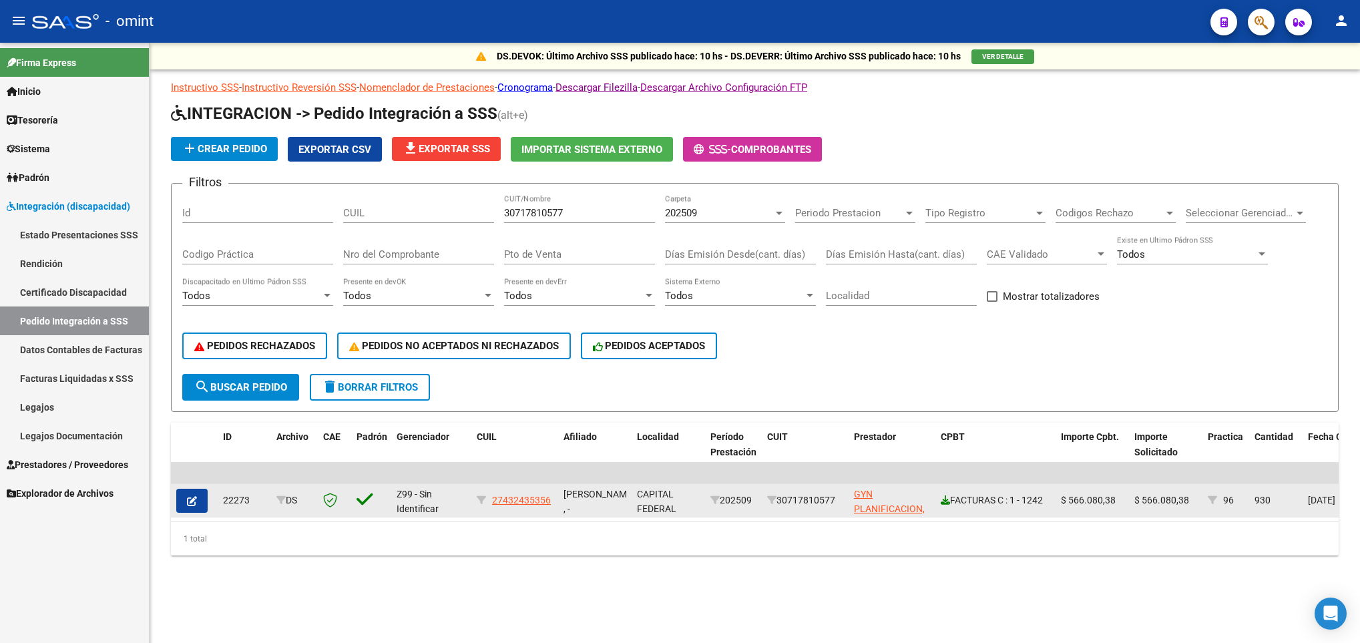
click at [942, 505] on icon at bounding box center [945, 499] width 9 height 9
click at [192, 503] on icon "button" at bounding box center [192, 501] width 10 height 10
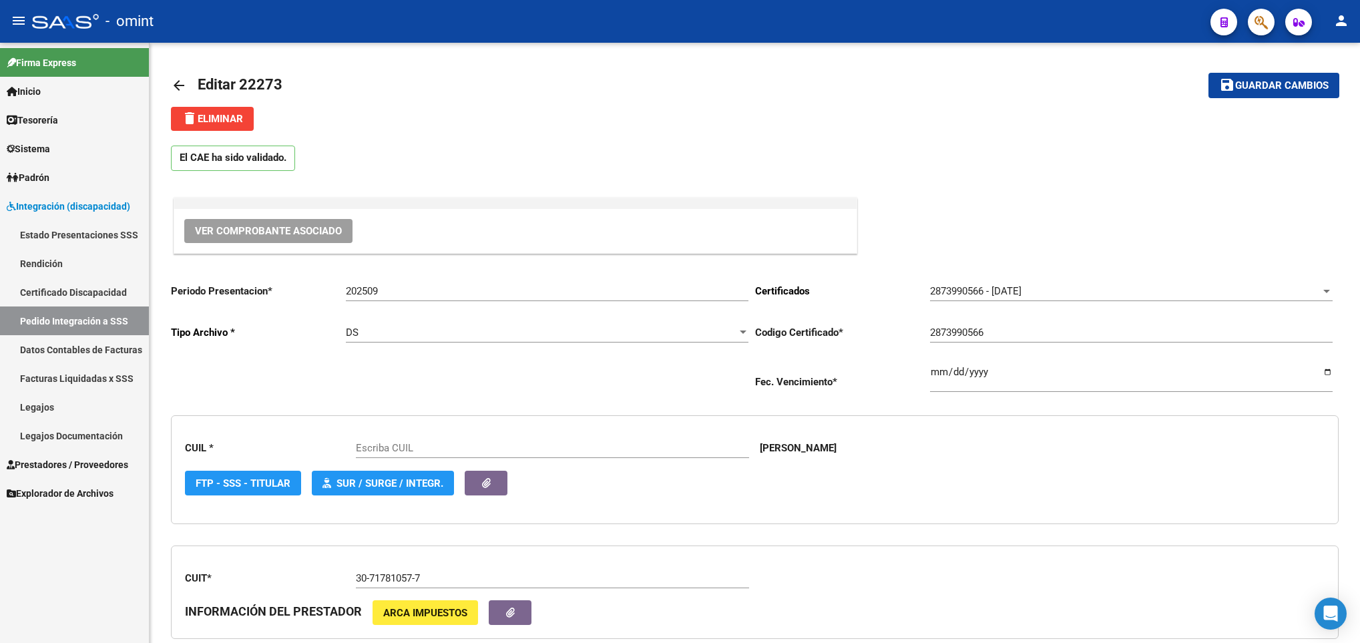
type input "27432435356"
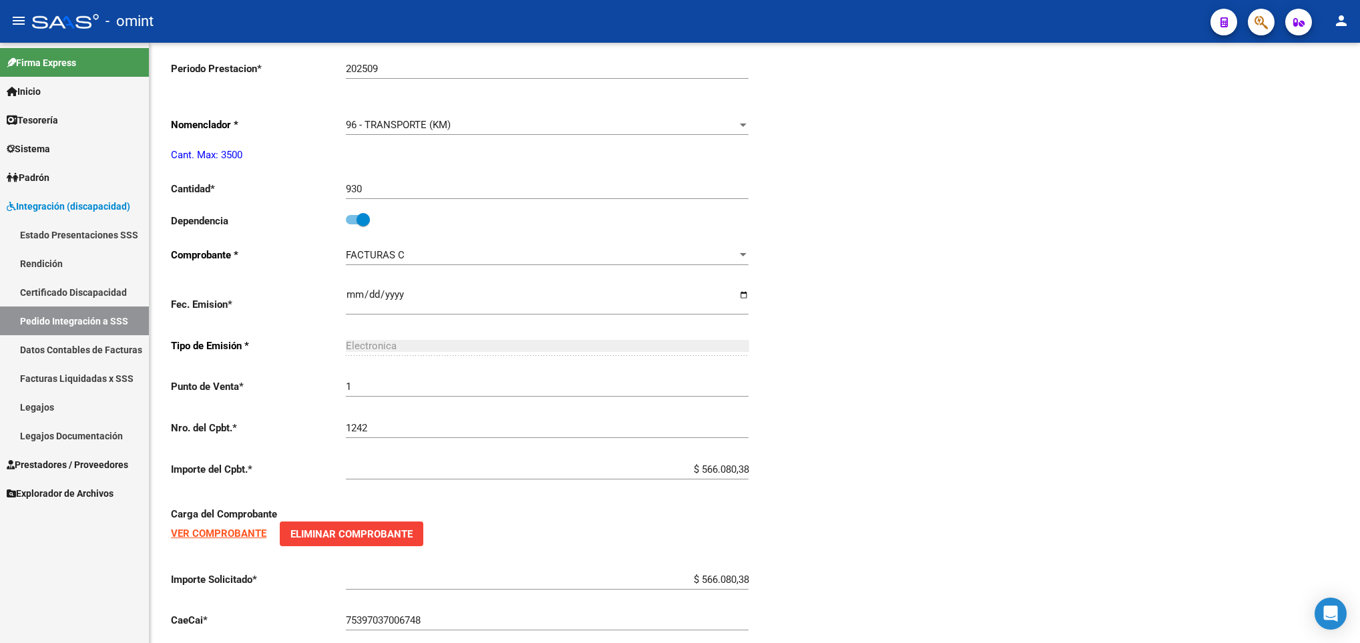
click at [1359, 552] on html "menu - omint person Firma Express Inicio Calendario SSS Instructivos Contacto O…" at bounding box center [680, 321] width 1360 height 643
click at [387, 195] on input "930" at bounding box center [547, 189] width 403 height 12
type input "9"
type input "774"
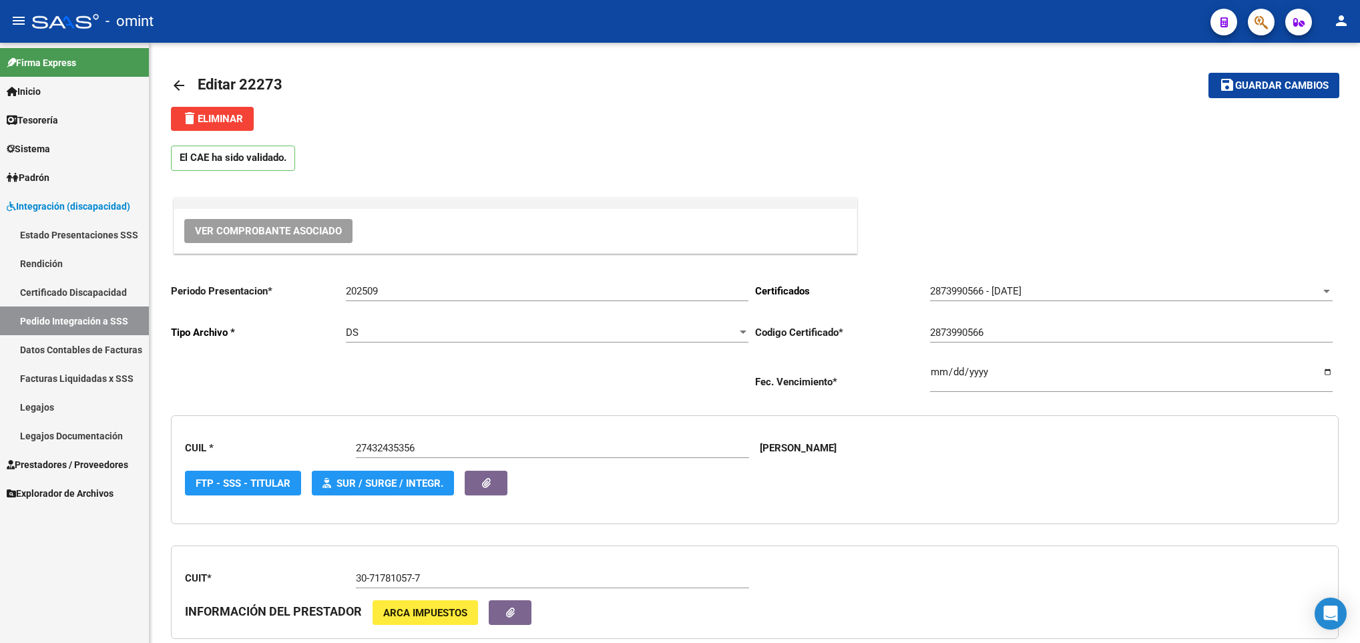
click at [1357, 78] on div at bounding box center [1358, 343] width 3 height 600
click at [1259, 84] on span "Guardar cambios" at bounding box center [1281, 86] width 93 height 12
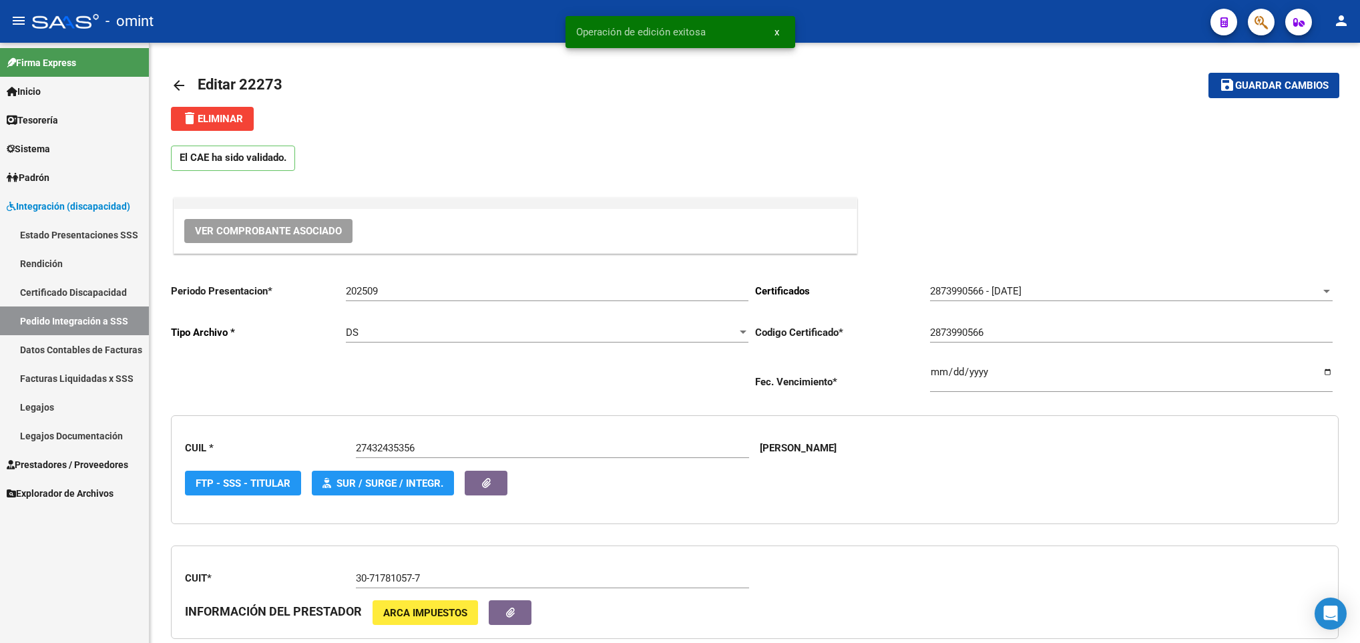
click at [172, 81] on mat-icon "arrow_back" at bounding box center [179, 85] width 16 height 16
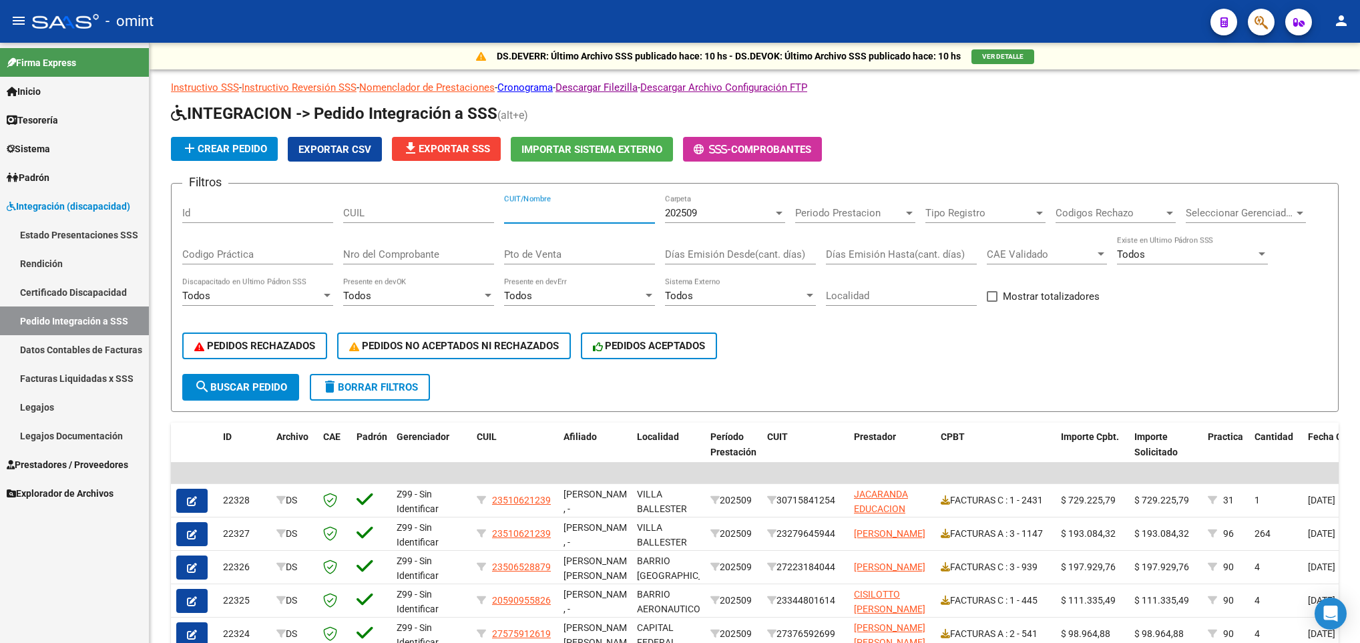
click at [558, 213] on input "CUIT/Nombre" at bounding box center [579, 213] width 151 height 12
paste input "20182909336"
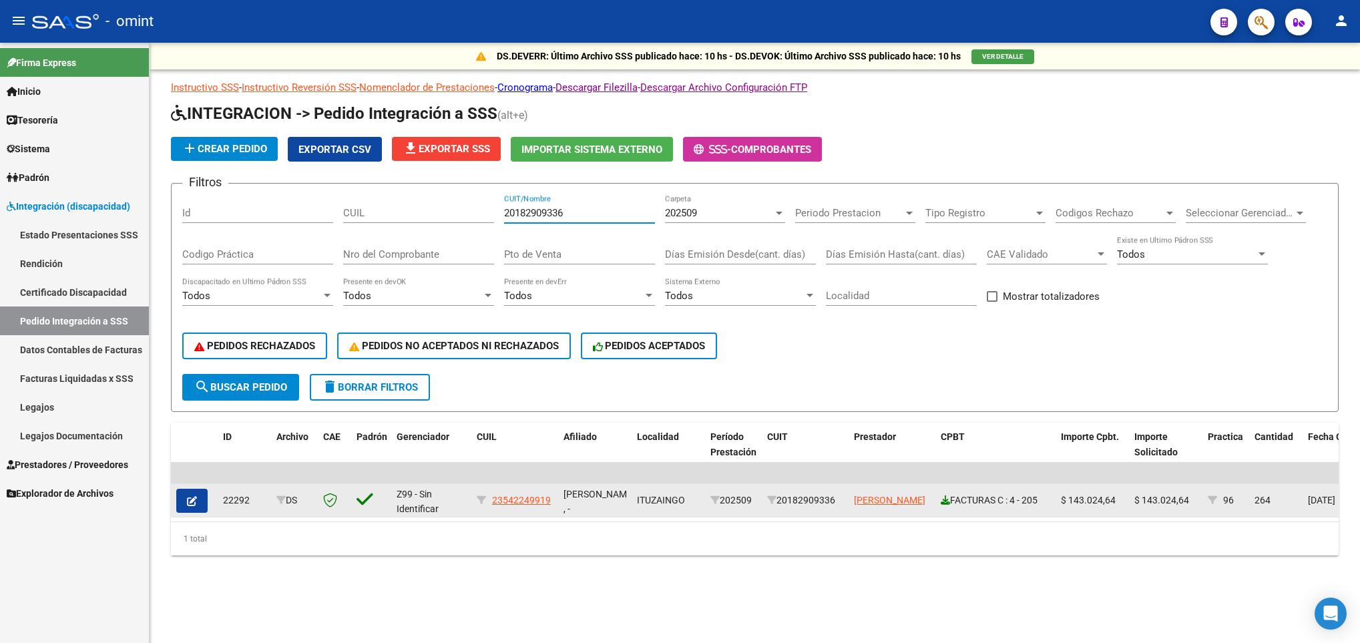
type input "20182909336"
click at [942, 497] on icon at bounding box center [945, 499] width 9 height 9
click at [191, 501] on icon "button" at bounding box center [192, 501] width 10 height 10
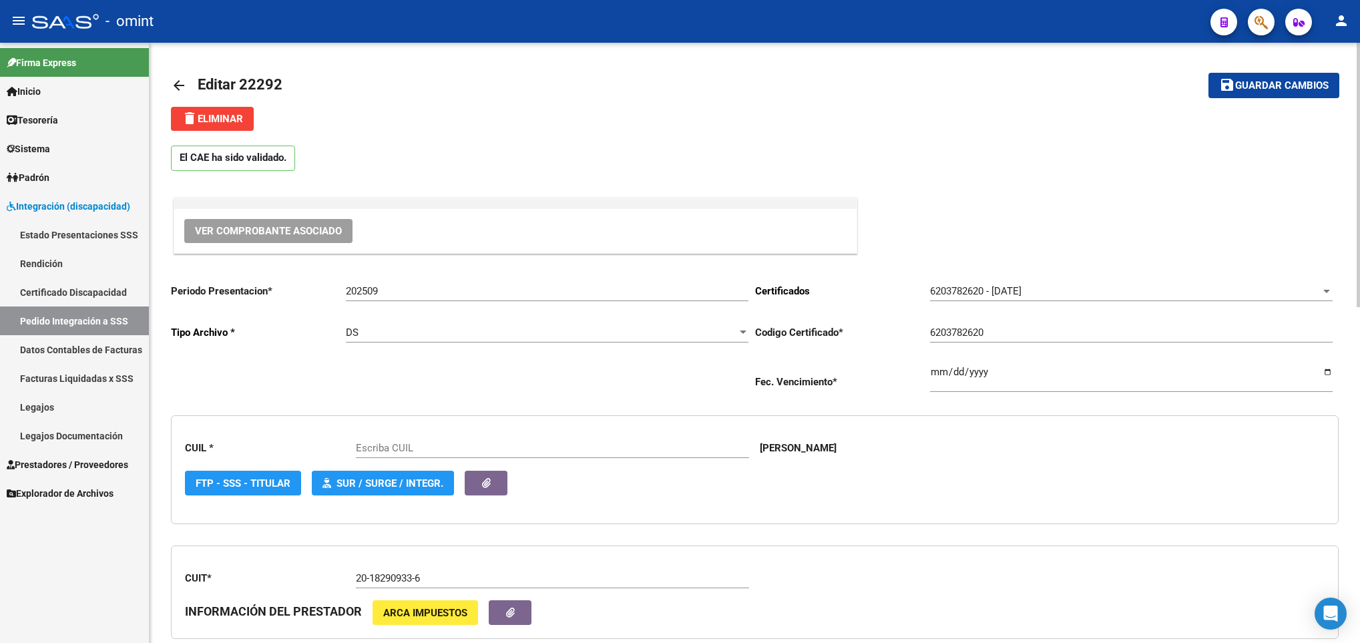
scroll to position [600, 0]
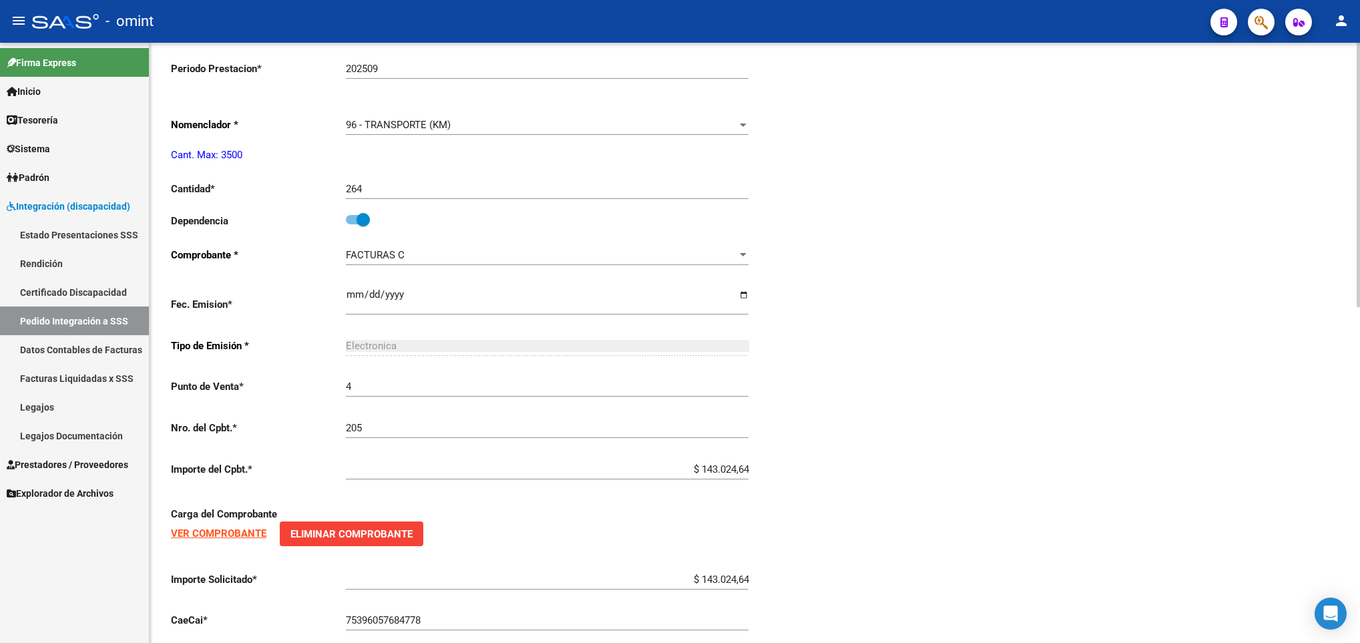
click at [1359, 495] on html "menu - omint person Firma Express Inicio Calendario SSS Instructivos Contacto O…" at bounding box center [680, 321] width 1360 height 643
type input "23542249919"
click at [347, 220] on span at bounding box center [358, 219] width 24 height 9
click at [352, 224] on input "checkbox" at bounding box center [352, 224] width 1 height 1
checkbox input "false"
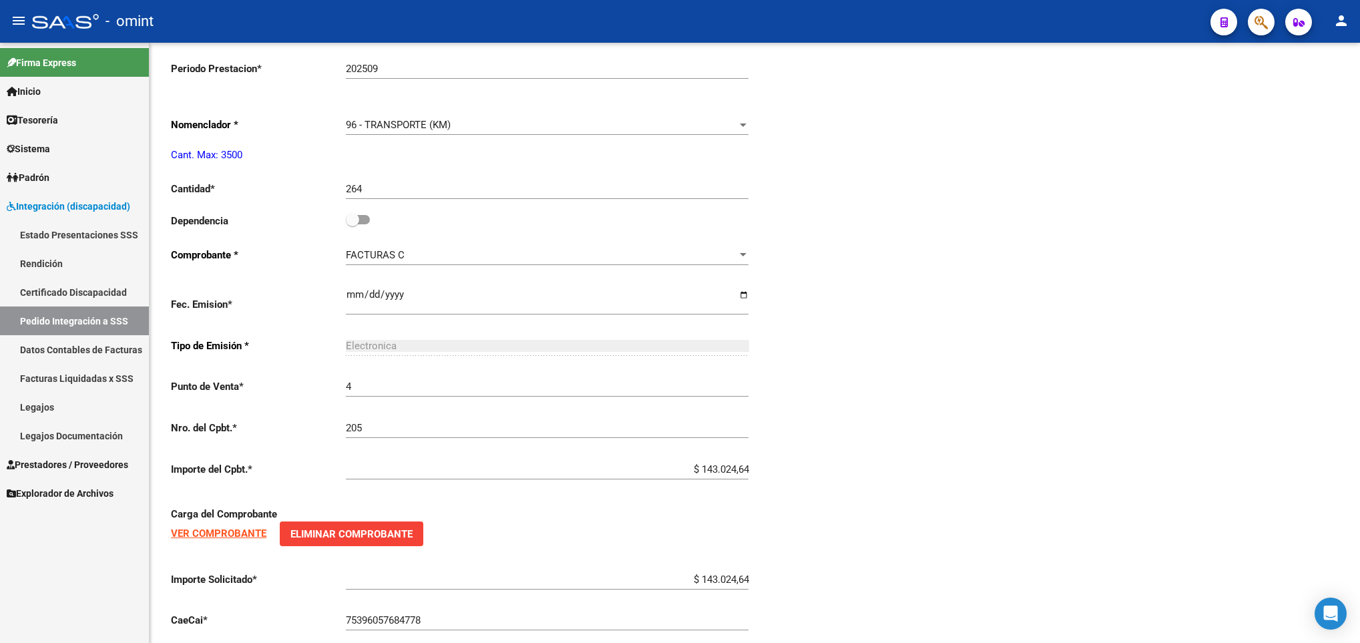
scroll to position [0, 0]
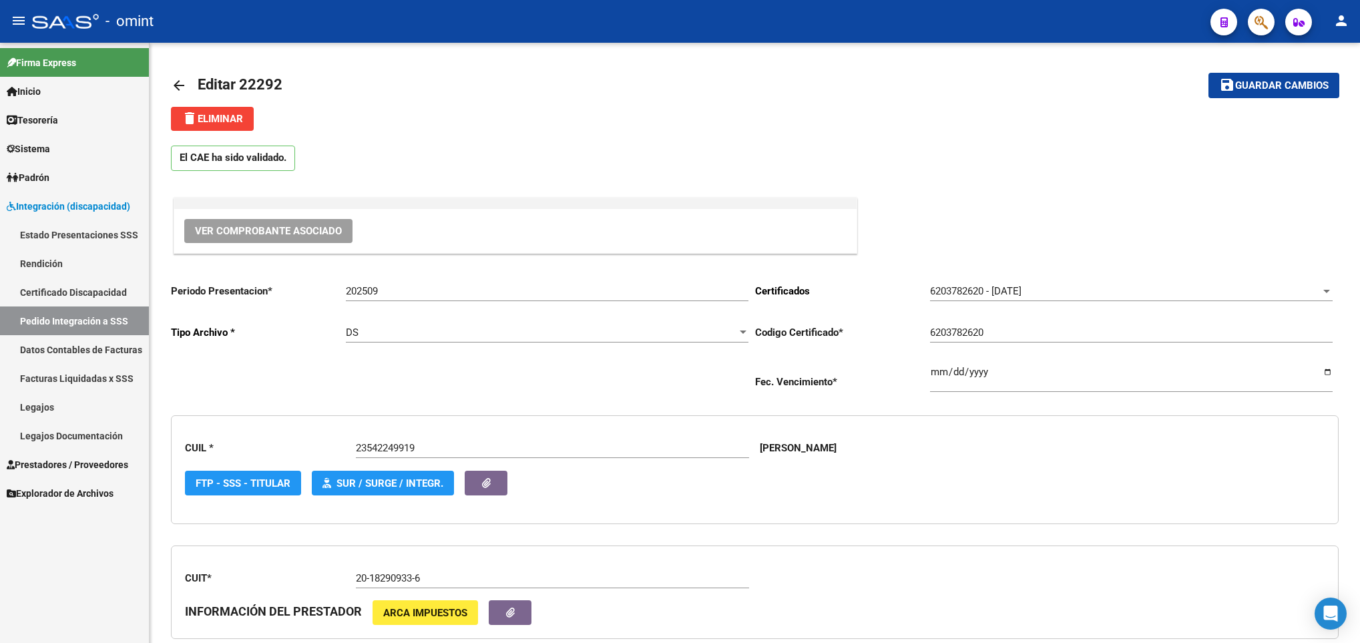
click at [1357, 60] on div at bounding box center [1358, 343] width 3 height 600
click at [1275, 85] on span "Guardar cambios" at bounding box center [1281, 86] width 93 height 12
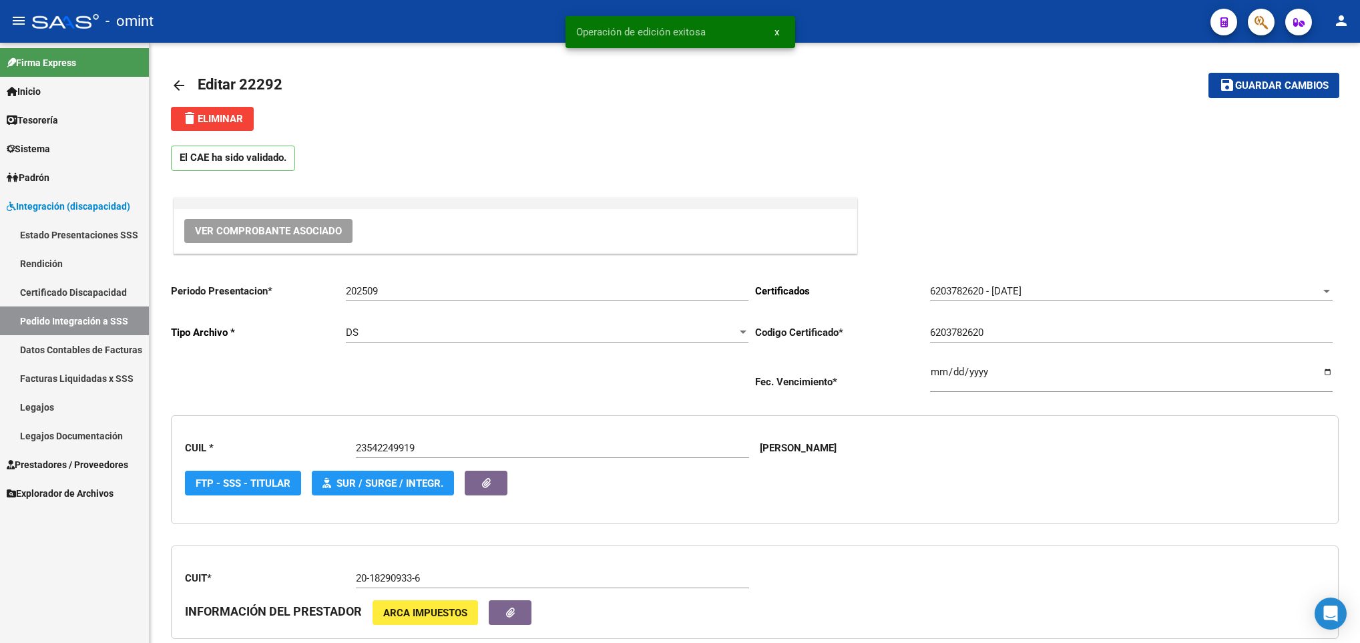
click at [177, 86] on mat-icon "arrow_back" at bounding box center [179, 85] width 16 height 16
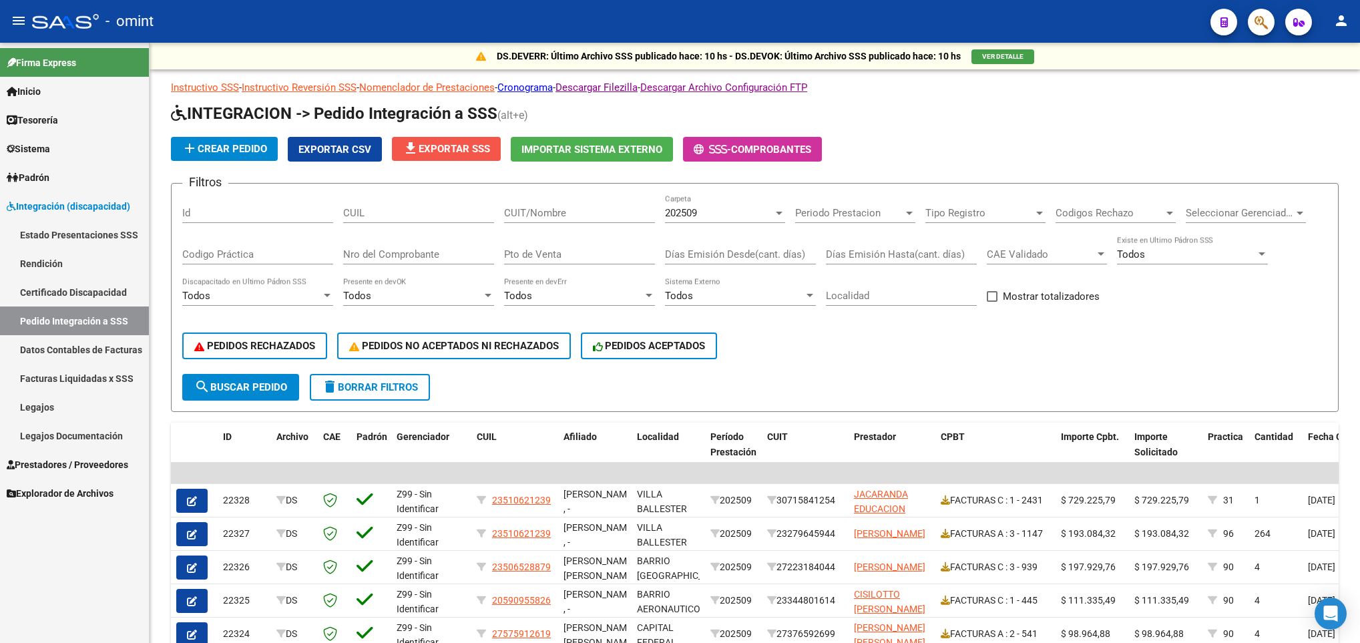
click at [465, 139] on button "file_download Exportar SSS" at bounding box center [446, 149] width 109 height 24
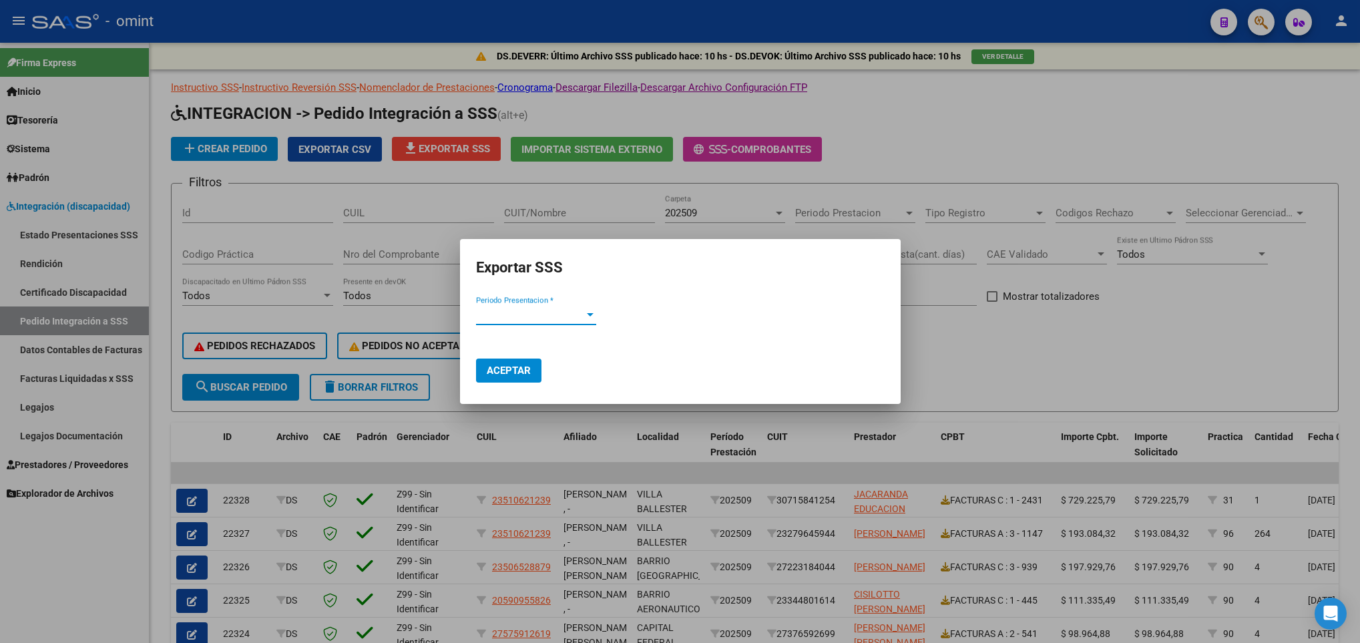
click at [580, 313] on span "Periodo Presentacion *" at bounding box center [530, 314] width 108 height 12
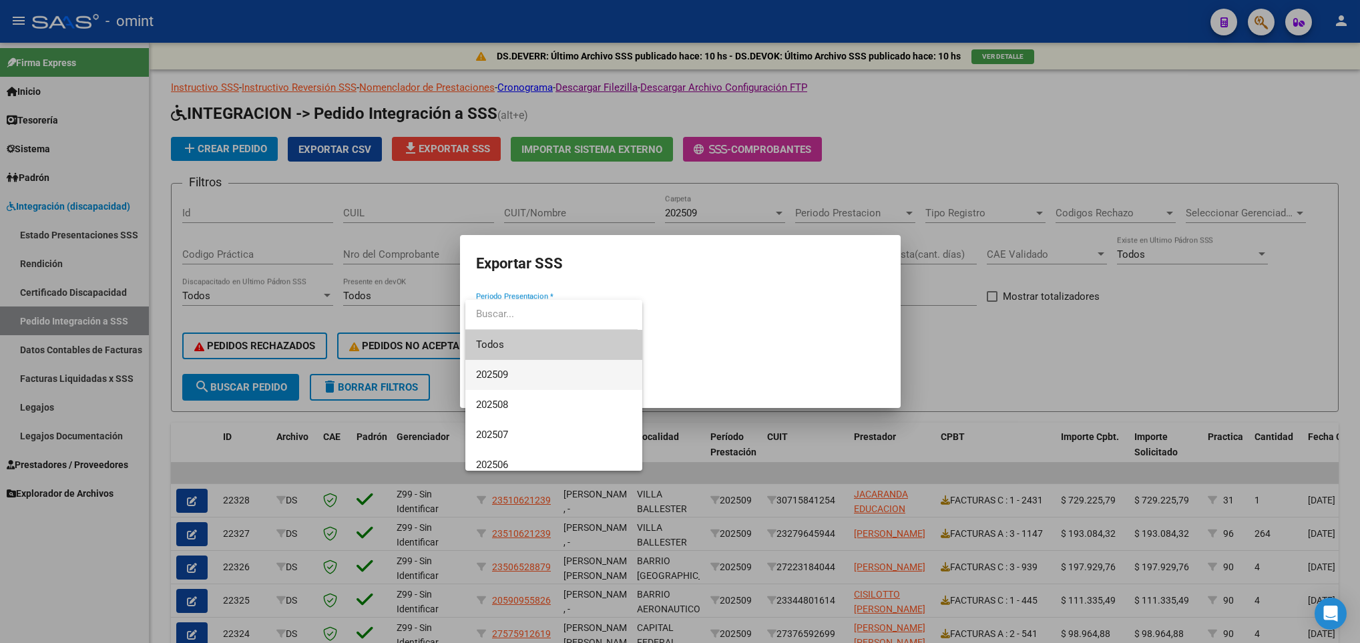
click at [523, 375] on span "202509" at bounding box center [554, 375] width 156 height 30
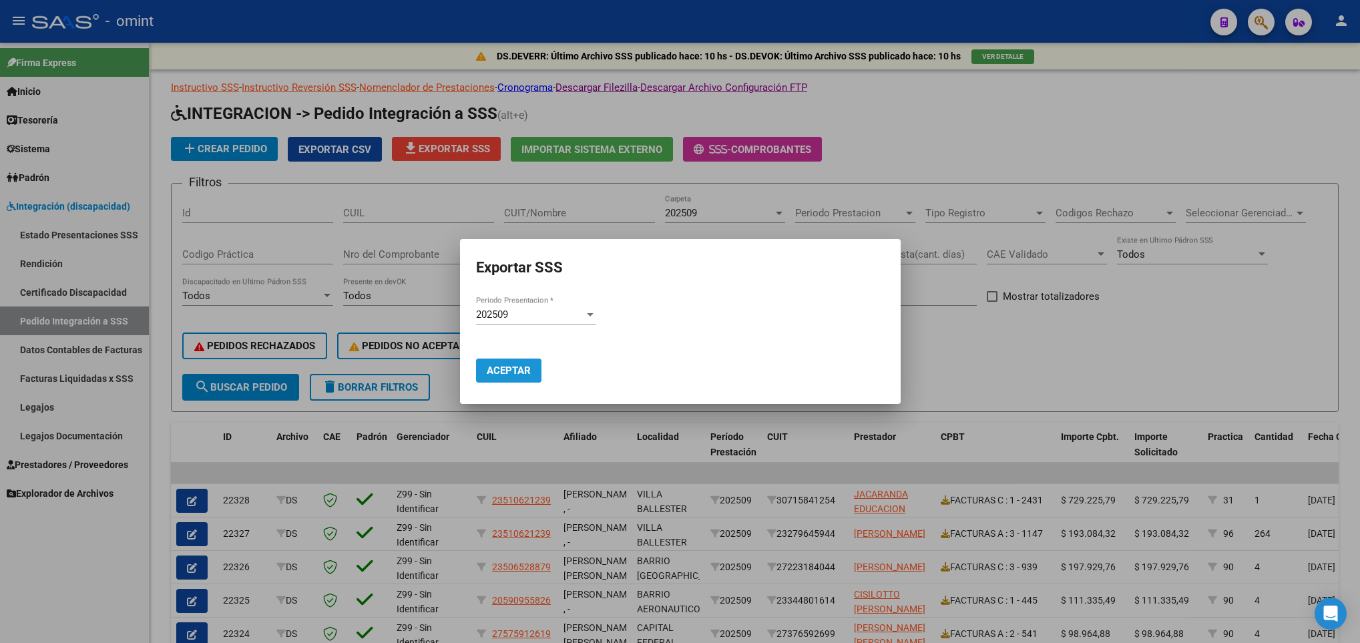
click at [513, 373] on span "Aceptar" at bounding box center [509, 371] width 44 height 12
click at [672, 477] on div at bounding box center [680, 321] width 1360 height 643
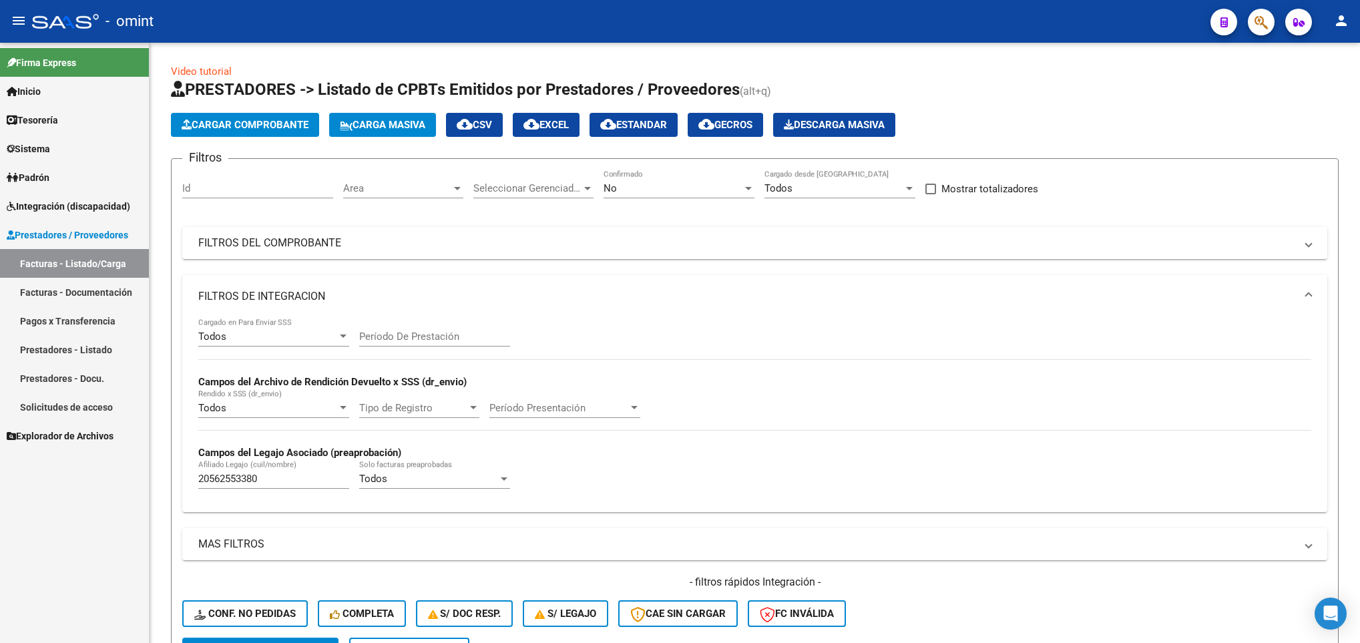
scroll to position [198, 0]
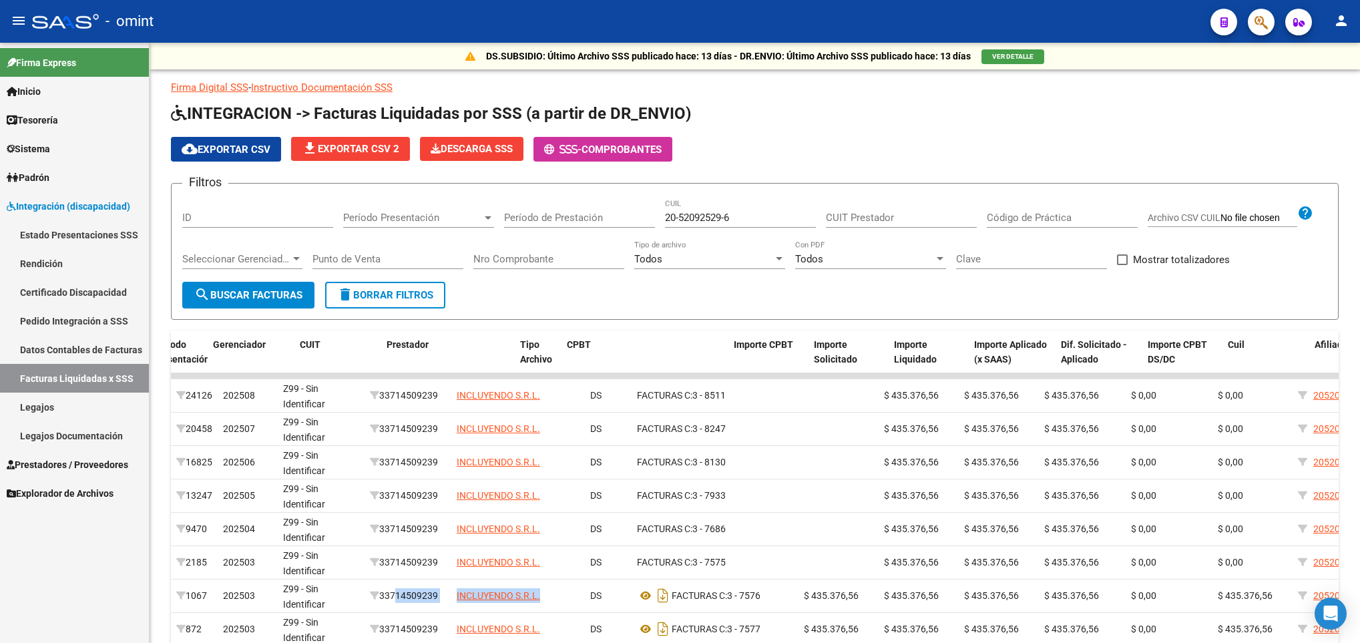
scroll to position [0, 70]
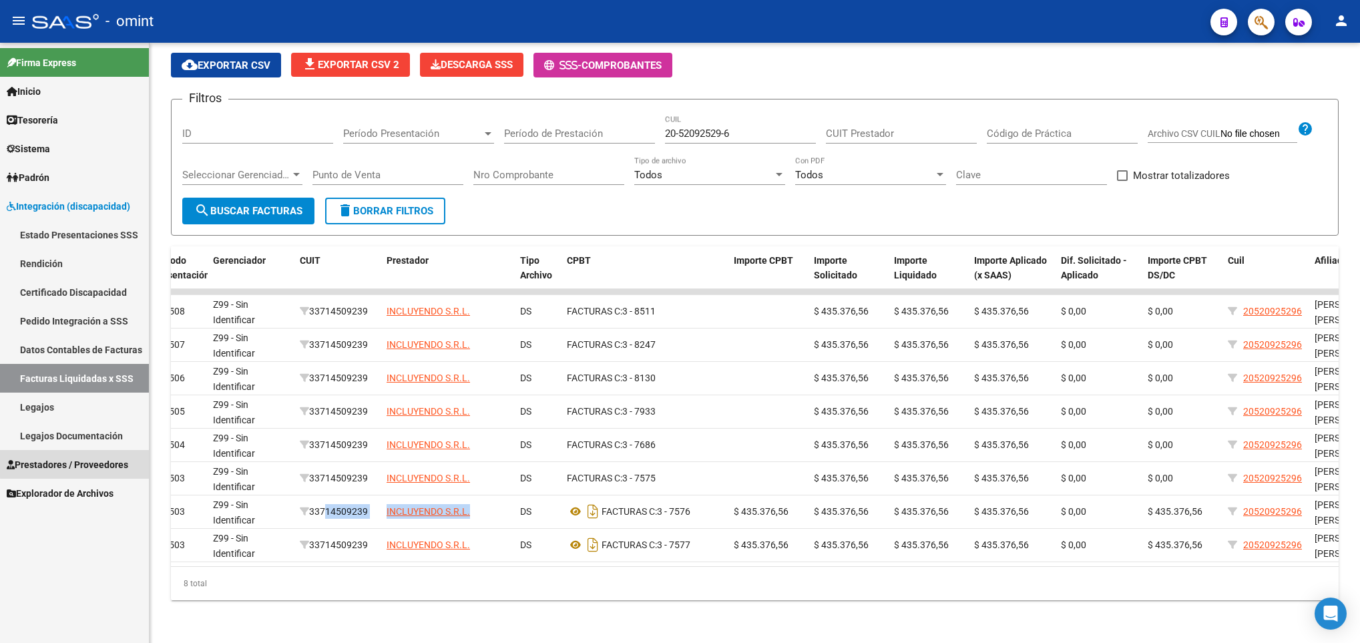
click at [83, 463] on span "Prestadores / Proveedores" at bounding box center [68, 464] width 122 height 15
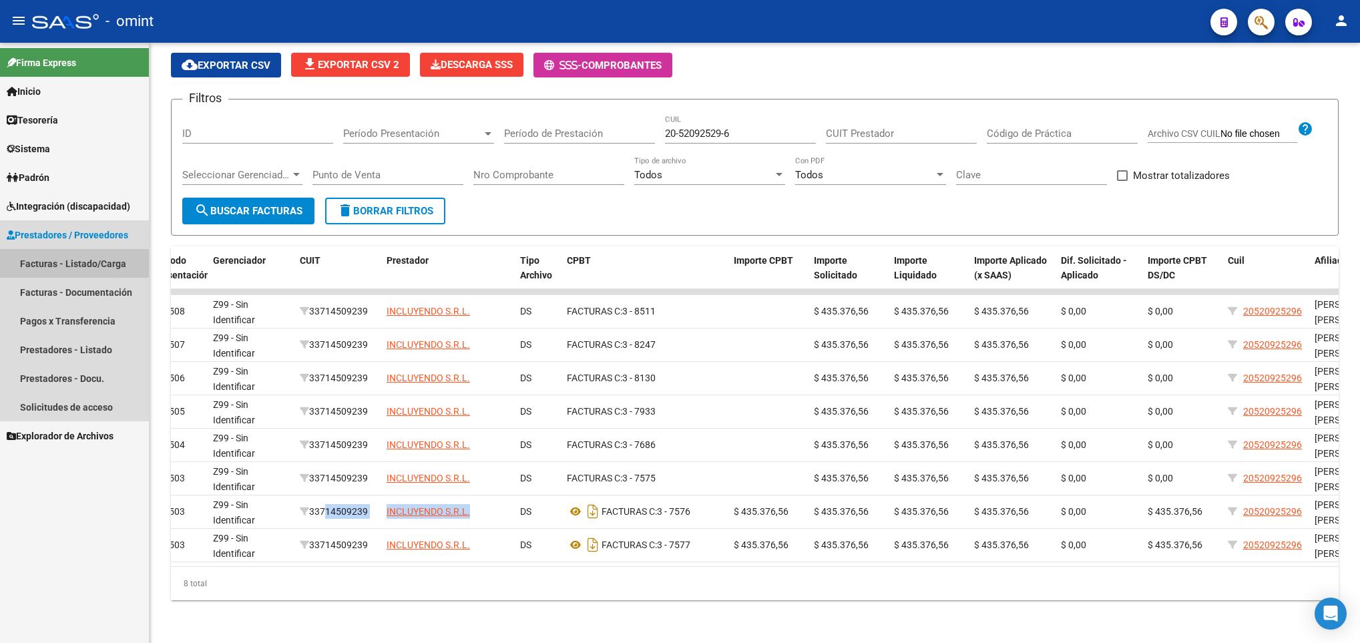
click at [103, 263] on link "Facturas - Listado/Carga" at bounding box center [74, 263] width 149 height 29
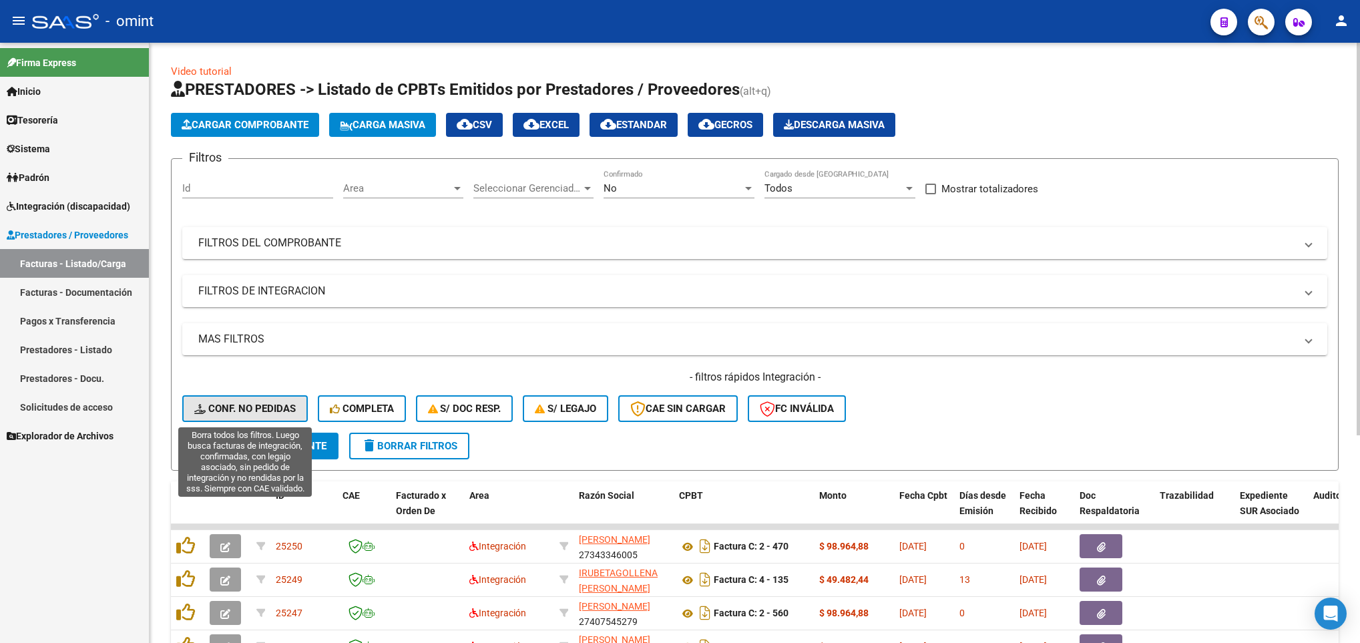
click at [227, 405] on span "Conf. no pedidas" at bounding box center [244, 409] width 101 height 12
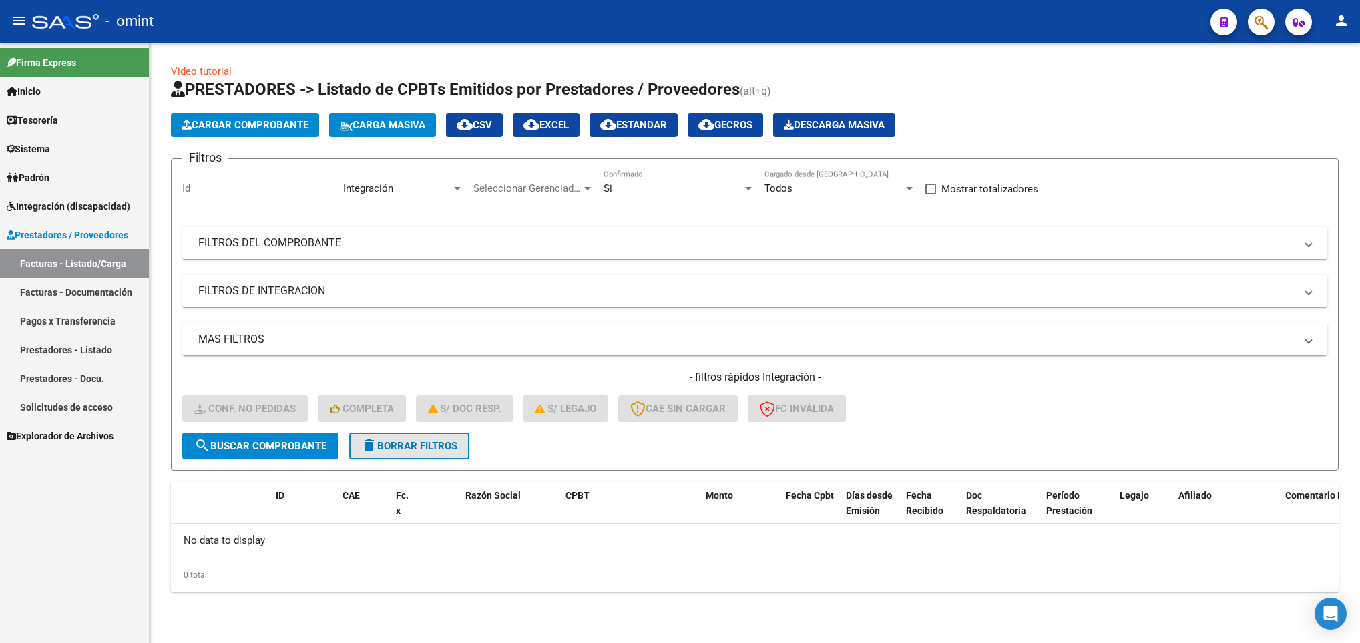
click at [387, 445] on span "delete Borrar Filtros" at bounding box center [409, 446] width 96 height 12
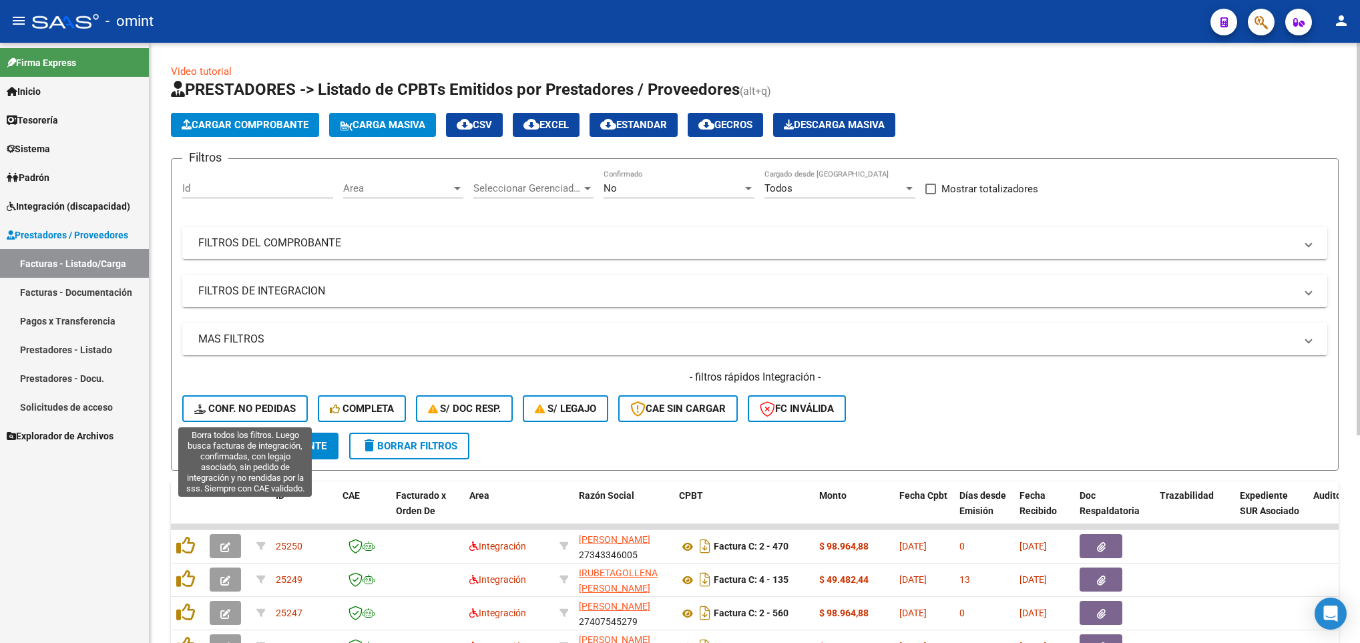
click at [263, 403] on span "Conf. no pedidas" at bounding box center [244, 409] width 101 height 12
